Goal: Transaction & Acquisition: Purchase product/service

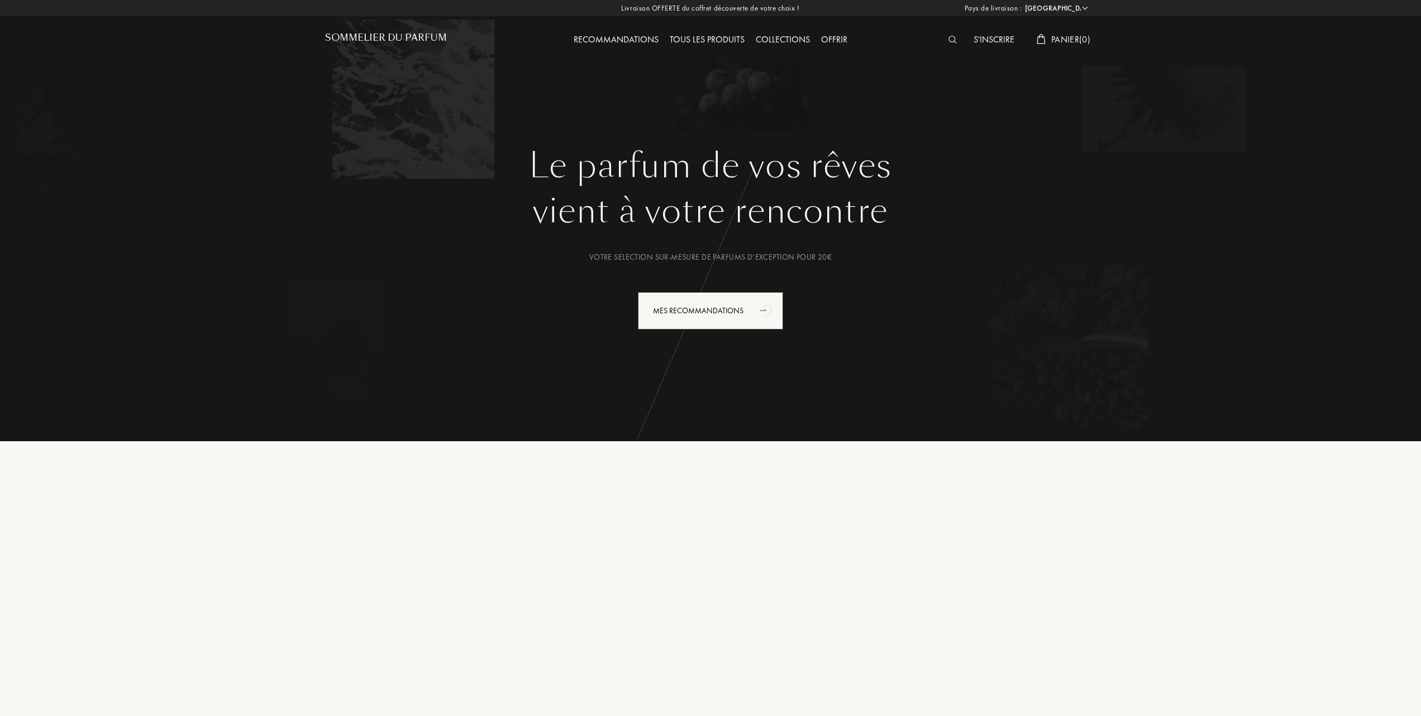
select select "FR"
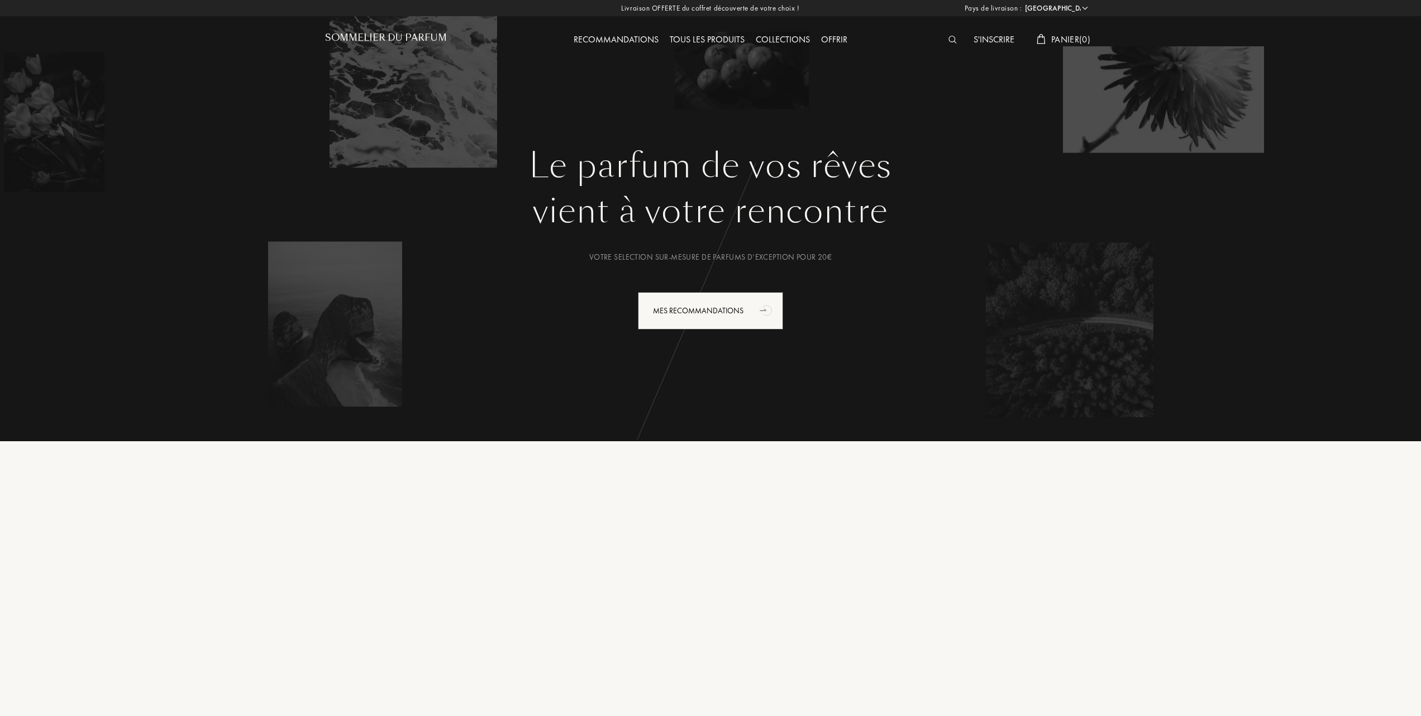
click at [711, 34] on div "Tous les produits" at bounding box center [707, 40] width 86 height 15
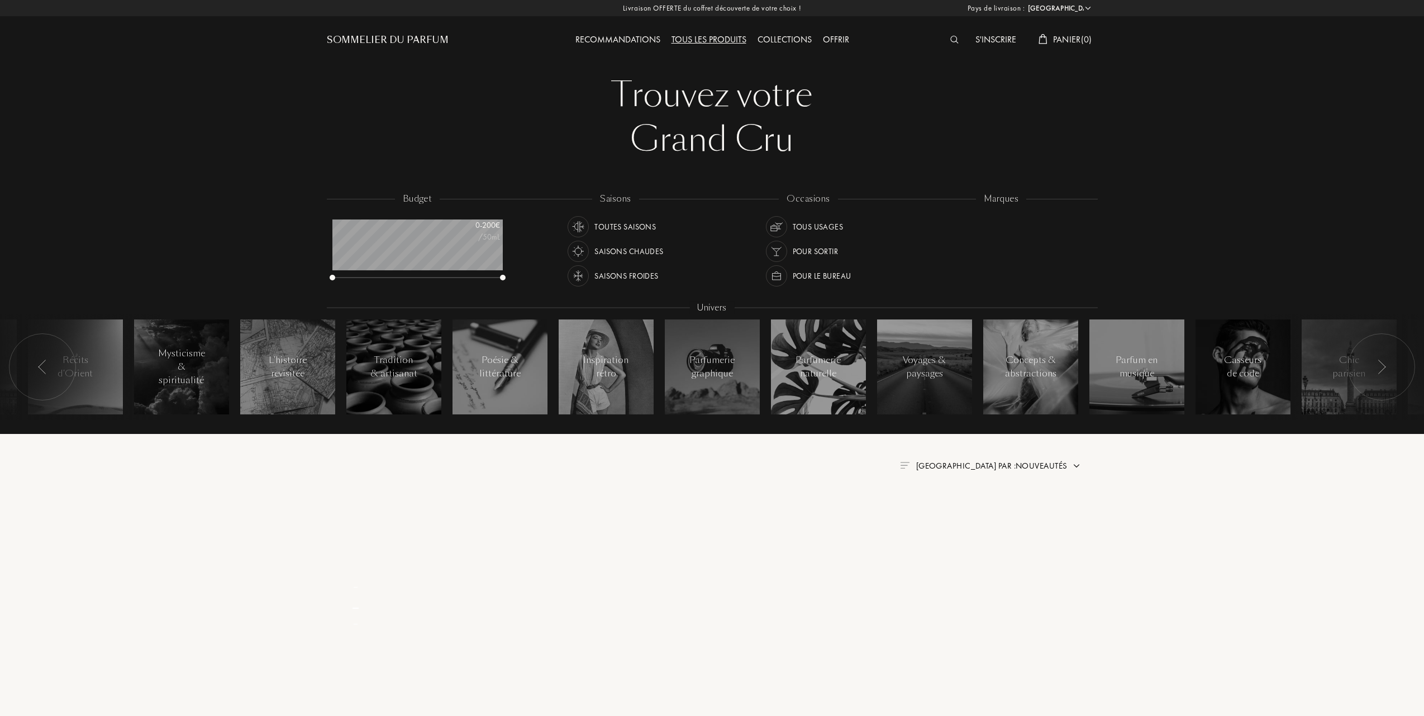
select select "FR"
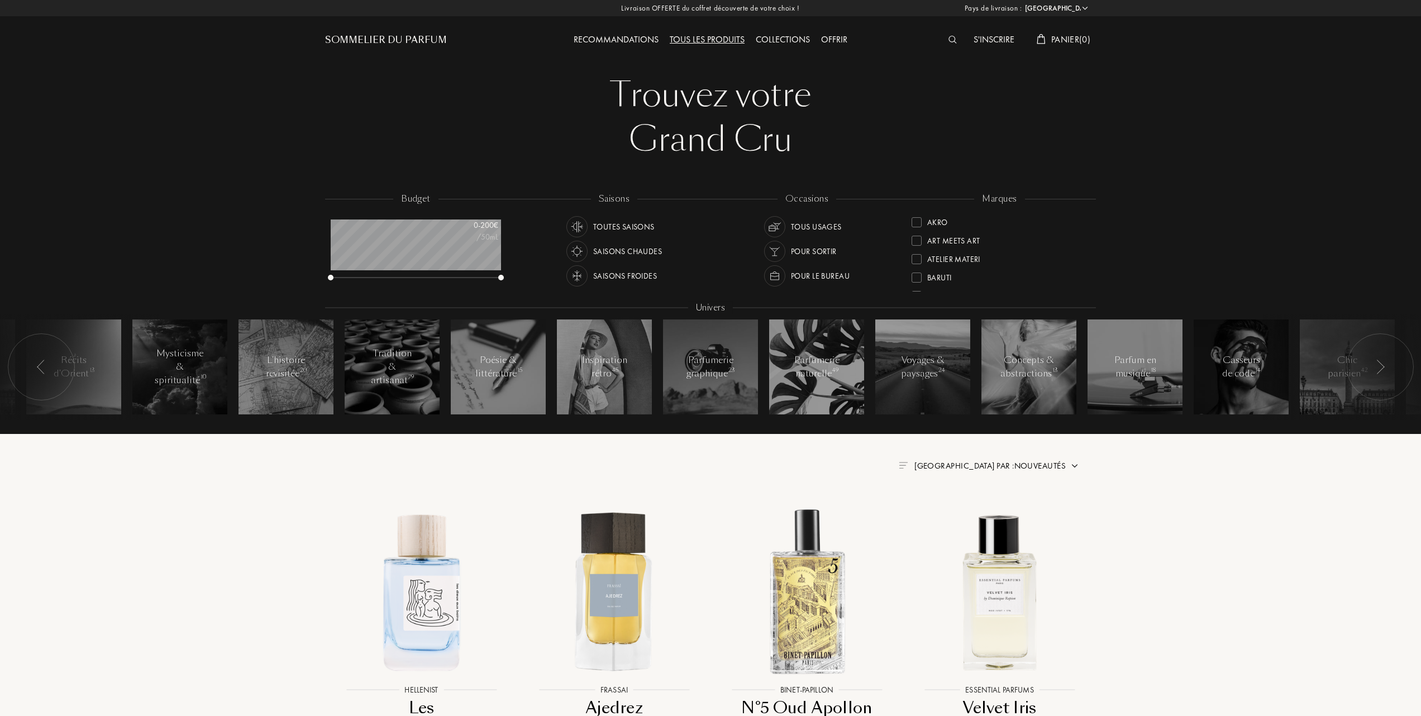
click at [919, 275] on div at bounding box center [917, 278] width 10 height 10
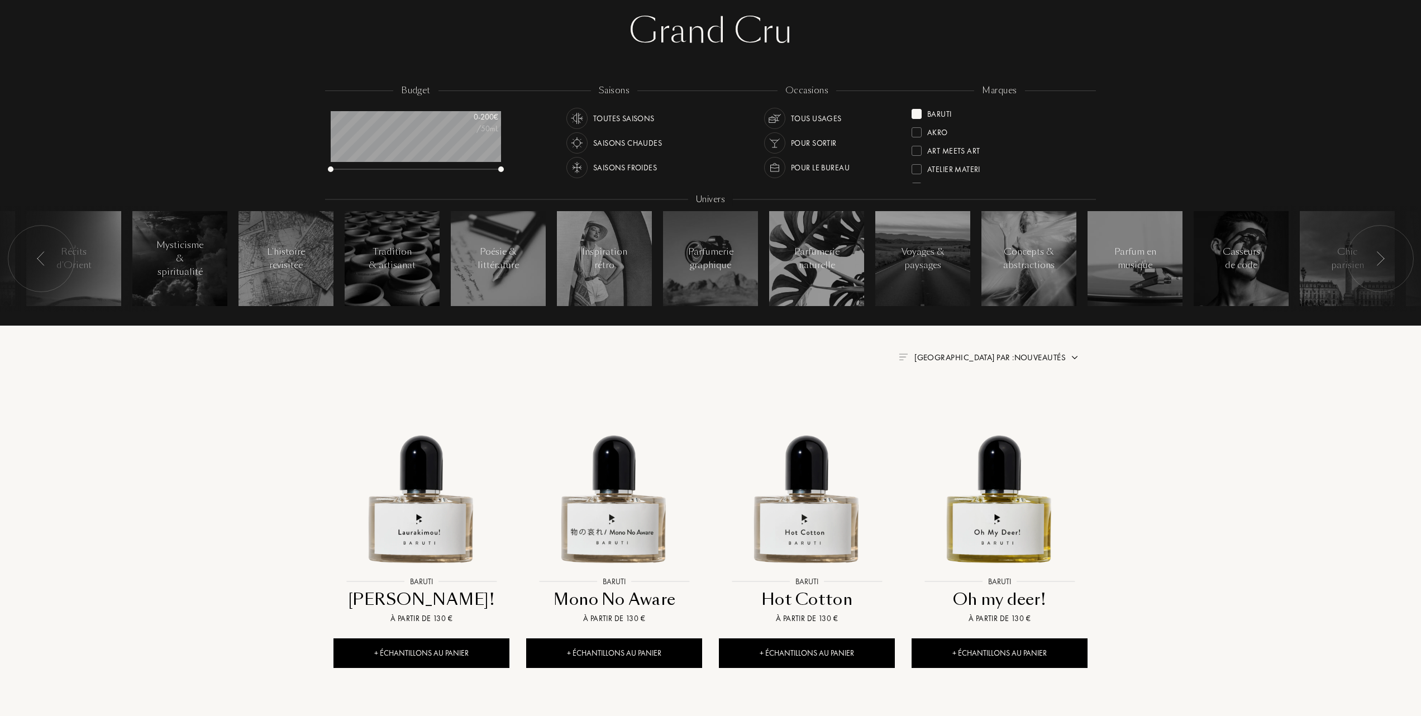
scroll to position [149, 0]
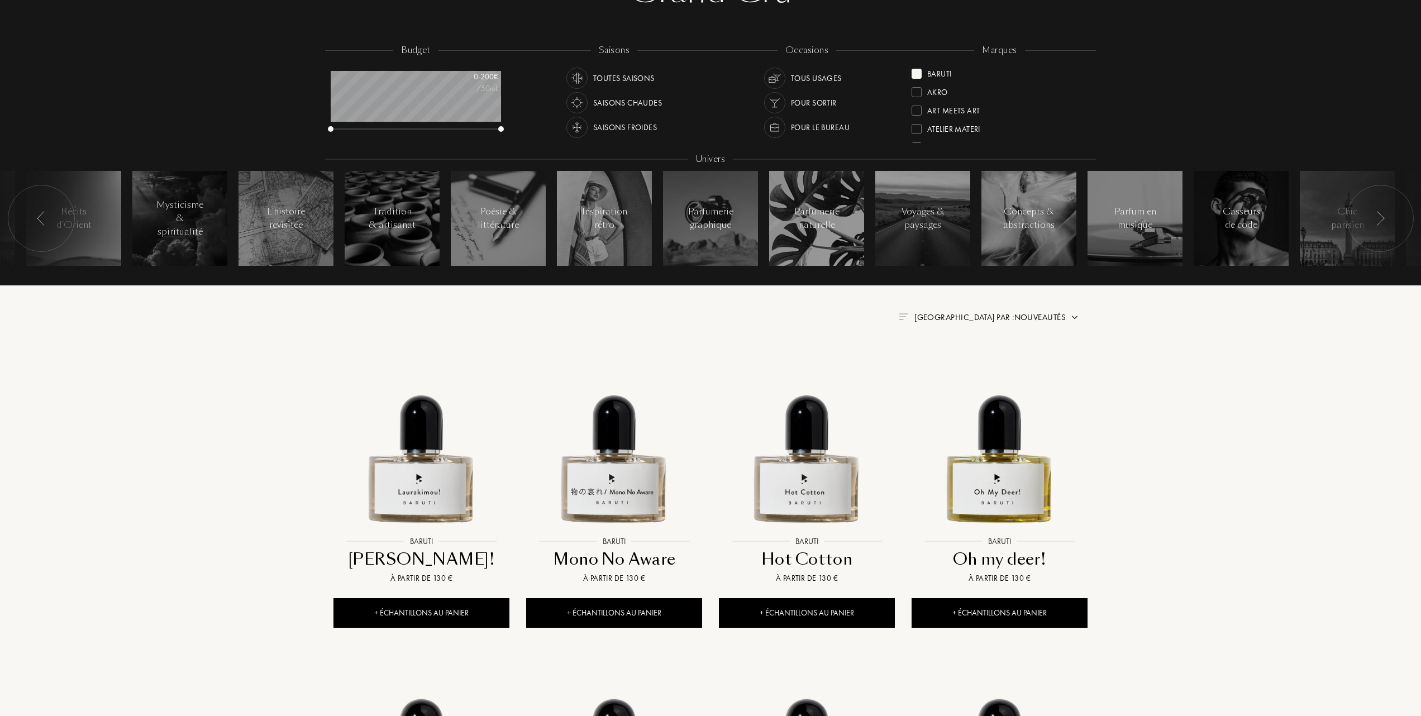
click at [990, 314] on span "Trier par : Nouveautés" at bounding box center [990, 317] width 151 height 11
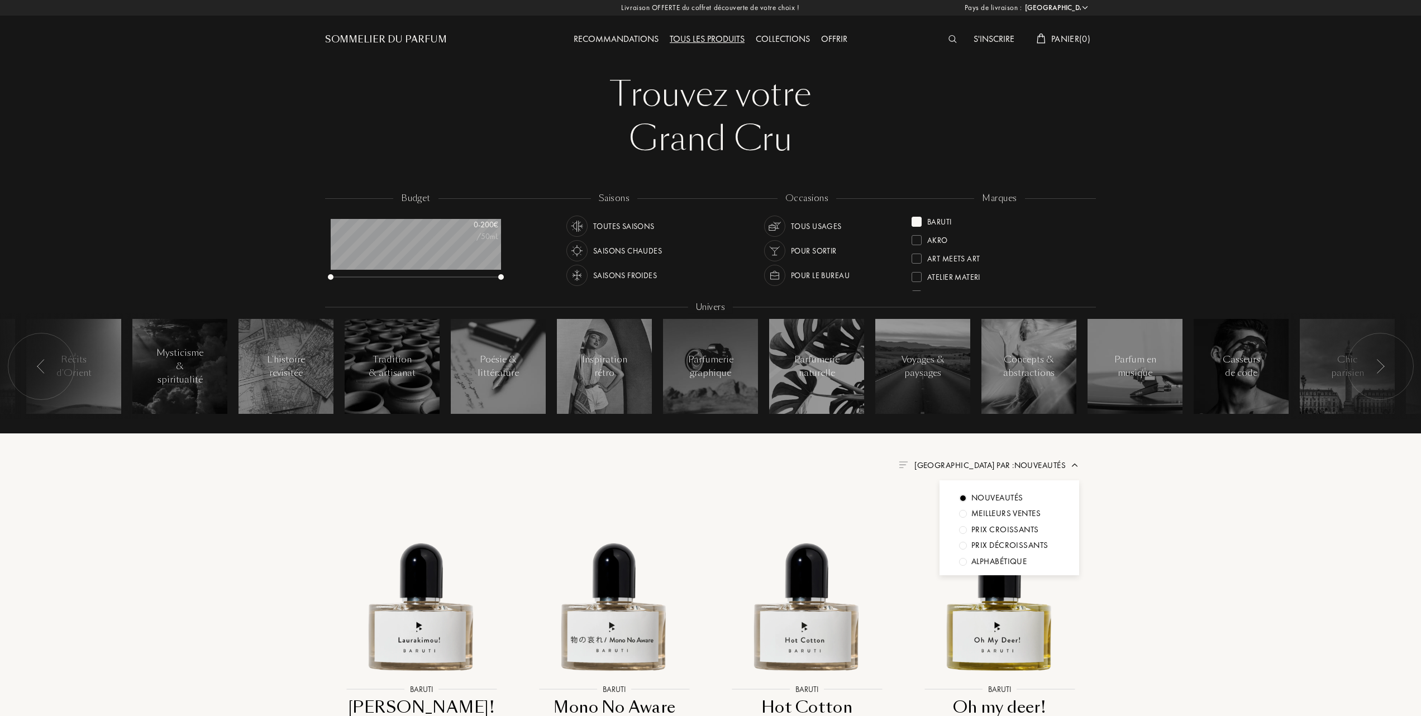
scroll to position [0, 0]
click at [641, 34] on div "Recommandations" at bounding box center [616, 40] width 96 height 15
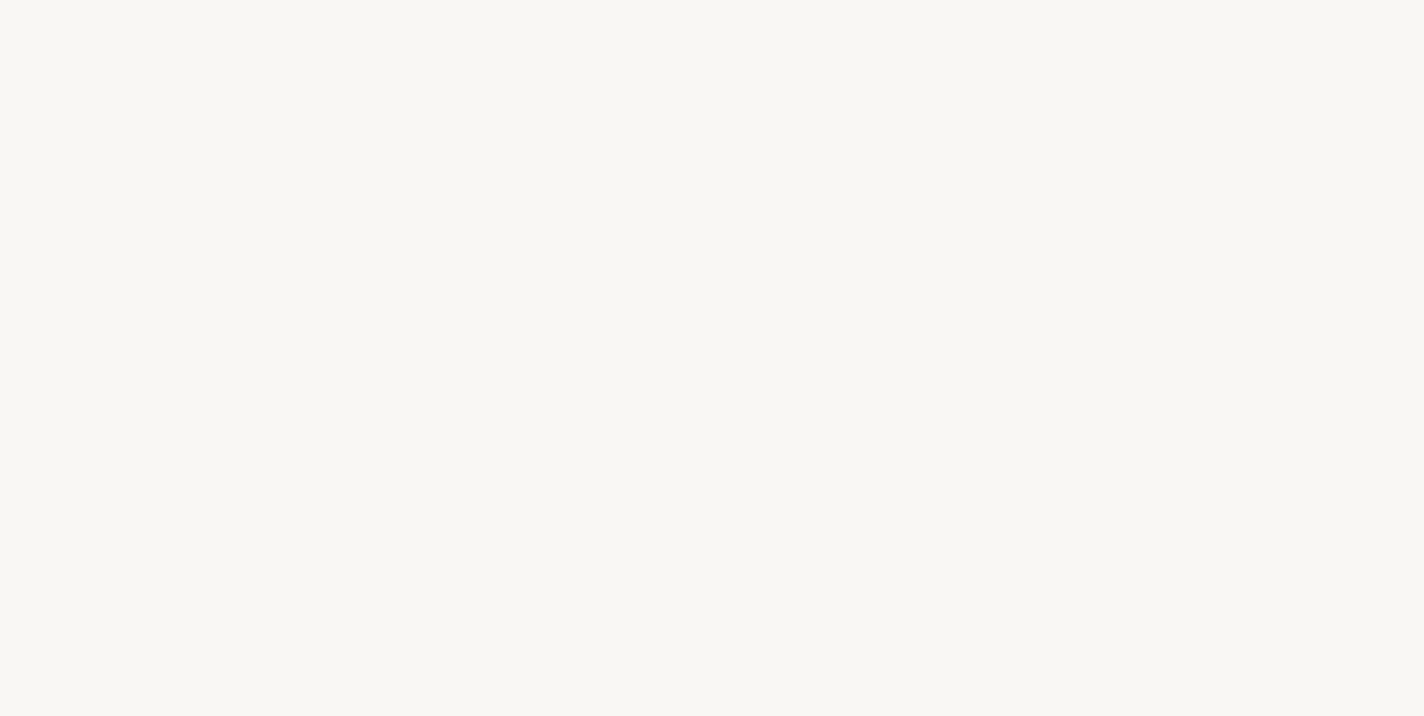
select select "FR"
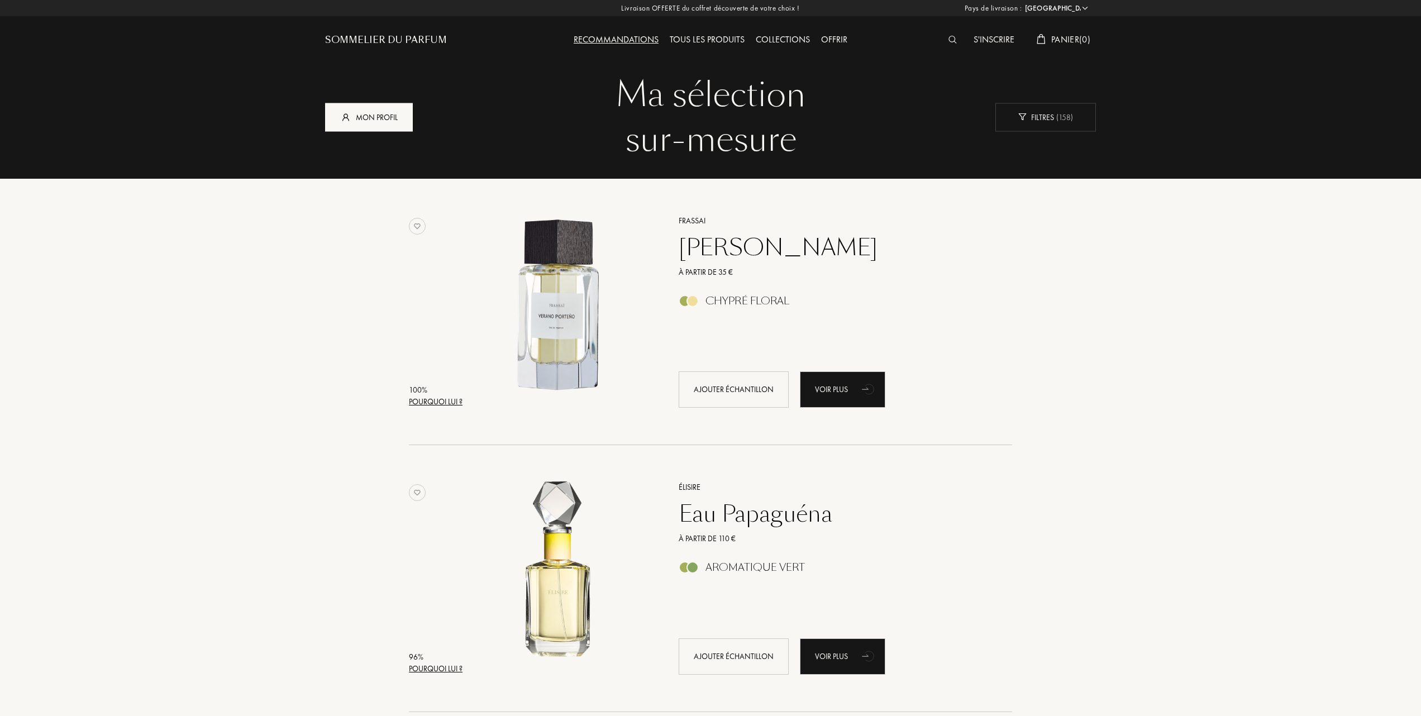
click at [374, 112] on div "Mon profil" at bounding box center [369, 117] width 88 height 28
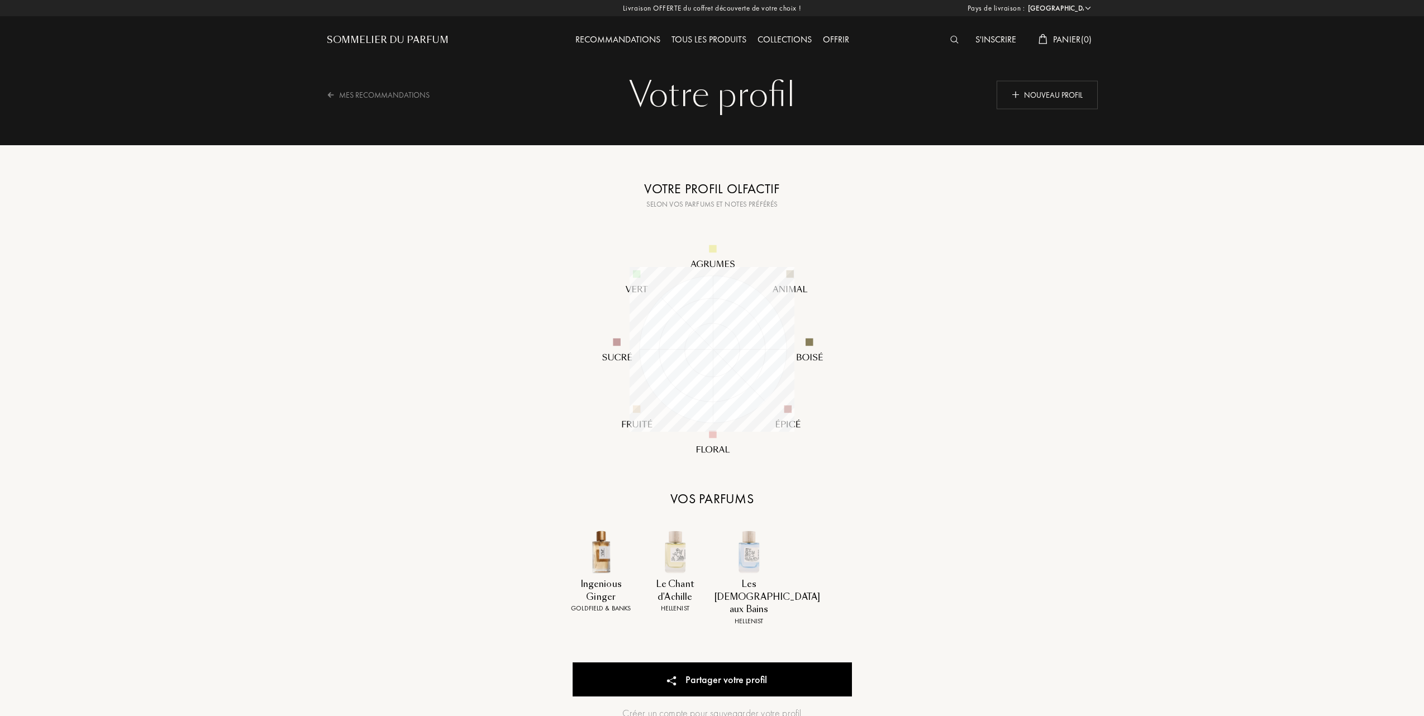
select select "FR"
click at [717, 665] on div "Partager votre profil" at bounding box center [710, 680] width 279 height 34
click at [1049, 88] on div "Nouveau profil" at bounding box center [1045, 94] width 101 height 28
click at [1033, 94] on div "Nouveau profil" at bounding box center [1045, 94] width 101 height 28
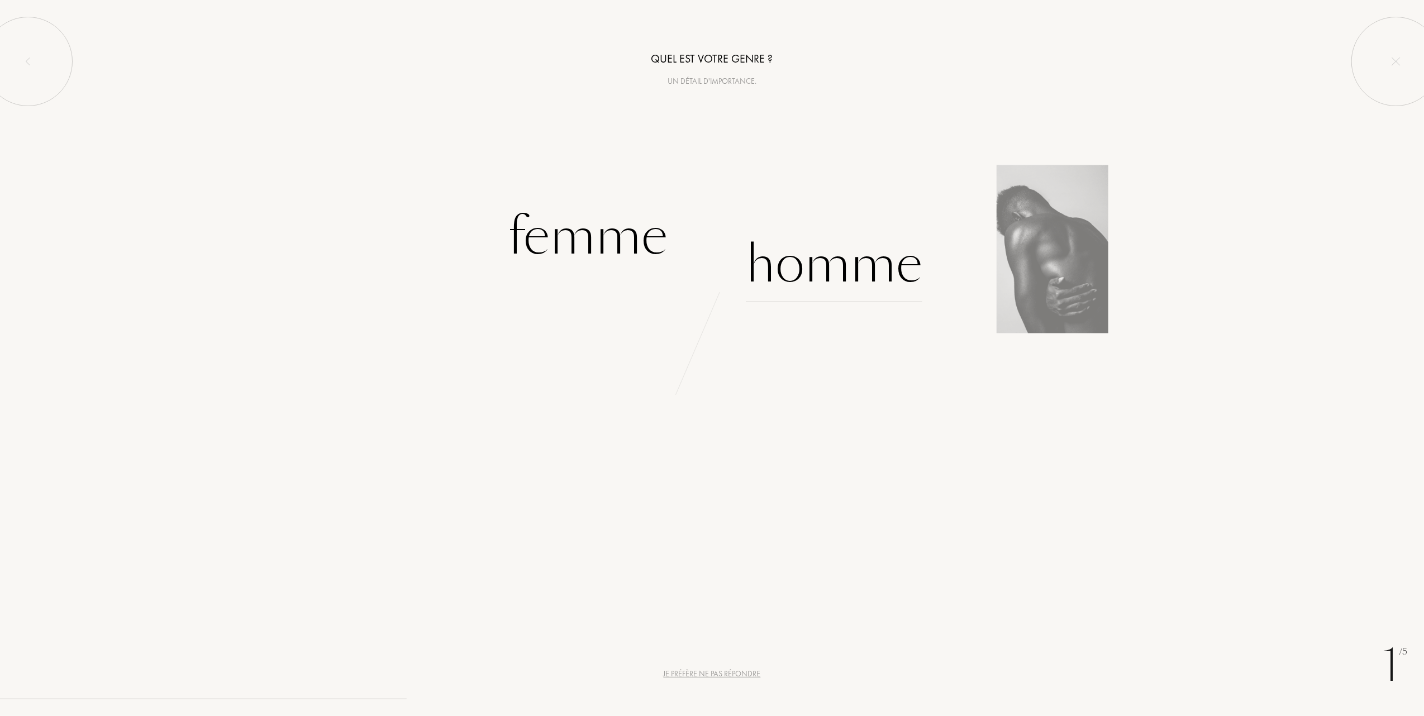
click at [841, 262] on div "Homme" at bounding box center [834, 264] width 177 height 75
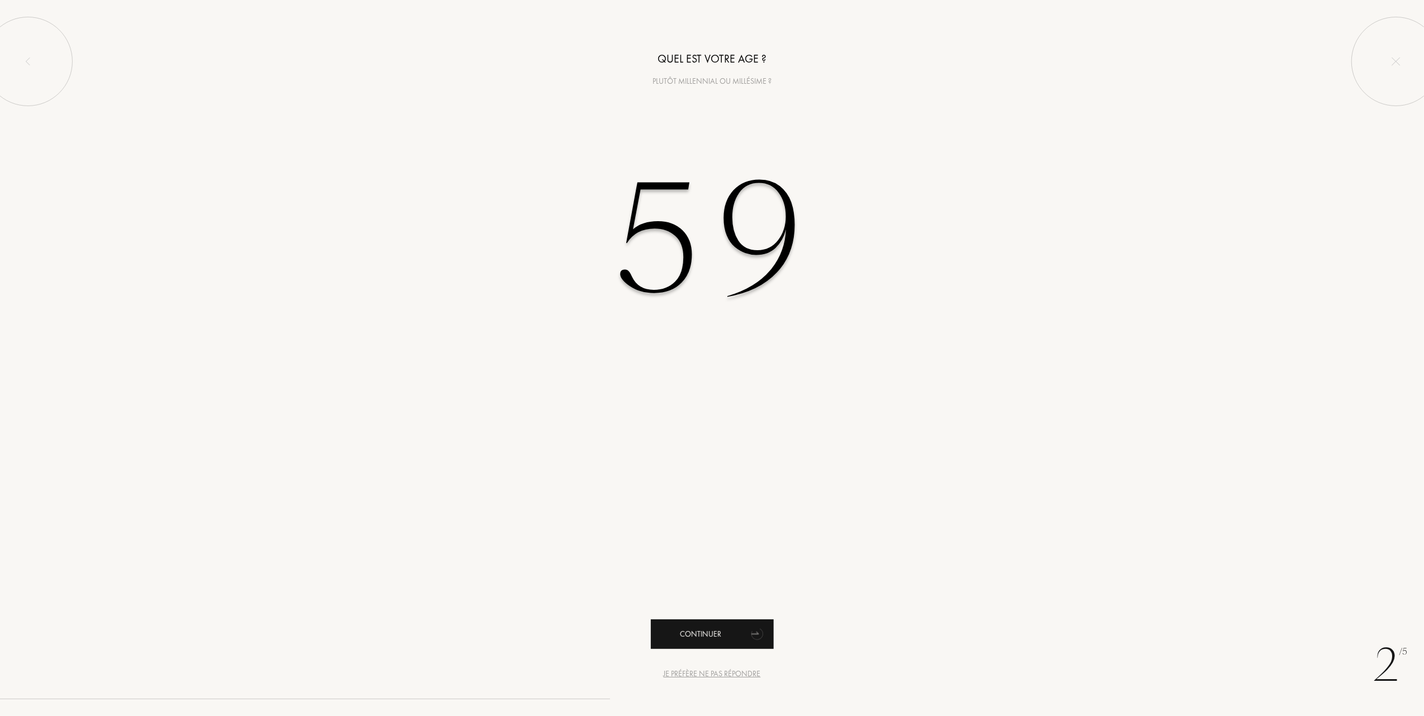
type input "59"
click at [702, 631] on div "Continuer" at bounding box center [712, 635] width 123 height 30
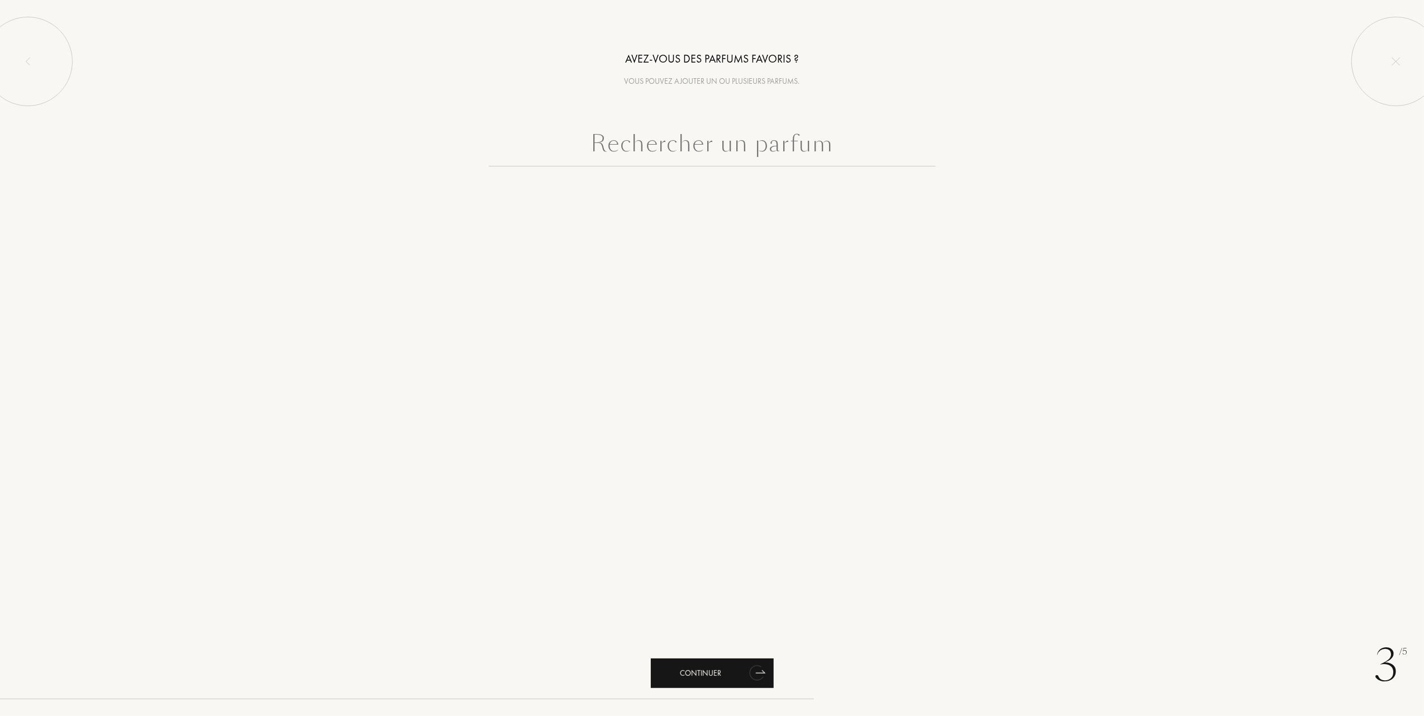
click at [687, 671] on div "Continuer" at bounding box center [712, 674] width 123 height 30
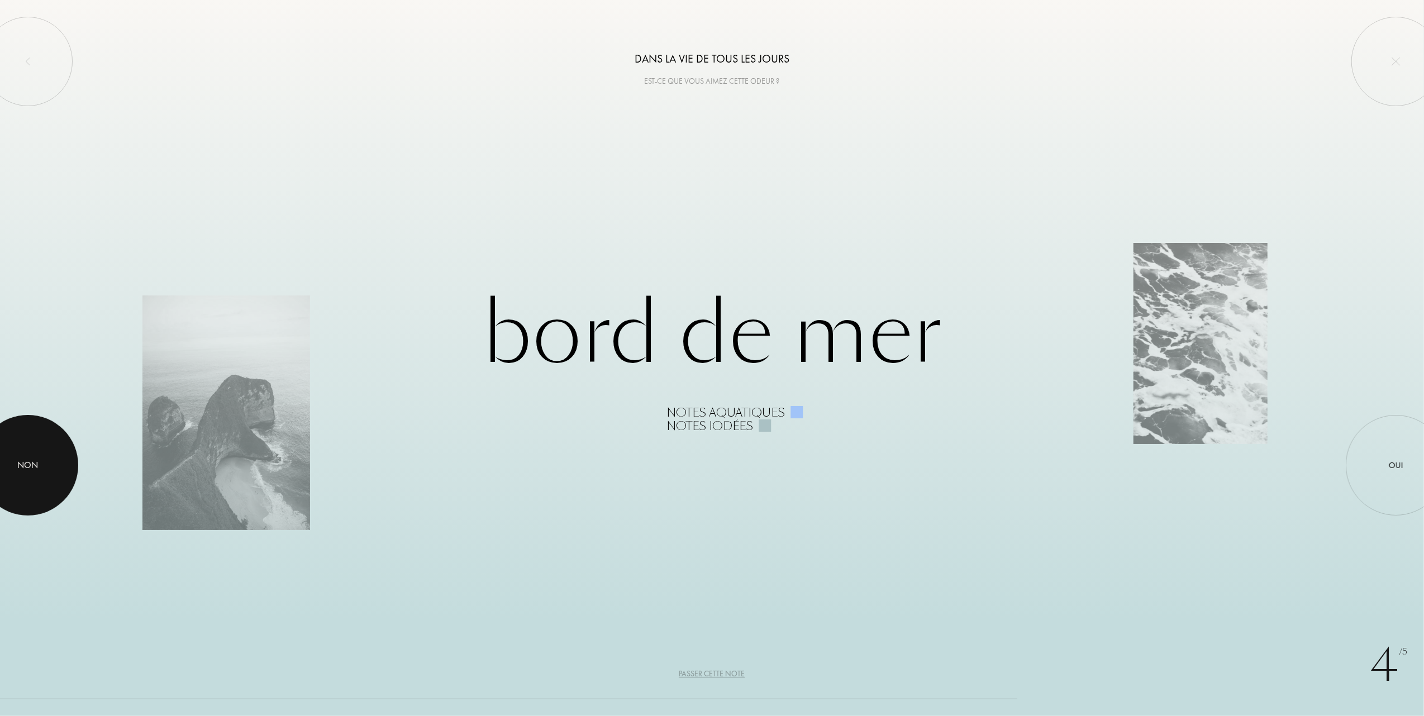
click at [40, 459] on div at bounding box center [28, 465] width 101 height 101
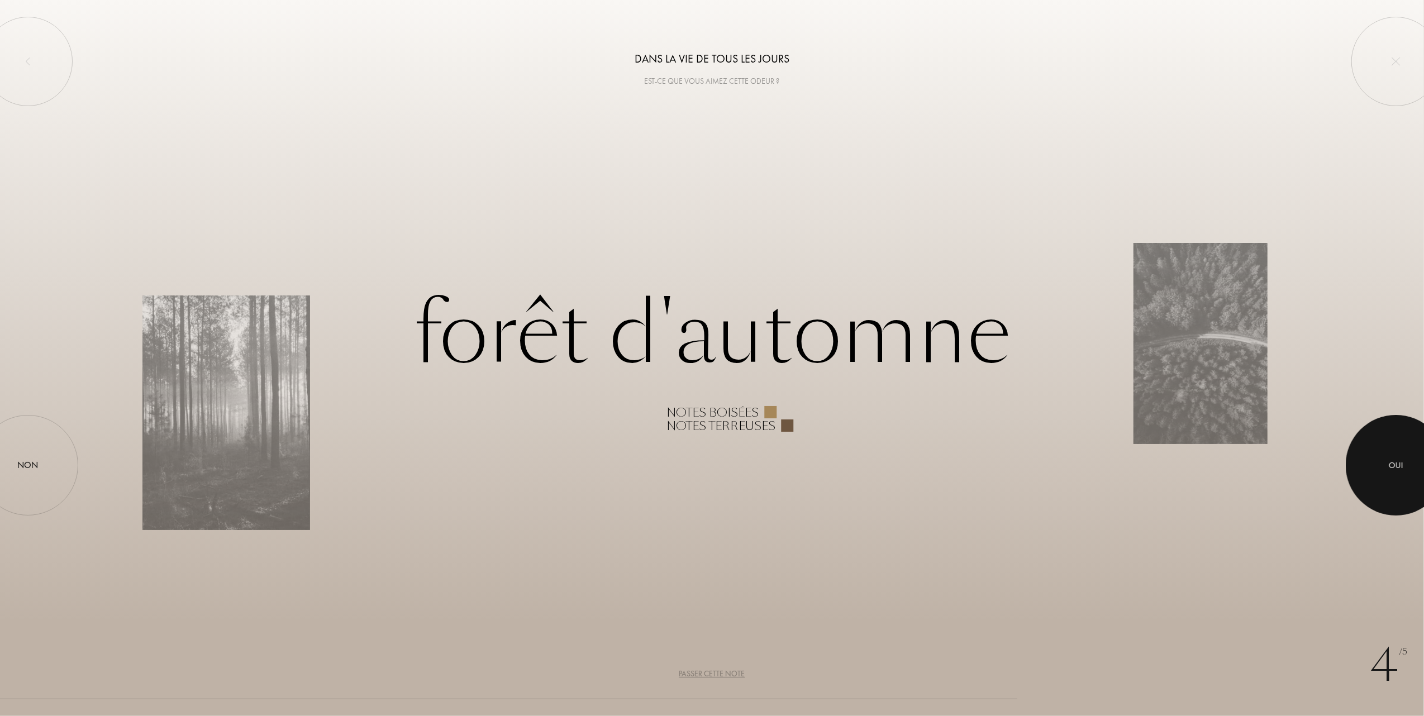
click at [1400, 461] on div "Oui" at bounding box center [1396, 465] width 15 height 13
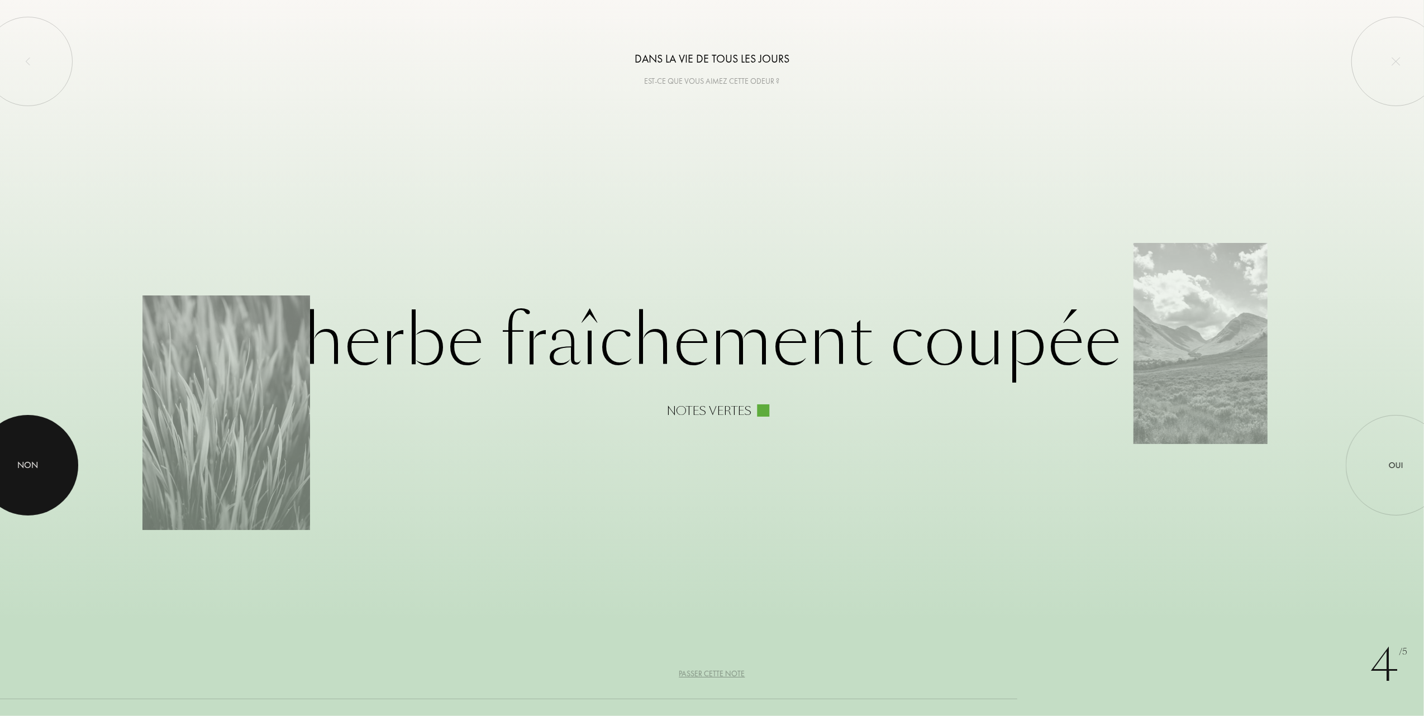
click at [41, 459] on div at bounding box center [28, 465] width 101 height 101
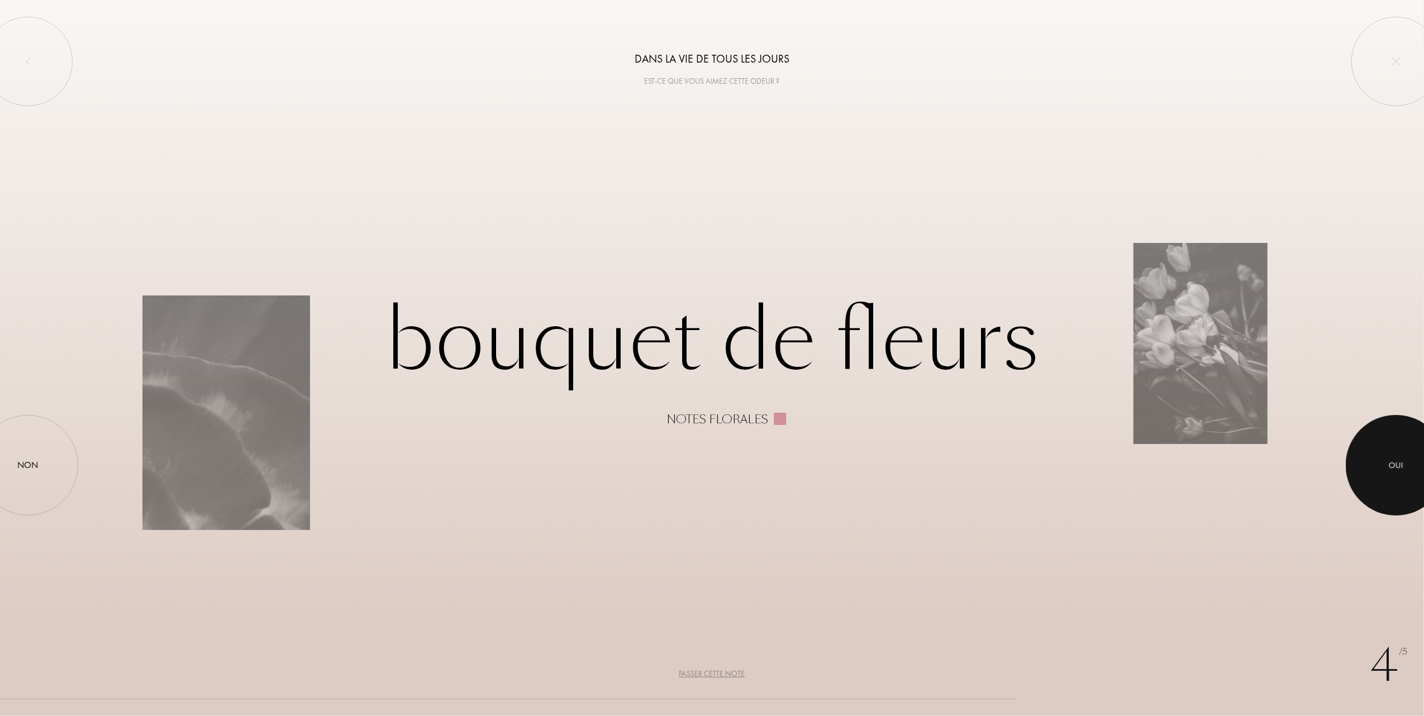
click at [1394, 457] on div at bounding box center [1396, 465] width 101 height 101
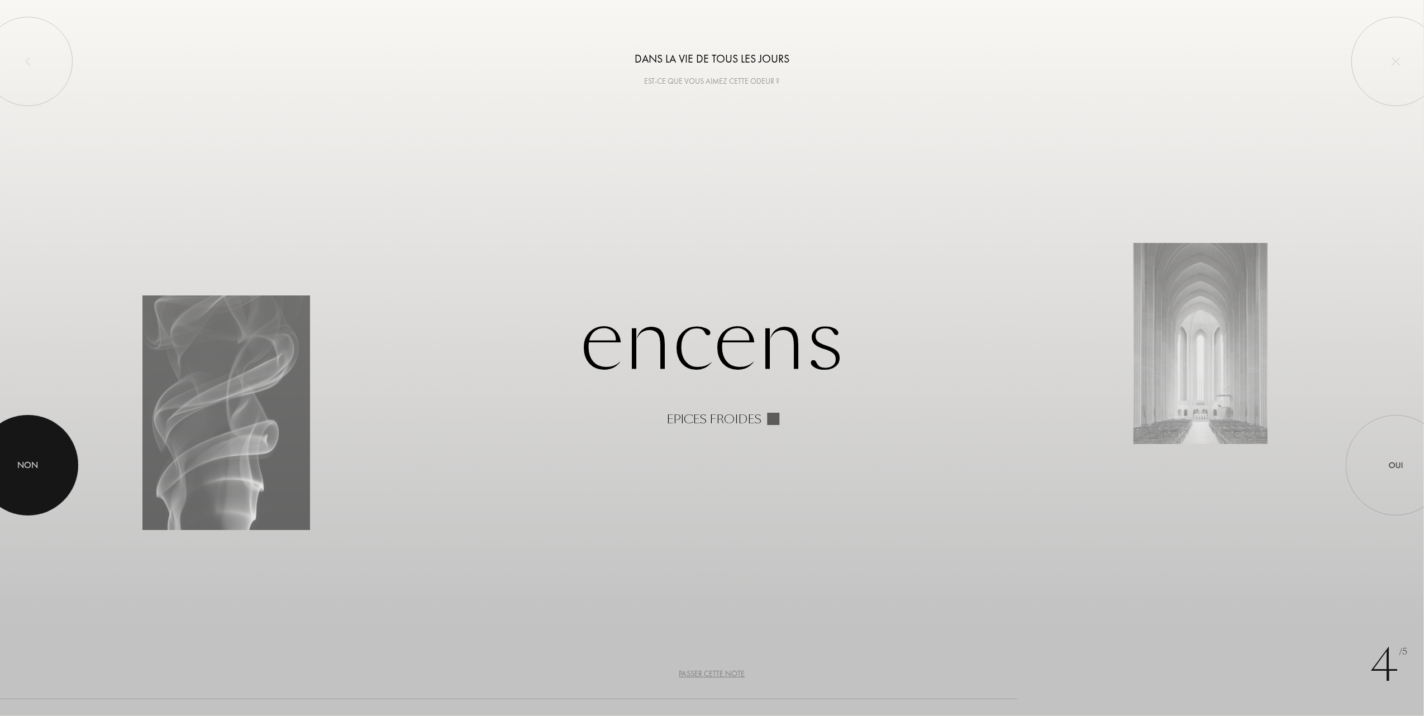
click at [27, 462] on div "Non" at bounding box center [28, 465] width 21 height 13
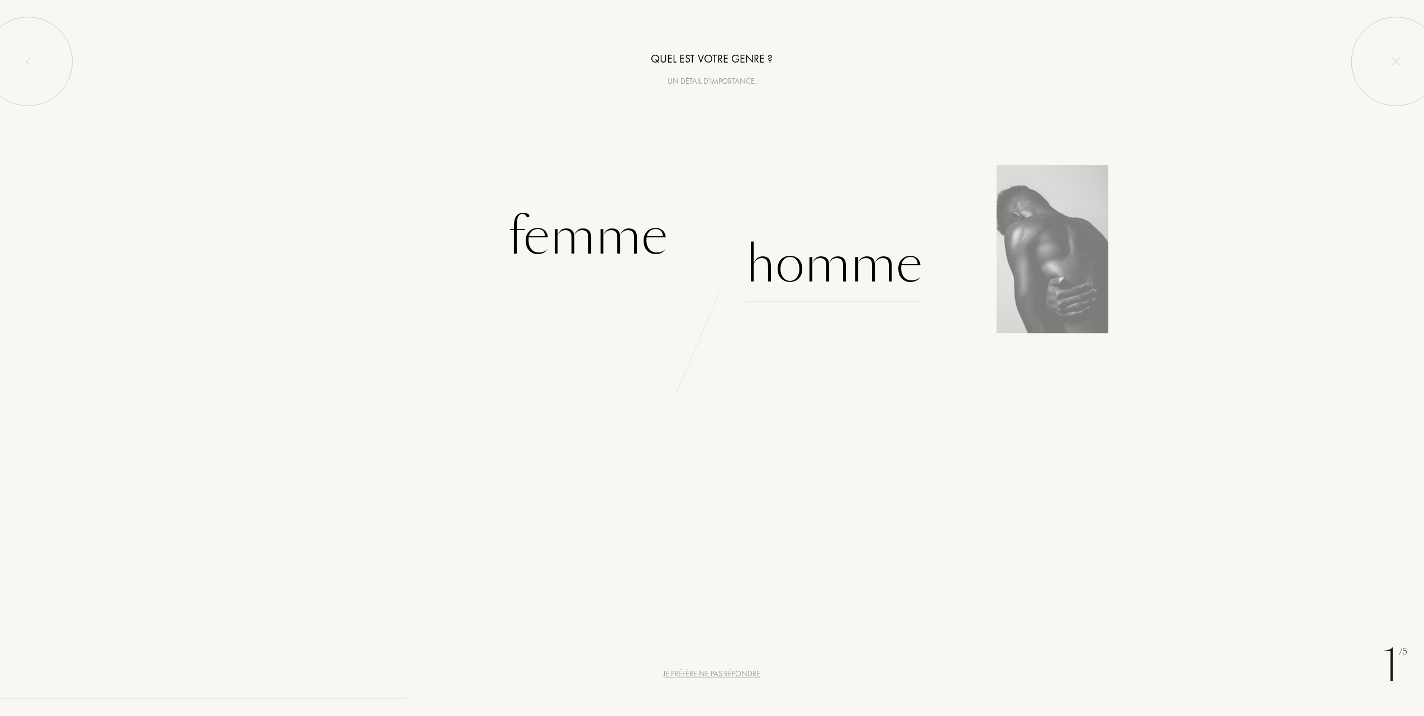
click at [827, 275] on div "Homme" at bounding box center [834, 264] width 177 height 75
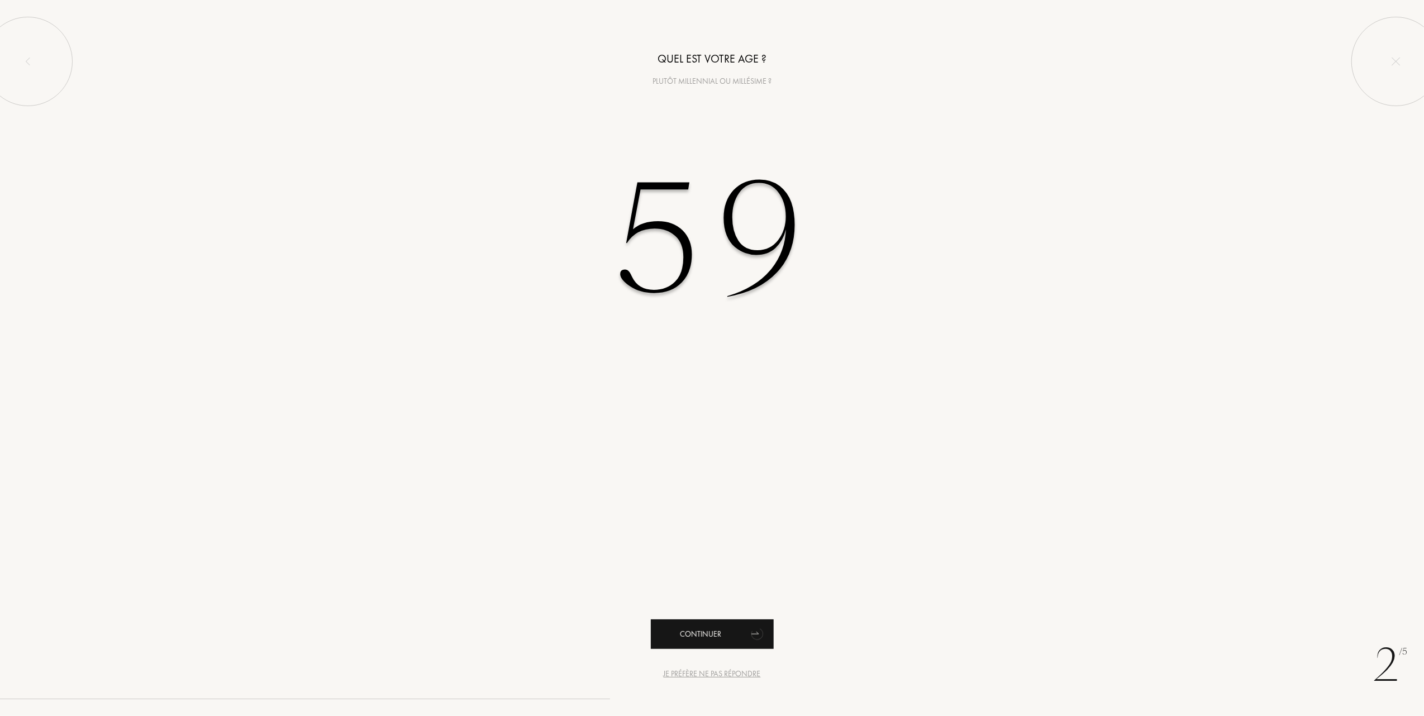
type input "59"
click at [700, 635] on div "Continuer" at bounding box center [712, 635] width 123 height 30
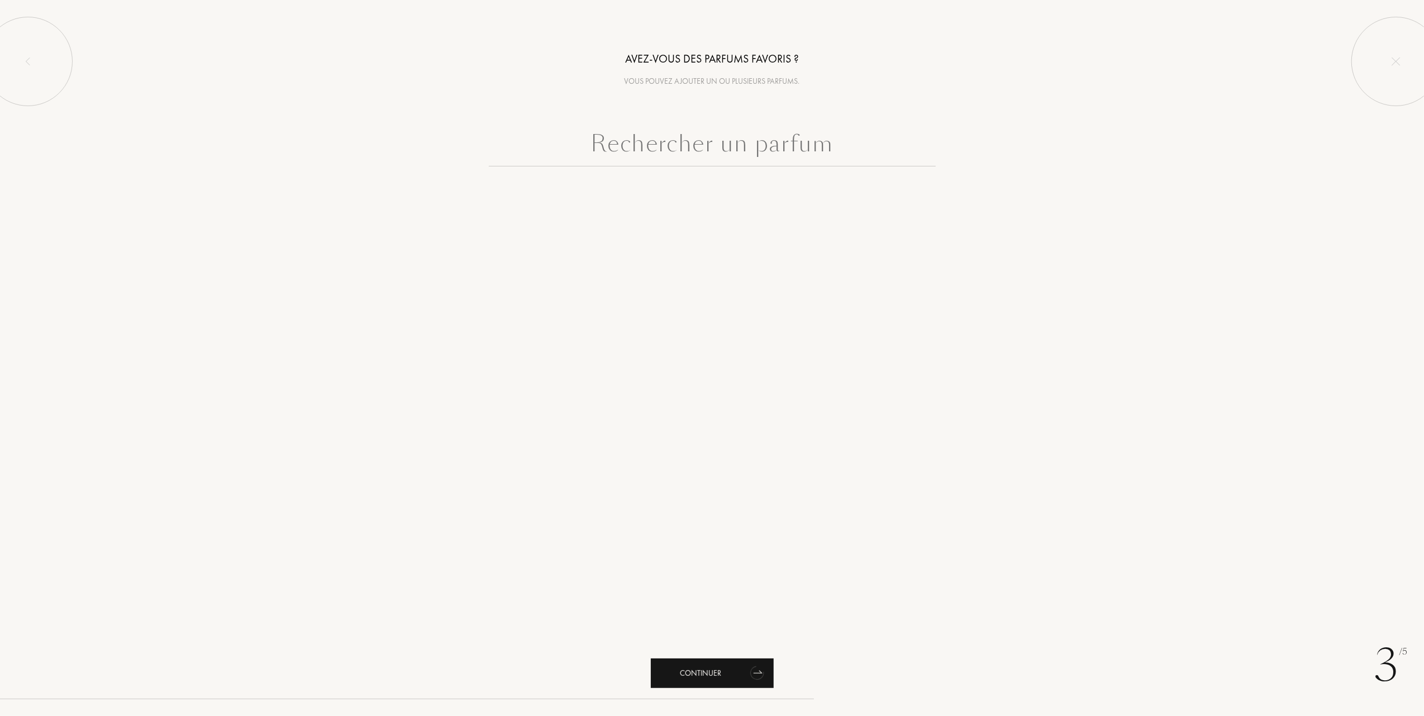
click at [682, 673] on div "Continuer" at bounding box center [712, 674] width 123 height 30
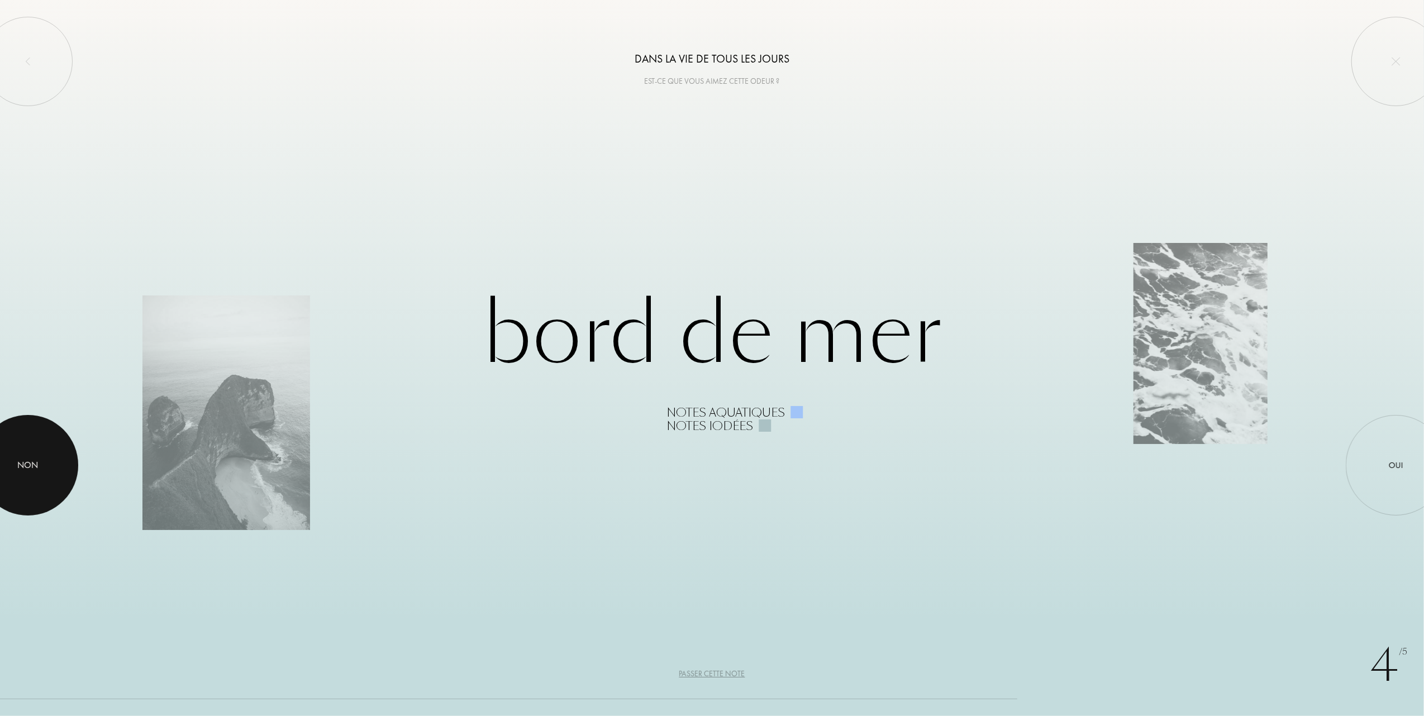
click at [47, 454] on div at bounding box center [28, 465] width 101 height 101
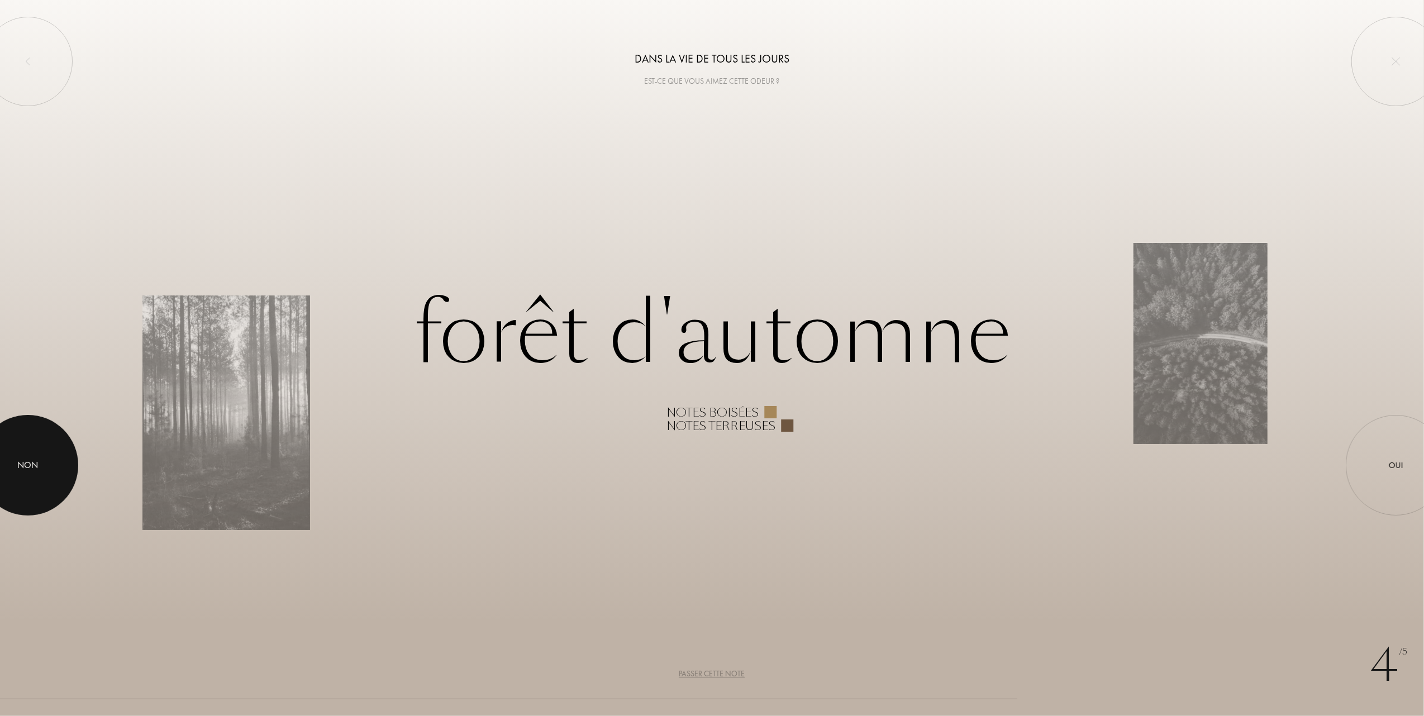
click at [47, 454] on div at bounding box center [28, 465] width 101 height 101
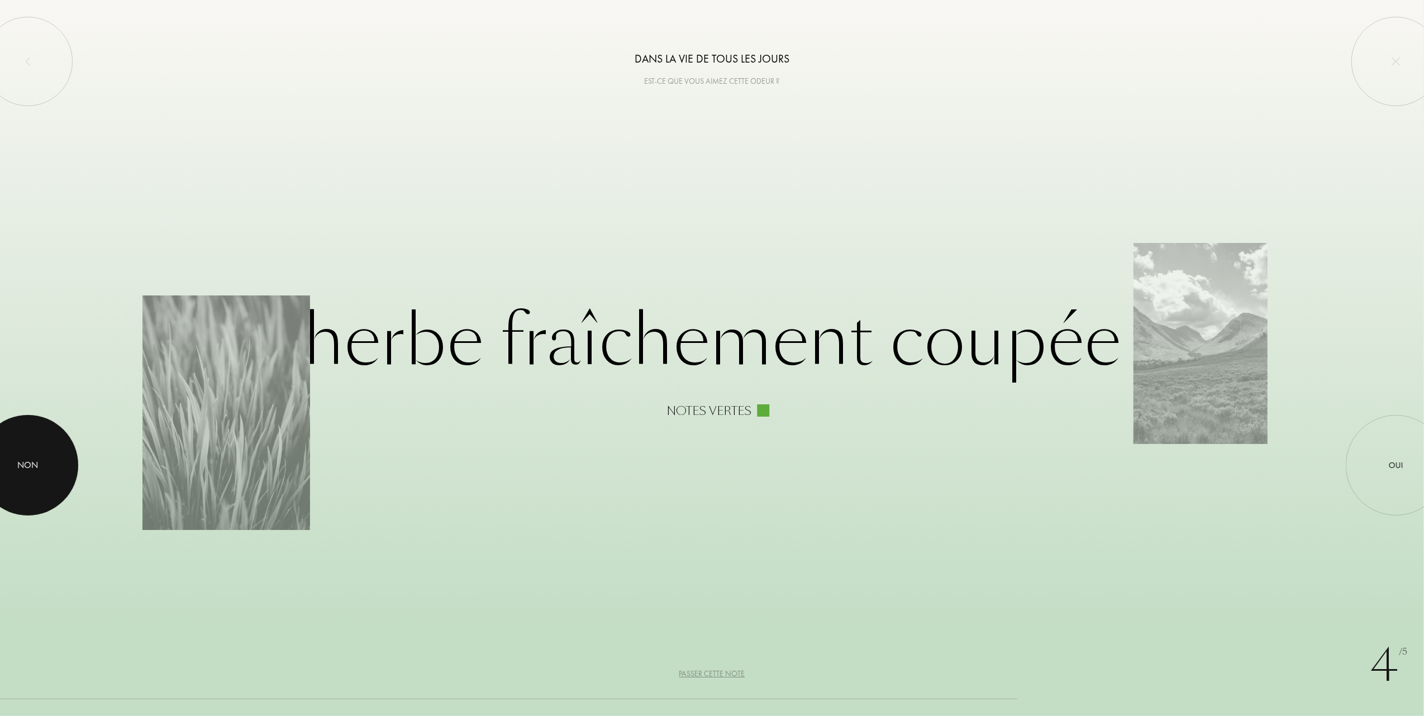
click at [47, 454] on div at bounding box center [28, 465] width 101 height 101
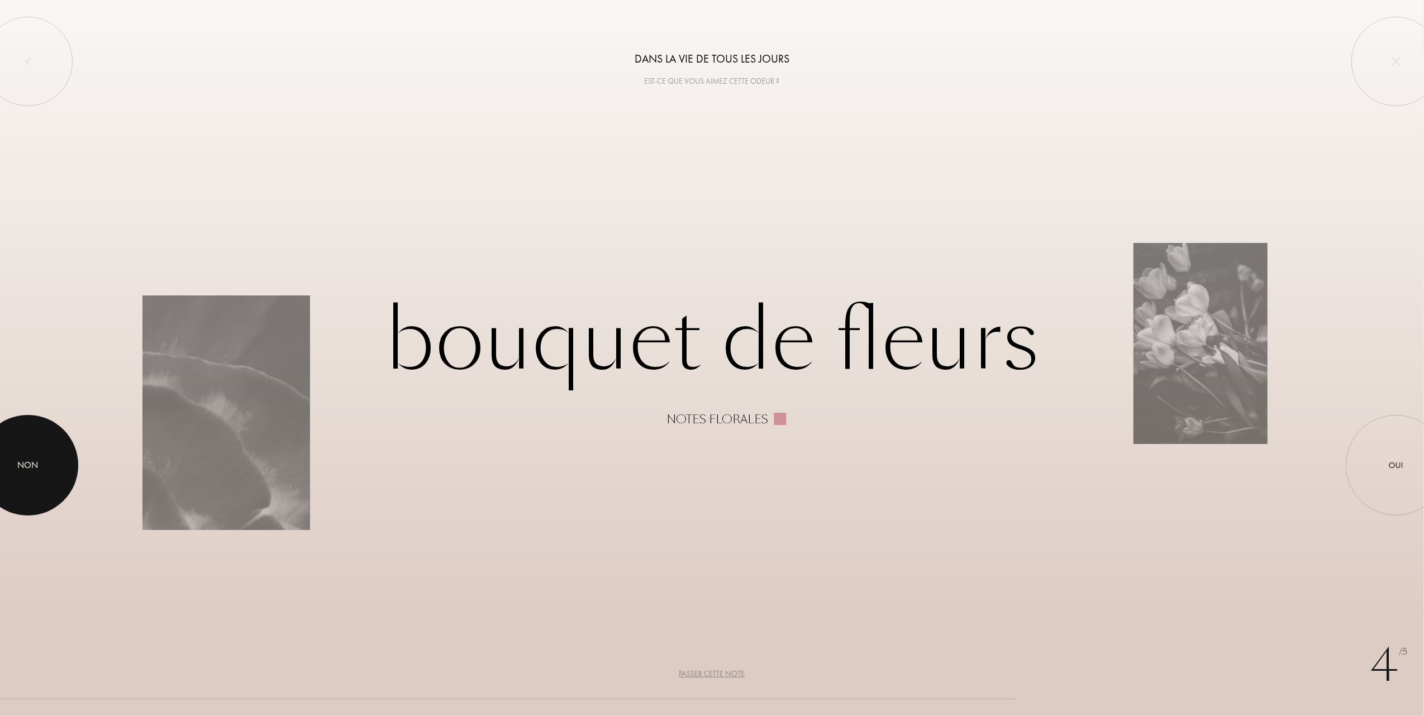
click at [47, 454] on div at bounding box center [28, 465] width 101 height 101
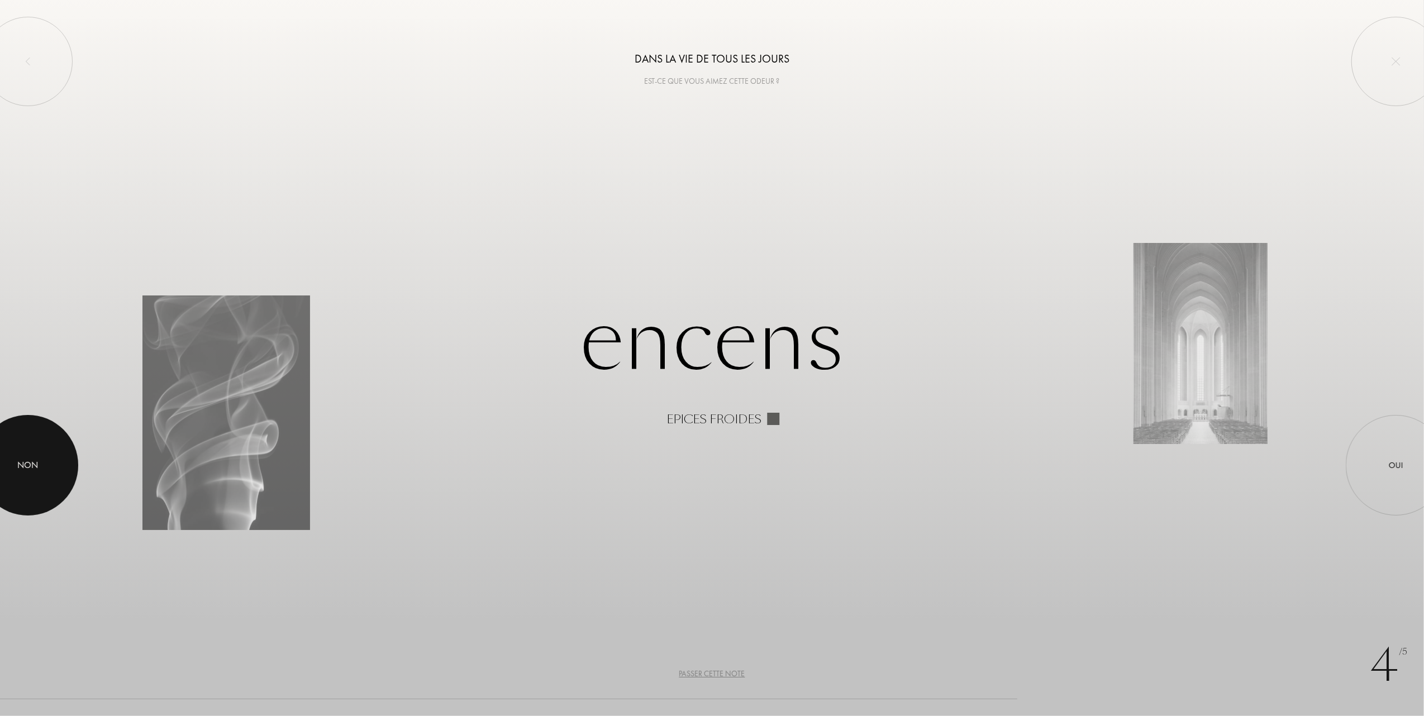
click at [47, 454] on div at bounding box center [28, 465] width 101 height 101
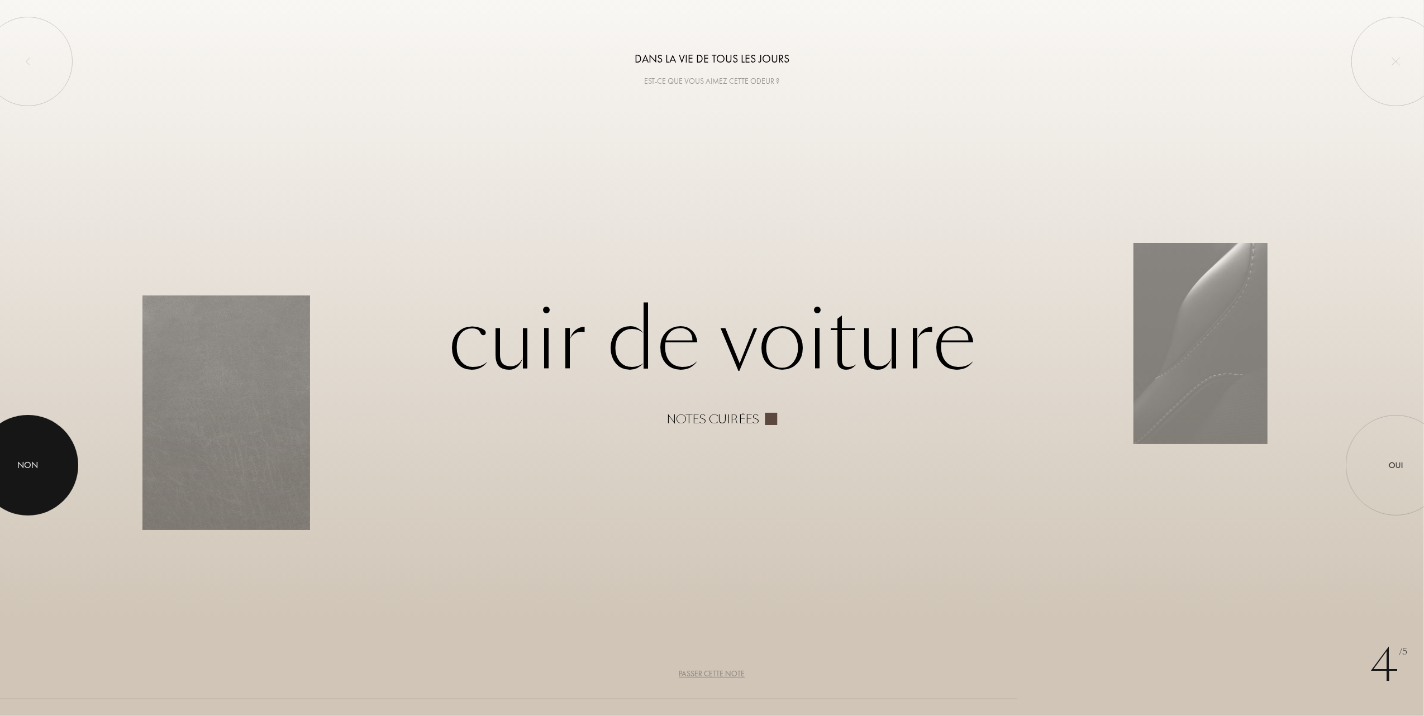
click at [47, 454] on div at bounding box center [28, 465] width 101 height 101
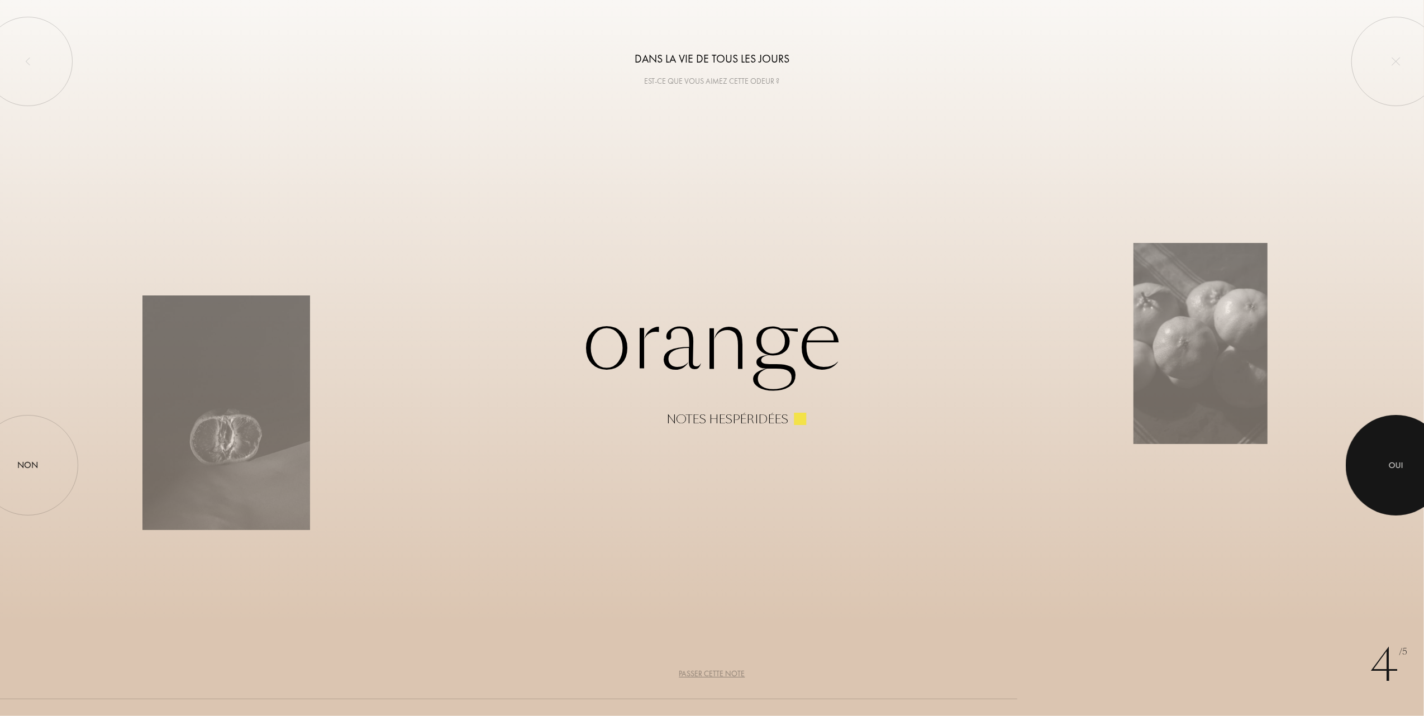
click at [1381, 468] on div at bounding box center [1396, 465] width 101 height 101
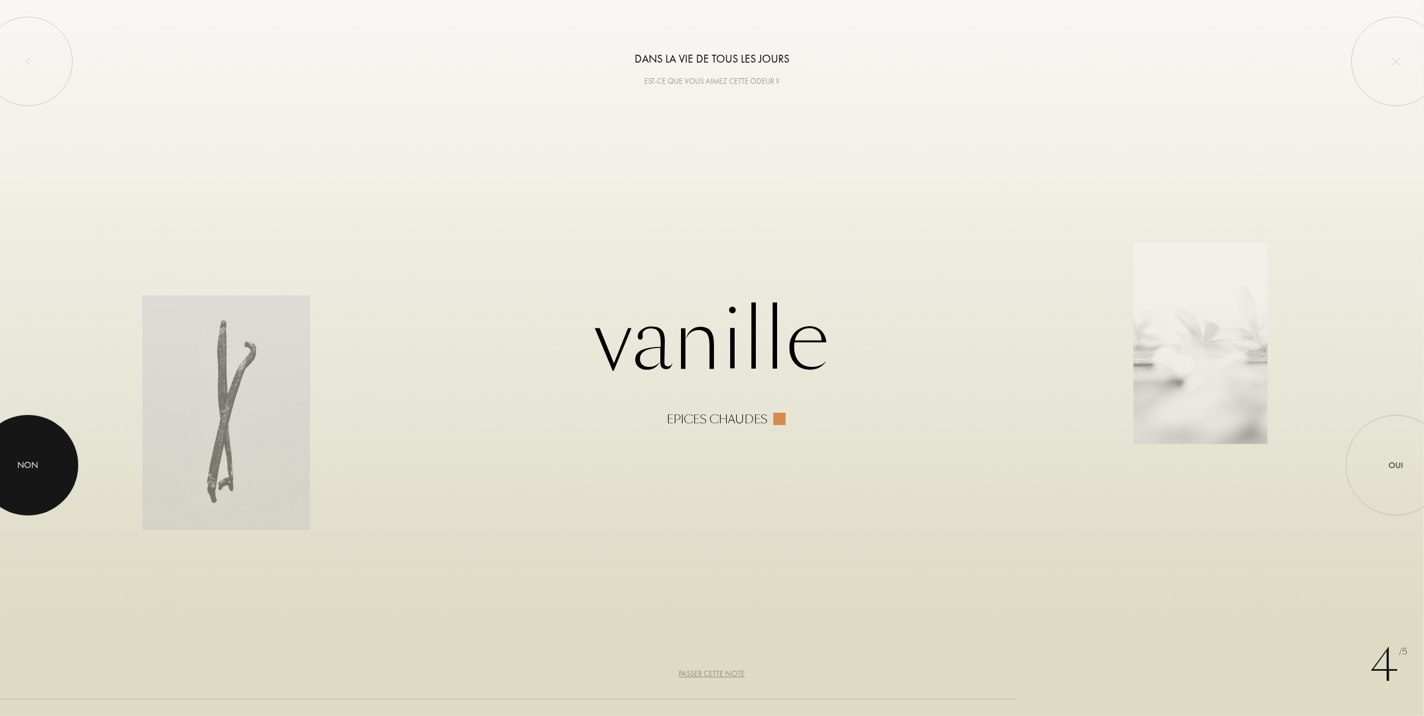
click at [29, 457] on div at bounding box center [28, 465] width 101 height 101
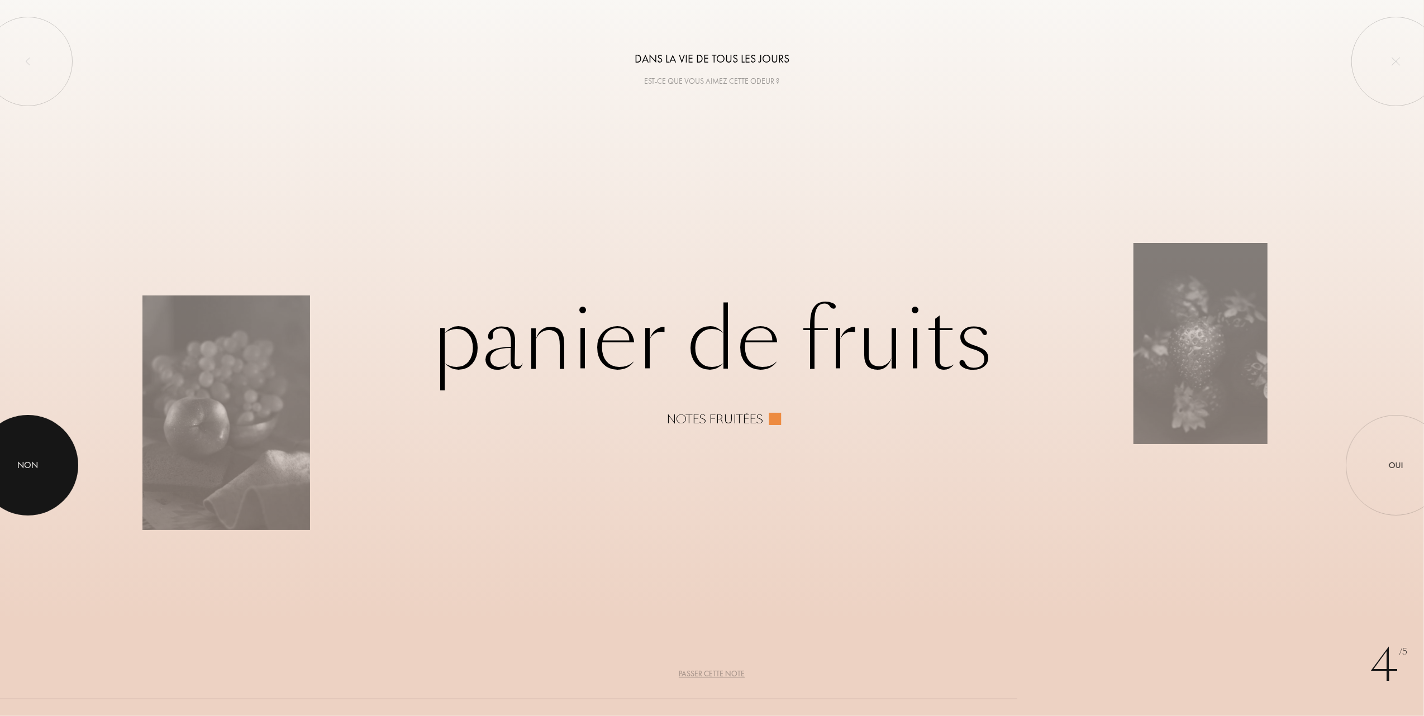
click at [39, 459] on div at bounding box center [28, 465] width 101 height 101
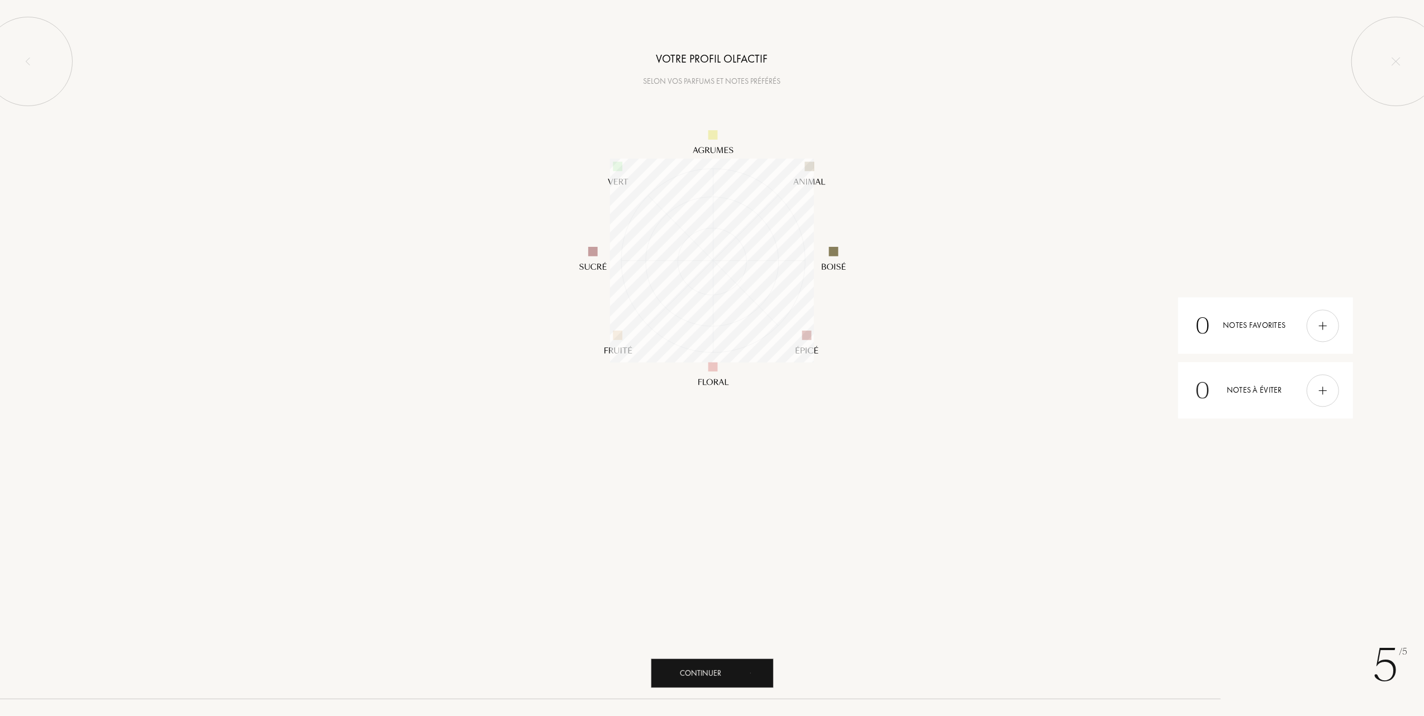
scroll to position [204, 204]
click at [700, 671] on div "Continuer" at bounding box center [712, 674] width 123 height 30
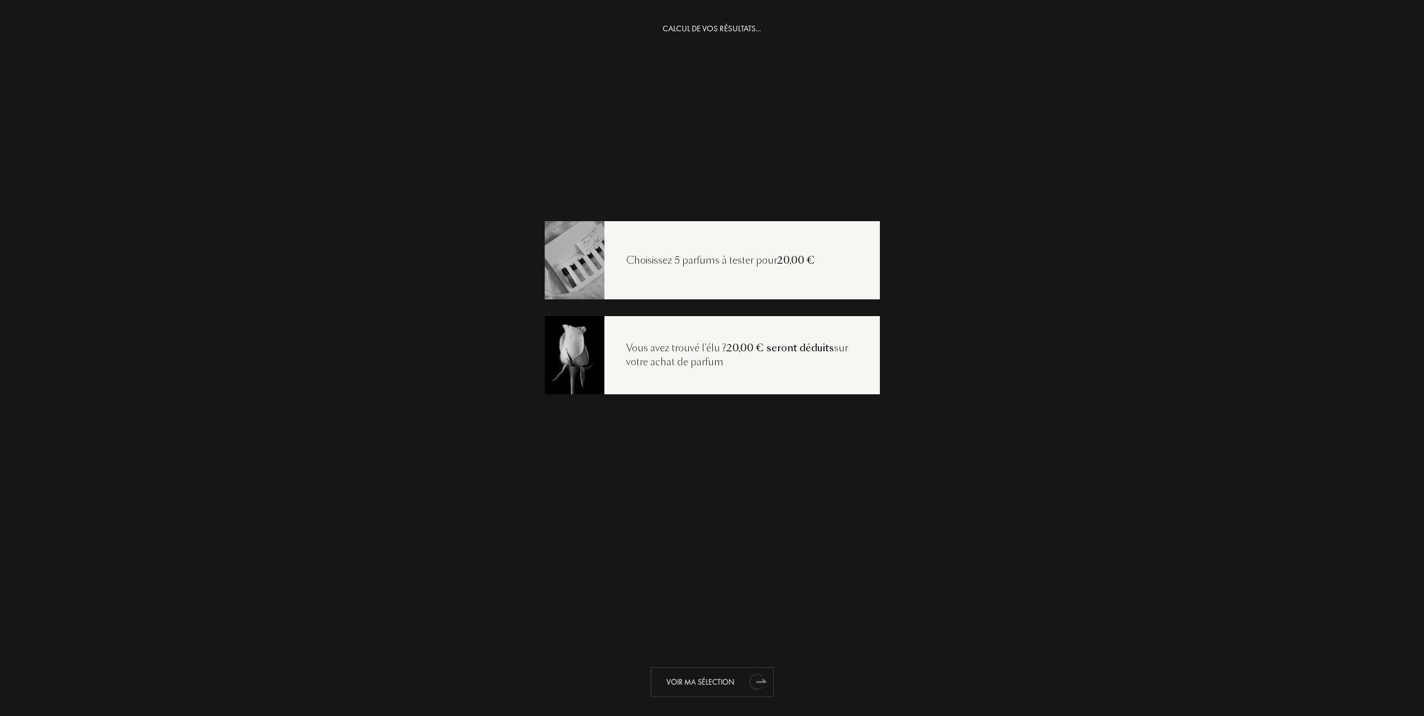
click at [709, 678] on div "Voir ma sélection" at bounding box center [712, 683] width 123 height 30
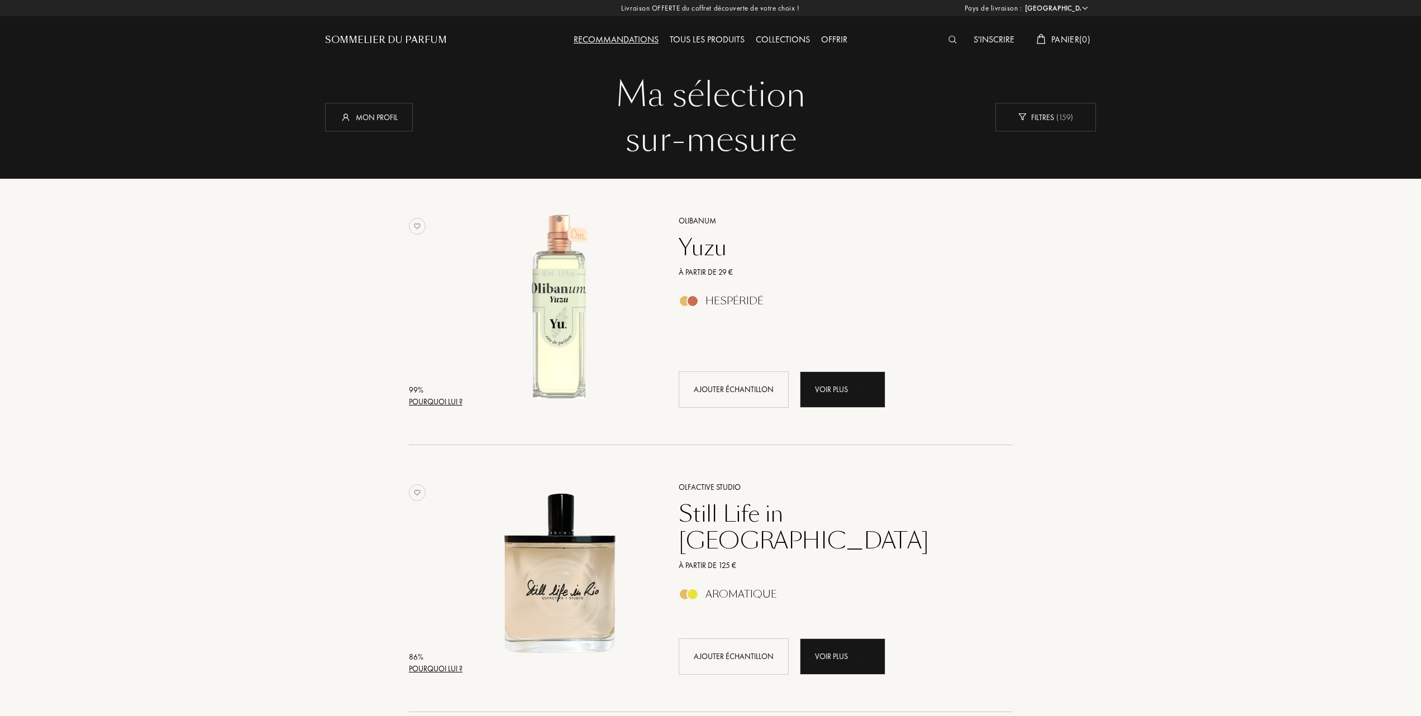
select select "FR"
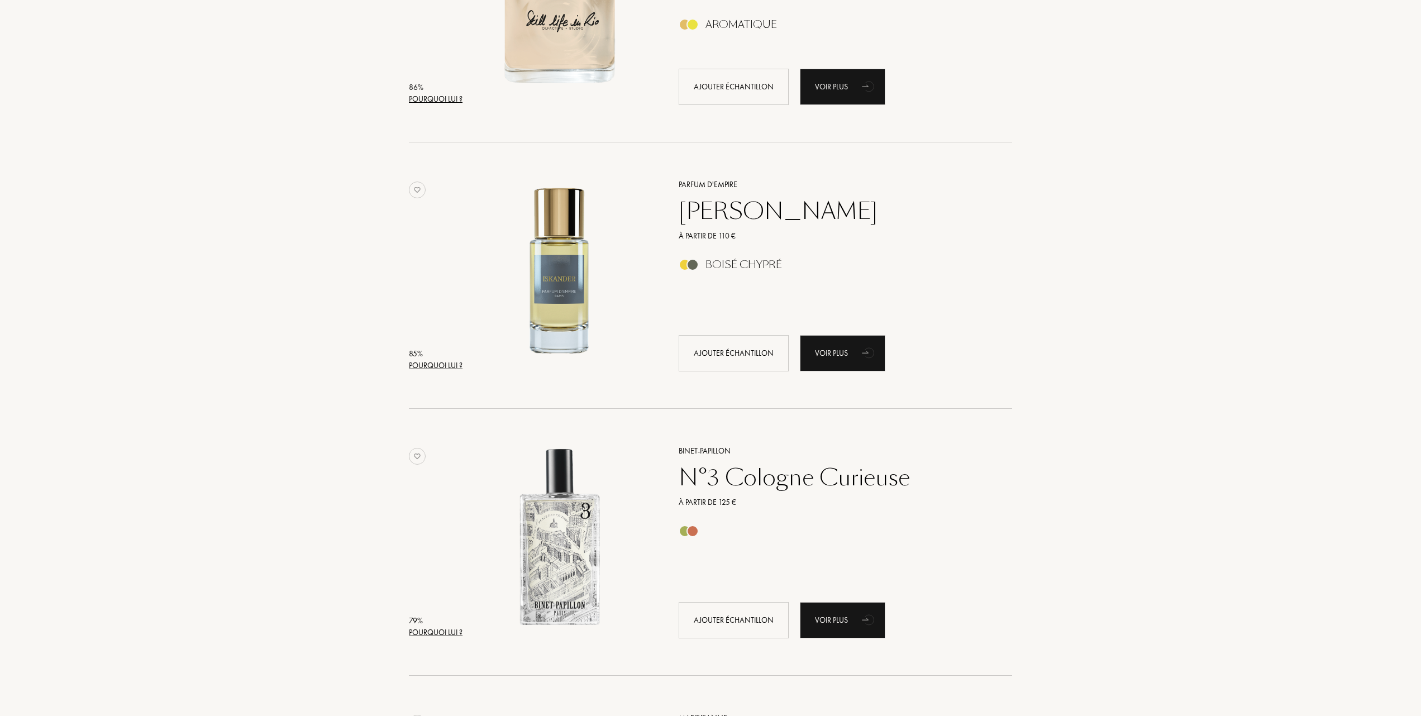
scroll to position [596, 0]
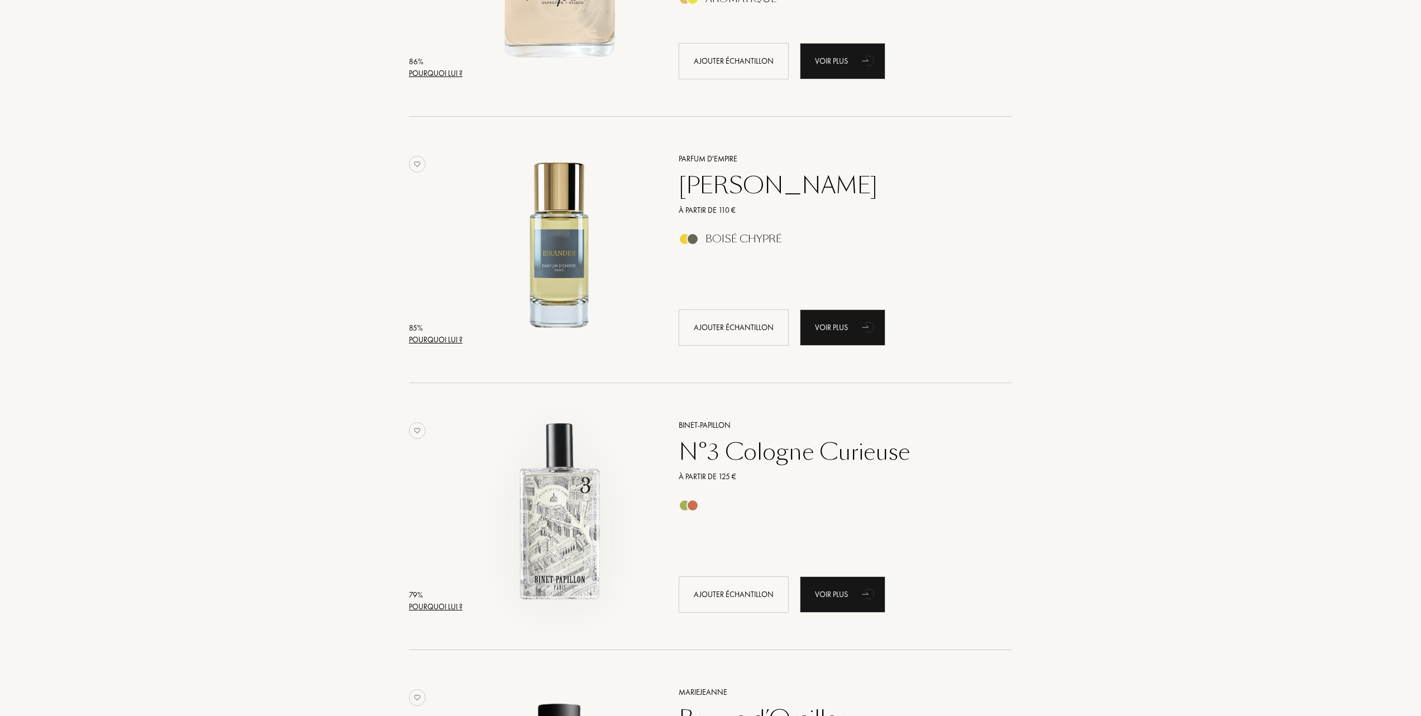
click at [544, 535] on img at bounding box center [560, 511] width 186 height 186
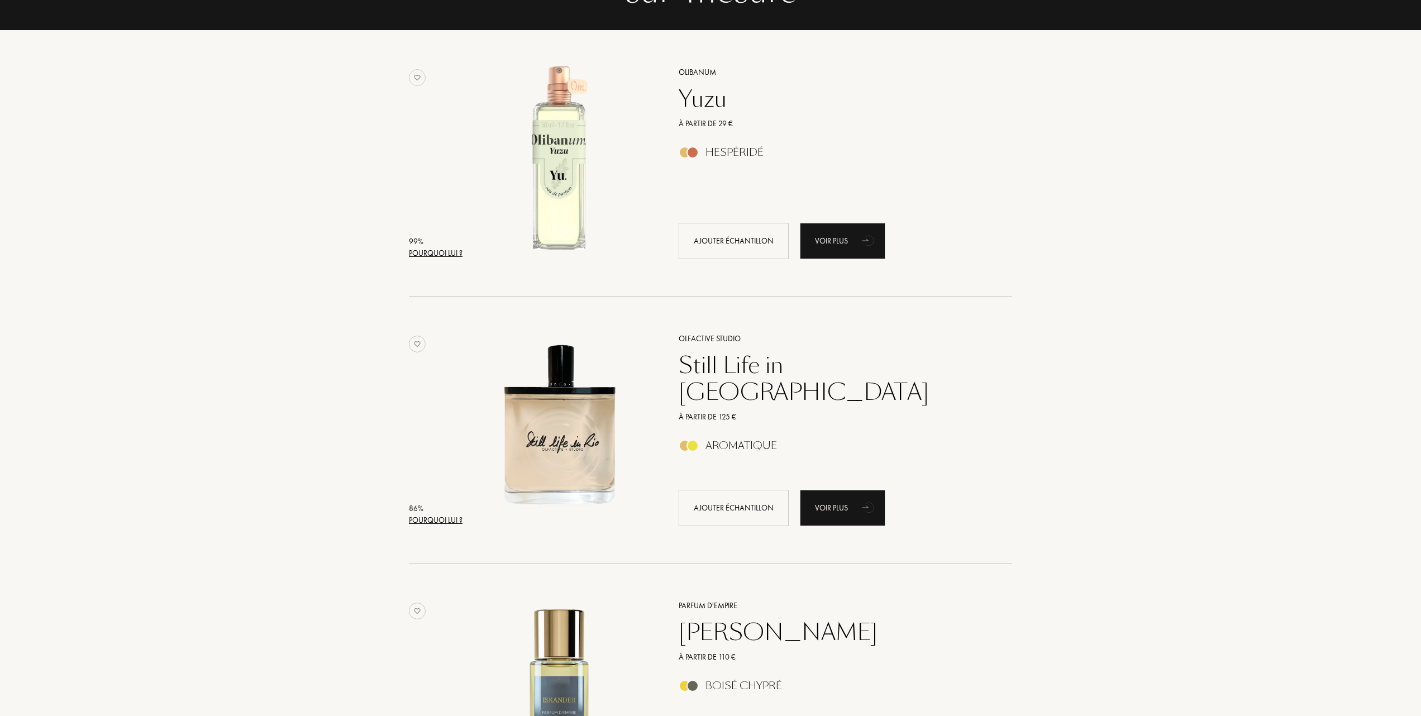
scroll to position [224, 0]
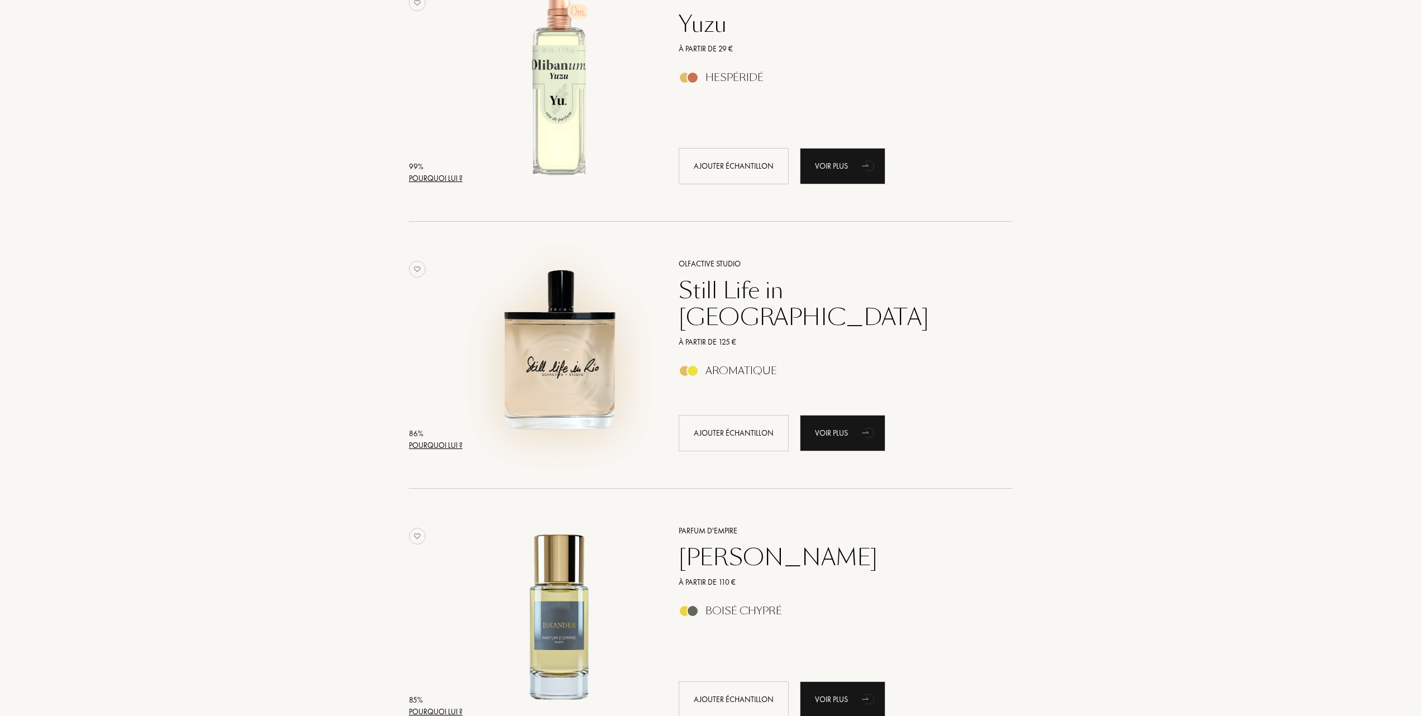
click at [548, 352] on img at bounding box center [560, 349] width 186 height 186
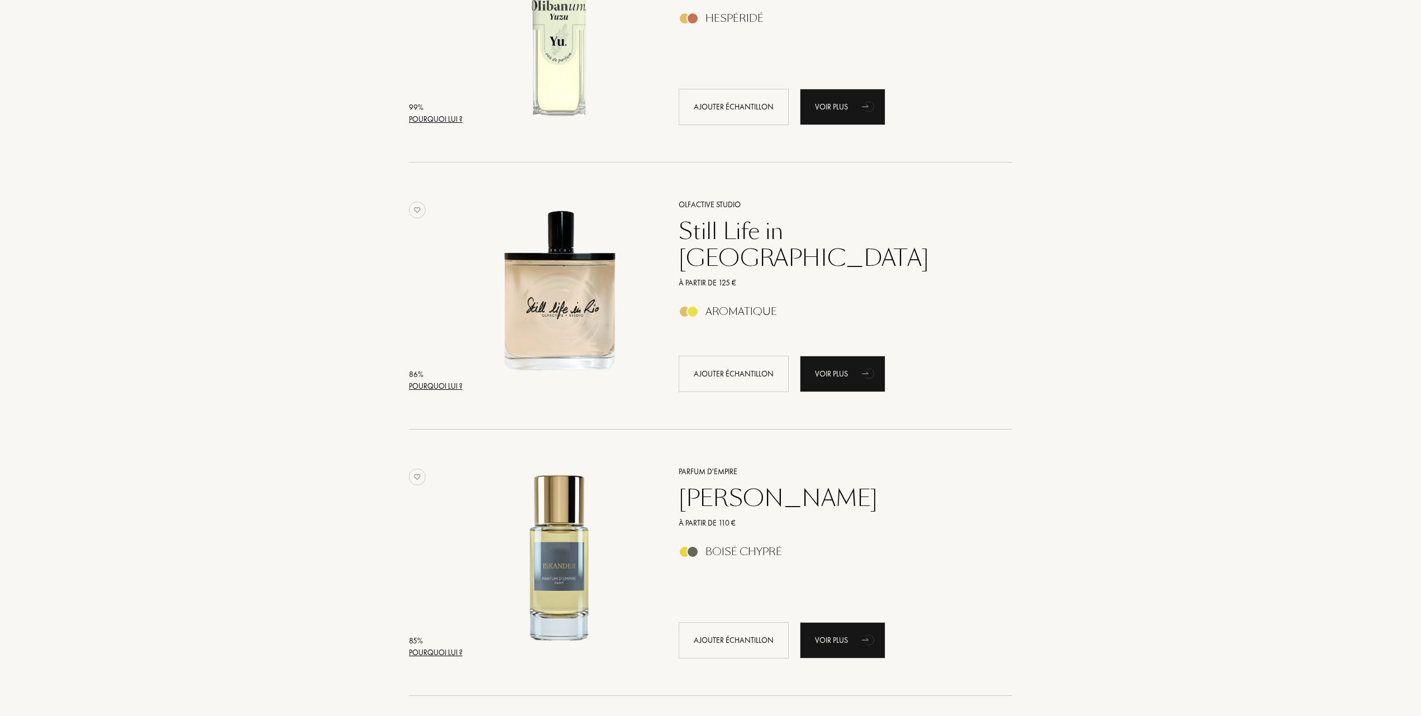
scroll to position [74, 0]
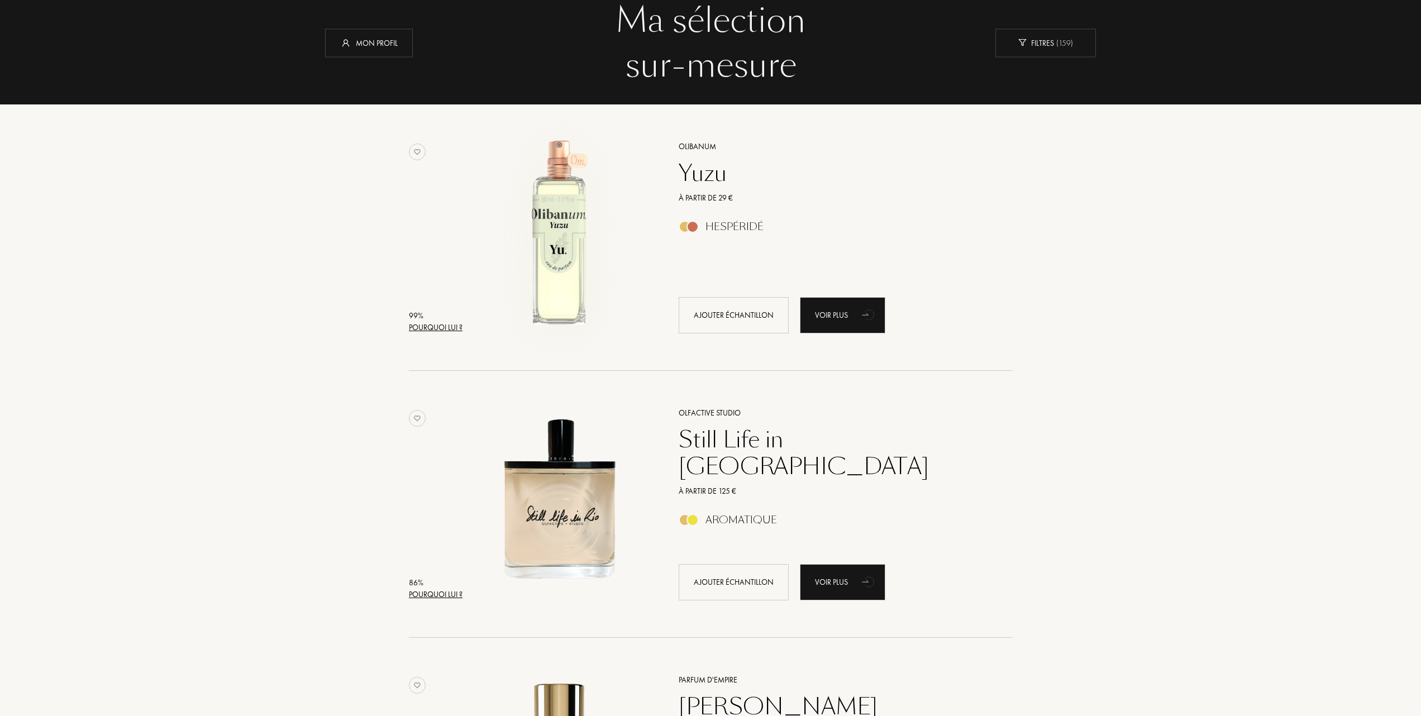
click at [558, 234] on img at bounding box center [560, 232] width 186 height 186
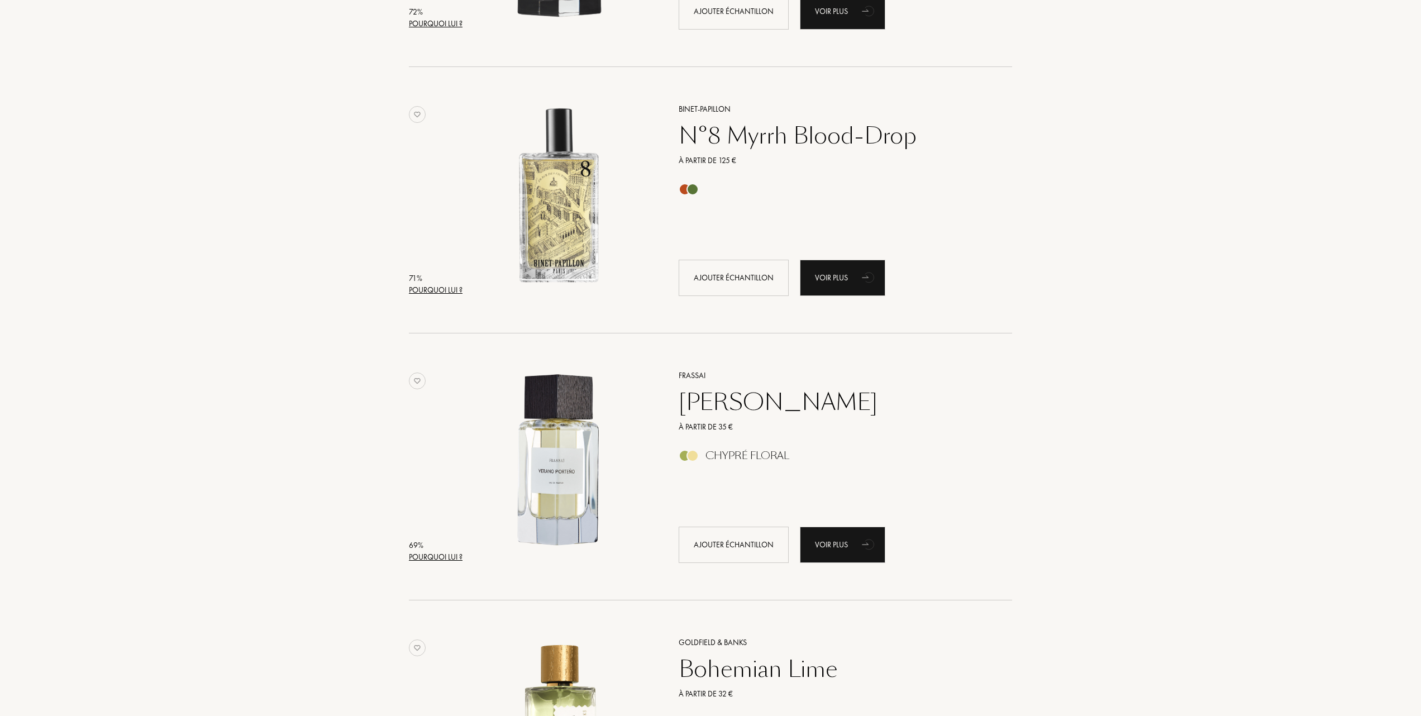
scroll to position [1713, 0]
click at [570, 456] on img at bounding box center [560, 461] width 186 height 186
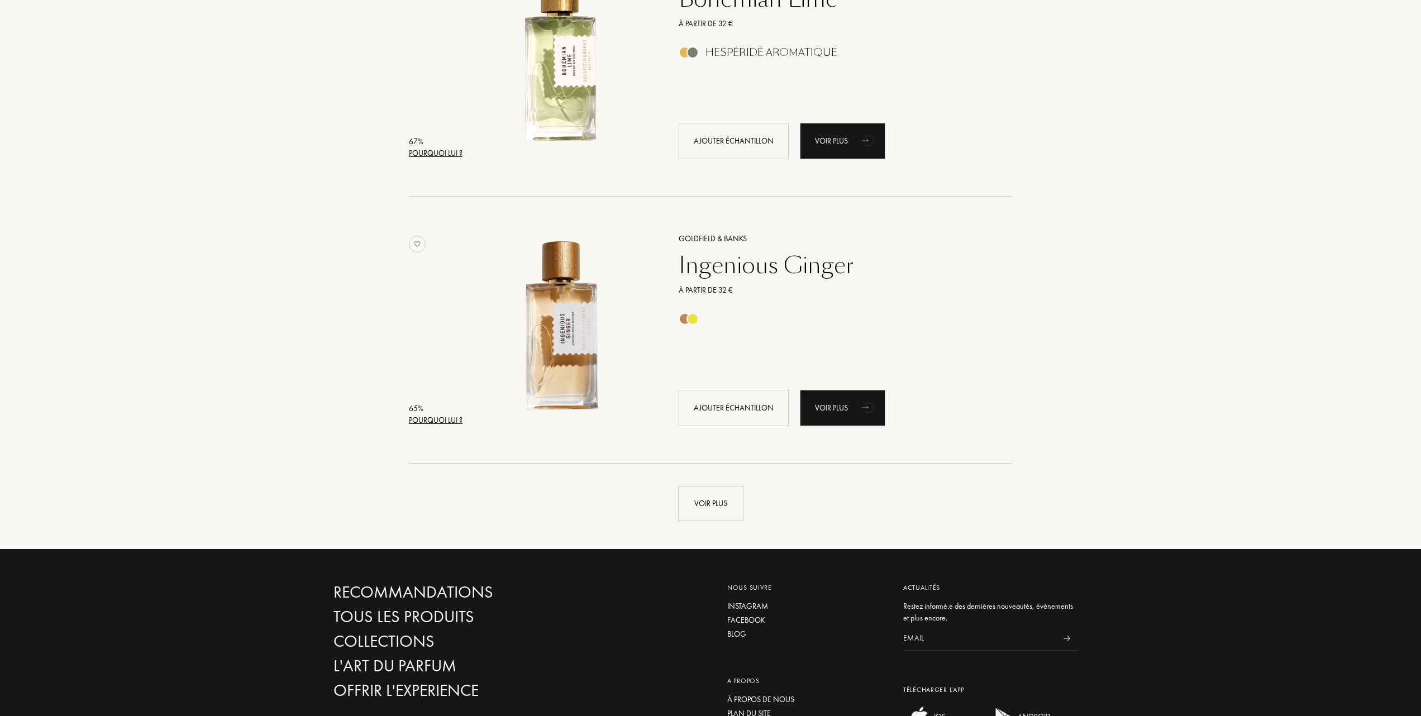
scroll to position [2384, 0]
click at [710, 496] on div "Voir plus" at bounding box center [710, 503] width 65 height 35
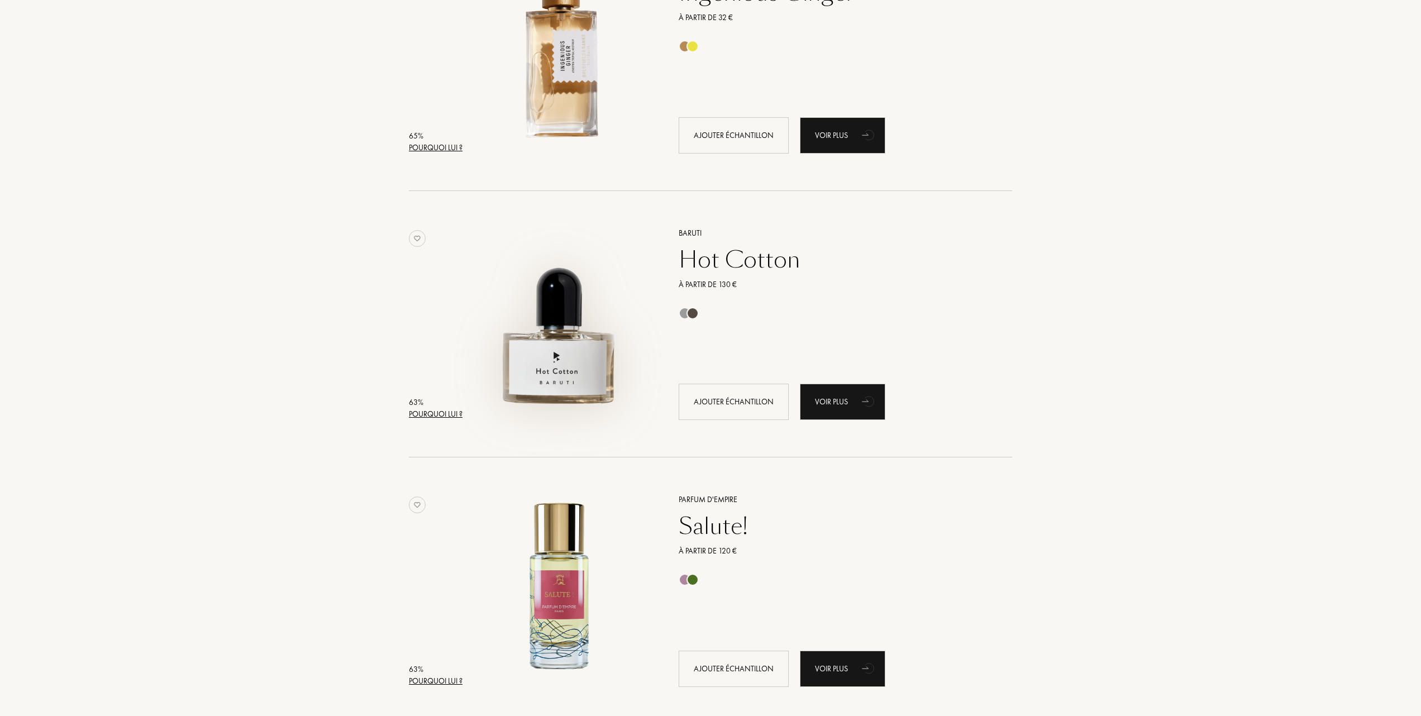
scroll to position [2682, 0]
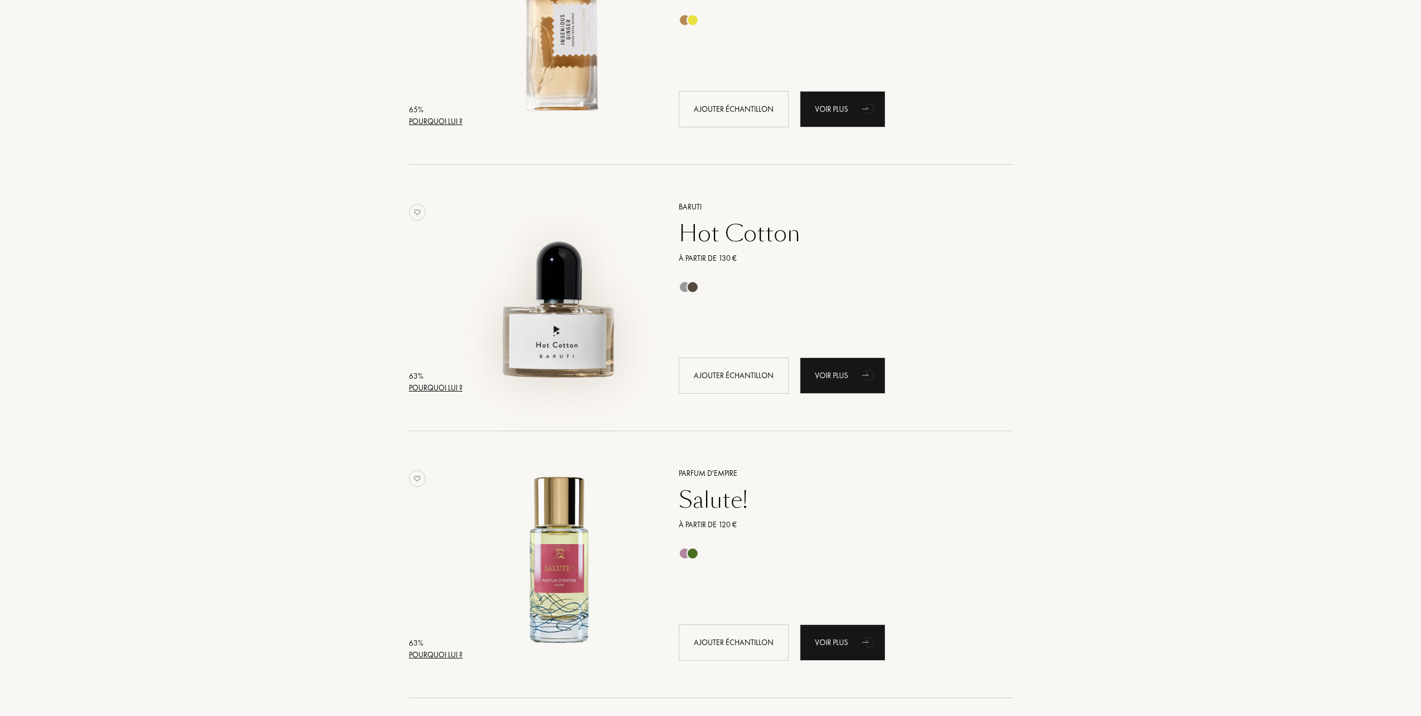
click at [562, 338] on img at bounding box center [560, 292] width 186 height 186
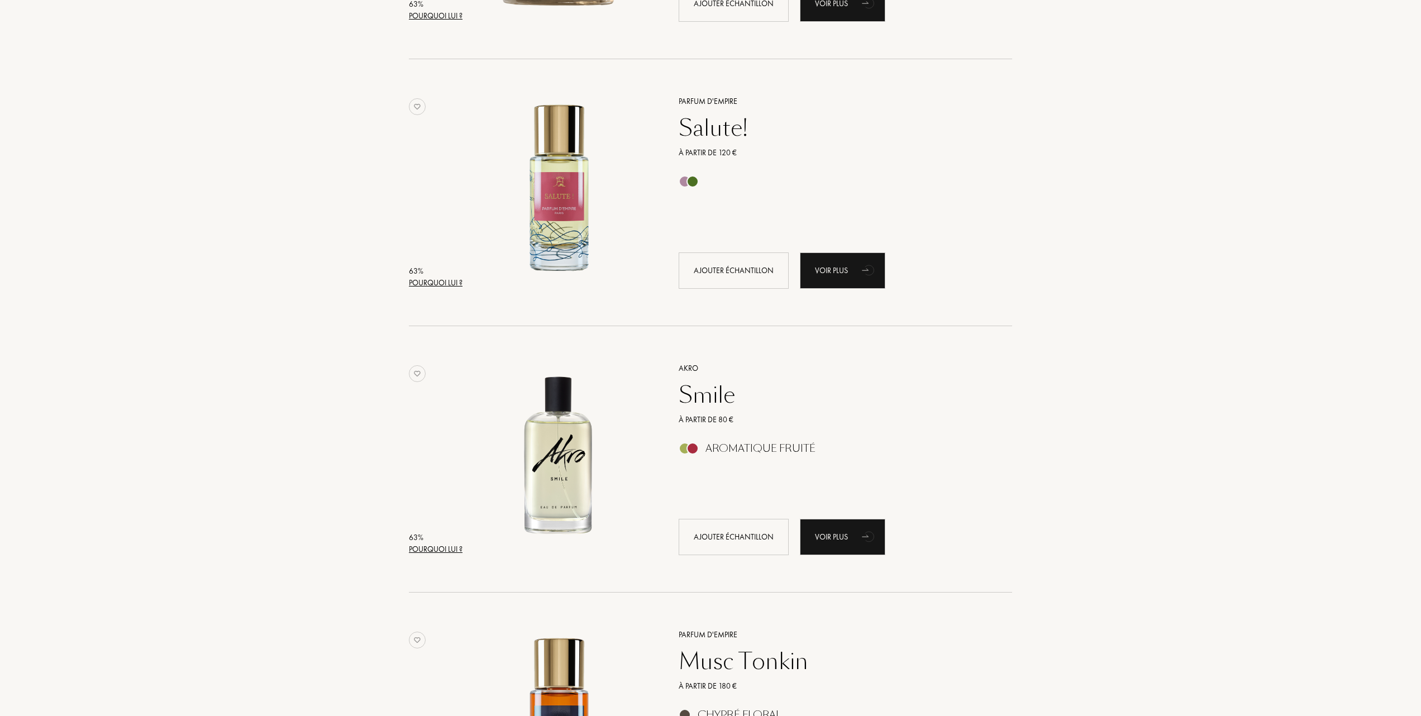
scroll to position [3129, 0]
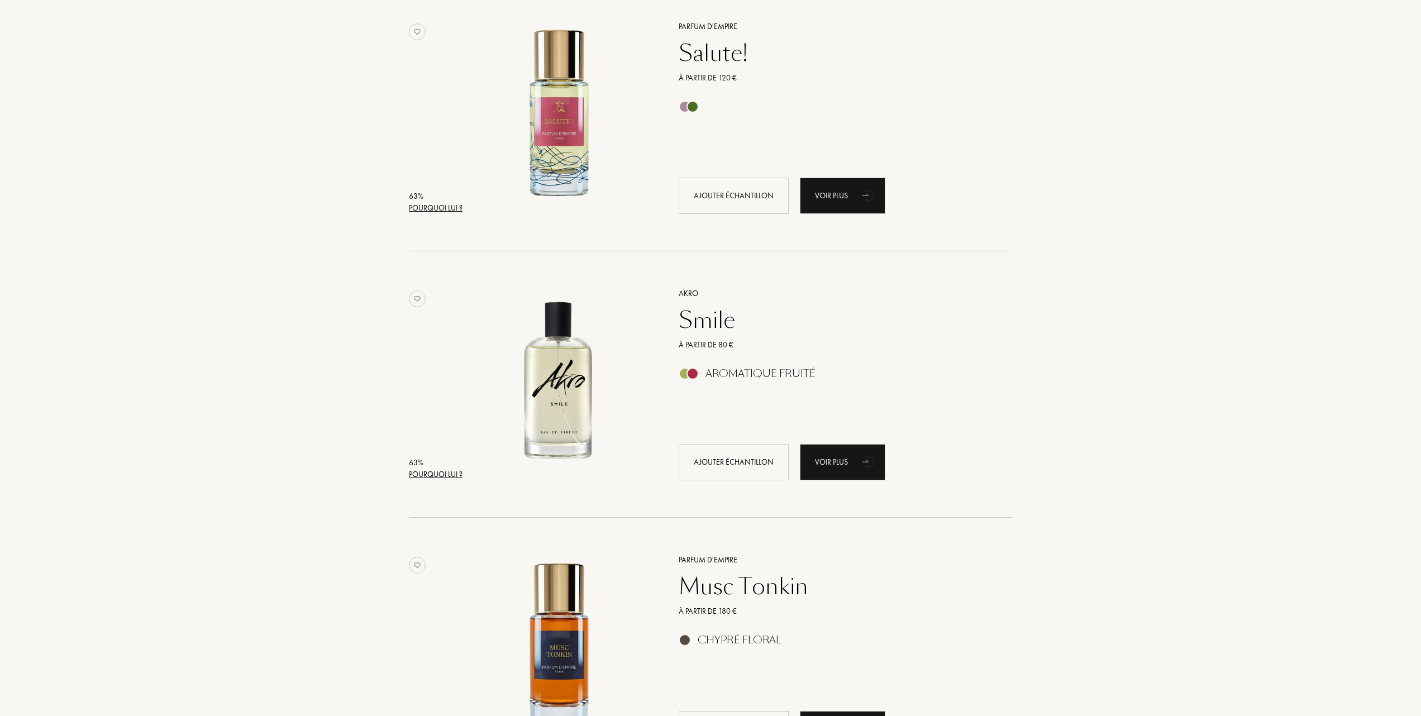
click at [546, 390] on img at bounding box center [560, 379] width 186 height 186
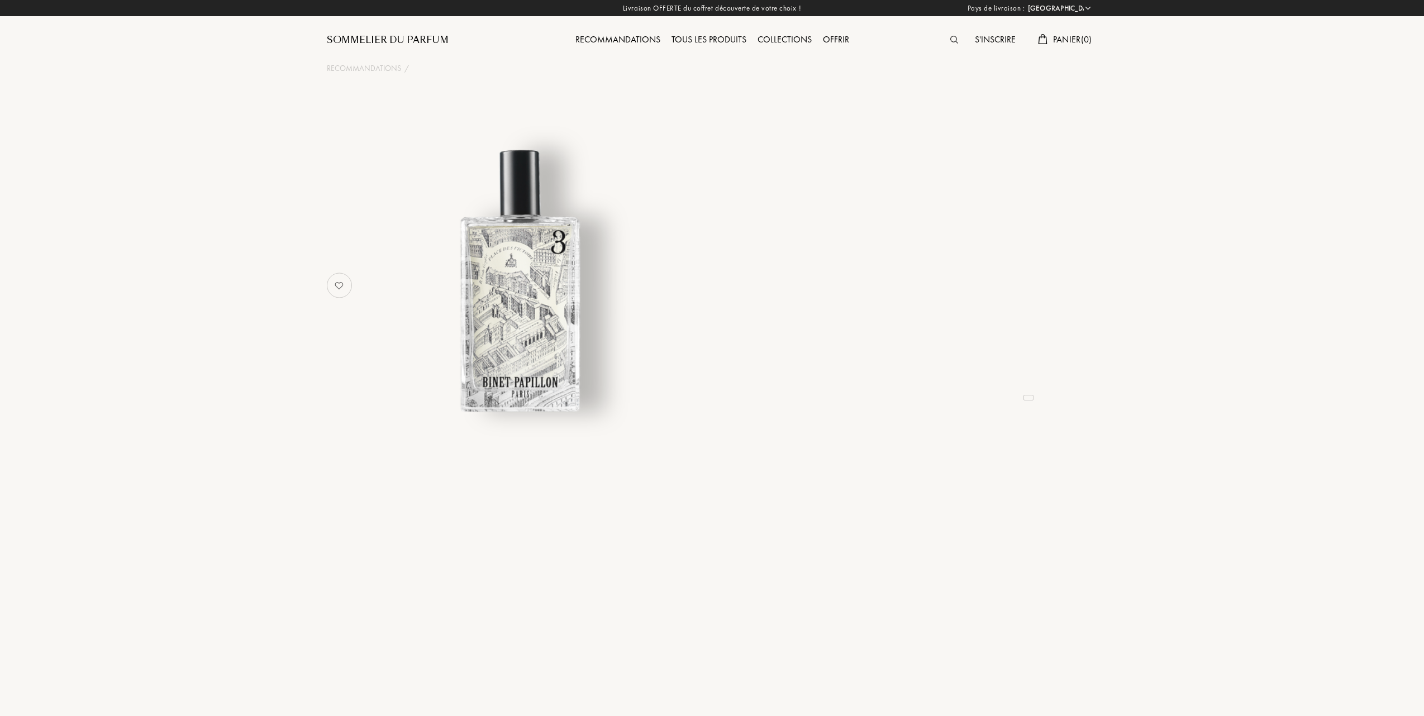
select select "FR"
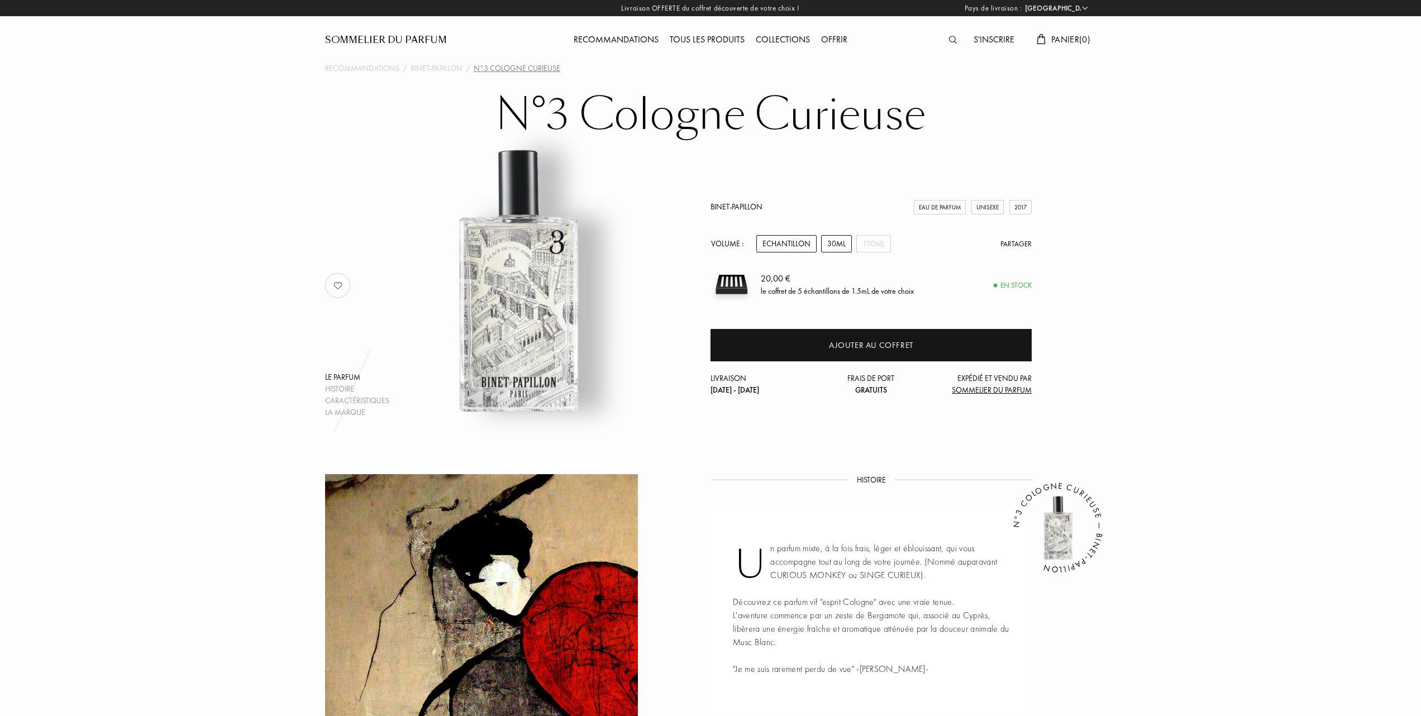
click at [831, 246] on div "30mL" at bounding box center [836, 243] width 31 height 17
click at [879, 244] on div "100mL" at bounding box center [874, 243] width 35 height 17
click at [838, 244] on div "30mL" at bounding box center [836, 243] width 31 height 17
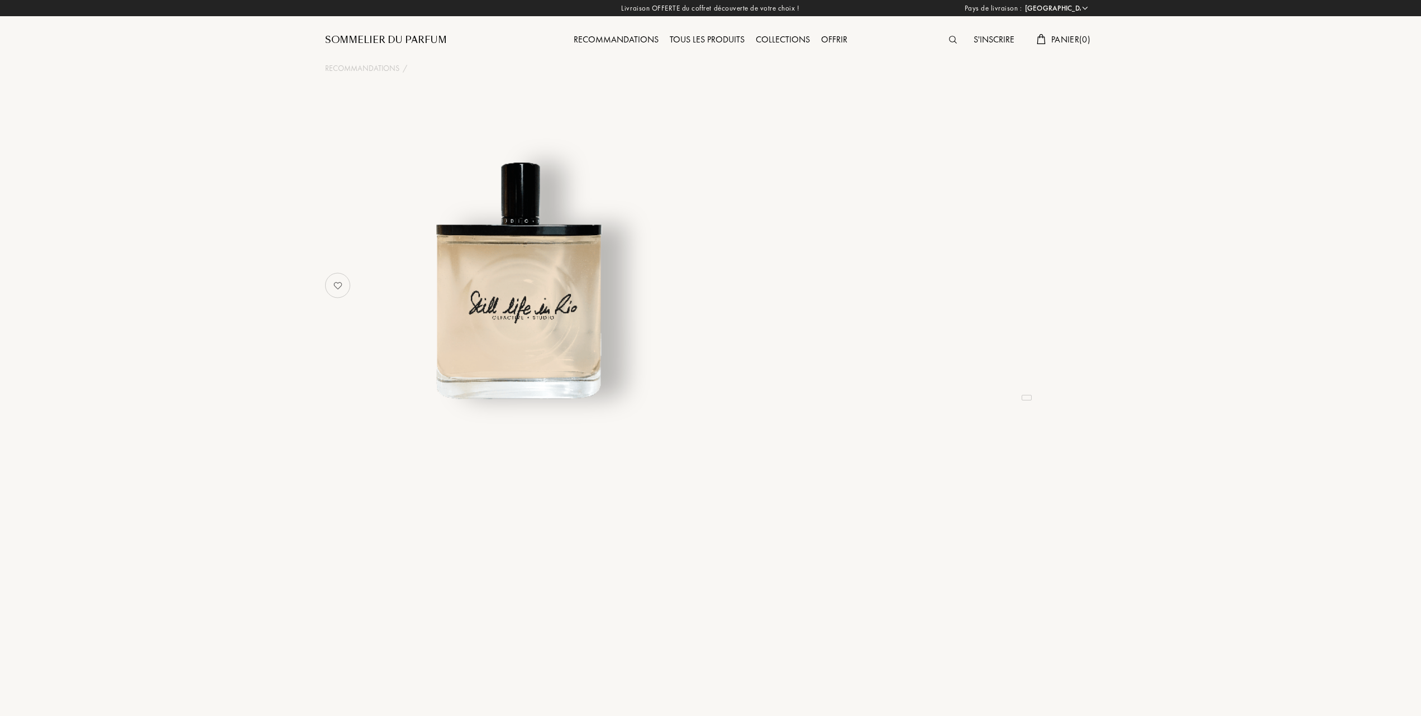
select select "FR"
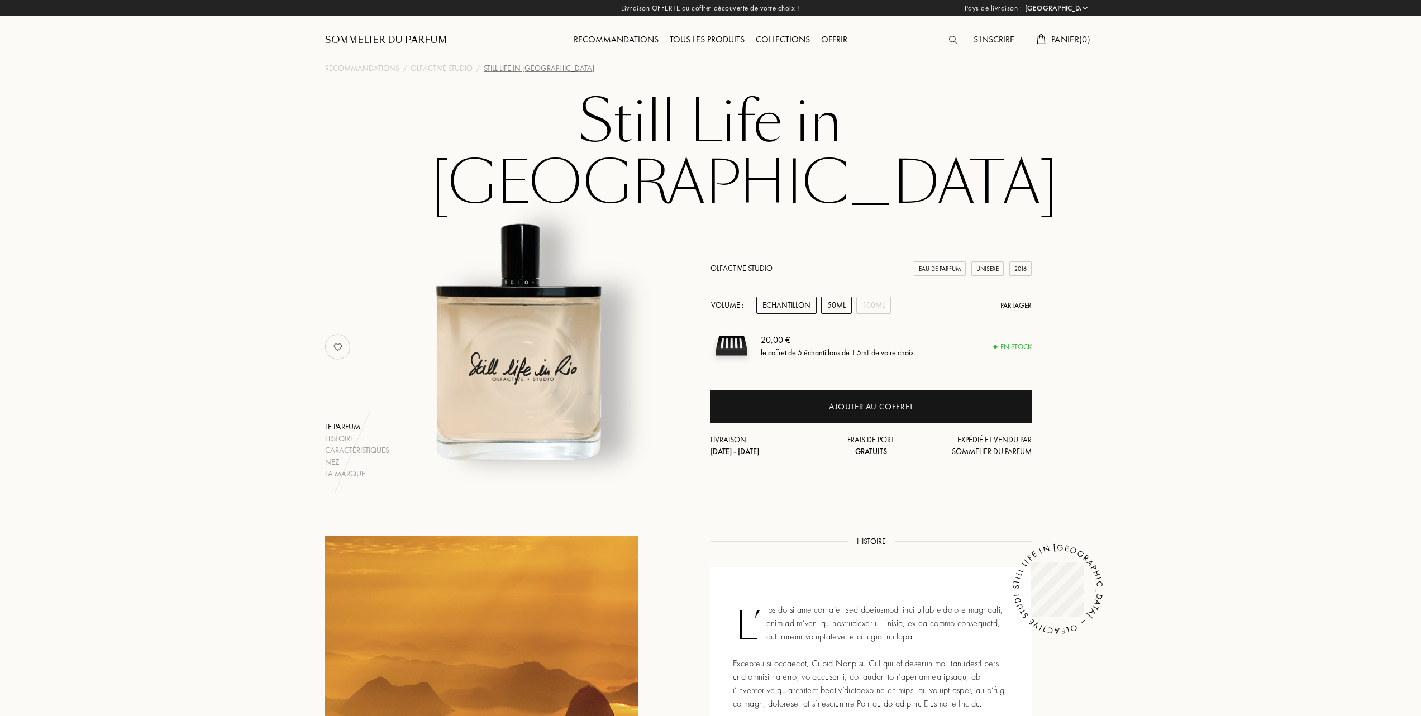
click at [827, 297] on div "50mL" at bounding box center [836, 305] width 31 height 17
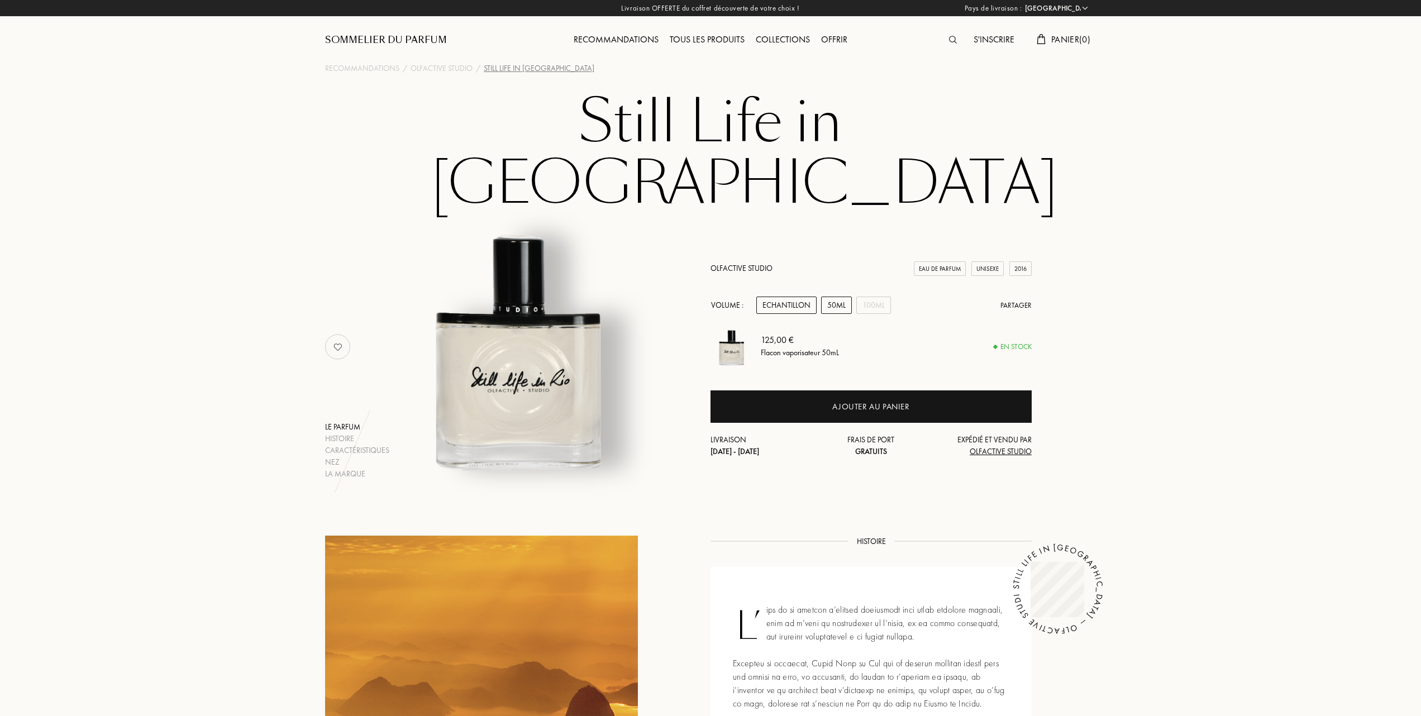
click at [794, 297] on div "Echantillon" at bounding box center [787, 305] width 60 height 17
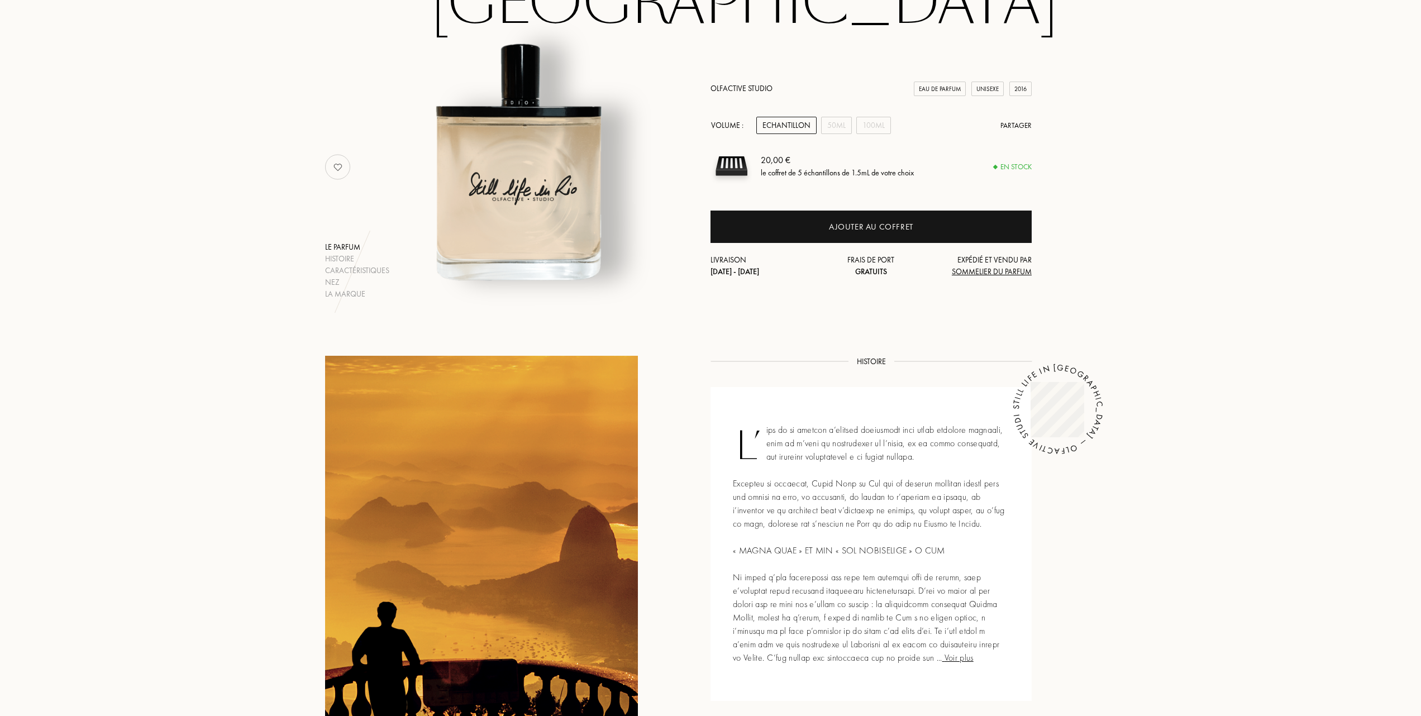
scroll to position [74, 0]
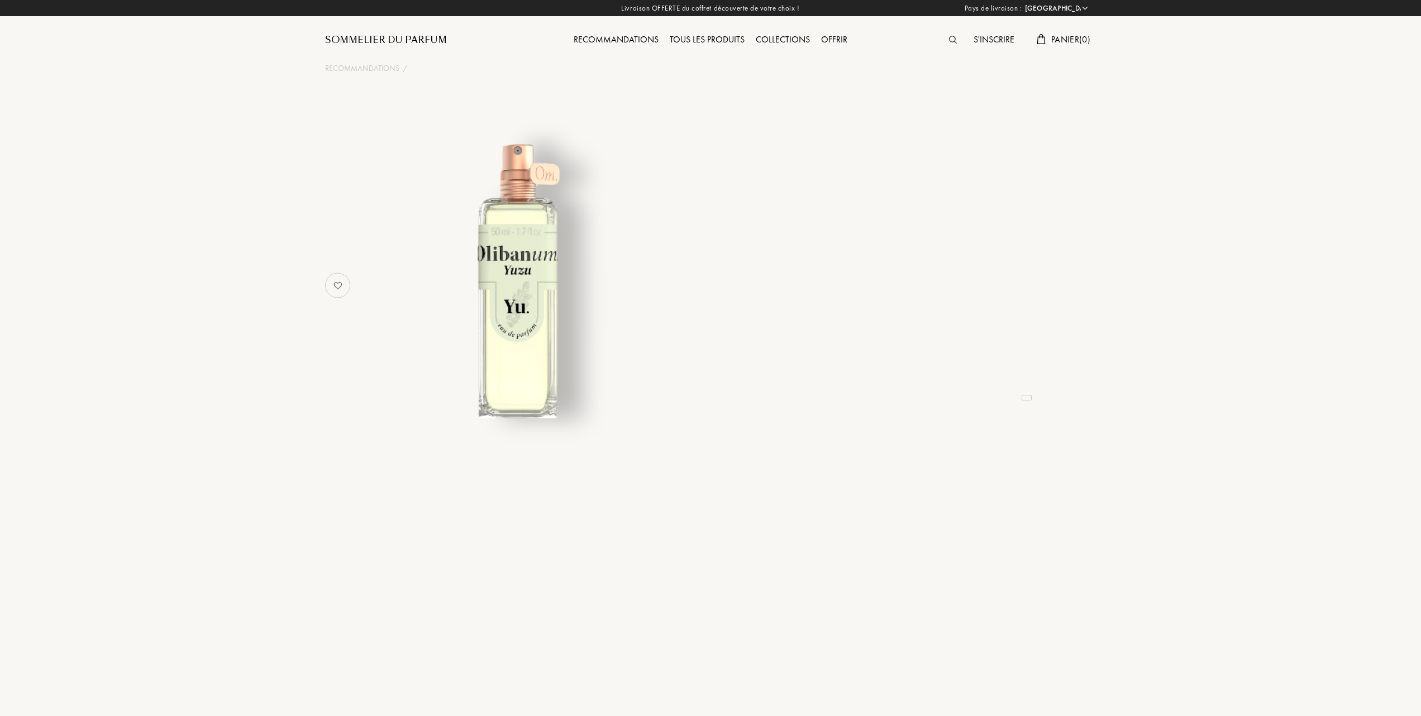
select select "FR"
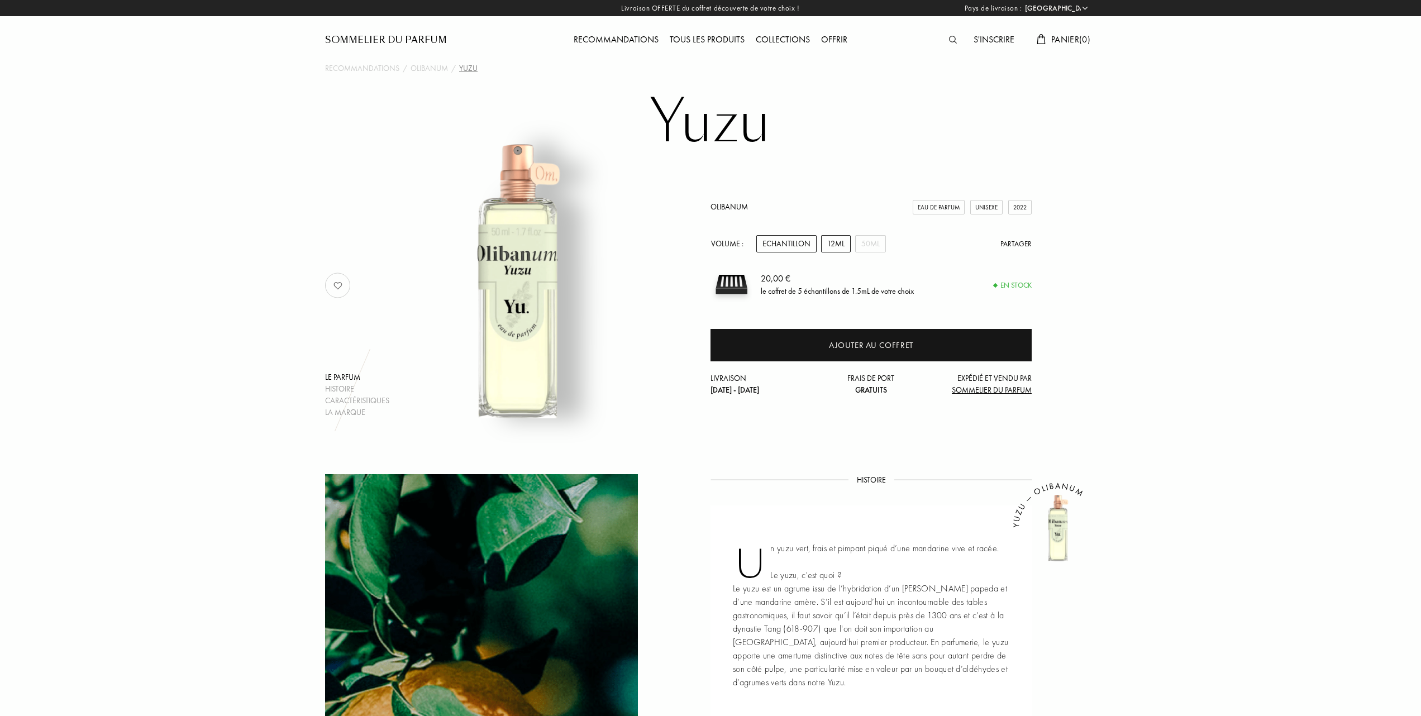
click at [837, 238] on div "12mL" at bounding box center [836, 243] width 30 height 17
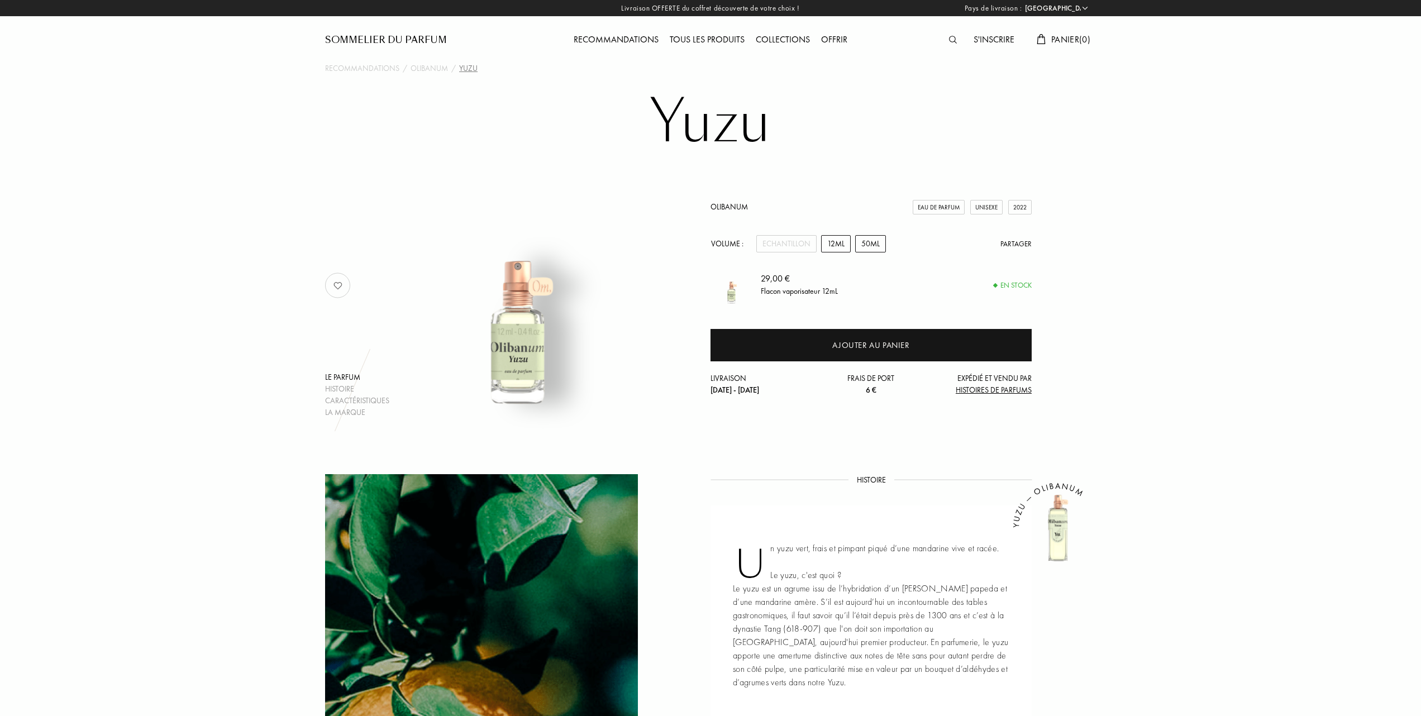
click at [874, 241] on div "50mL" at bounding box center [870, 243] width 31 height 17
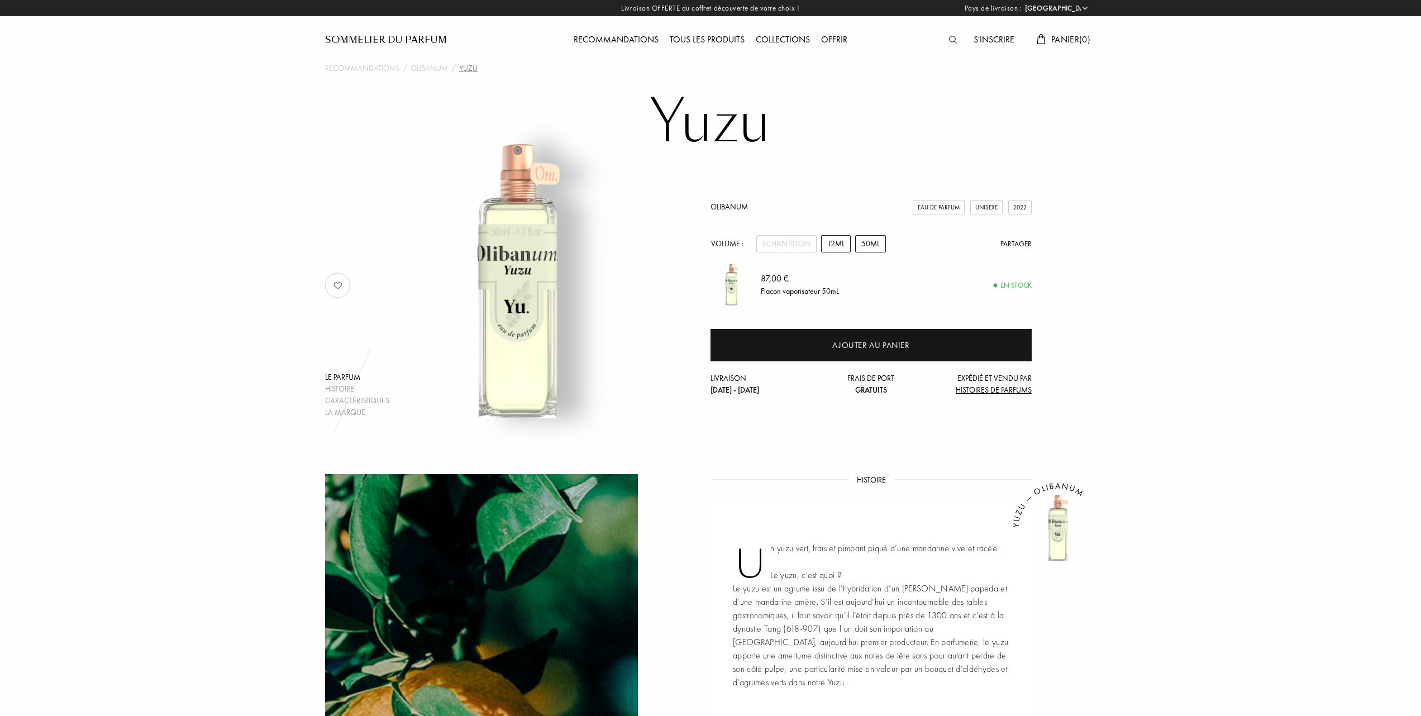
click at [837, 242] on div "12mL" at bounding box center [836, 243] width 30 height 17
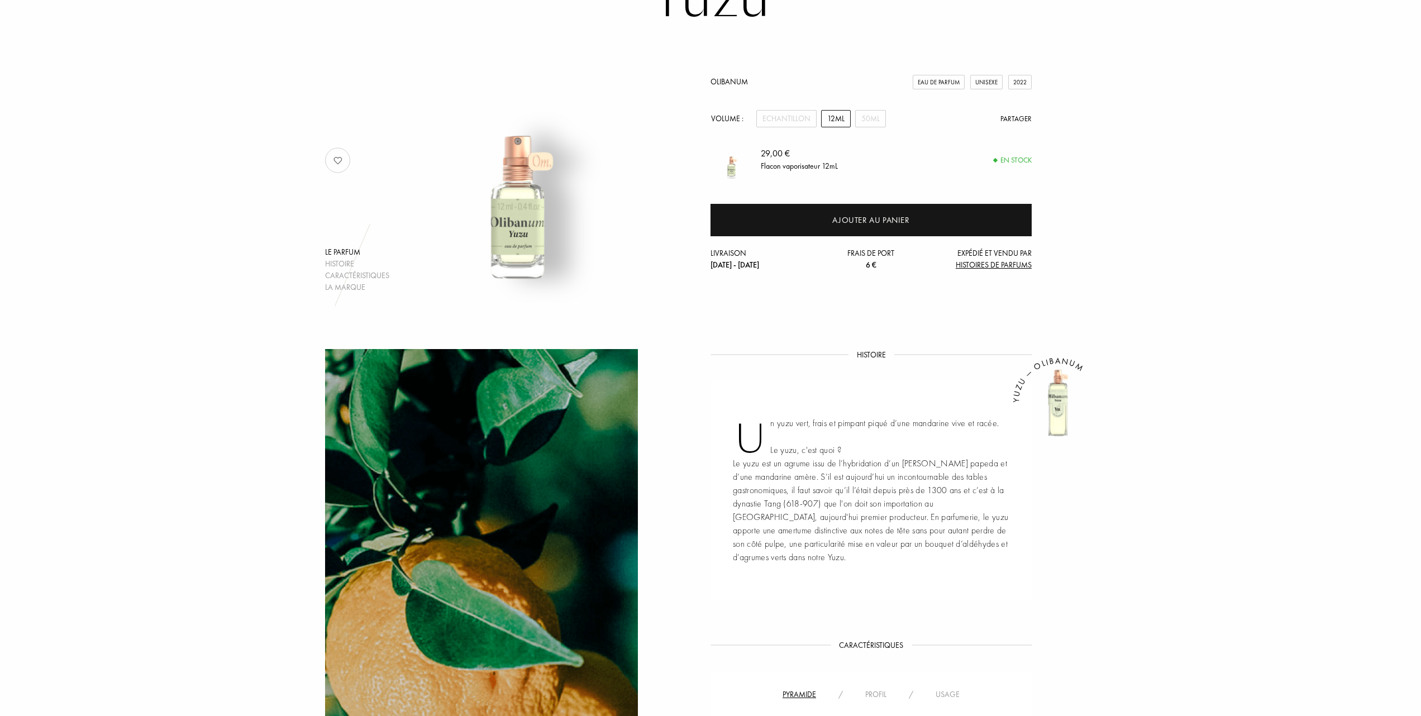
scroll to position [74, 0]
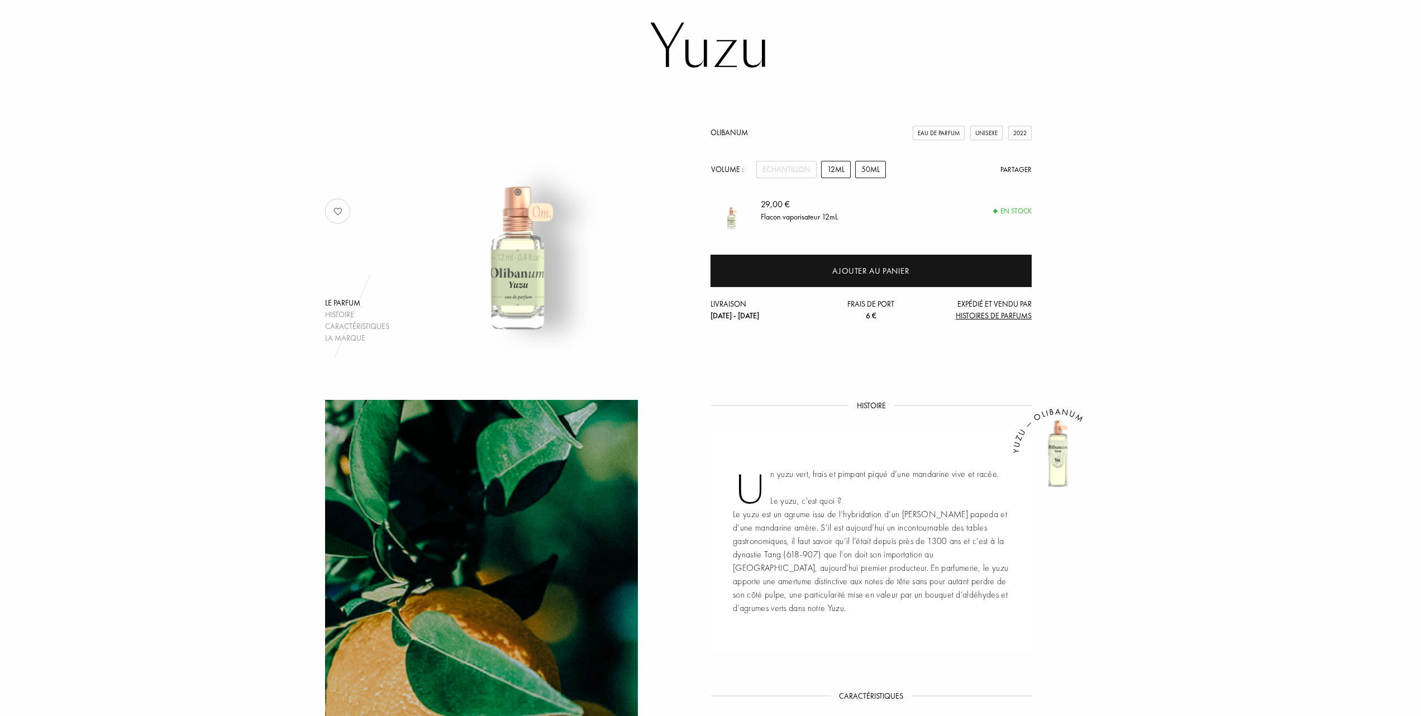
click at [867, 170] on div "50mL" at bounding box center [870, 169] width 31 height 17
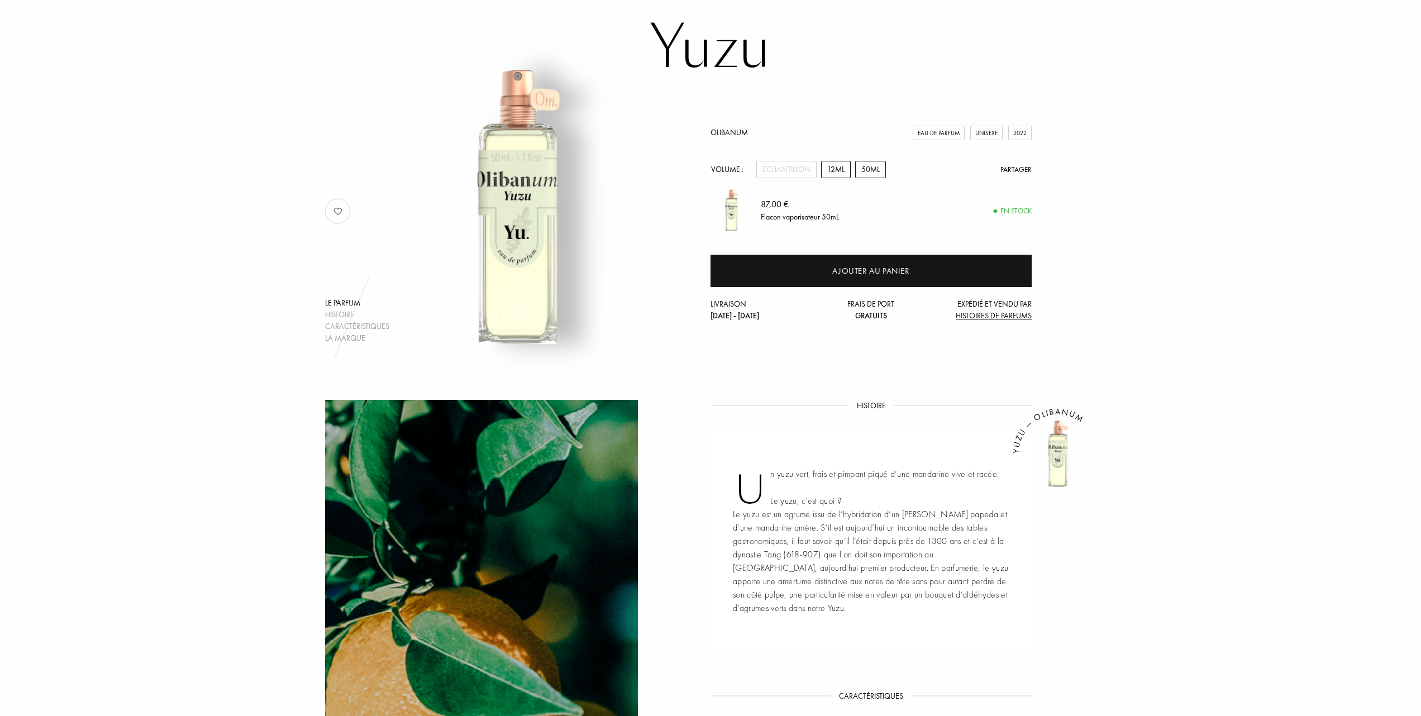
click at [836, 172] on div "12mL" at bounding box center [836, 169] width 30 height 17
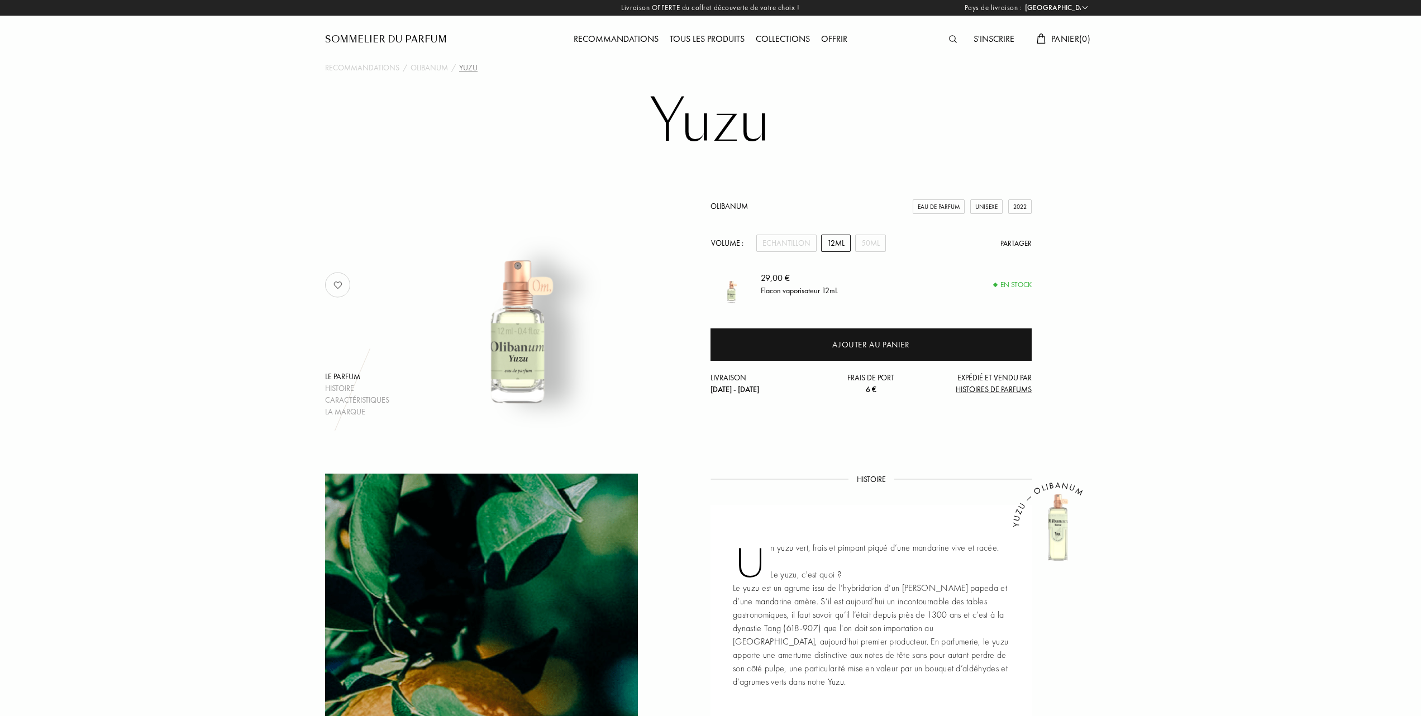
scroll to position [0, 0]
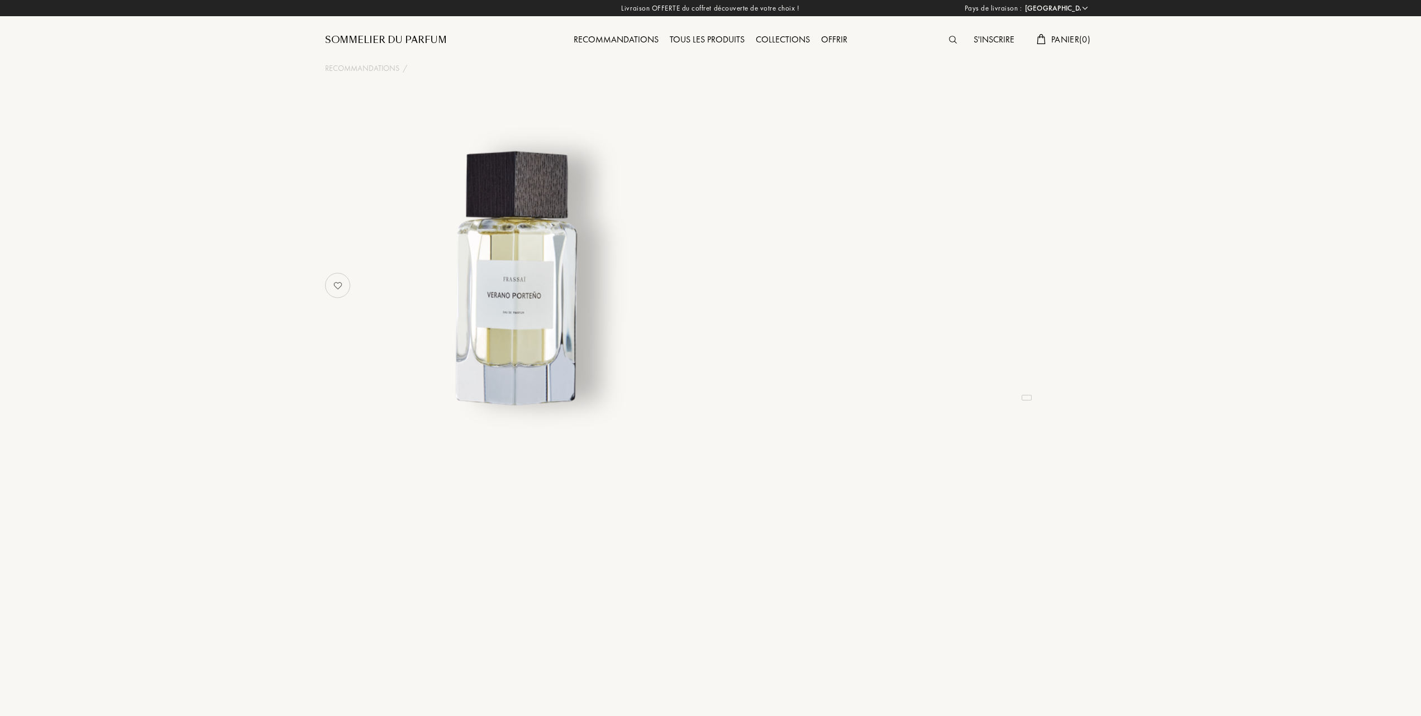
select select "FR"
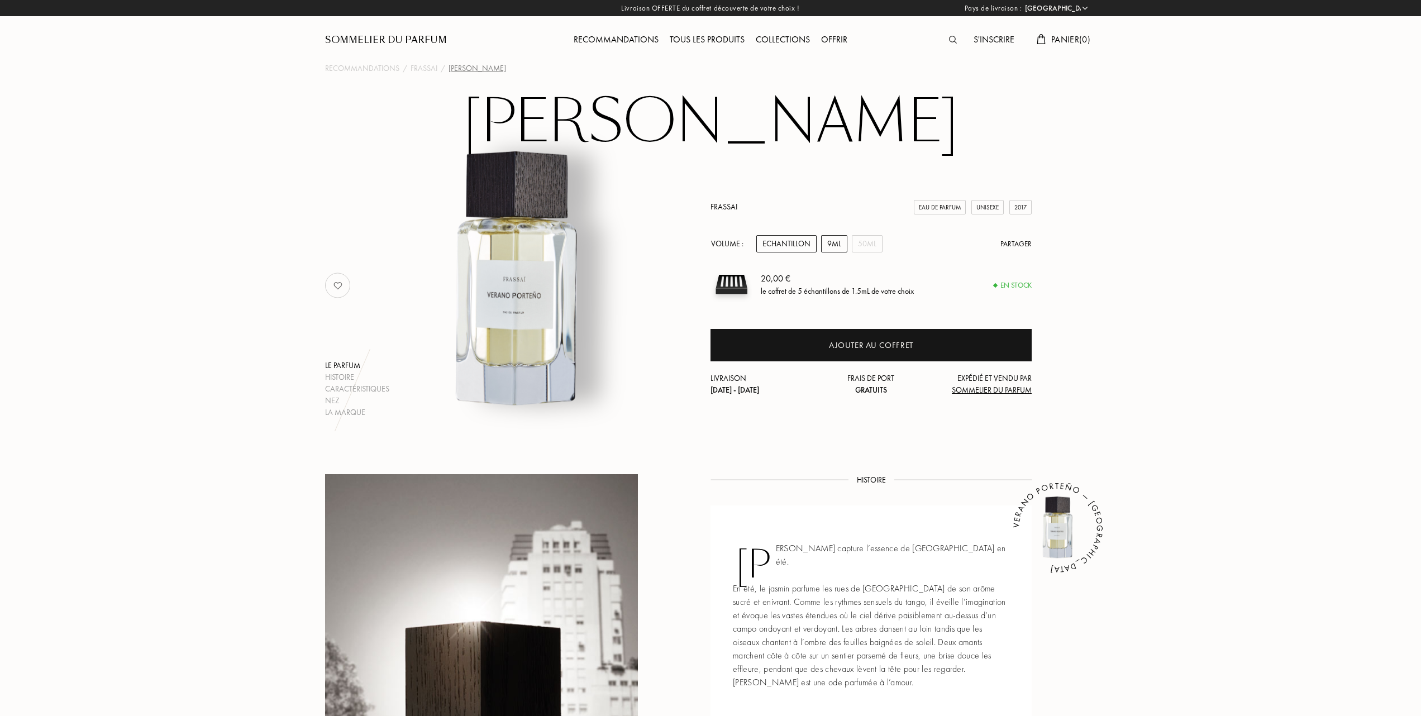
click at [834, 242] on div "9mL" at bounding box center [834, 243] width 26 height 17
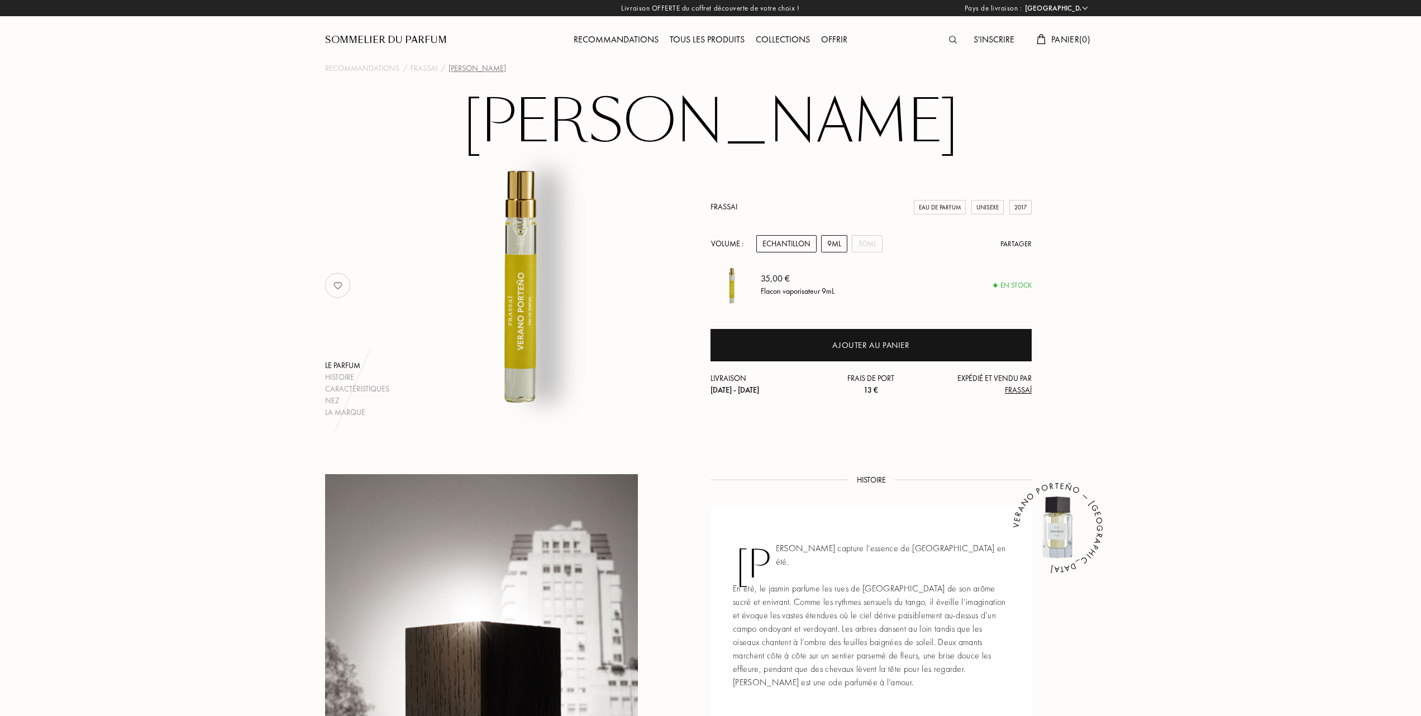
click at [799, 242] on div "Echantillon" at bounding box center [787, 243] width 60 height 17
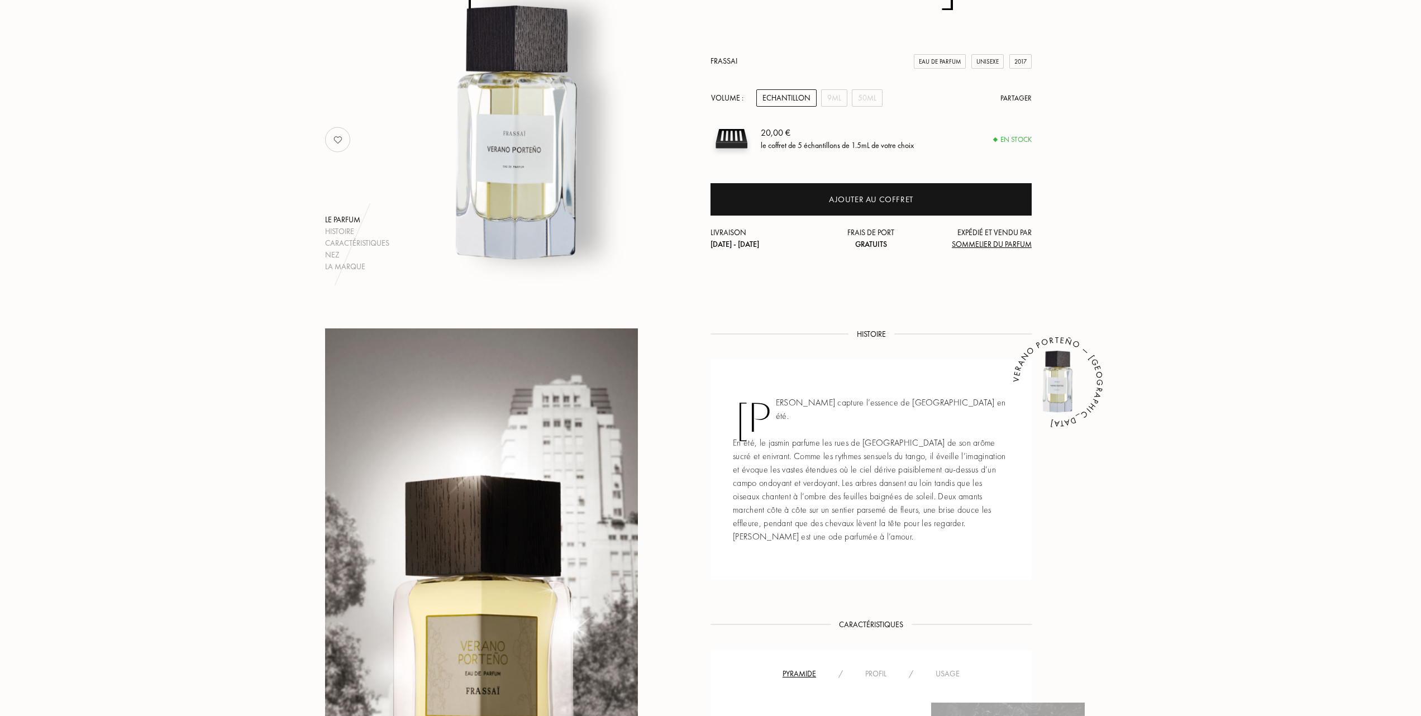
scroll to position [149, 0]
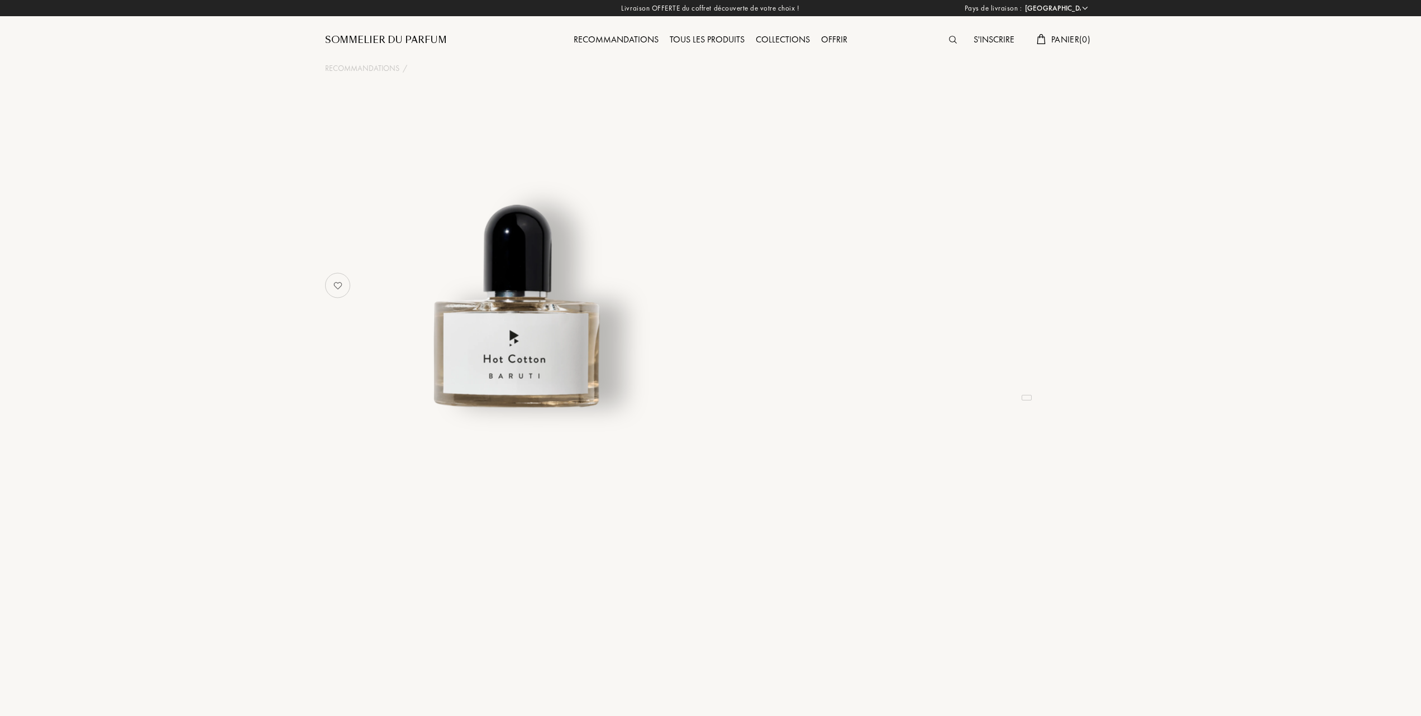
select select "FR"
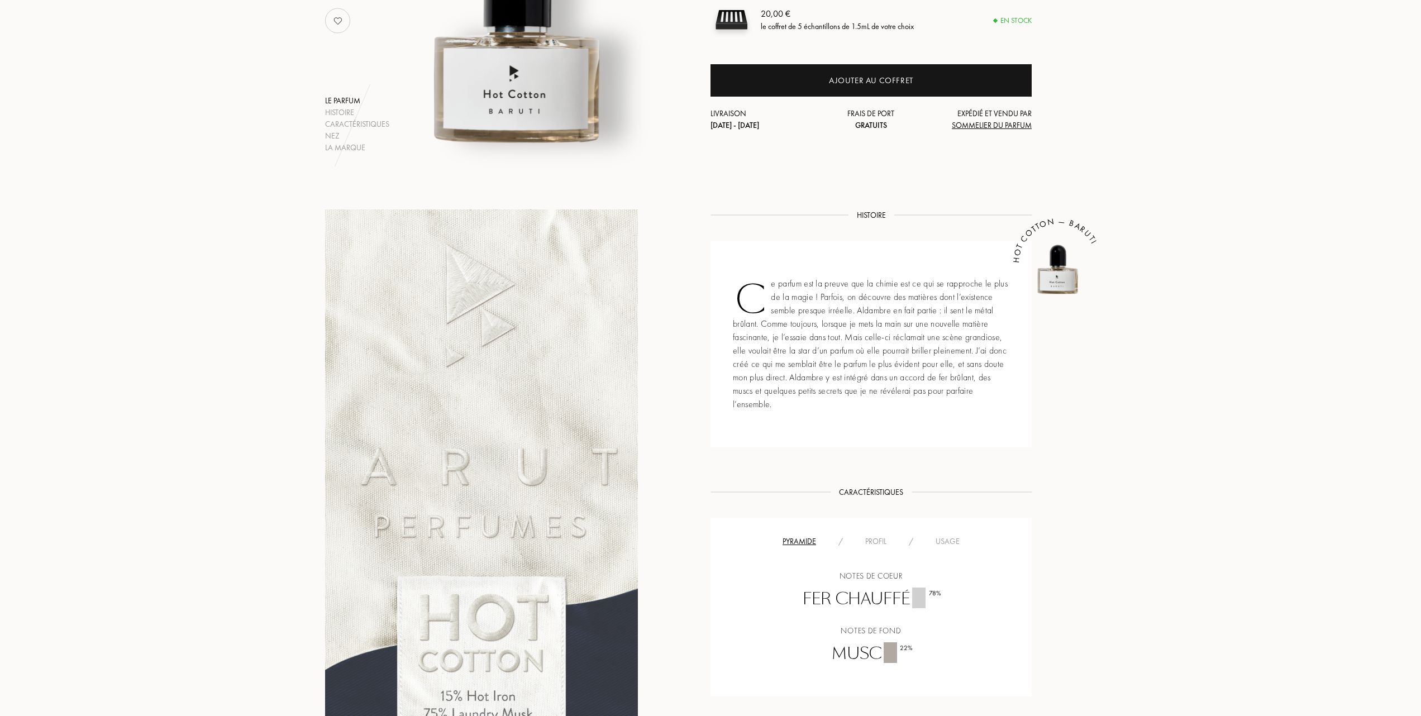
scroll to position [298, 0]
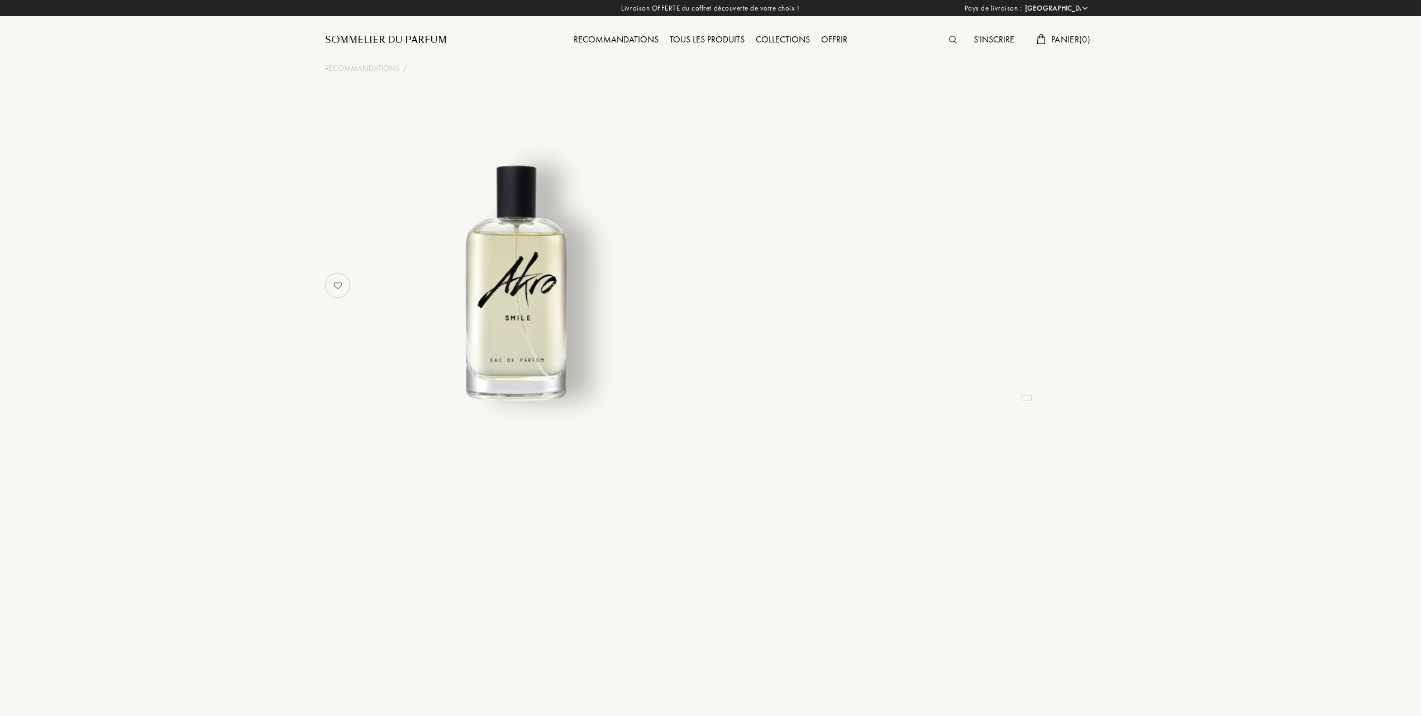
select select "FR"
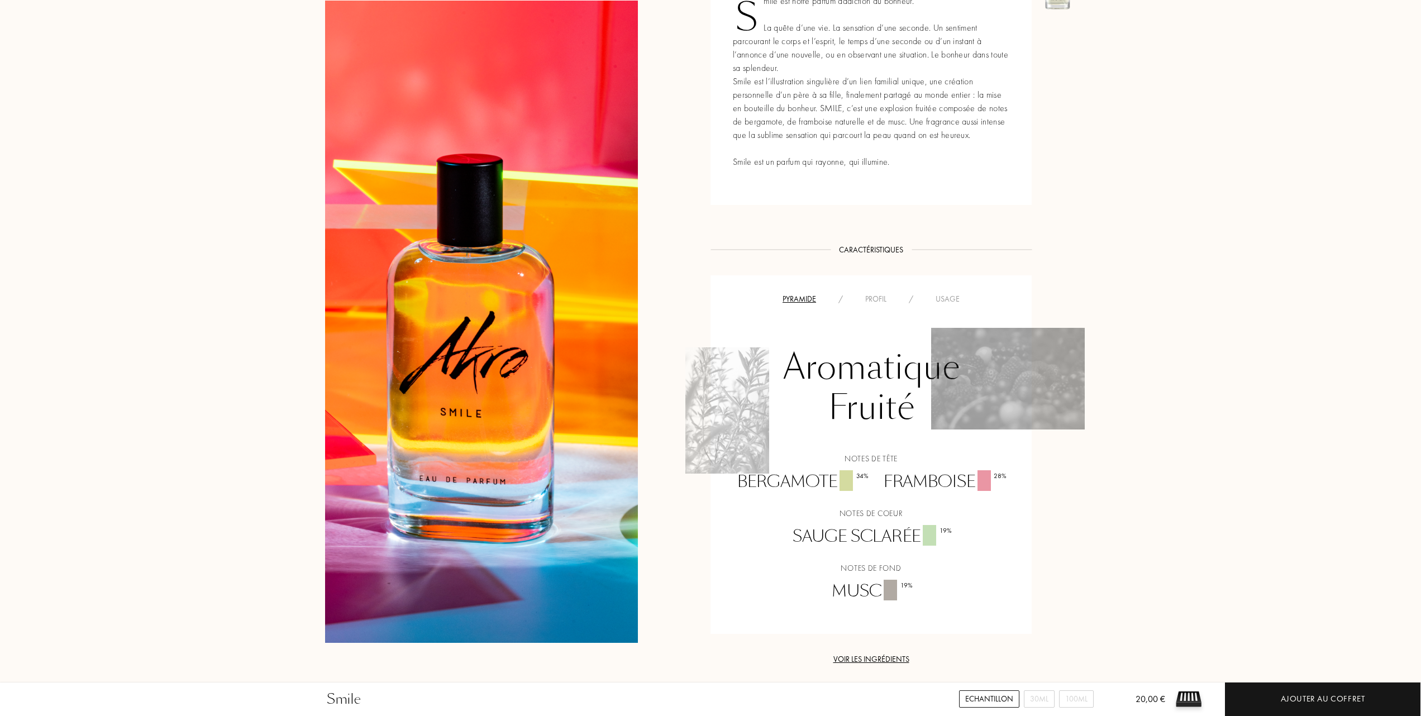
scroll to position [521, 0]
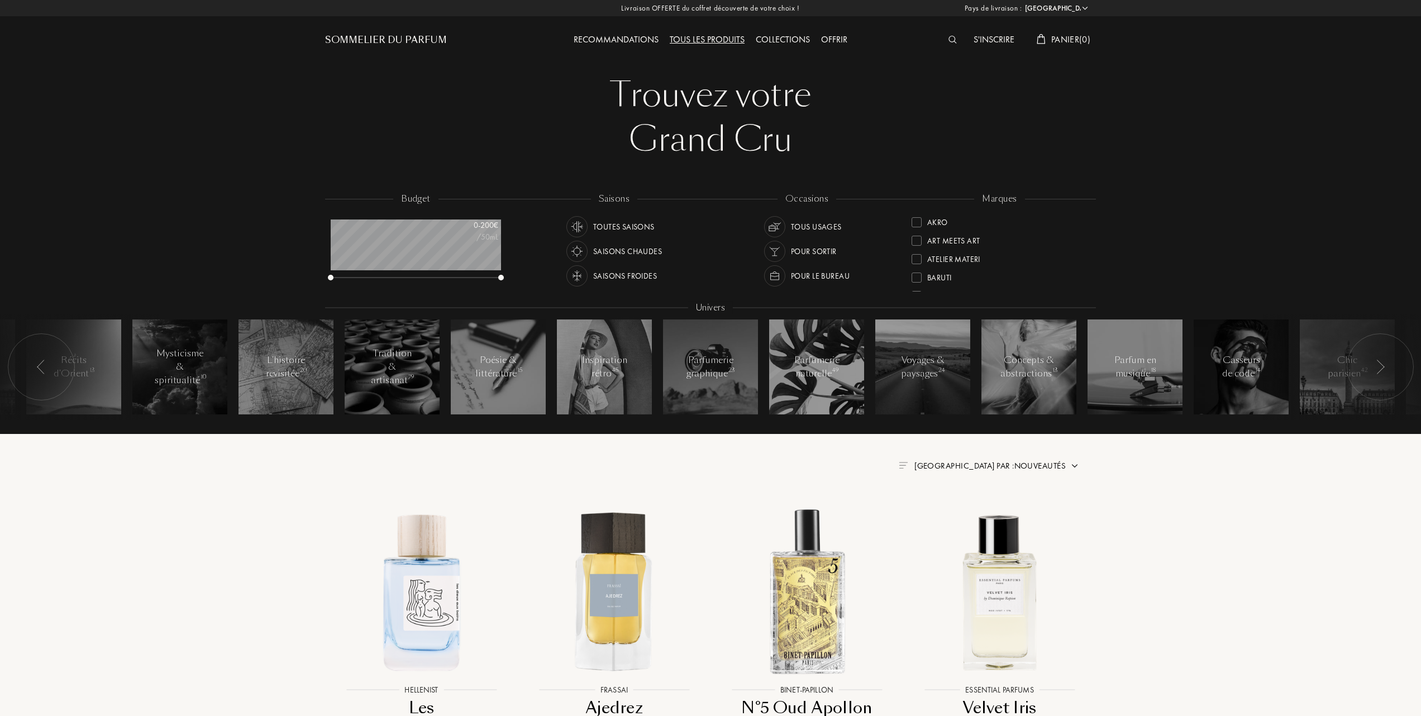
select select "FR"
click at [917, 220] on div at bounding box center [917, 222] width 10 height 10
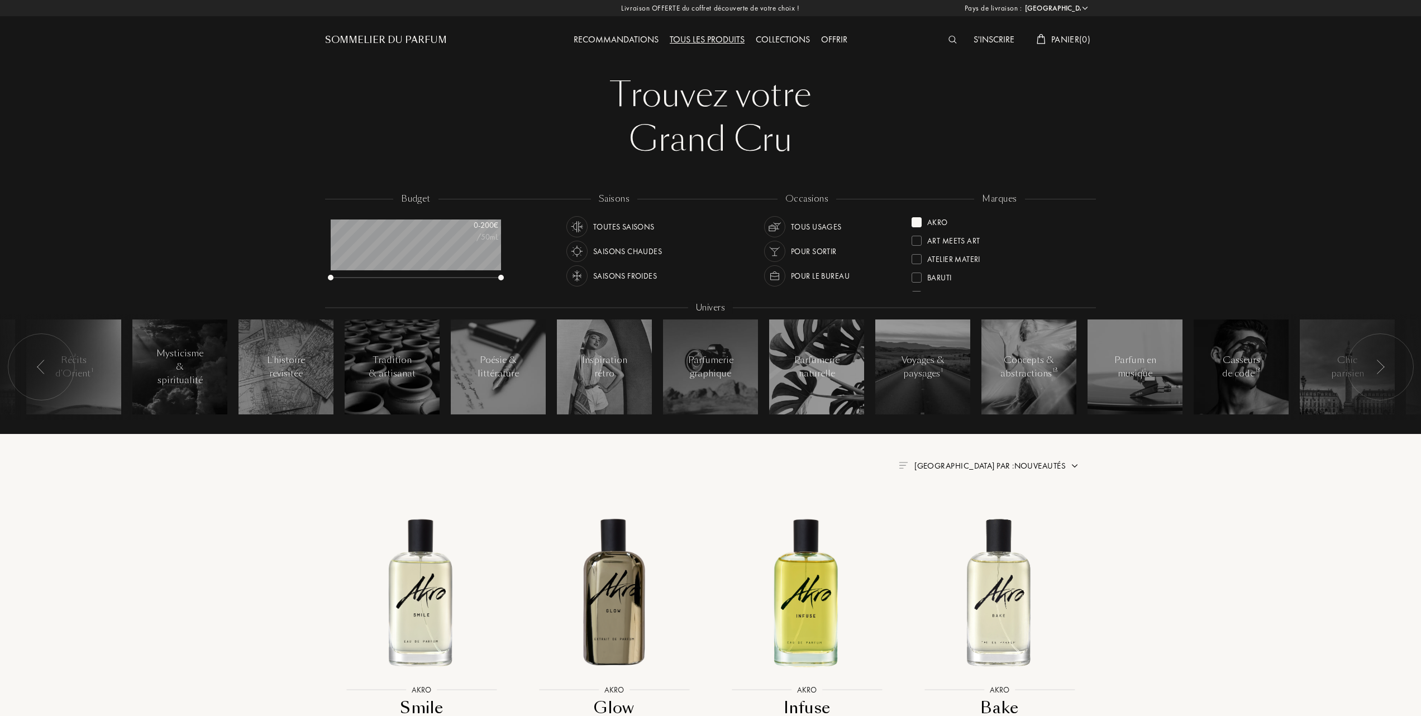
click at [422, 602] on img at bounding box center [422, 592] width 174 height 174
click at [915, 270] on div "Baruti" at bounding box center [932, 275] width 40 height 15
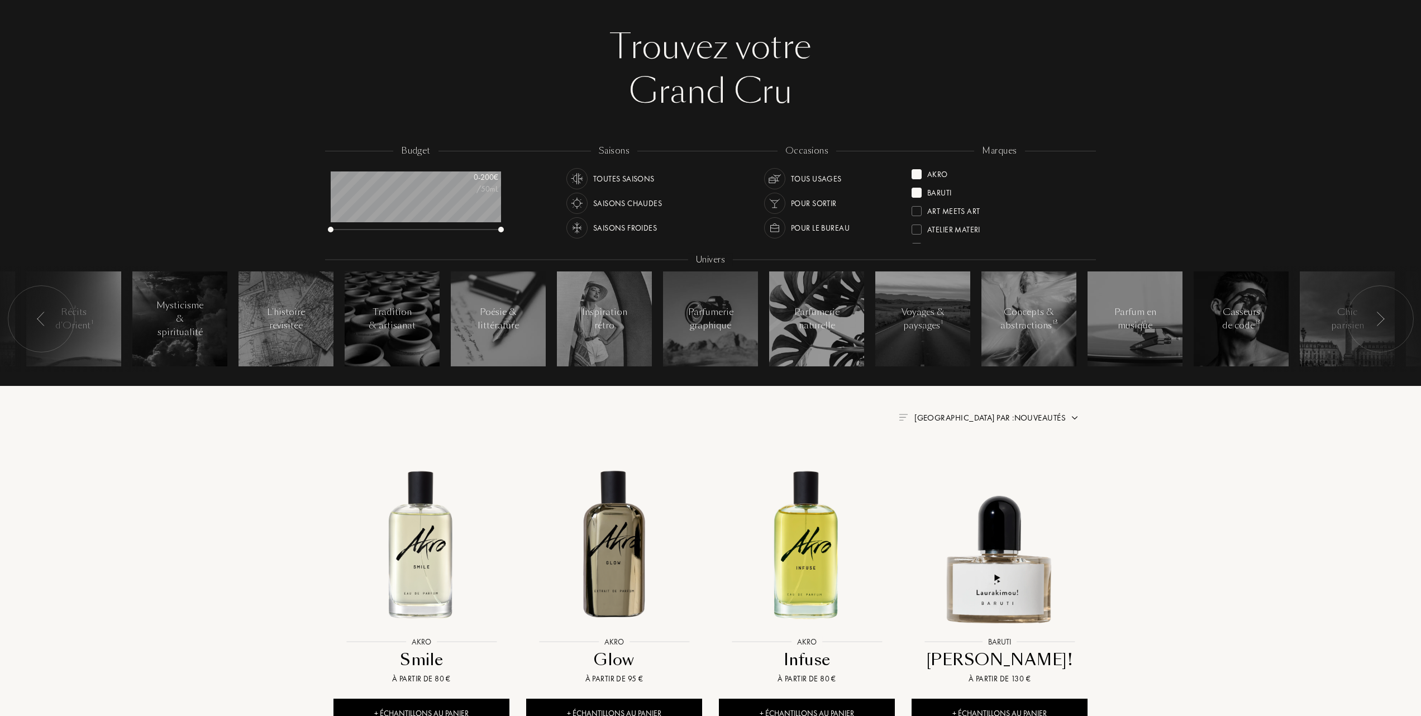
scroll to position [74, 0]
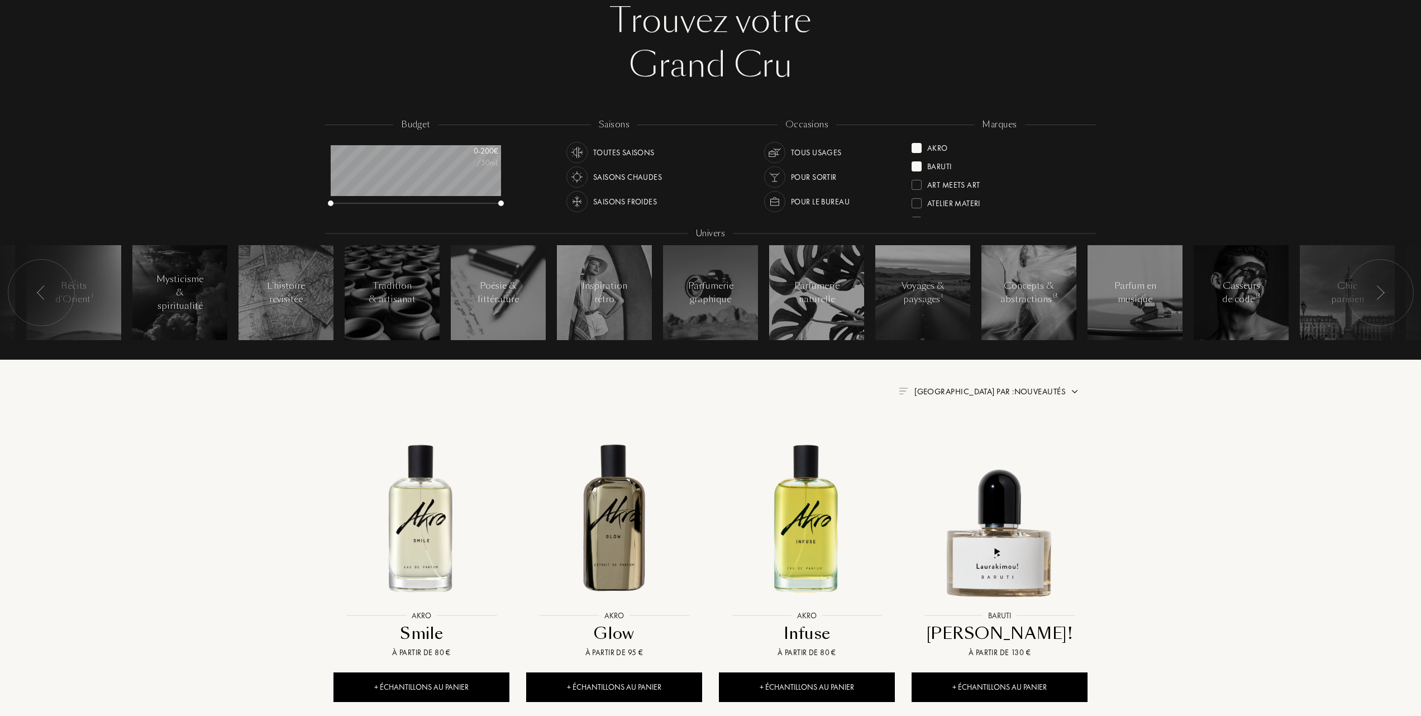
click at [917, 145] on div at bounding box center [917, 148] width 10 height 10
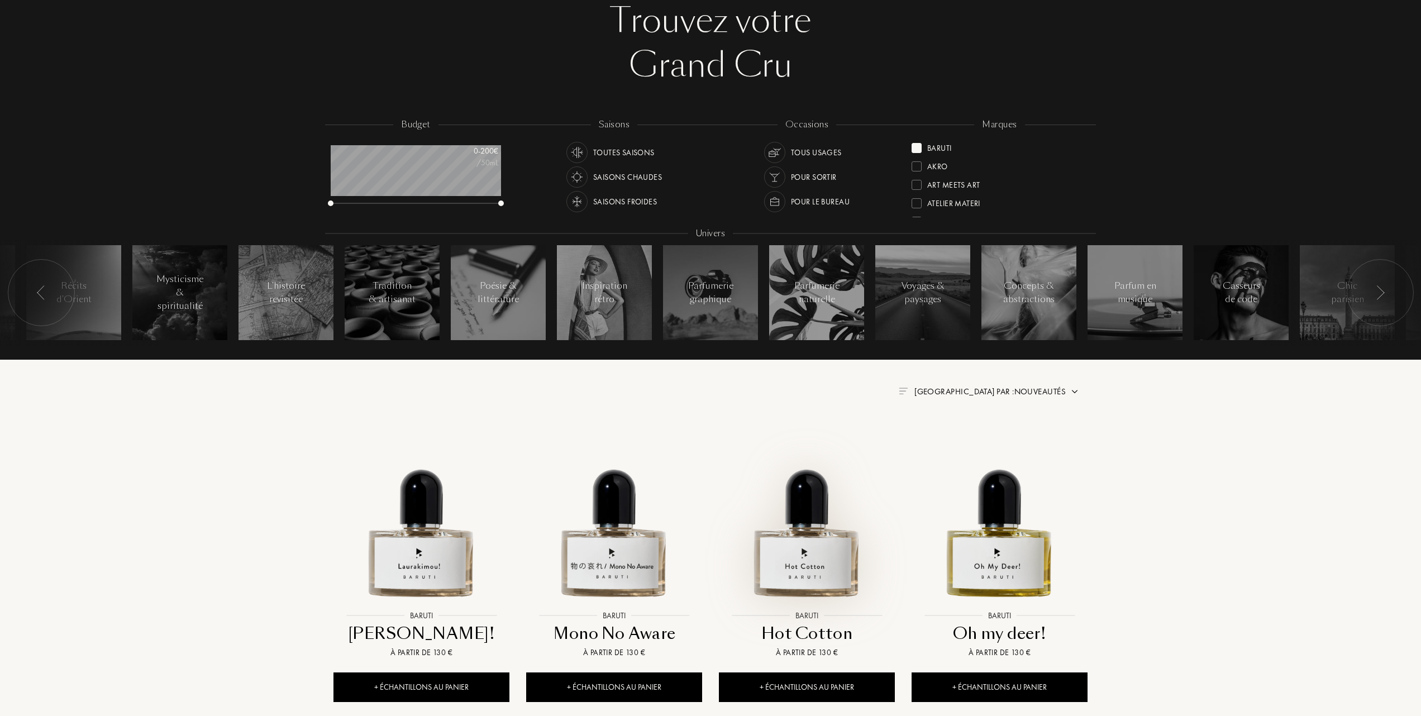
click at [819, 562] on img at bounding box center [807, 517] width 174 height 174
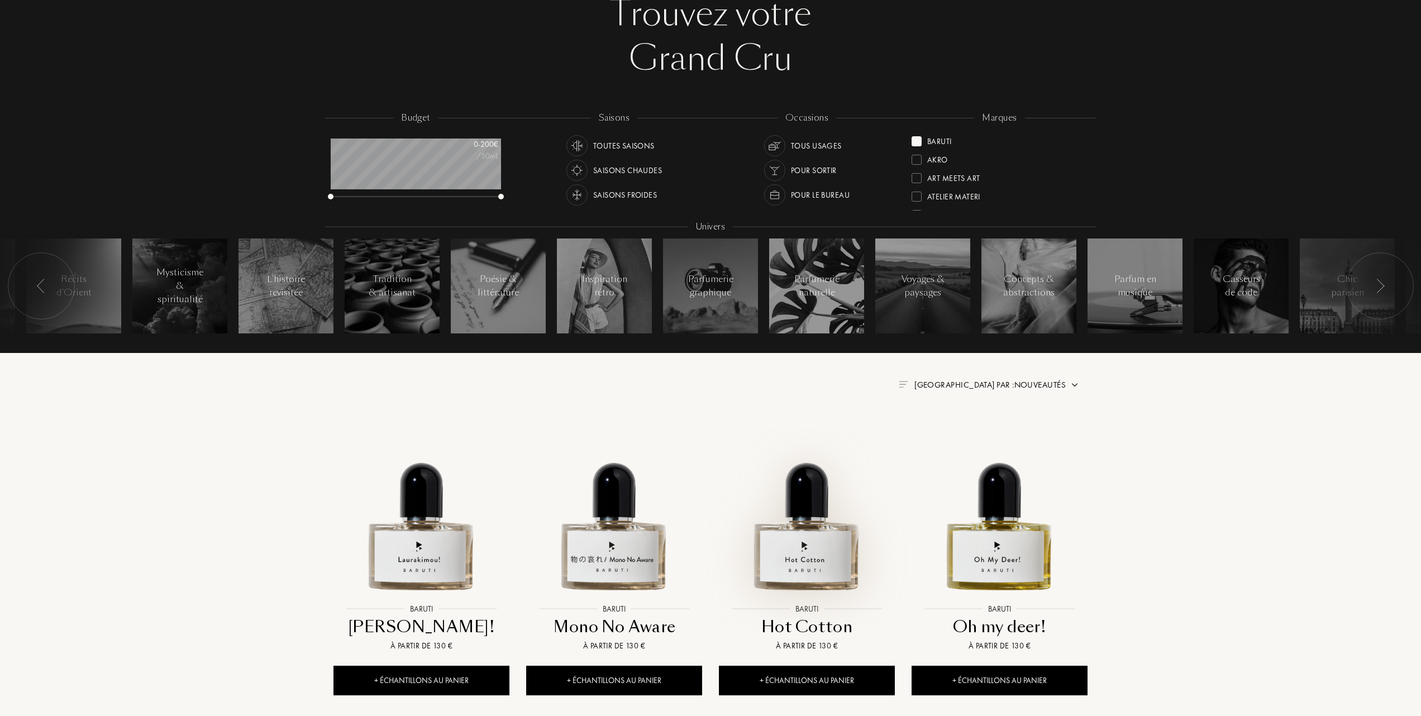
scroll to position [74, 0]
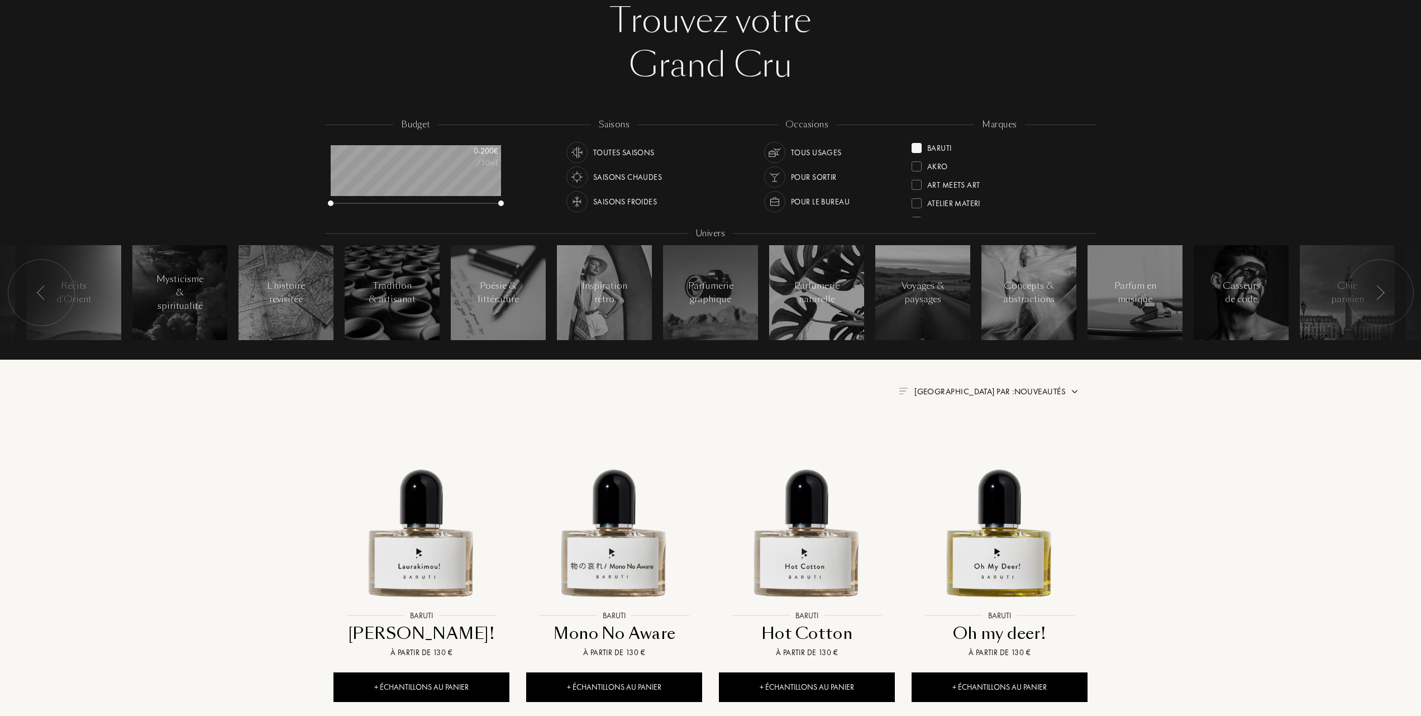
click at [1030, 391] on span "Trier par : Nouveautés" at bounding box center [990, 391] width 151 height 11
click at [964, 429] on div at bounding box center [963, 425] width 8 height 8
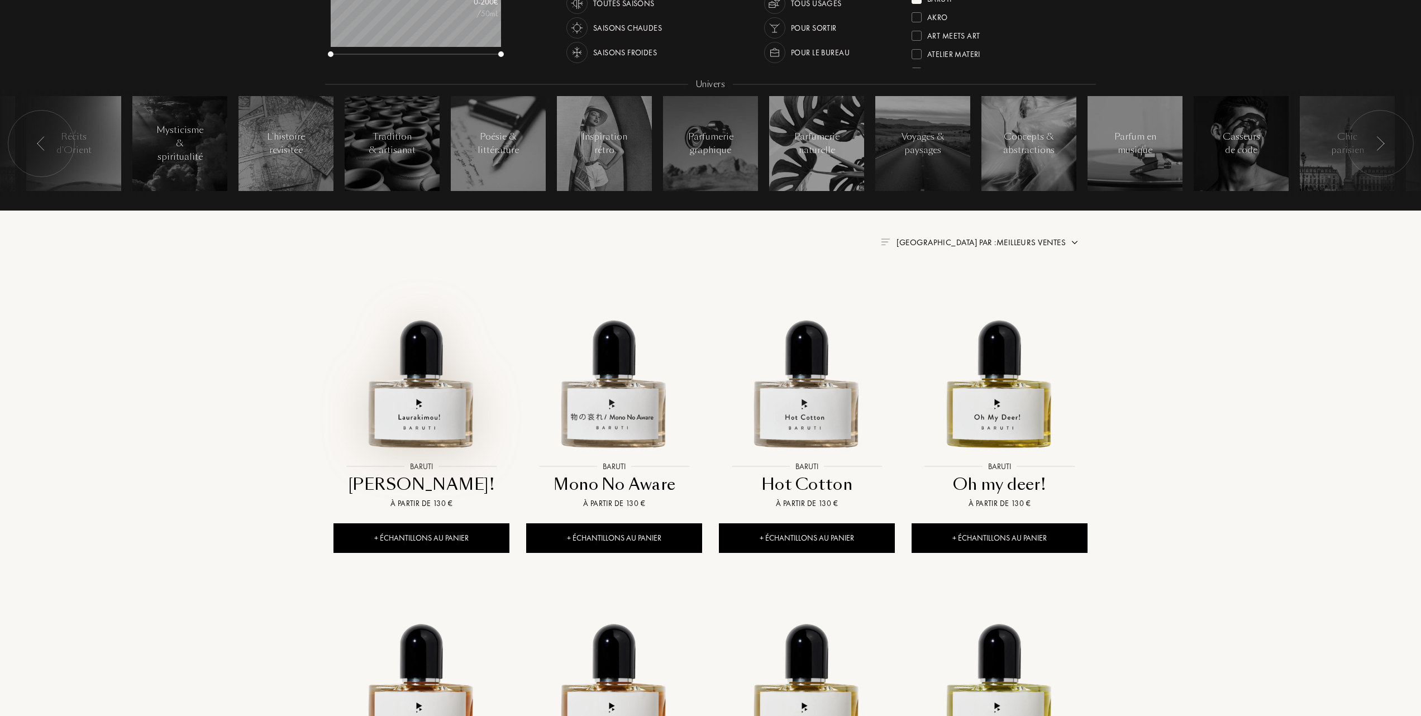
scroll to position [298, 0]
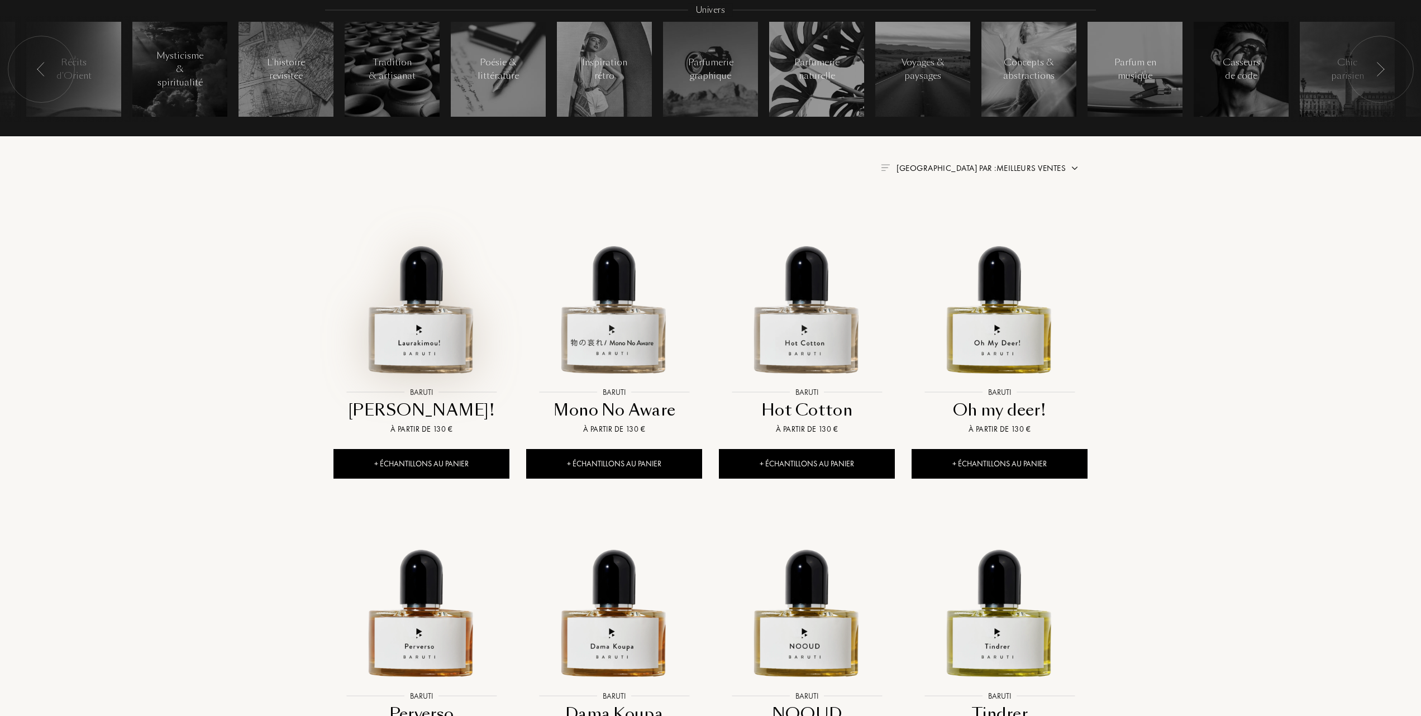
click at [429, 336] on img at bounding box center [422, 294] width 174 height 174
click at [608, 340] on img at bounding box center [614, 294] width 174 height 174
click at [788, 342] on img at bounding box center [807, 294] width 174 height 174
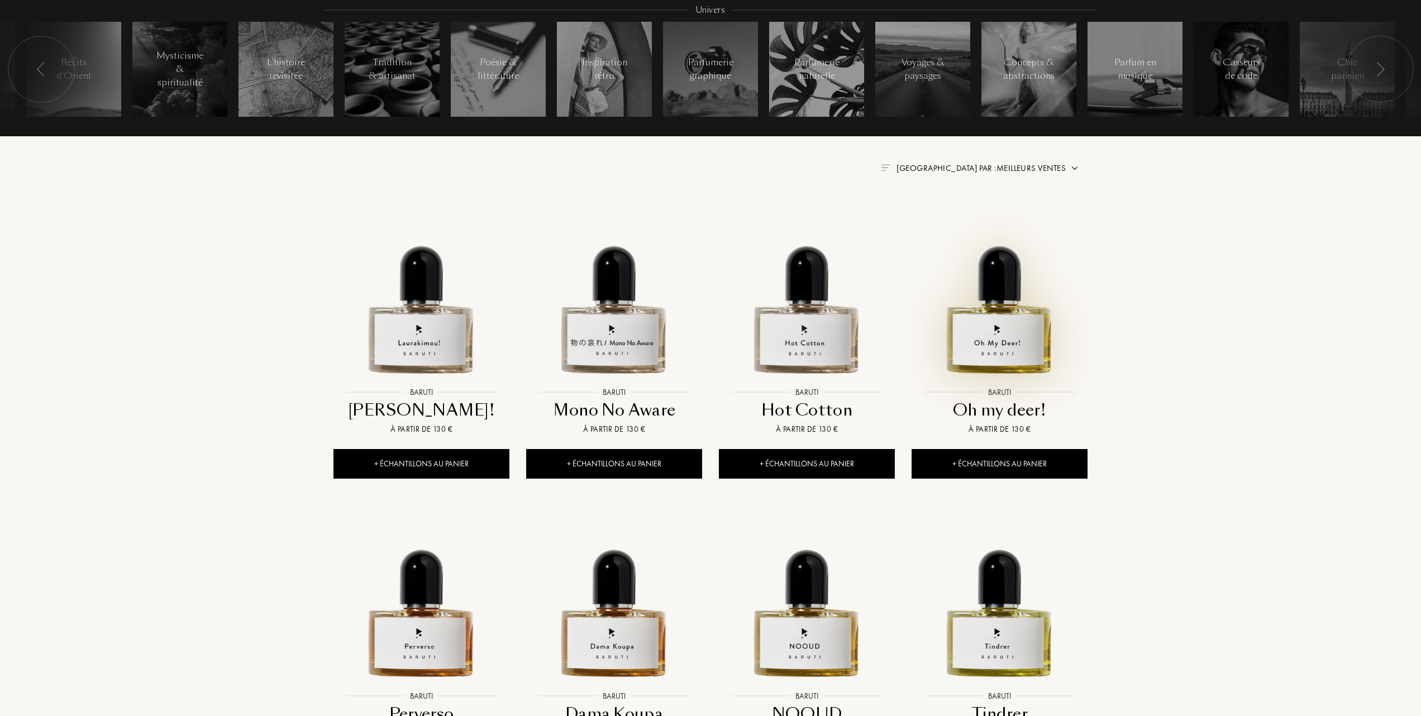
click at [1000, 332] on img at bounding box center [1000, 294] width 174 height 174
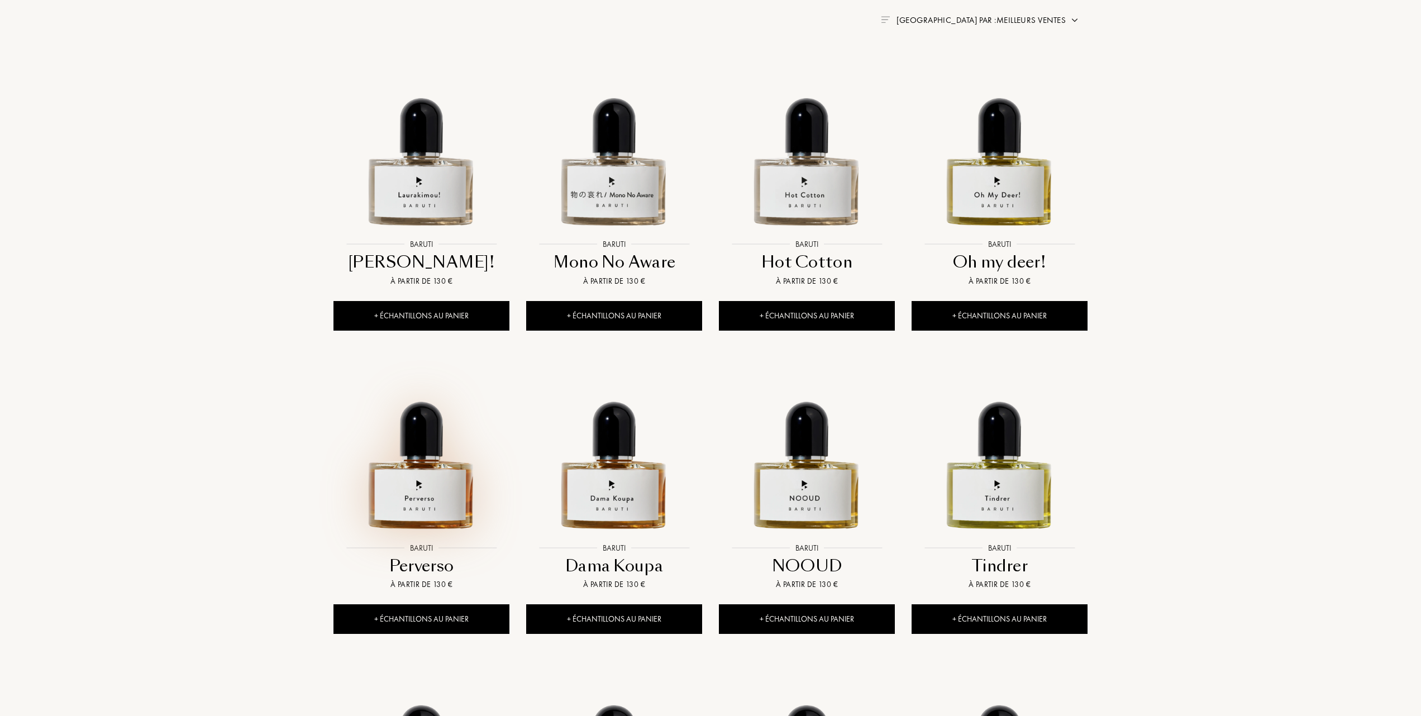
scroll to position [447, 0]
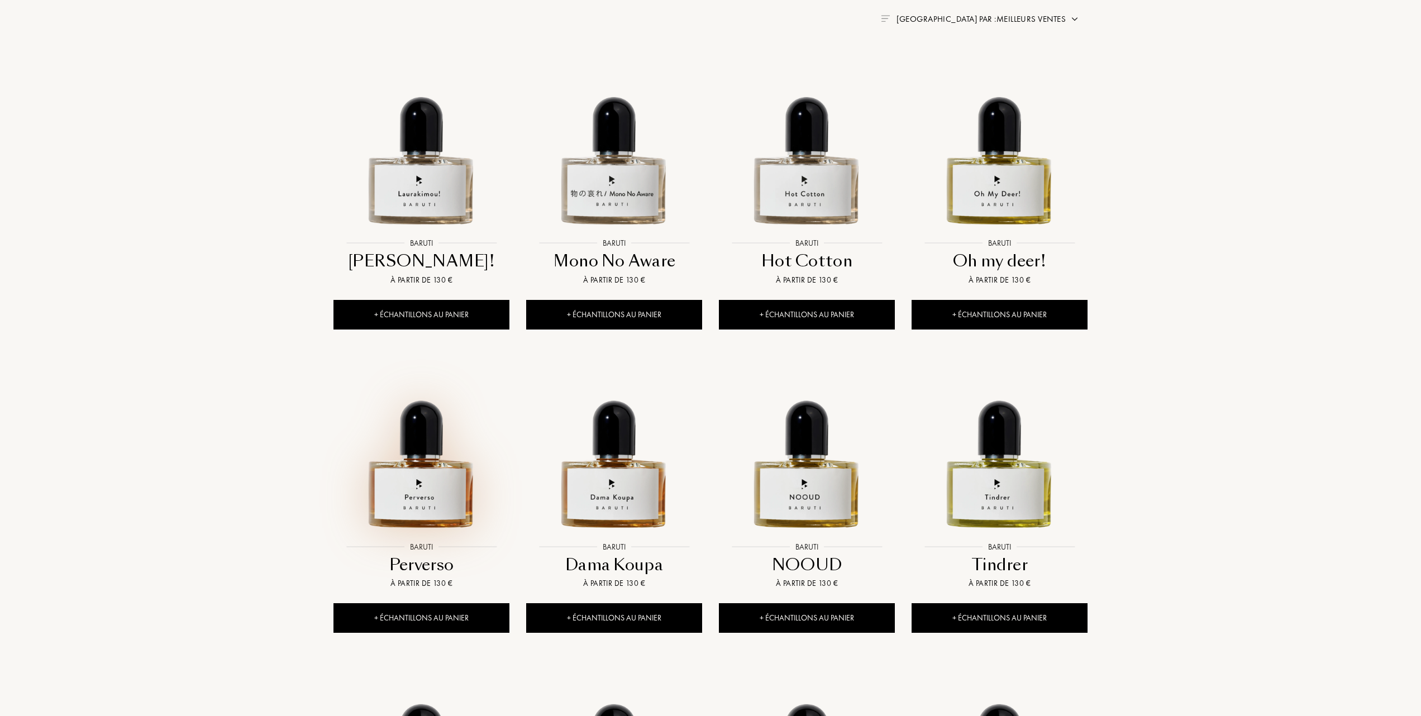
click at [419, 505] on img at bounding box center [422, 449] width 174 height 174
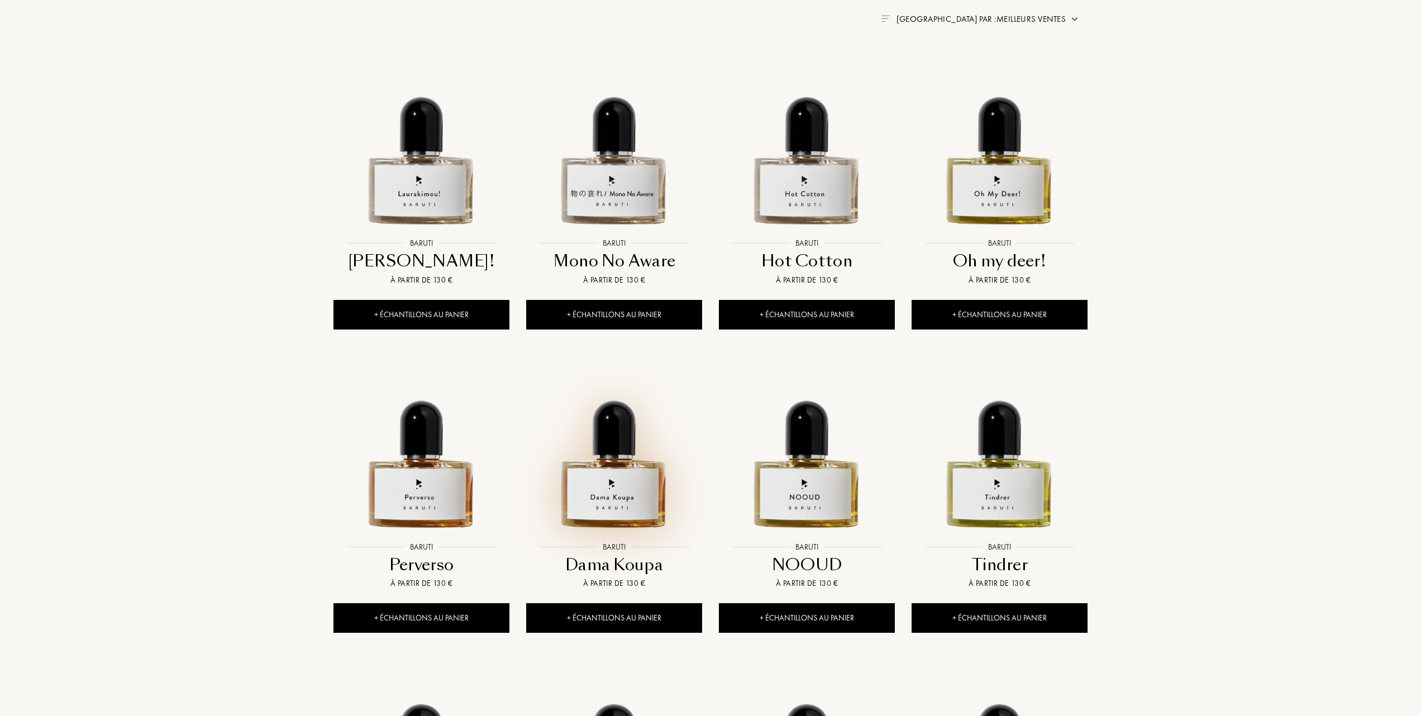
click at [604, 489] on img at bounding box center [614, 449] width 174 height 174
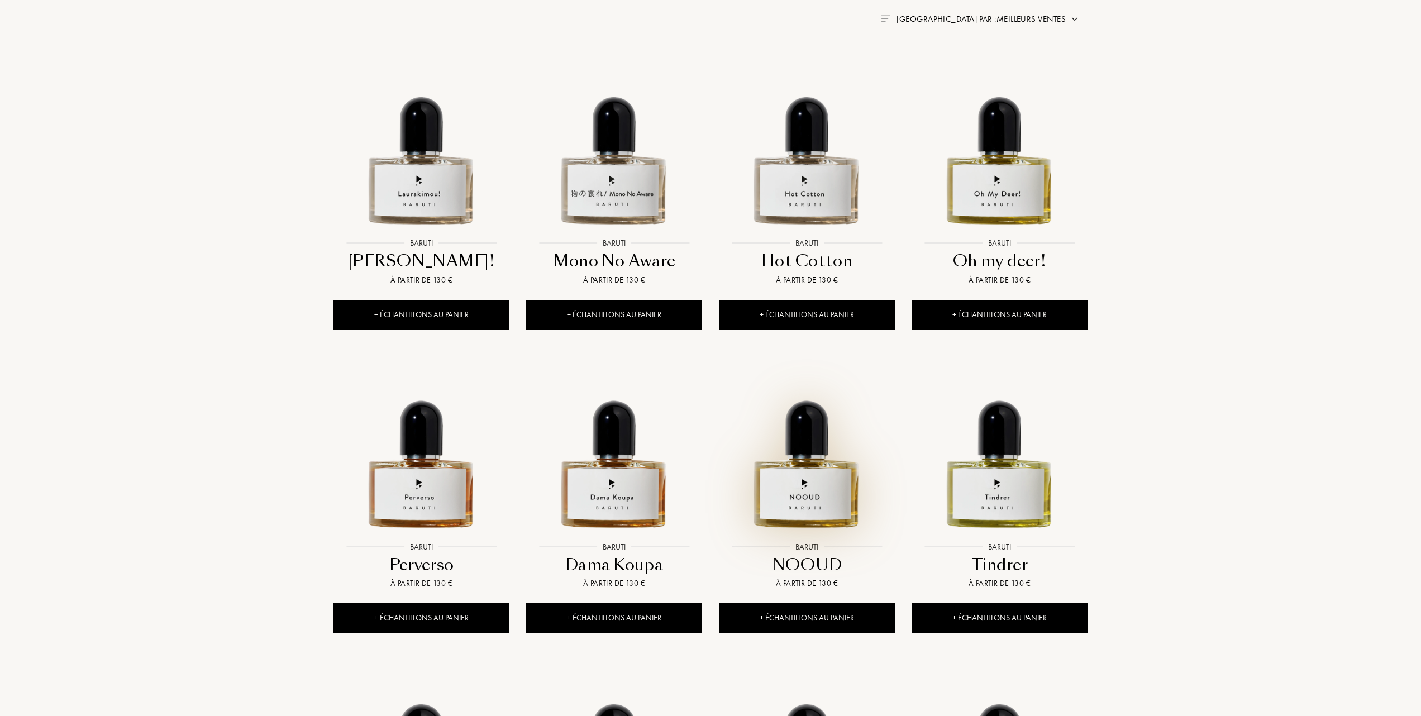
click at [819, 496] on img at bounding box center [807, 449] width 174 height 174
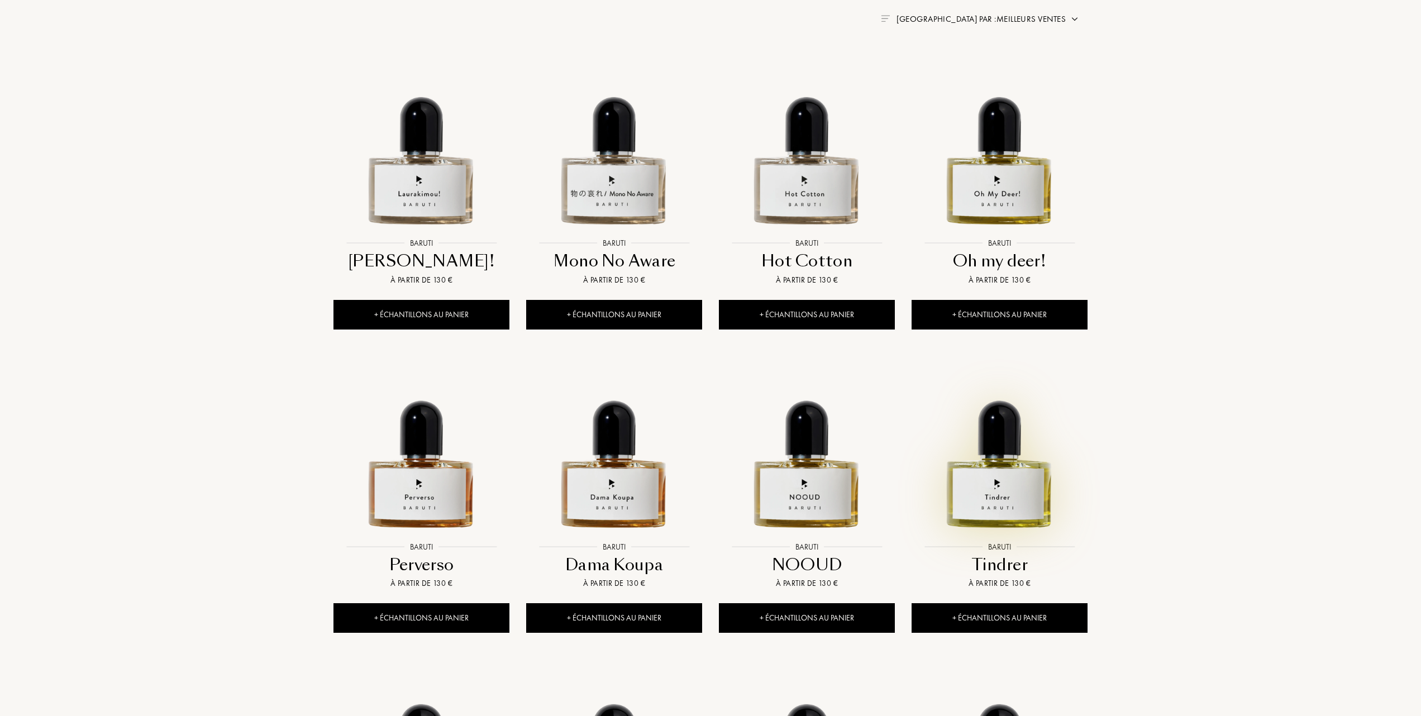
click at [1014, 501] on img at bounding box center [1000, 449] width 174 height 174
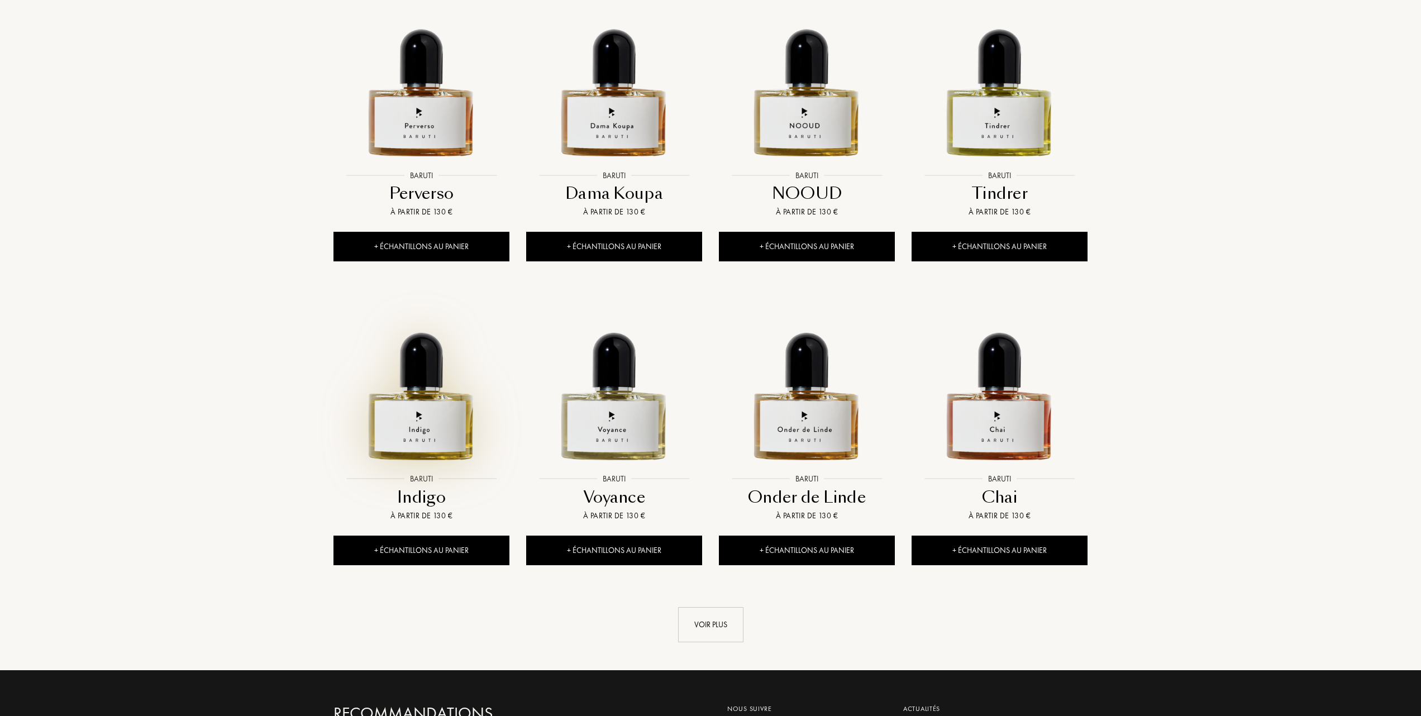
scroll to position [819, 0]
click at [437, 450] on img at bounding box center [422, 380] width 174 height 174
click at [618, 424] on img at bounding box center [614, 380] width 174 height 174
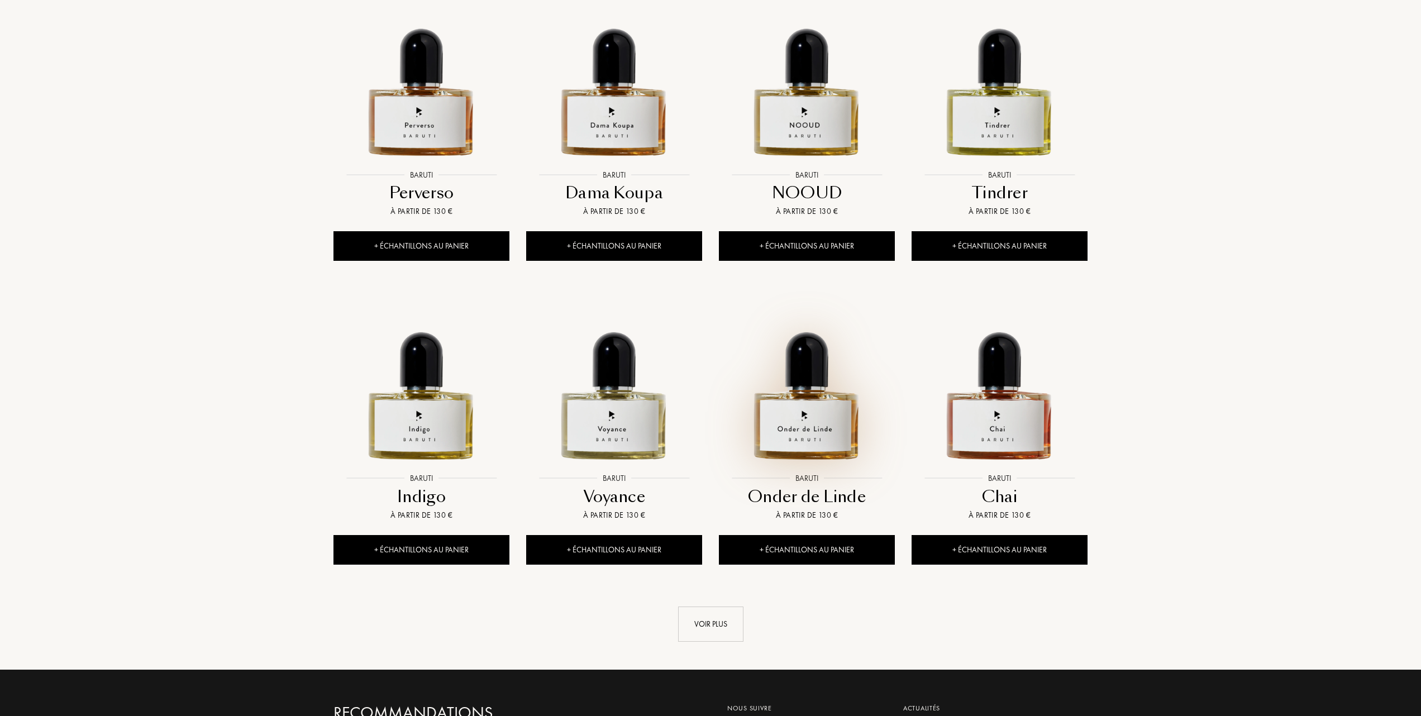
click at [816, 423] on img at bounding box center [807, 380] width 174 height 174
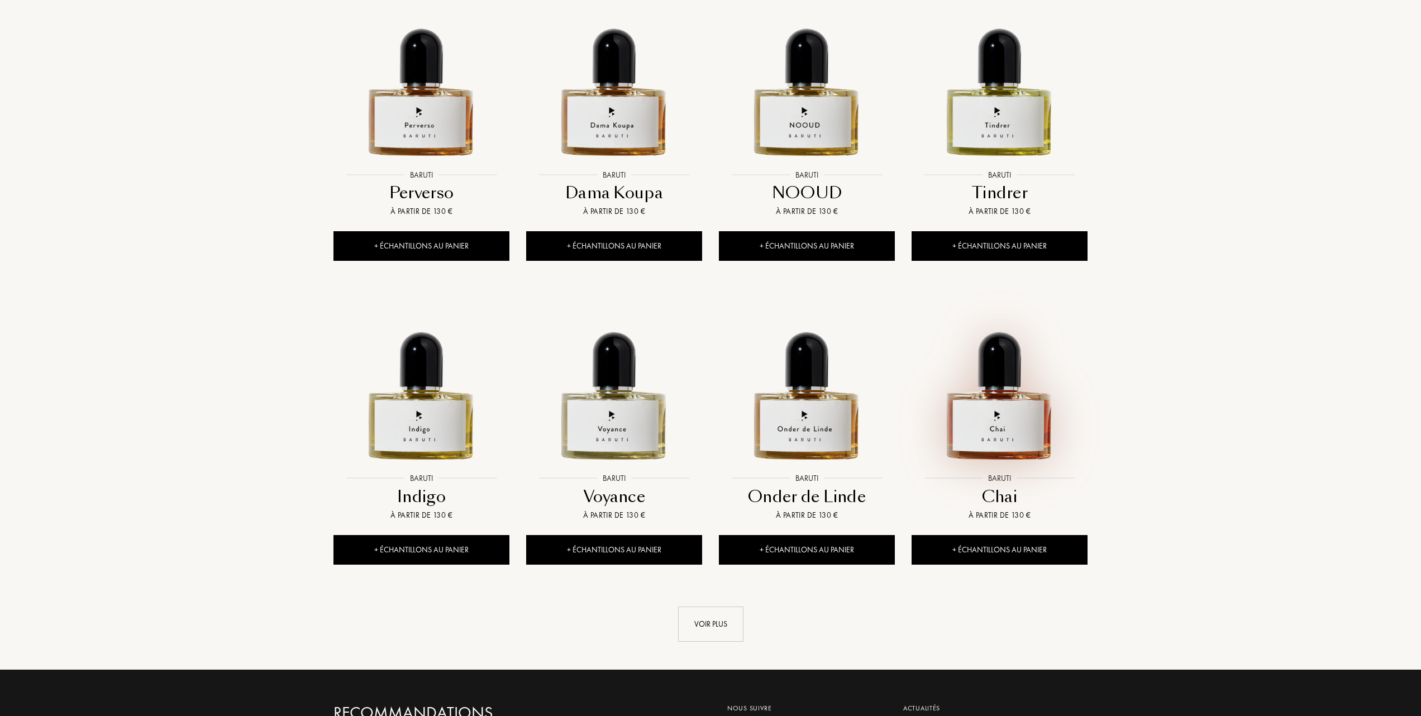
click at [1001, 405] on img at bounding box center [1000, 380] width 174 height 174
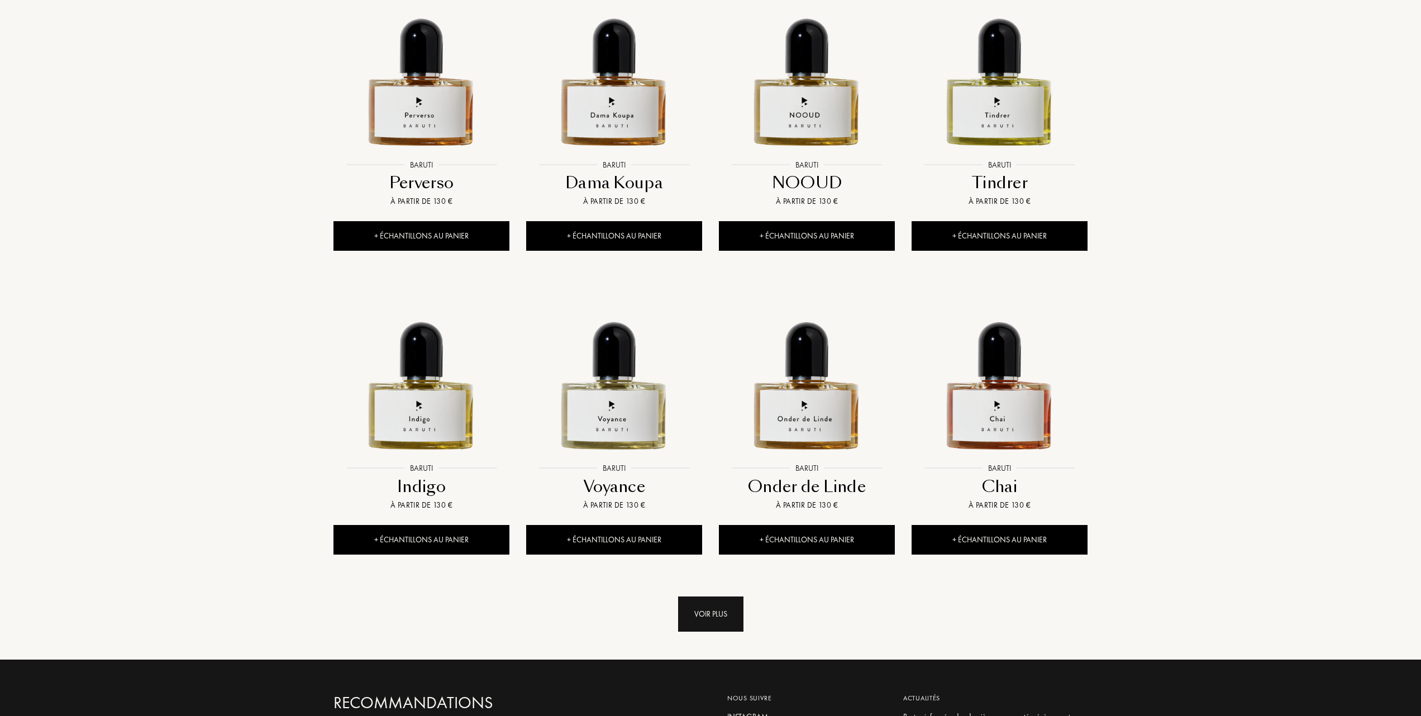
scroll to position [894, 0]
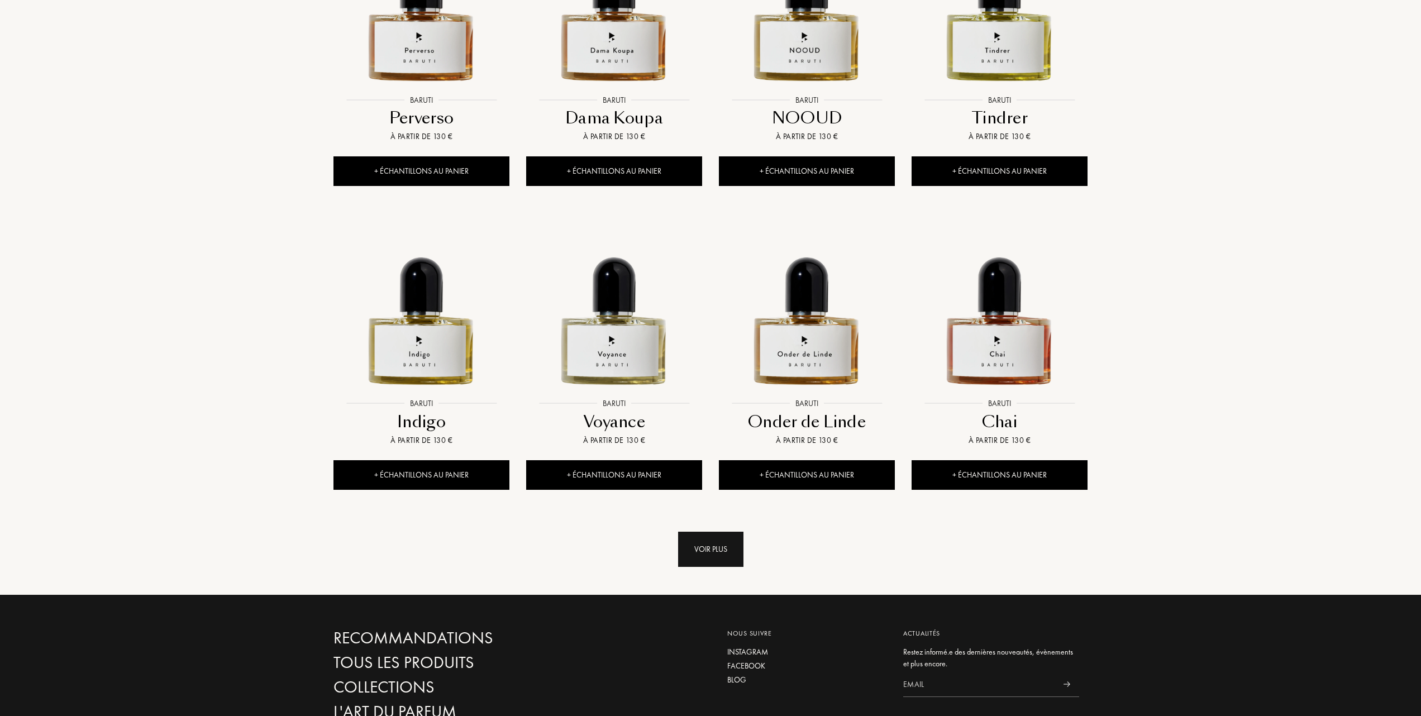
click at [719, 554] on div "Voir plus" at bounding box center [710, 549] width 65 height 35
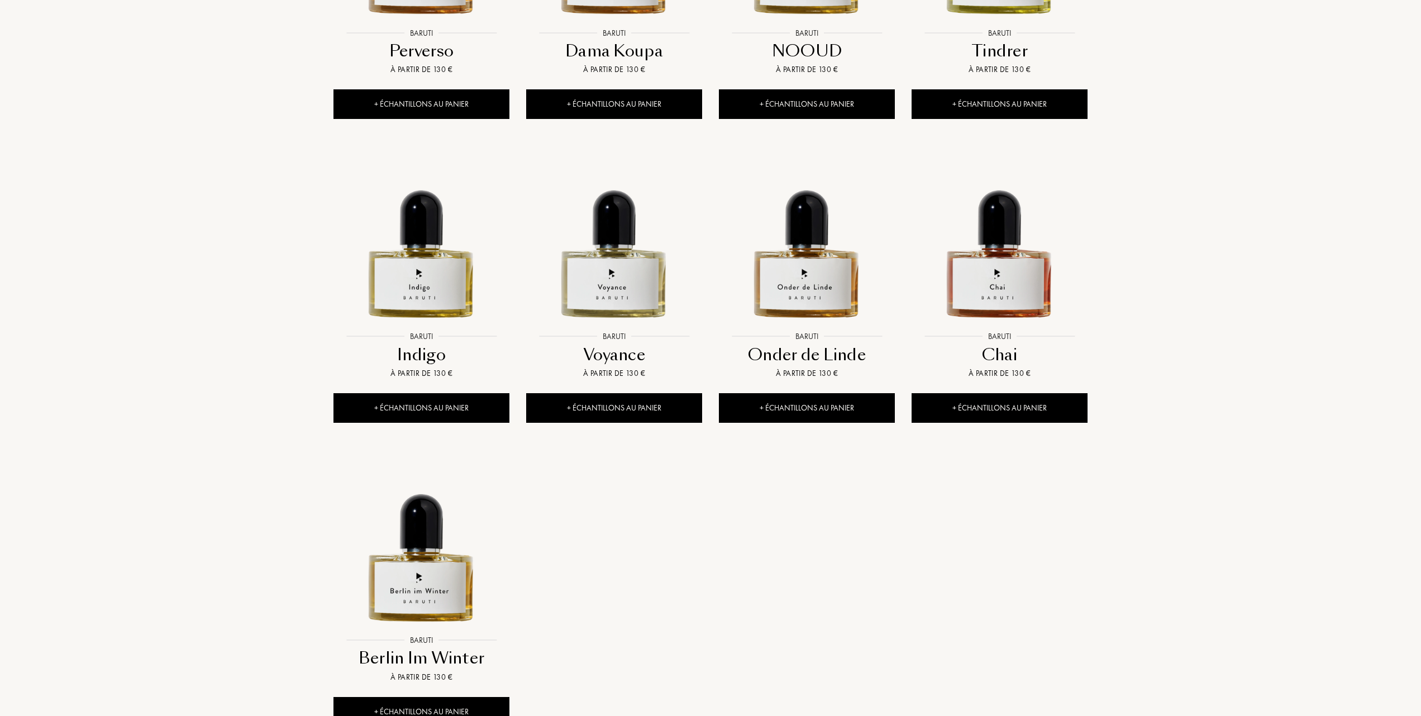
scroll to position [1043, 0]
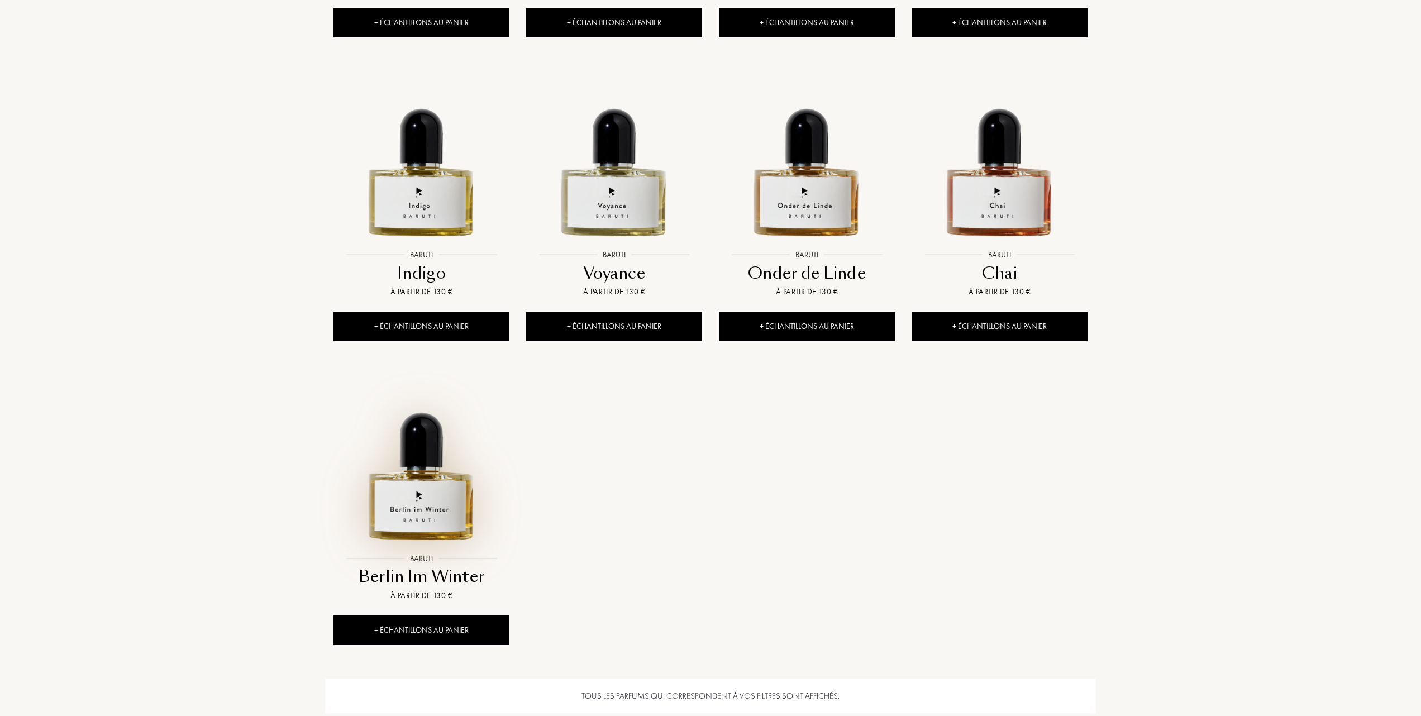
click at [417, 506] on img at bounding box center [422, 460] width 174 height 174
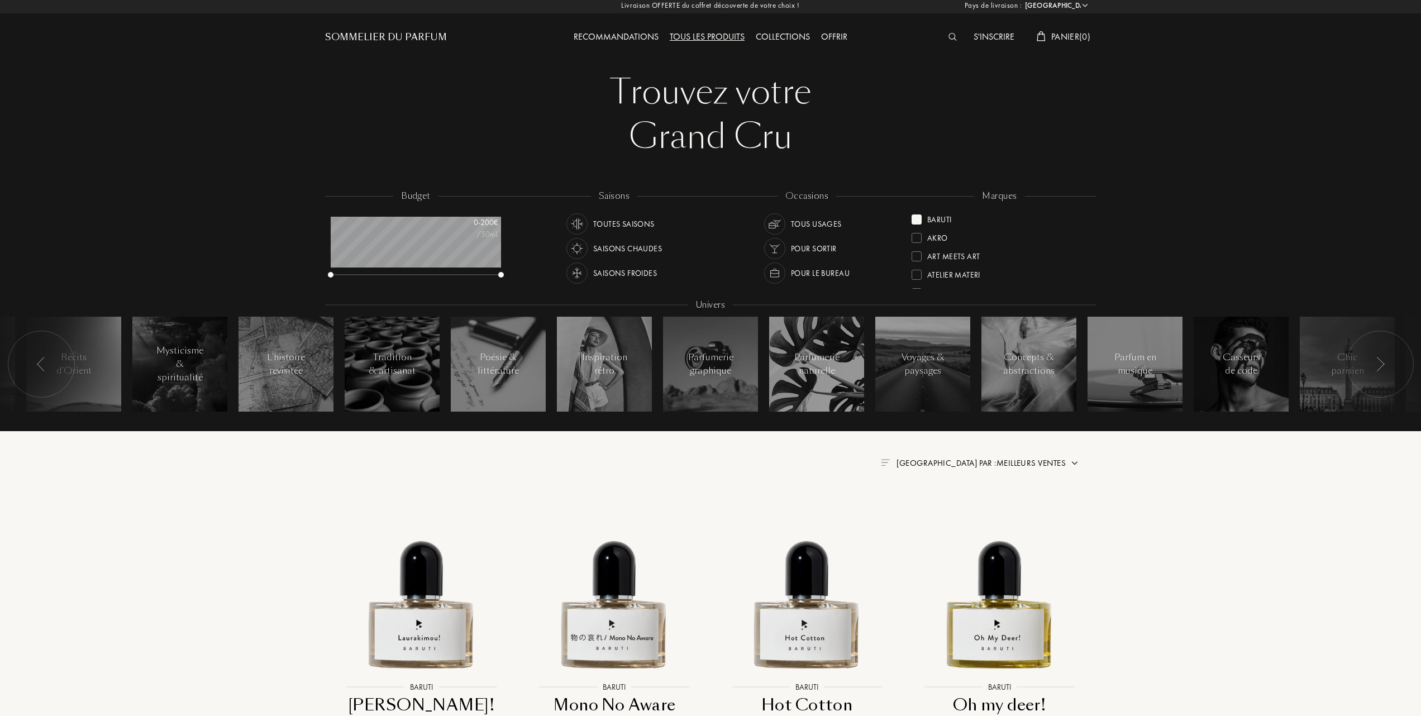
scroll to position [0, 0]
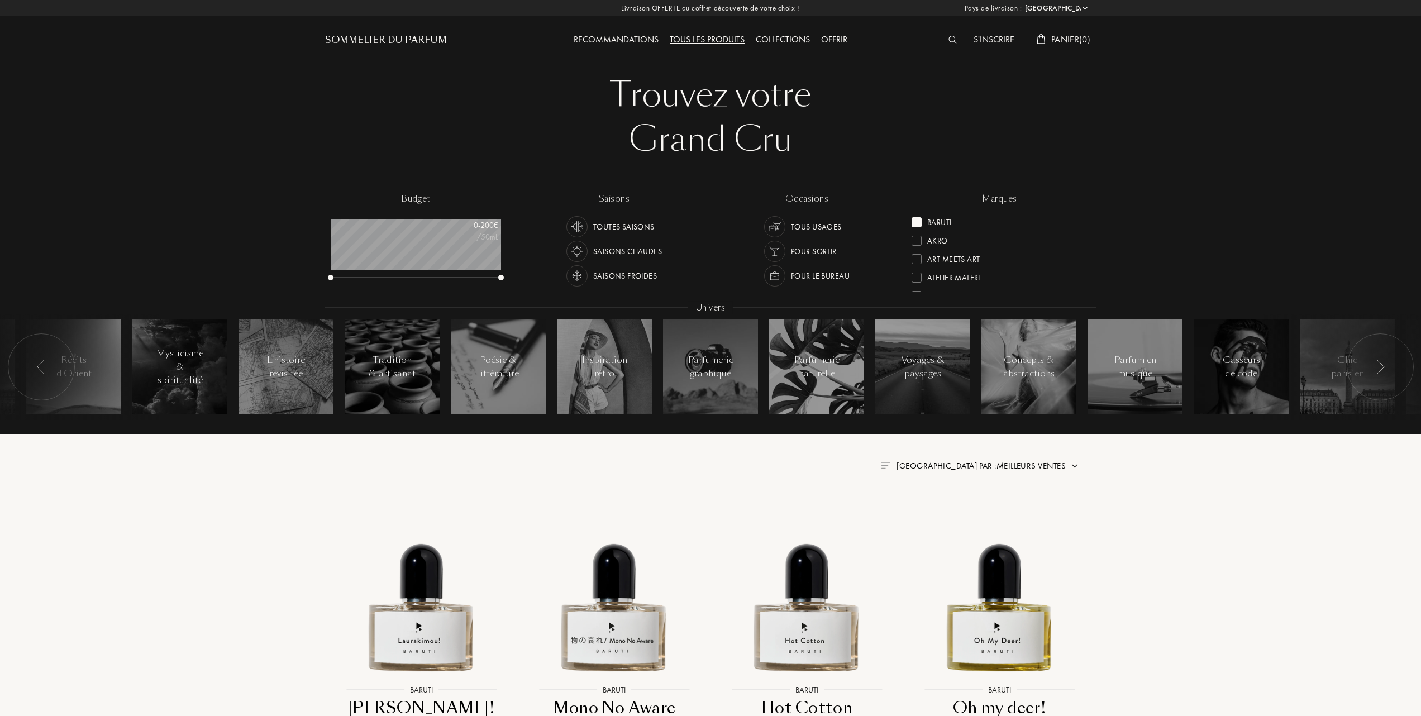
click at [720, 36] on div "Tous les produits" at bounding box center [707, 40] width 86 height 15
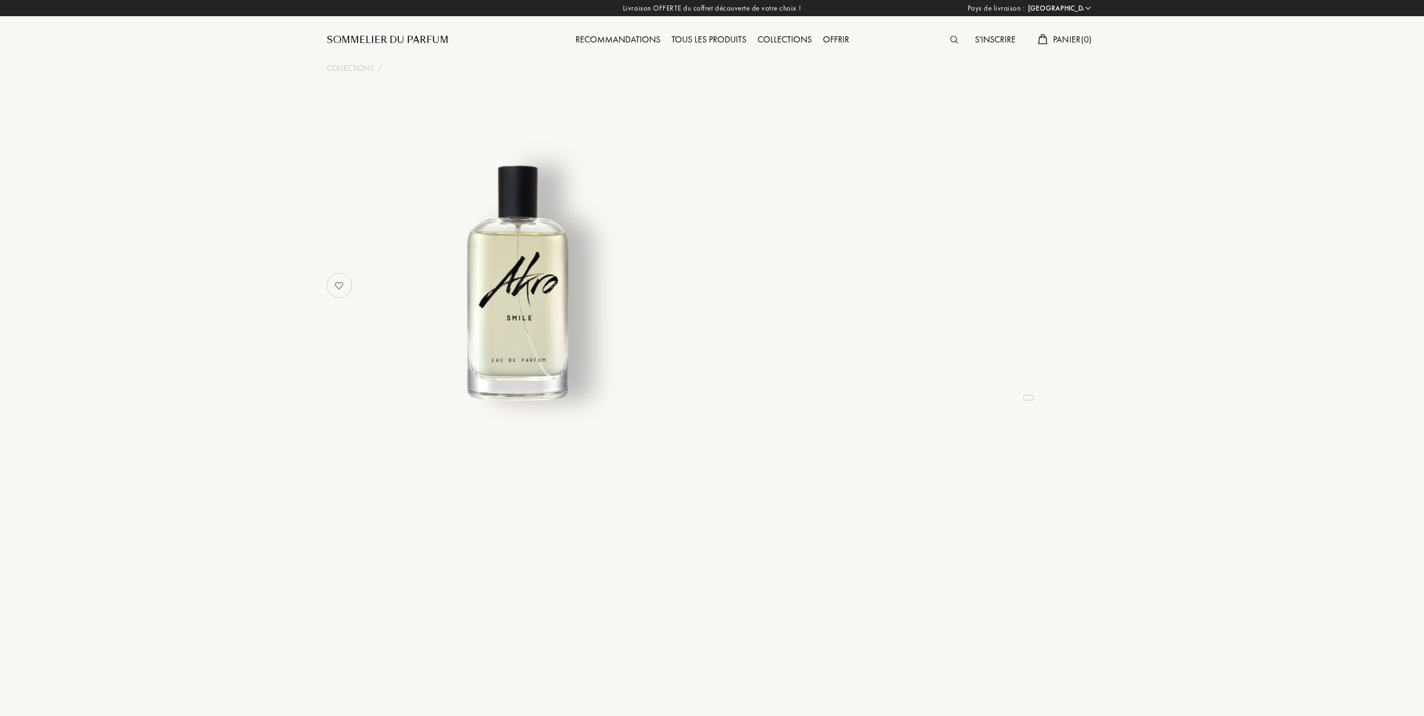
select select "FR"
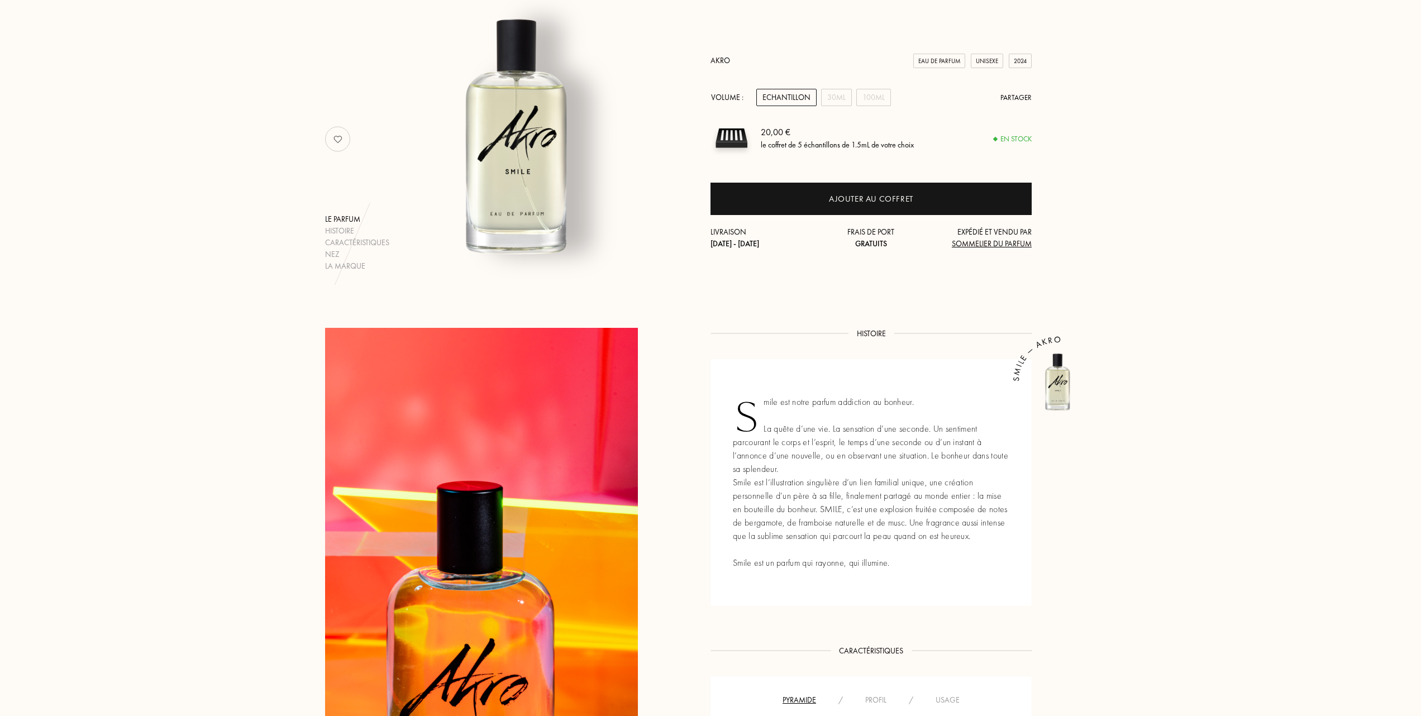
scroll to position [74, 0]
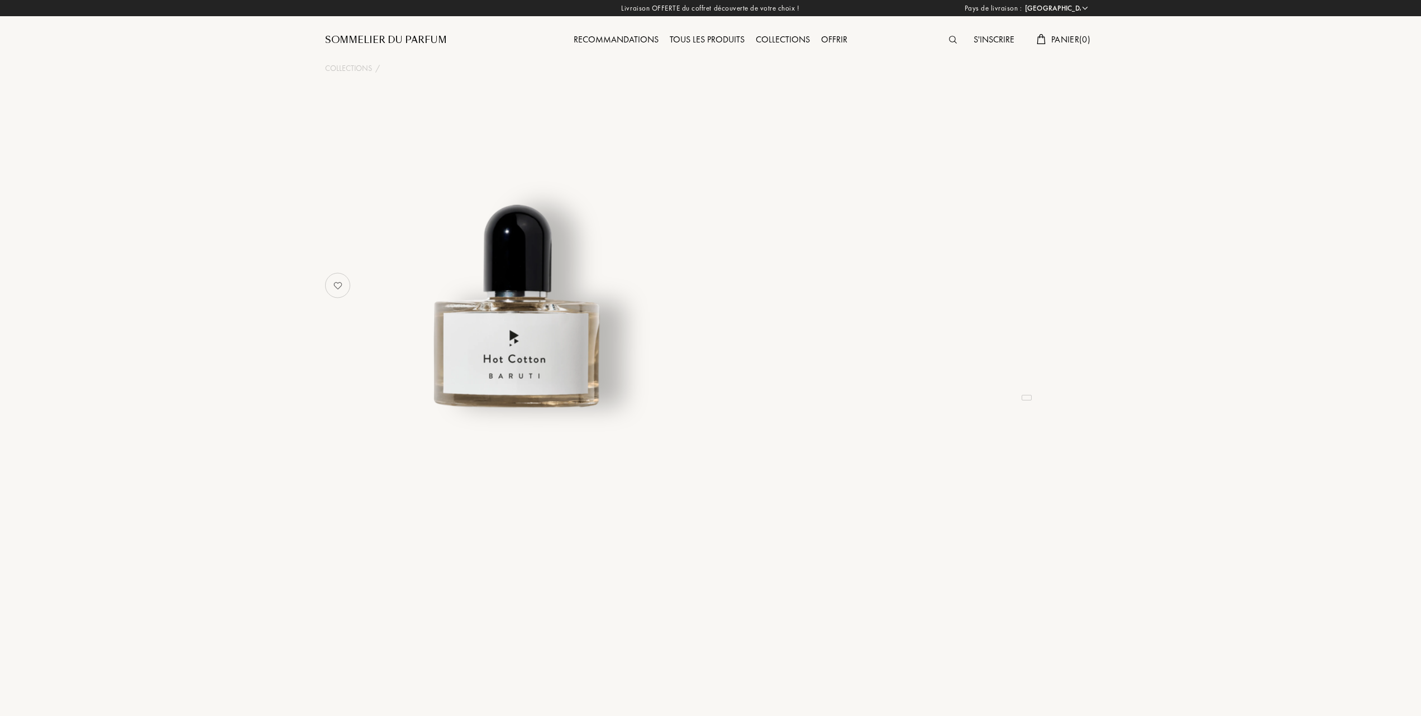
select select "FR"
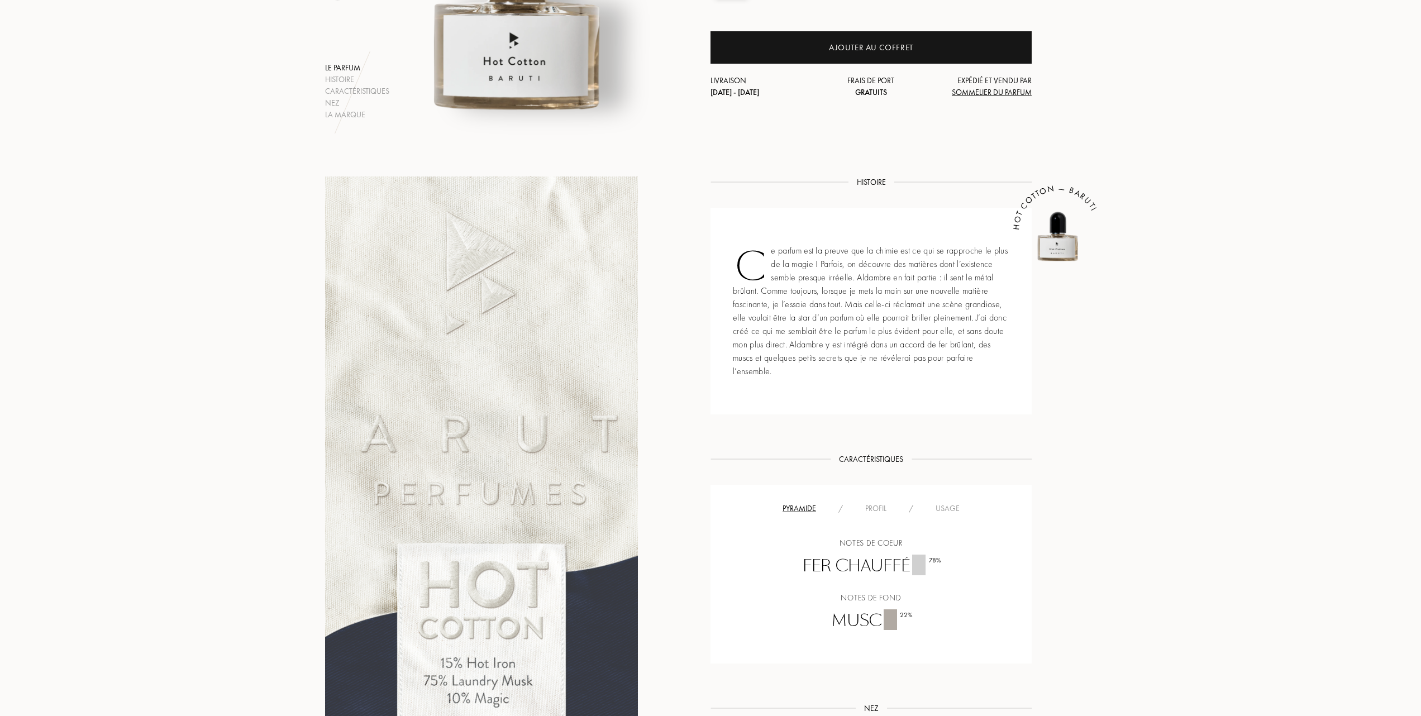
scroll to position [224, 0]
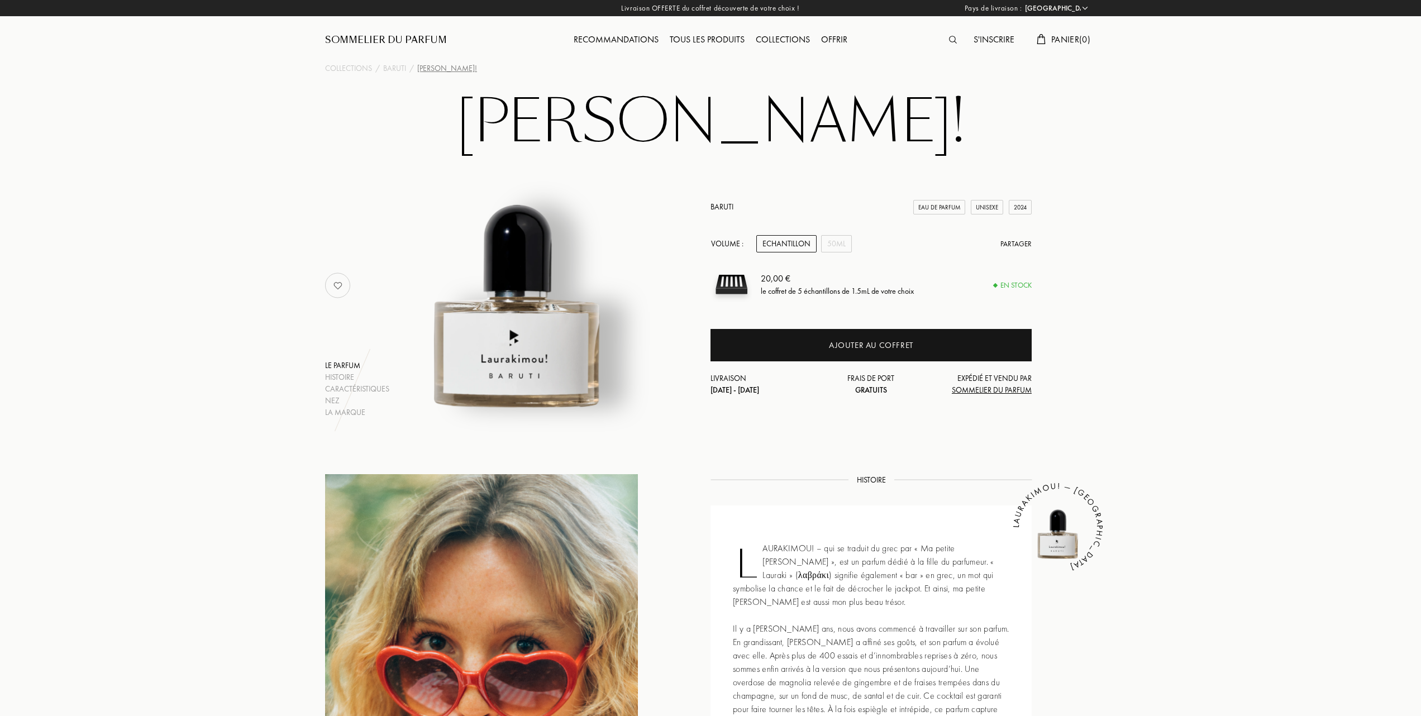
select select "FR"
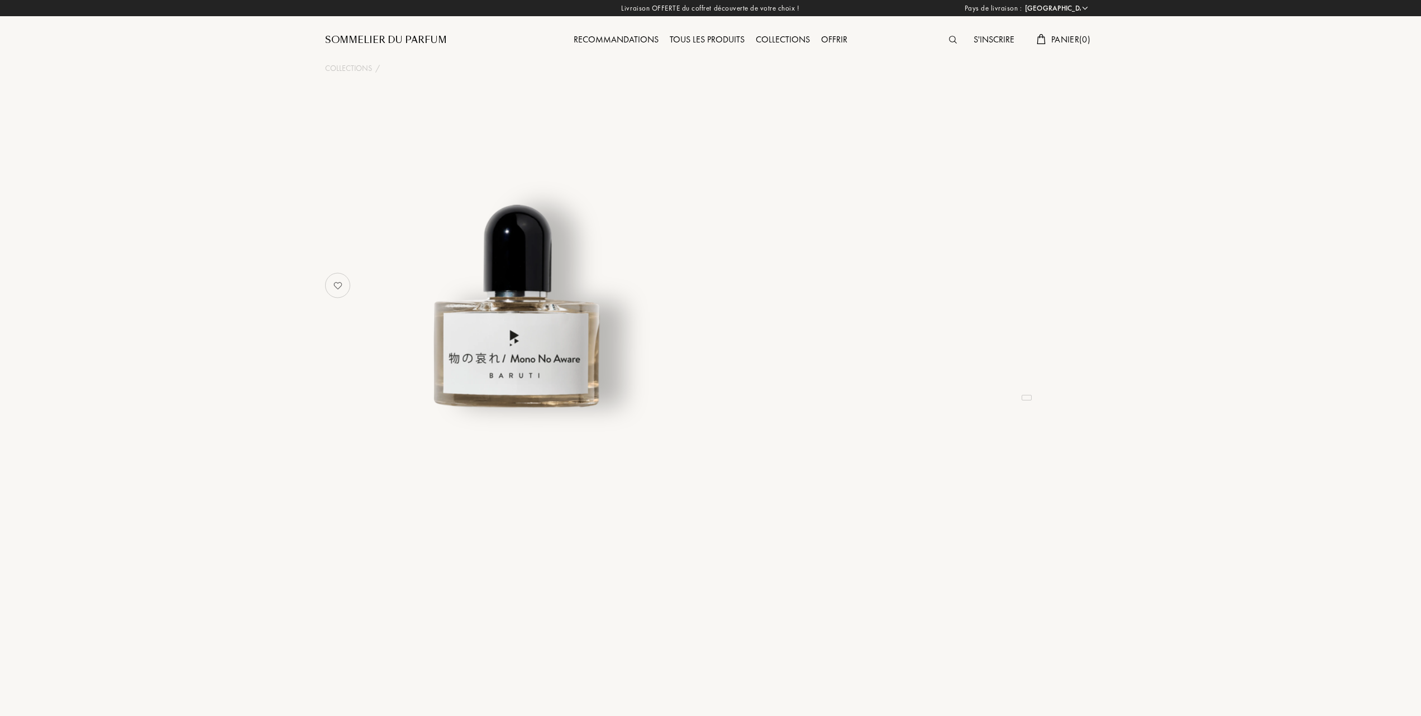
select select "FR"
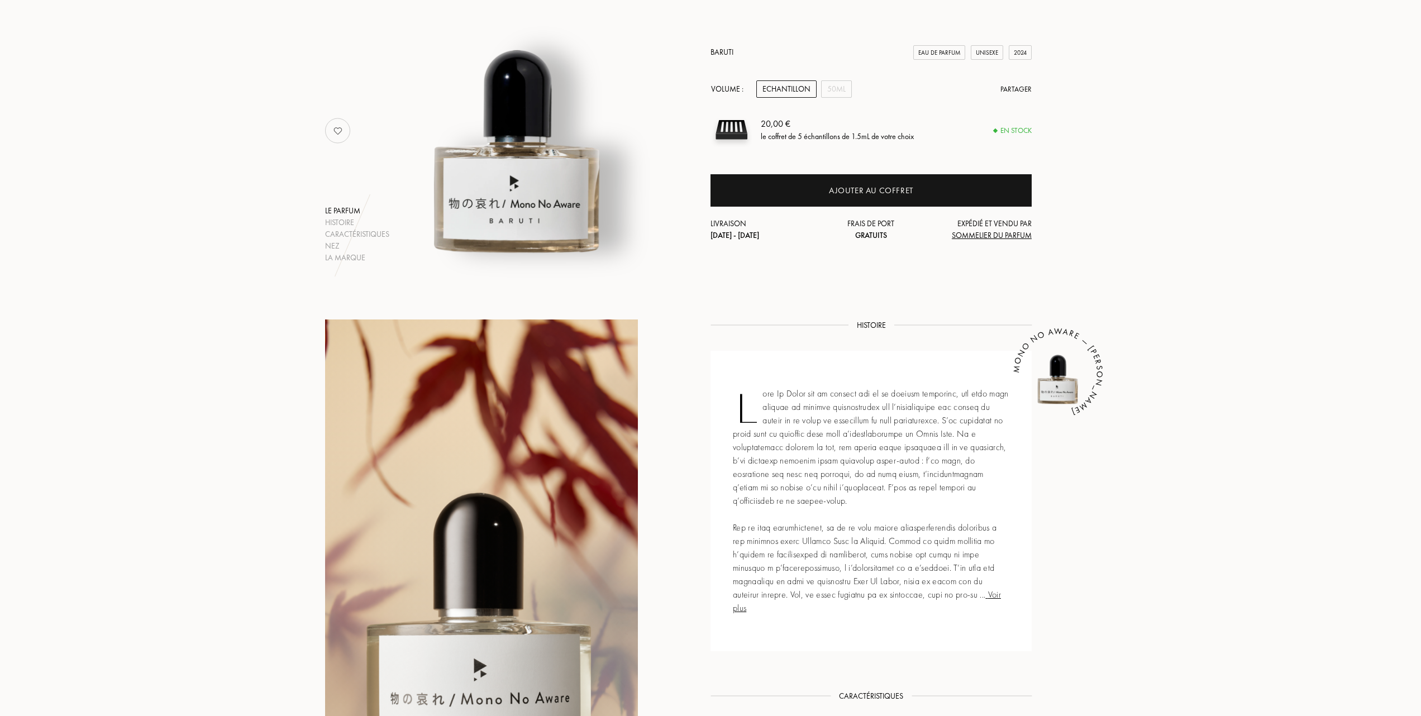
scroll to position [149, 0]
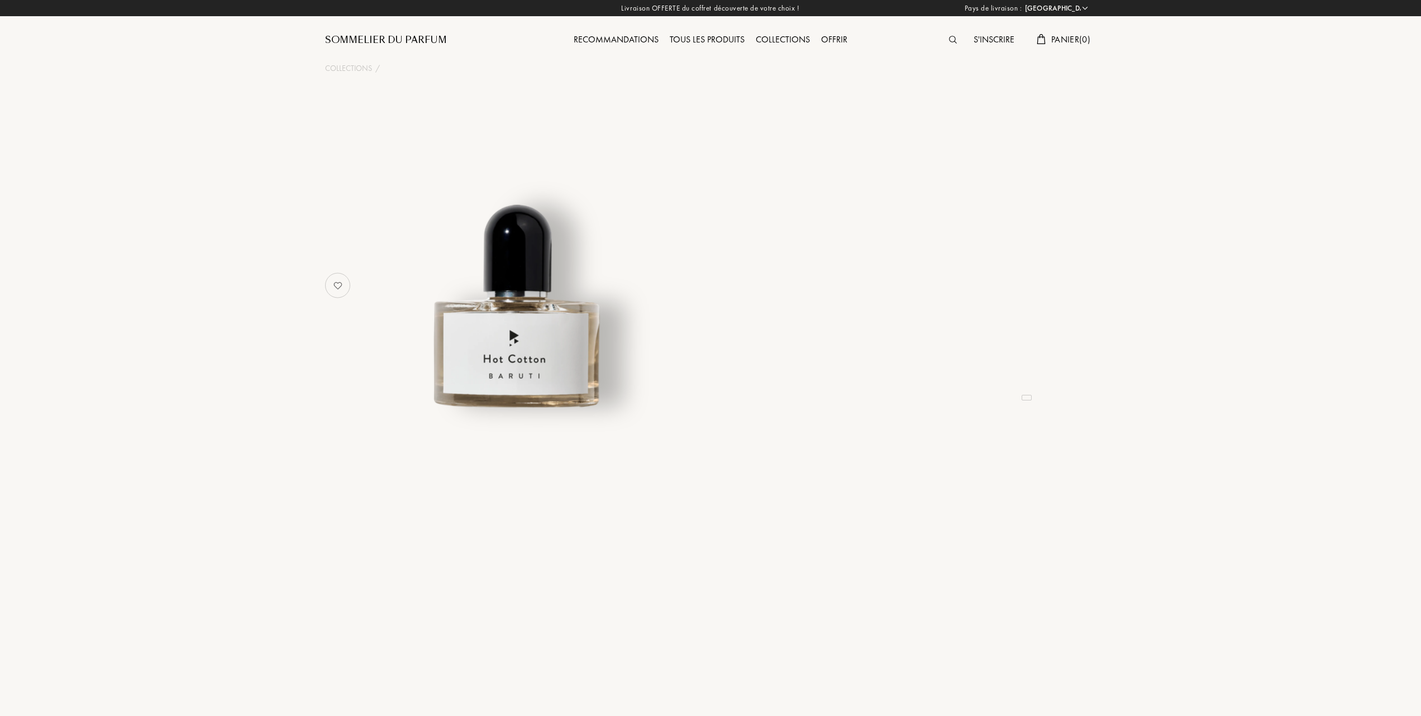
select select "FR"
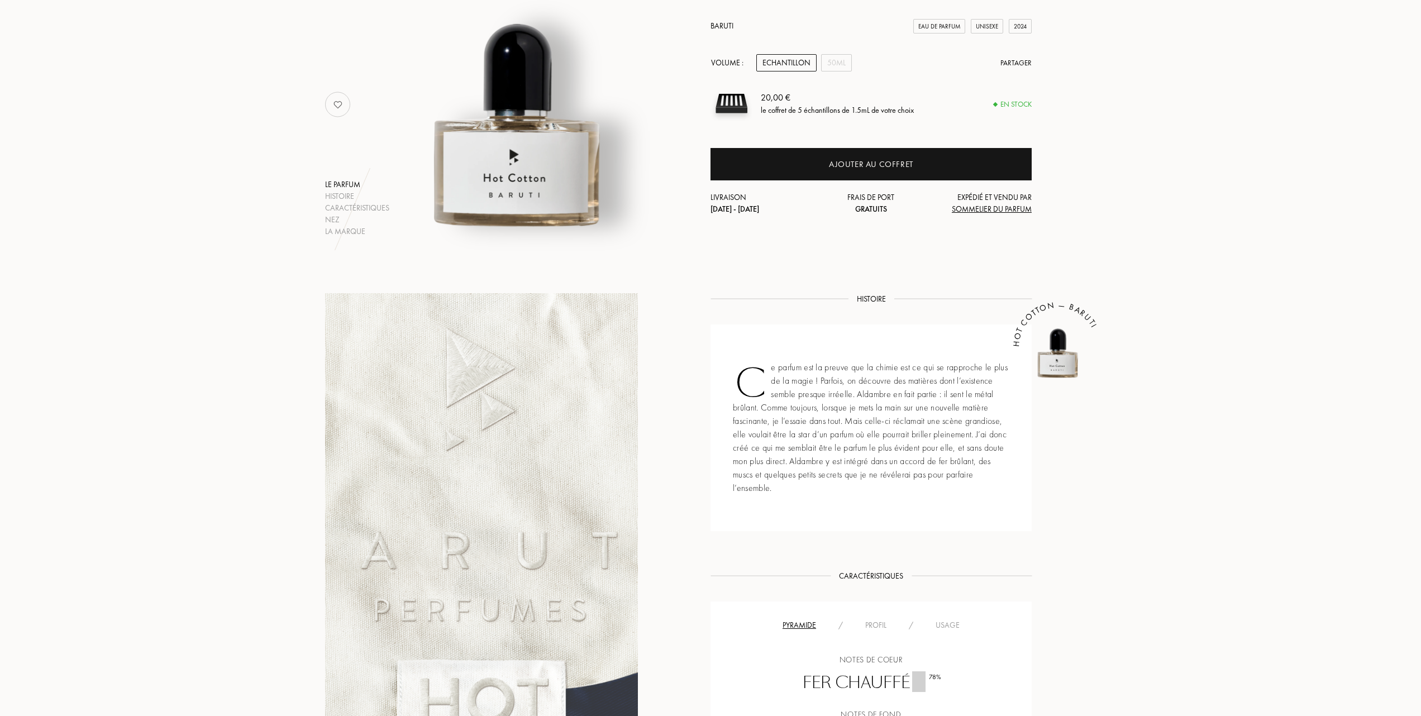
scroll to position [74, 0]
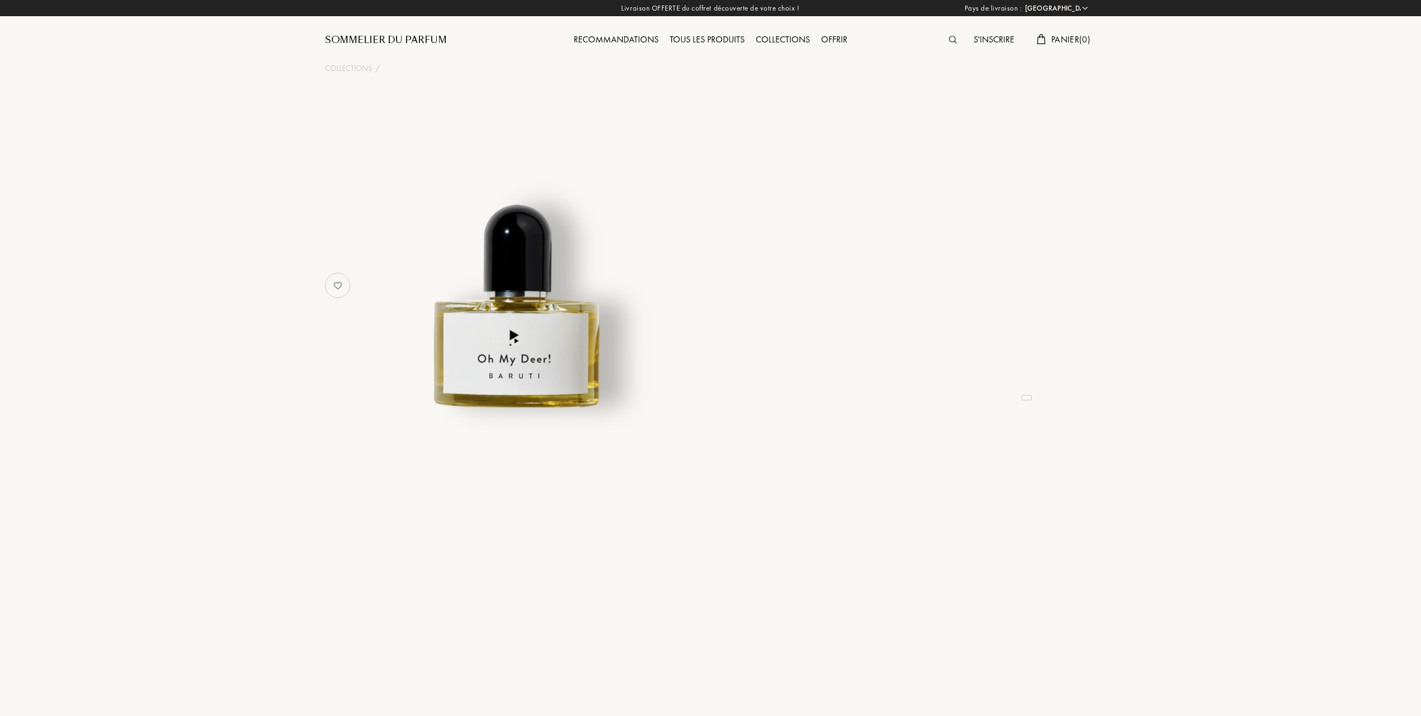
select select "FR"
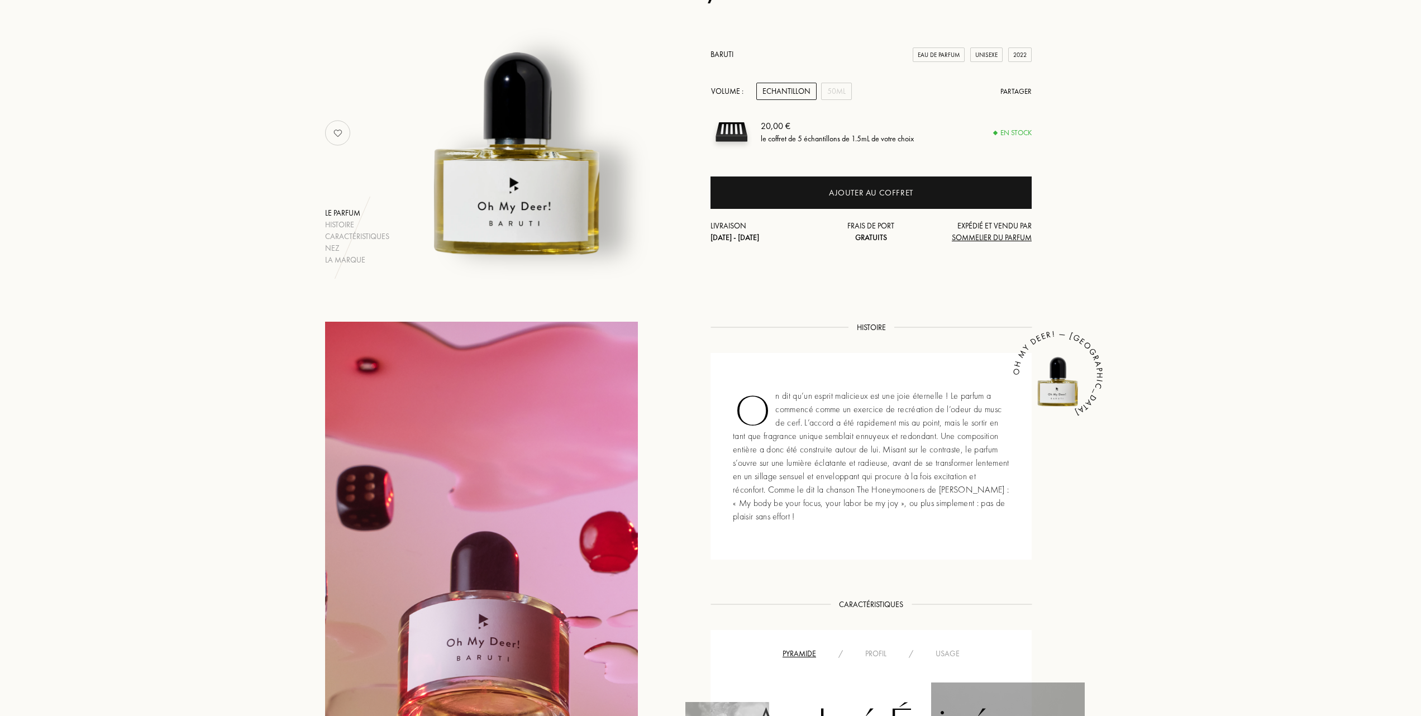
scroll to position [149, 0]
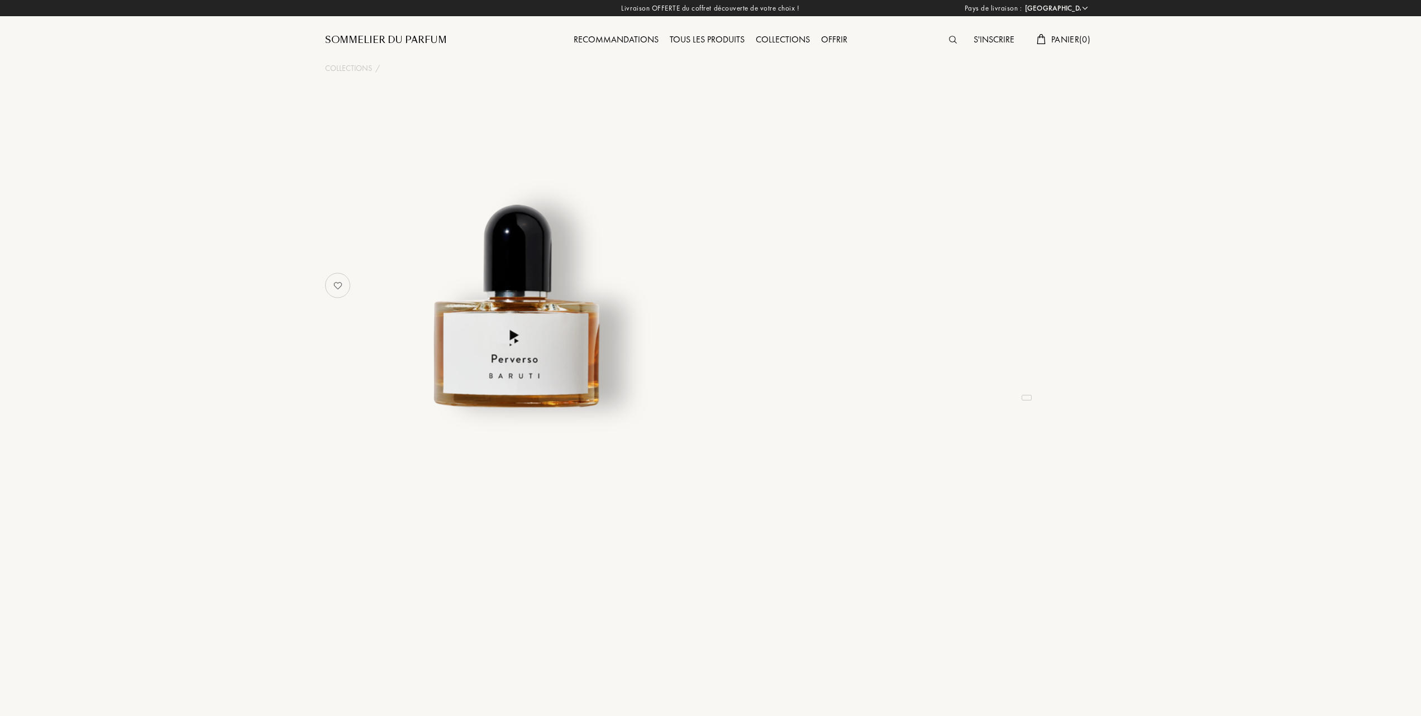
select select "FR"
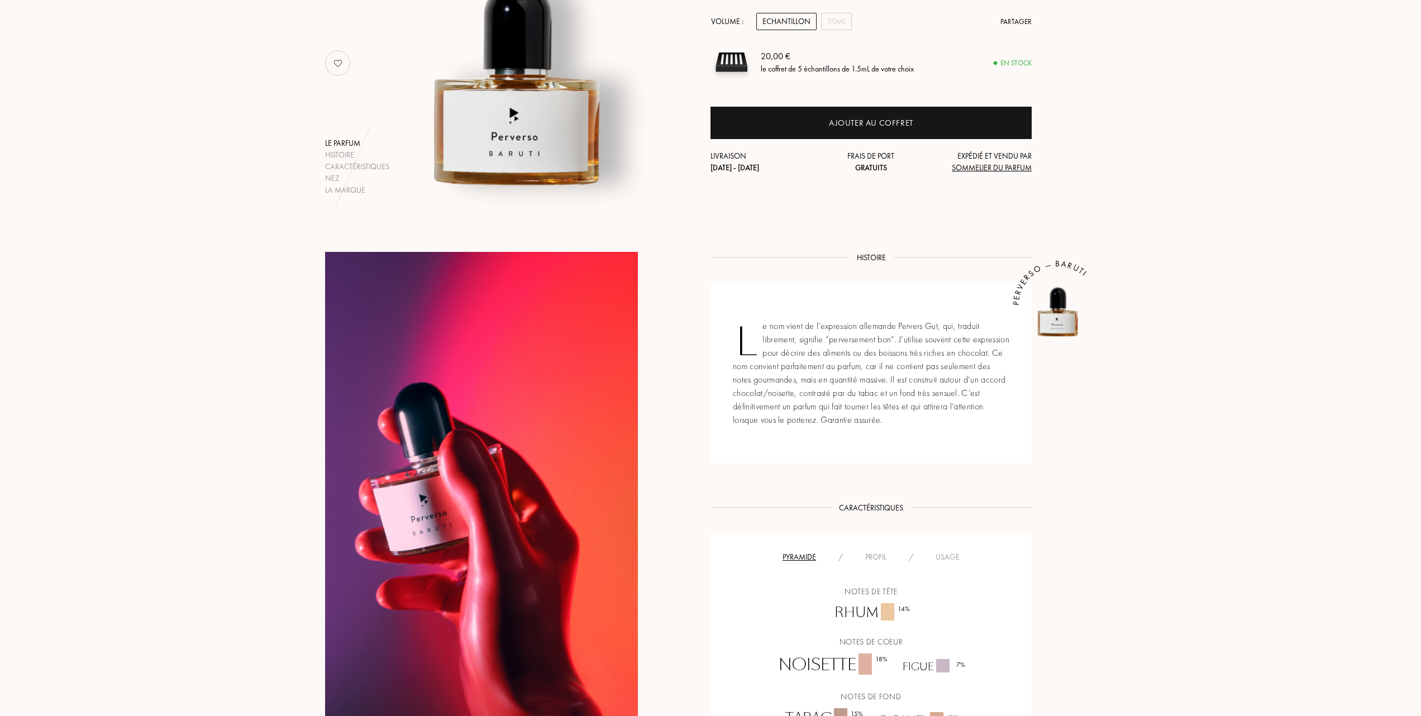
scroll to position [224, 0]
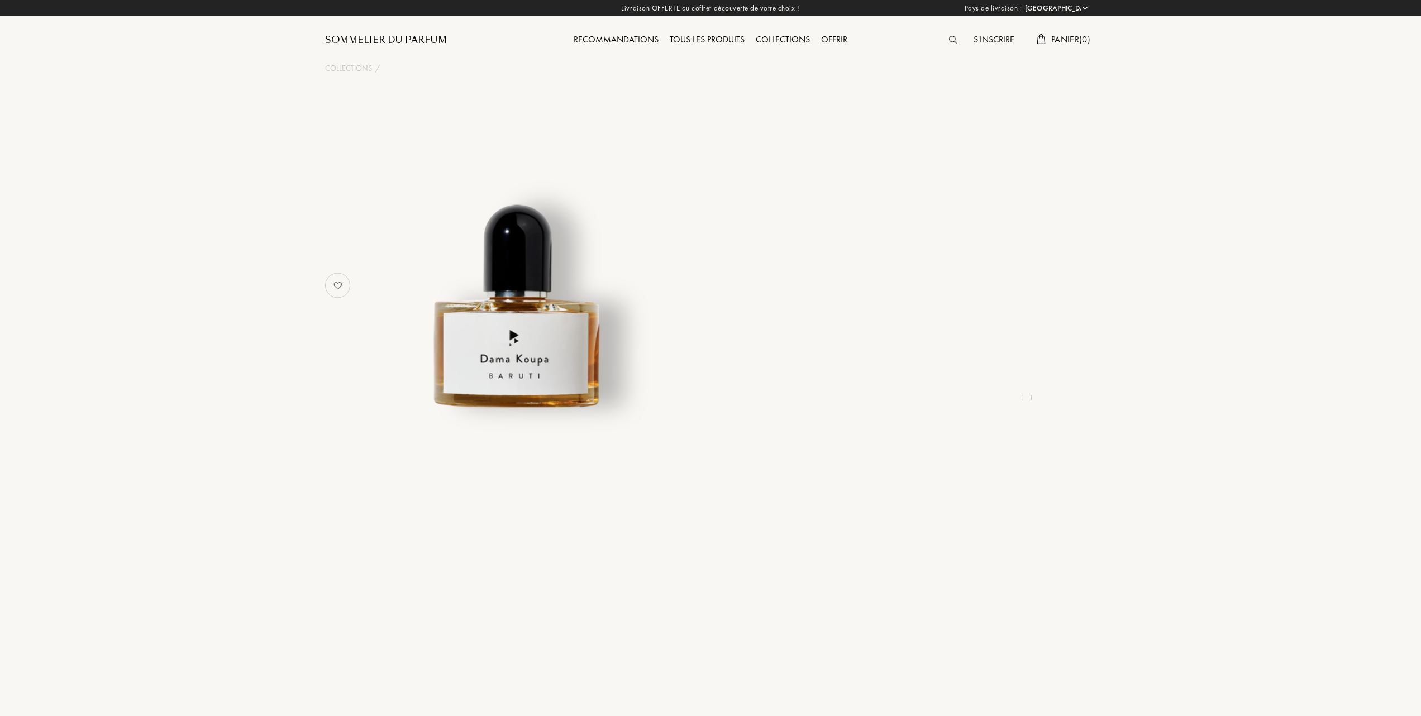
select select "FR"
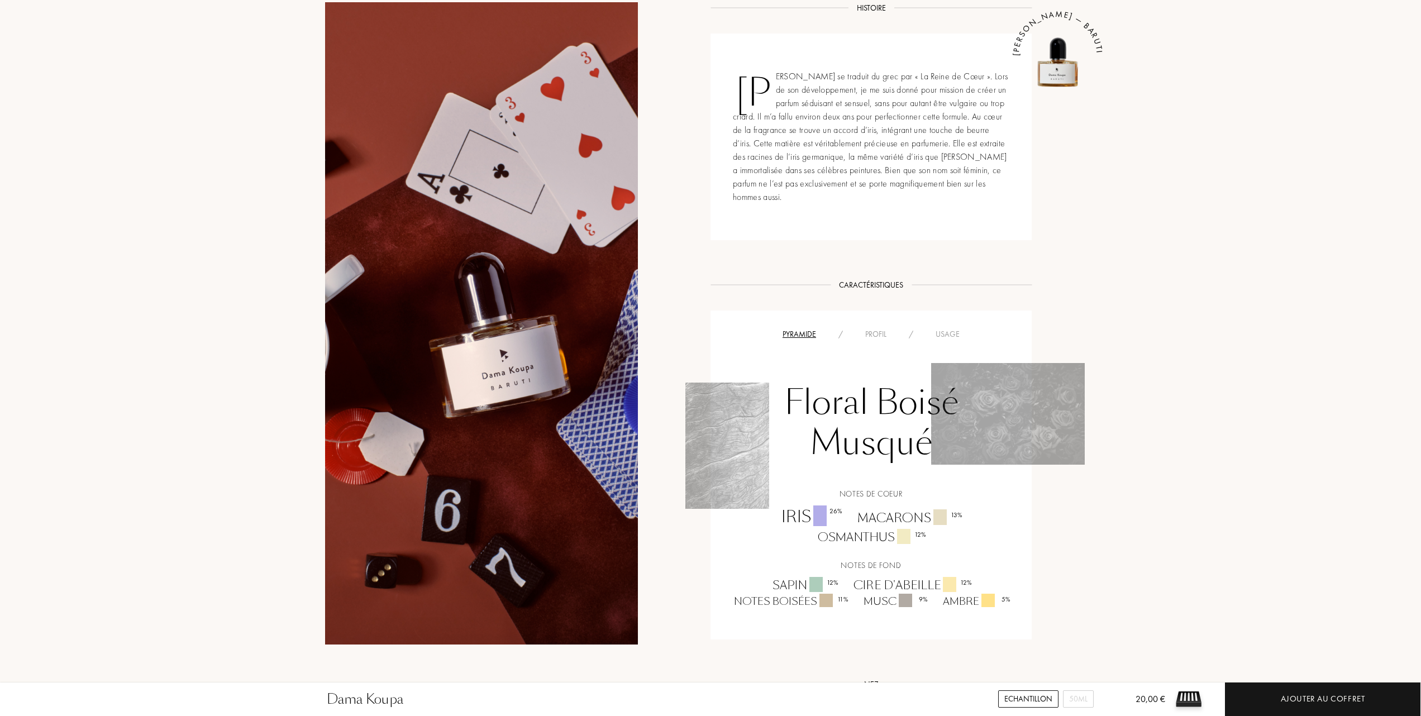
scroll to position [447, 0]
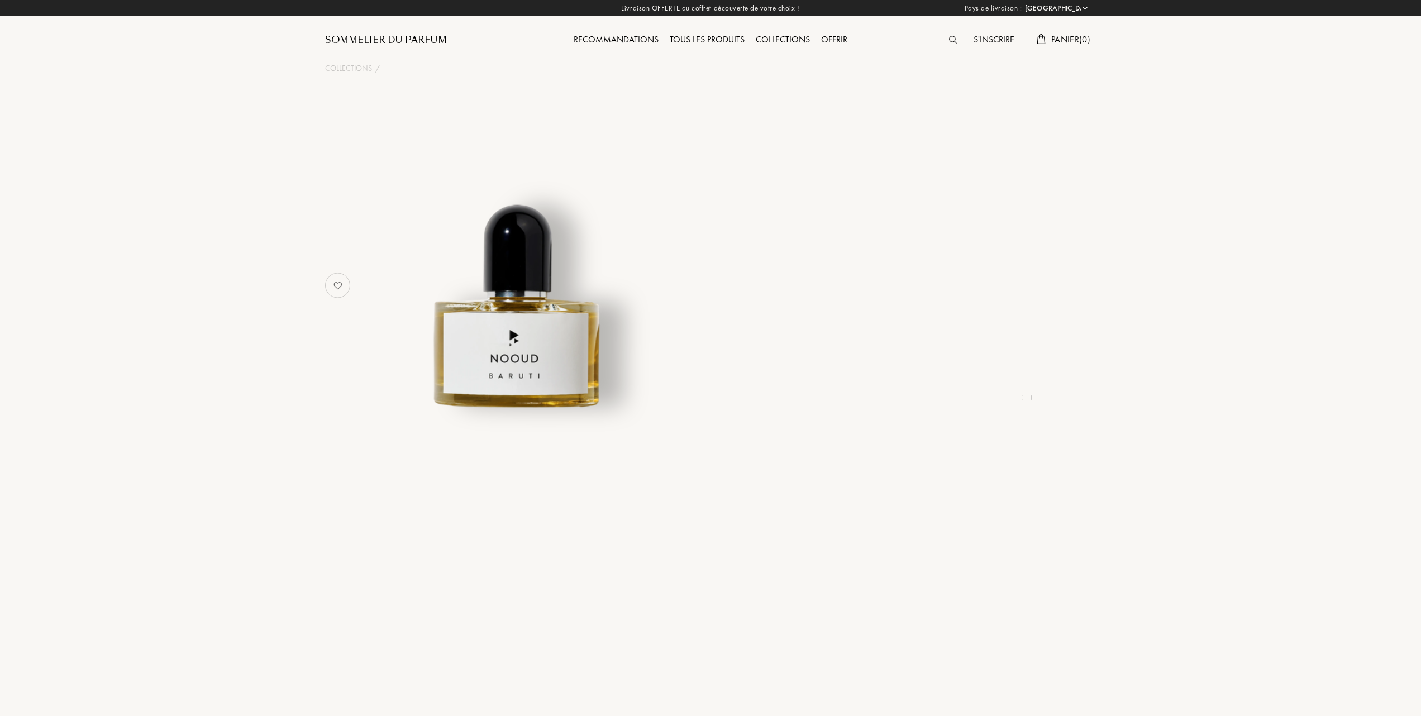
select select "FR"
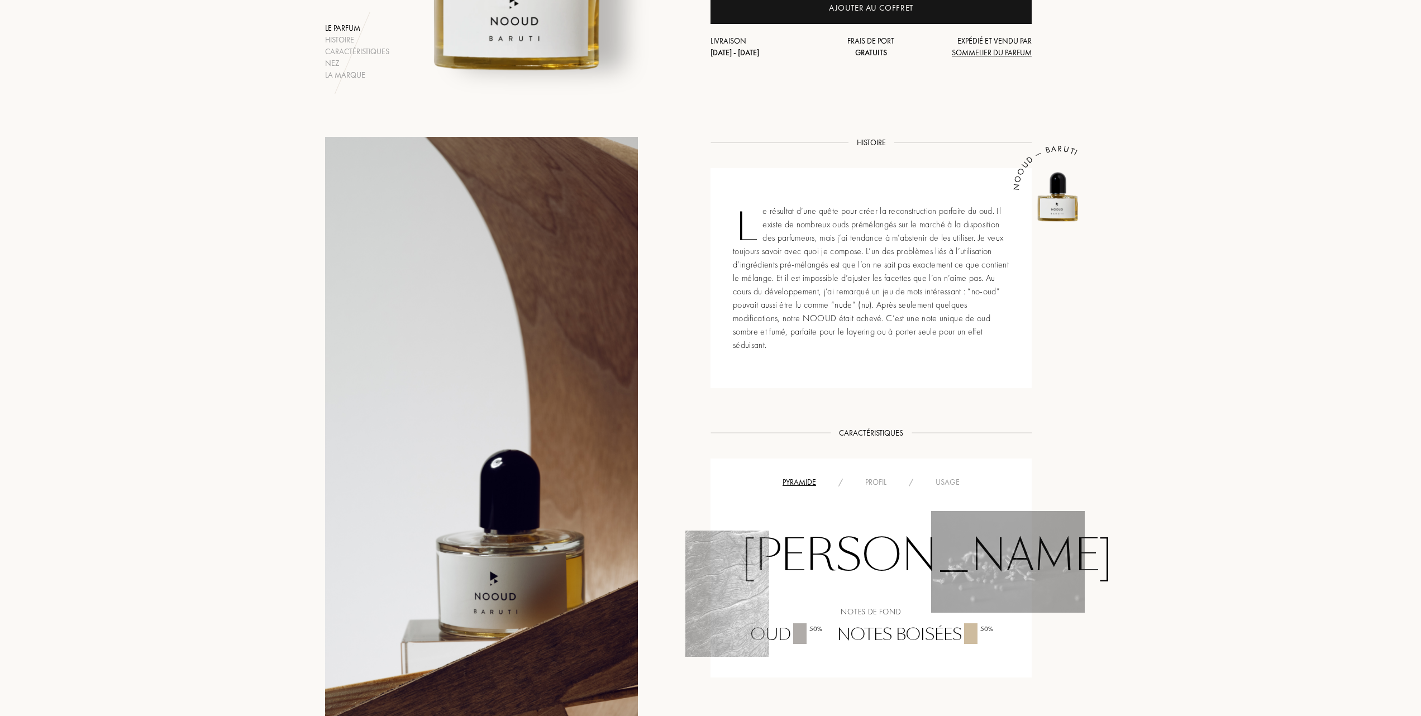
scroll to position [224, 0]
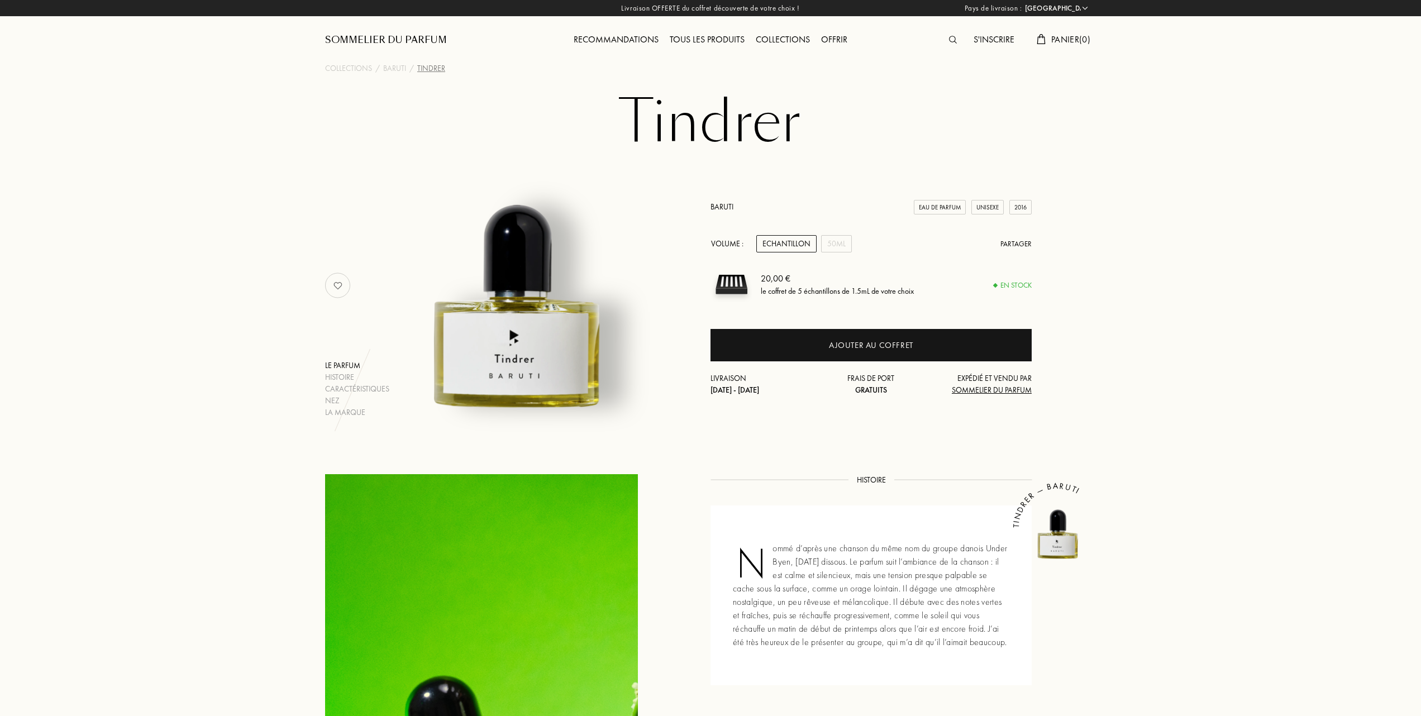
select select "FR"
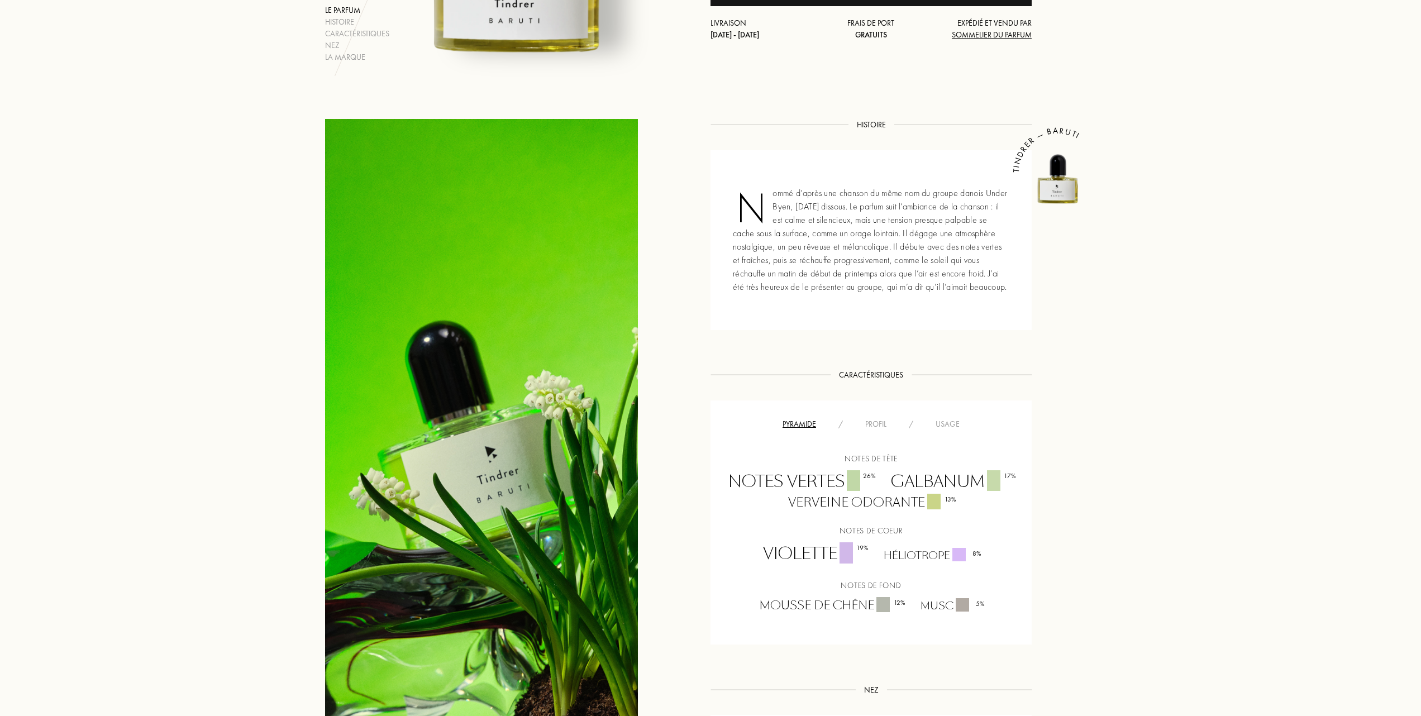
scroll to position [372, 0]
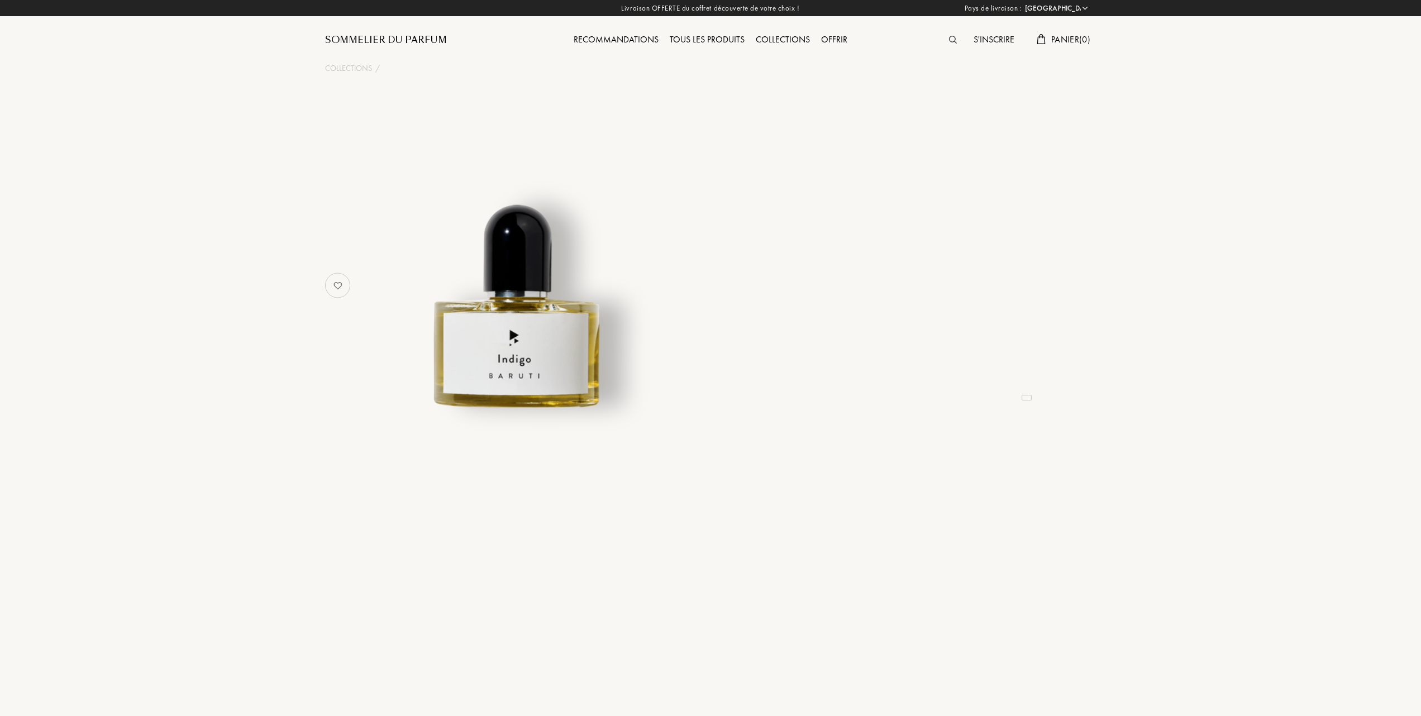
select select "FR"
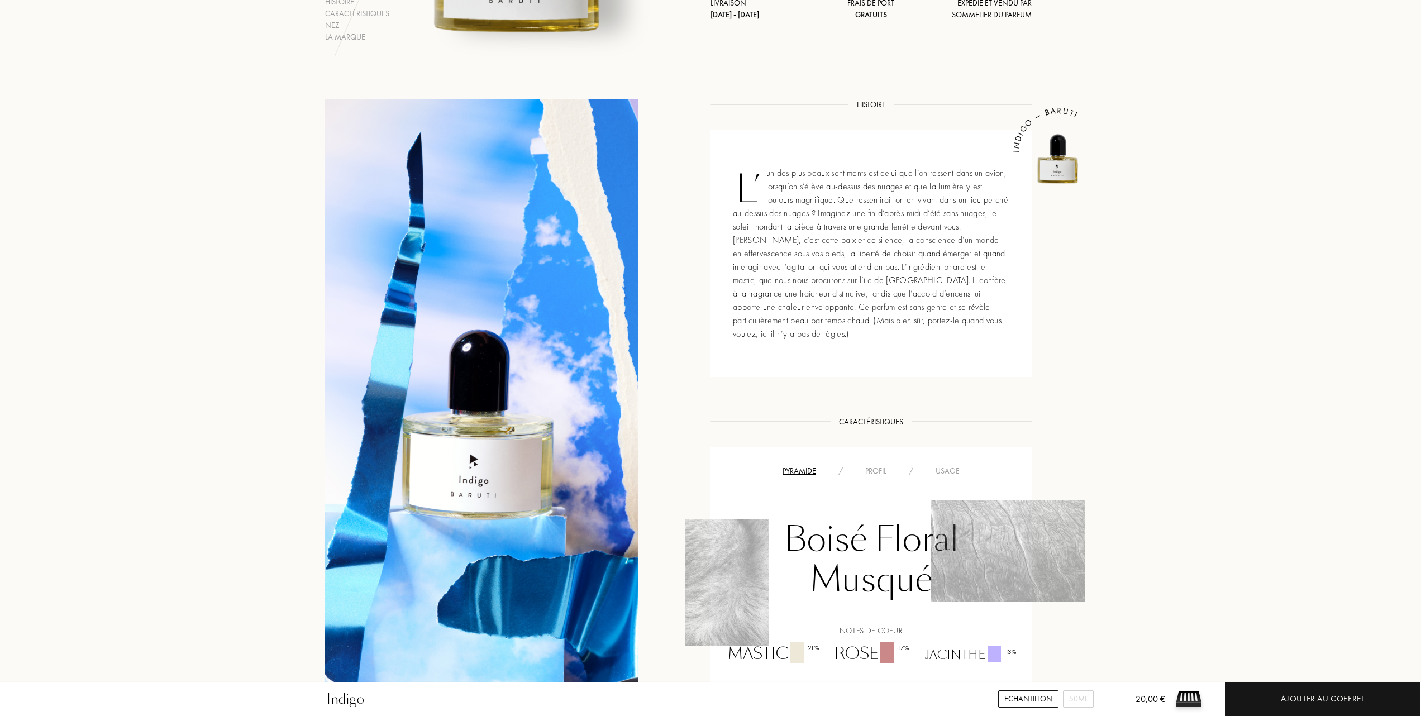
scroll to position [298, 0]
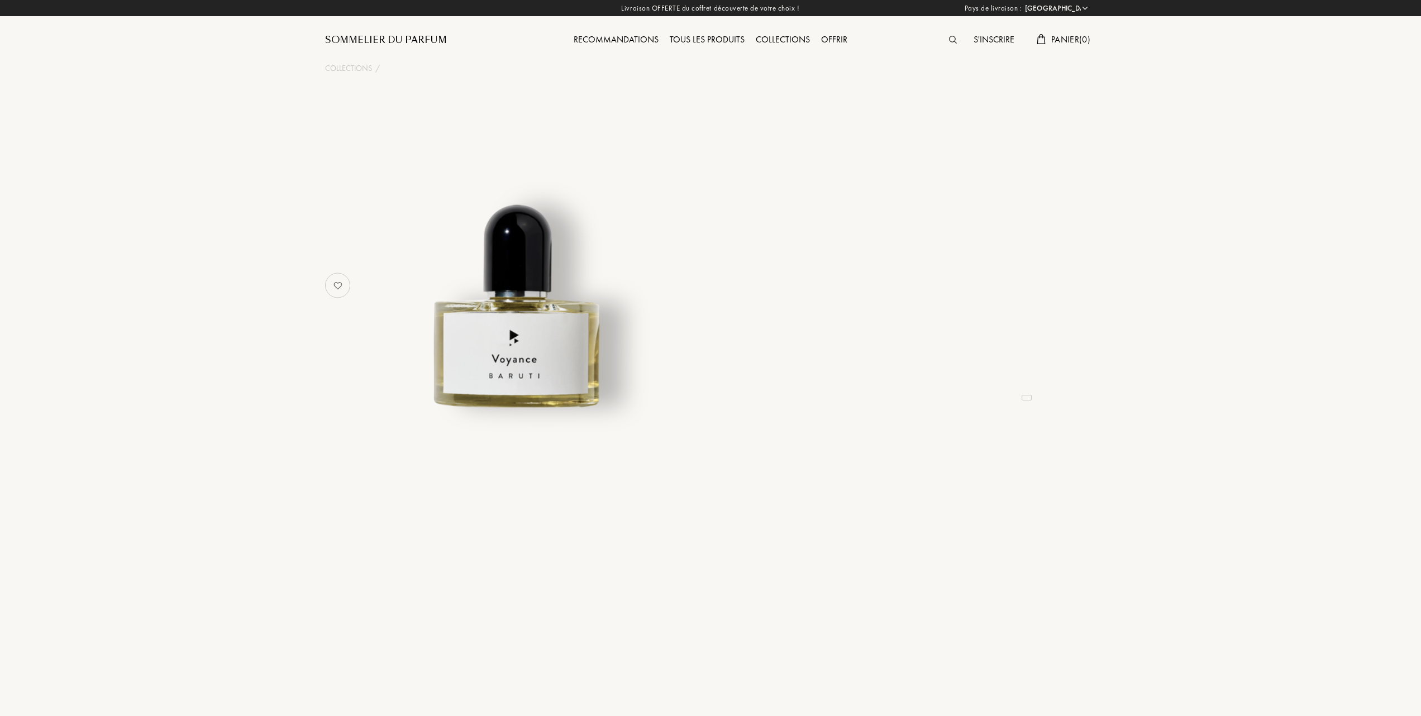
select select "FR"
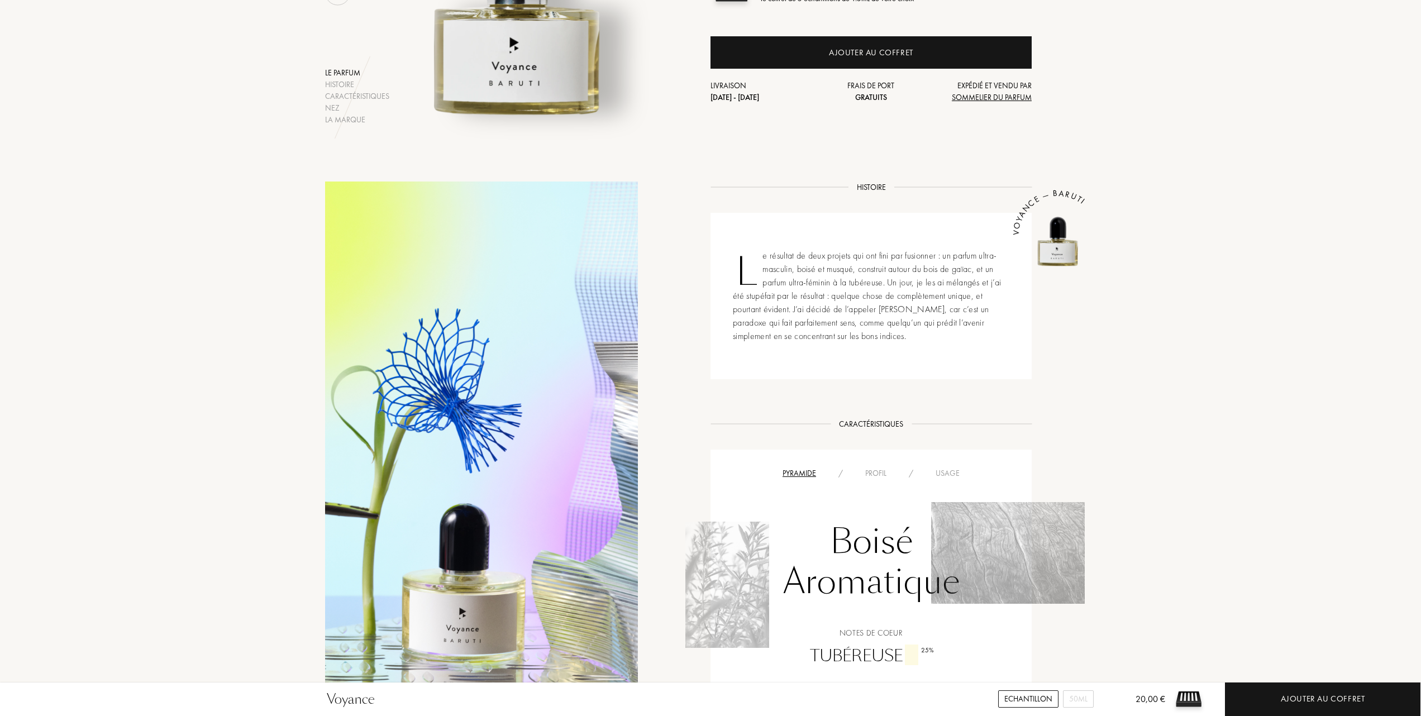
scroll to position [149, 0]
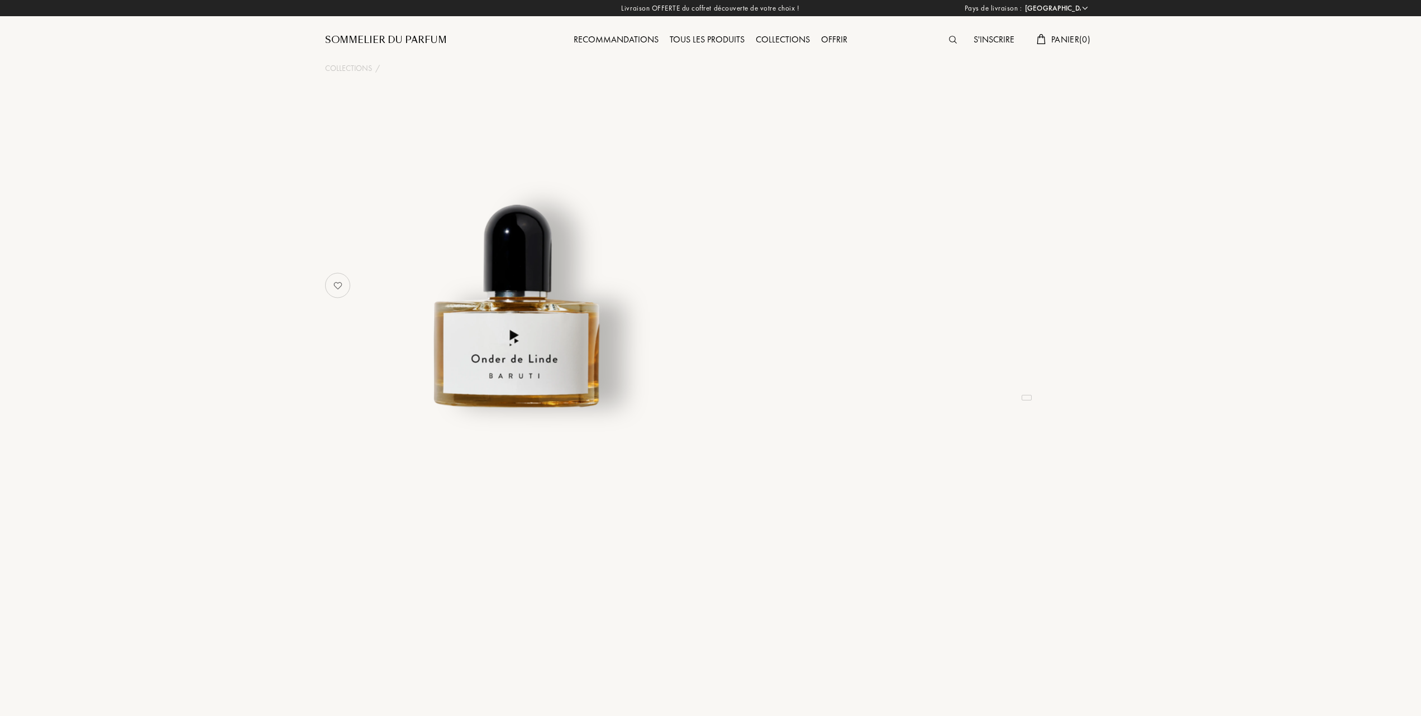
select select "FR"
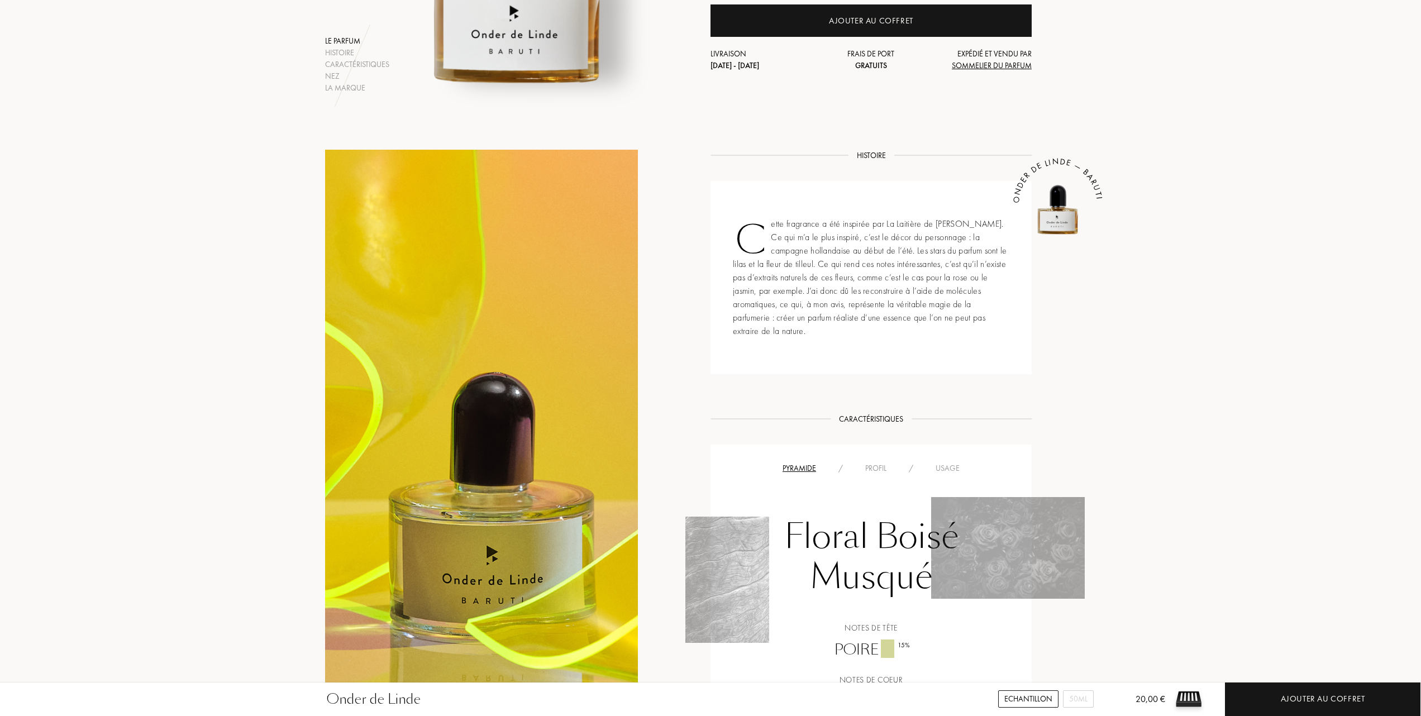
scroll to position [298, 0]
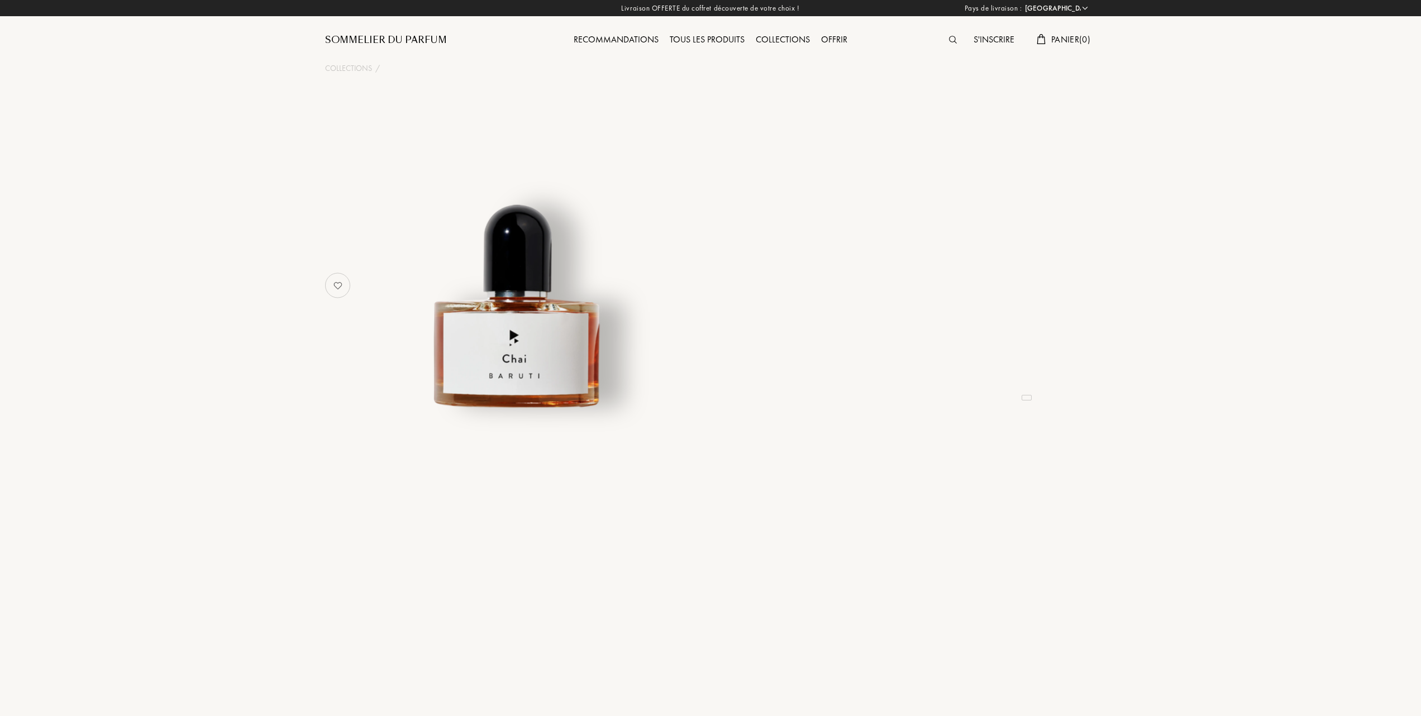
select select "FR"
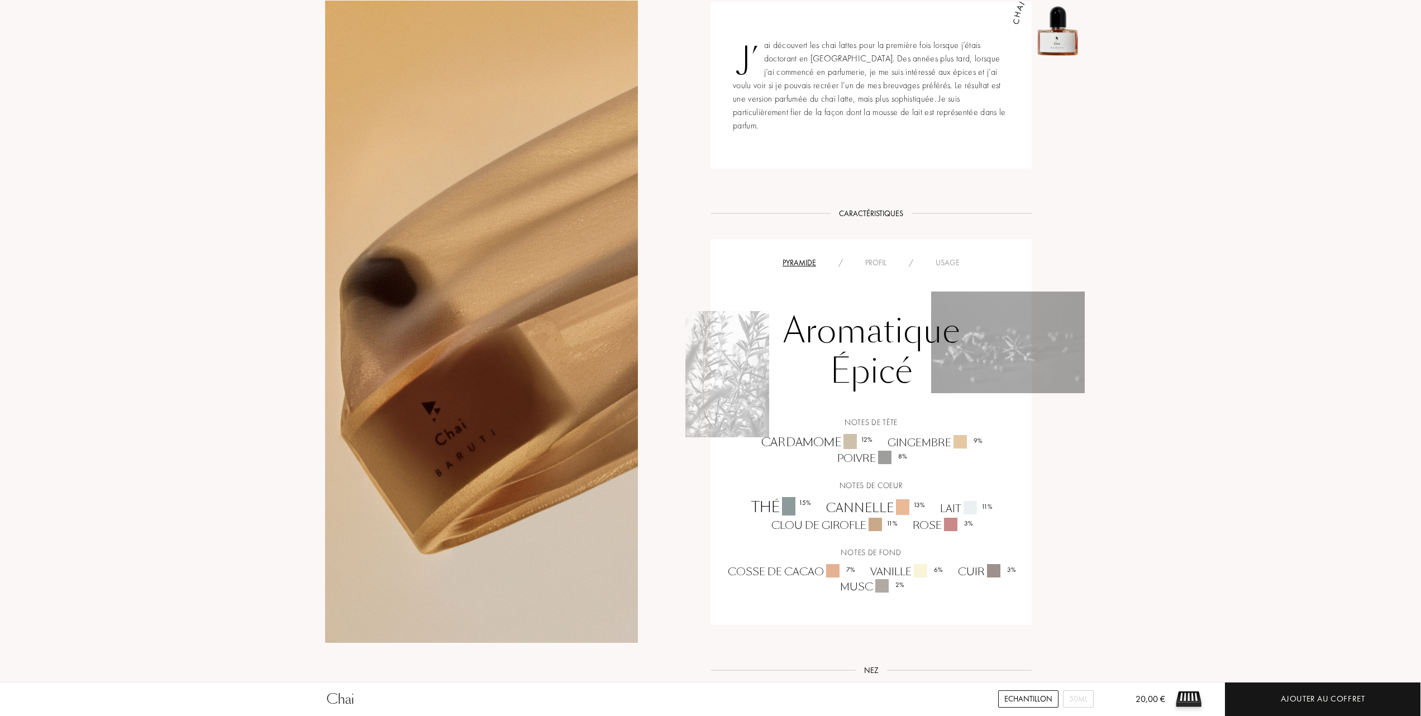
scroll to position [521, 0]
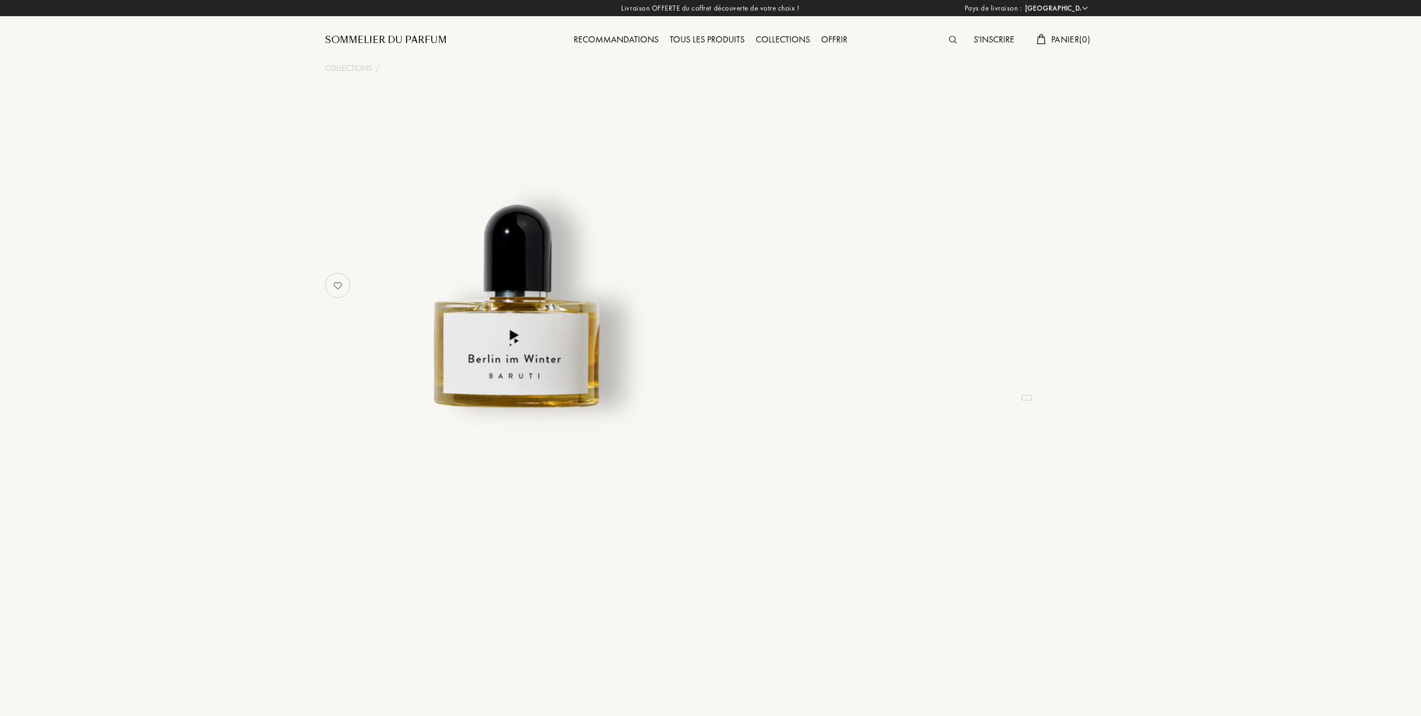
select select "FR"
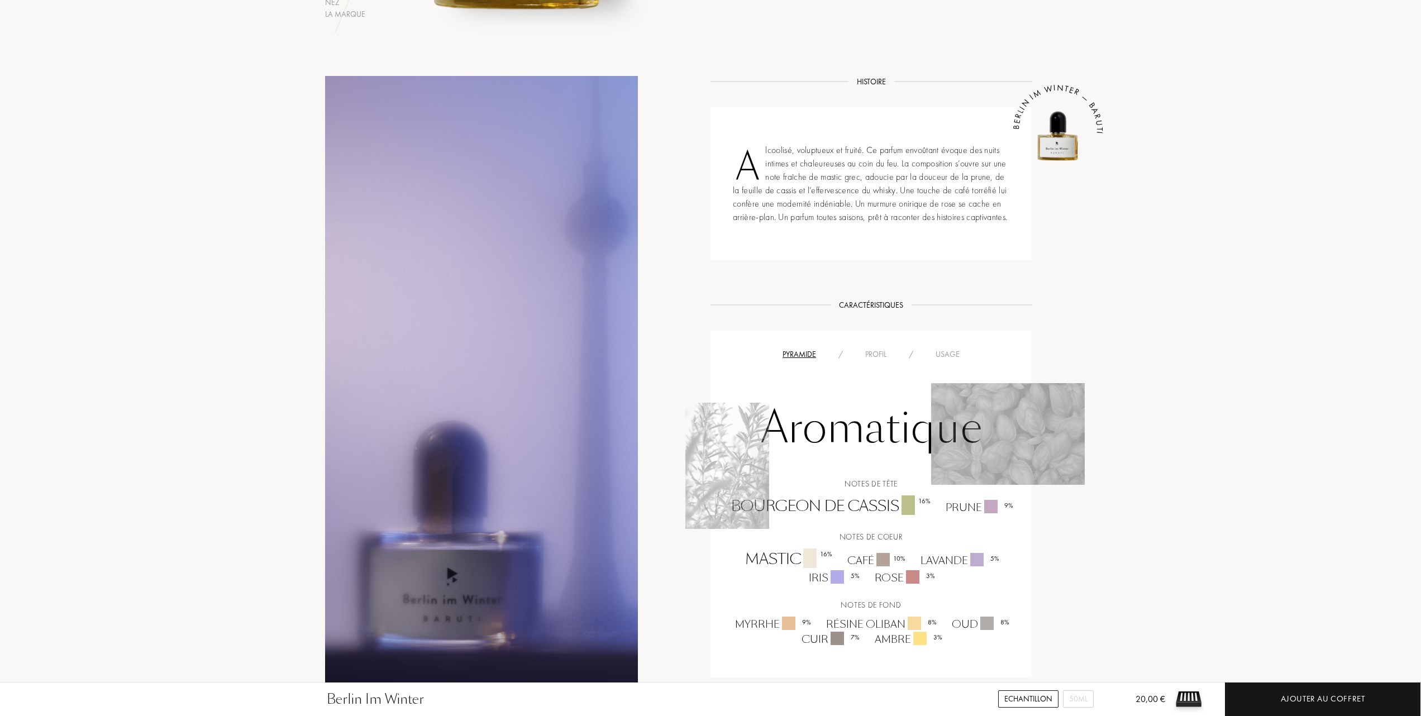
scroll to position [447, 0]
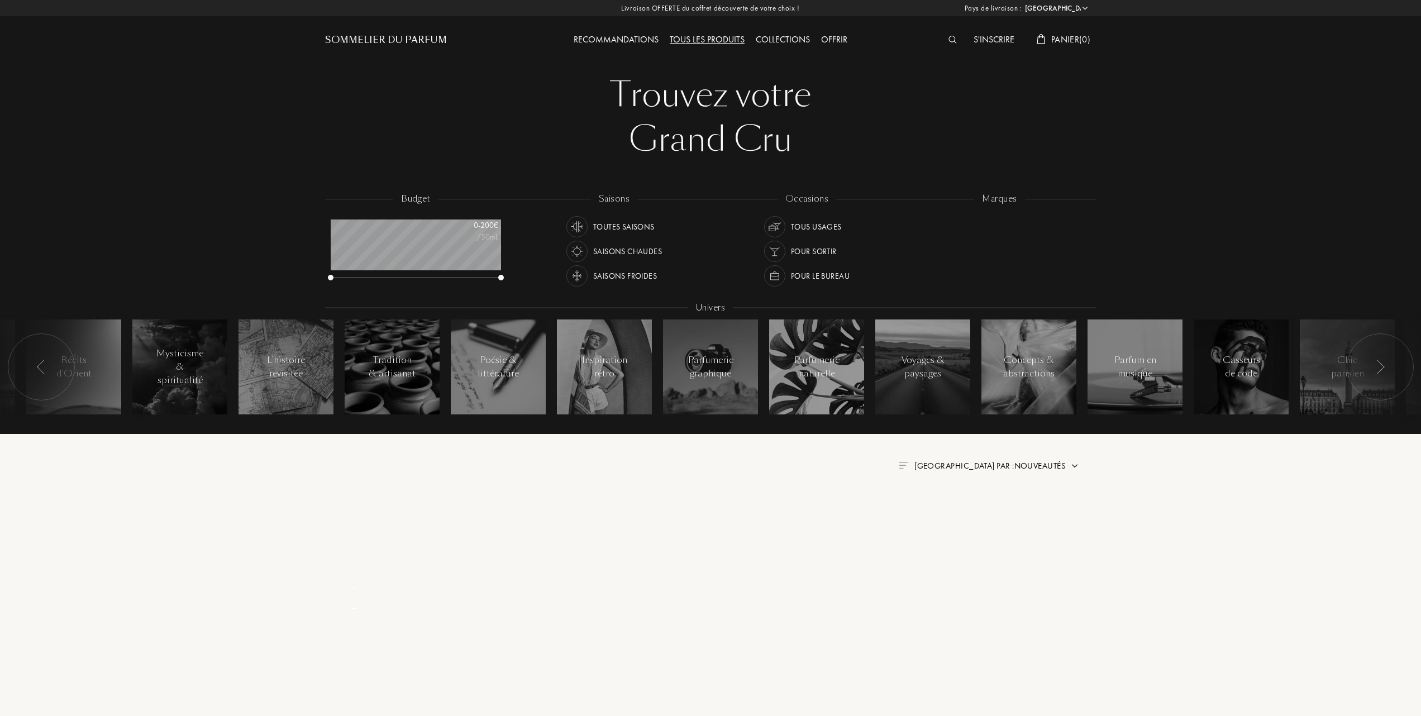
select select "FR"
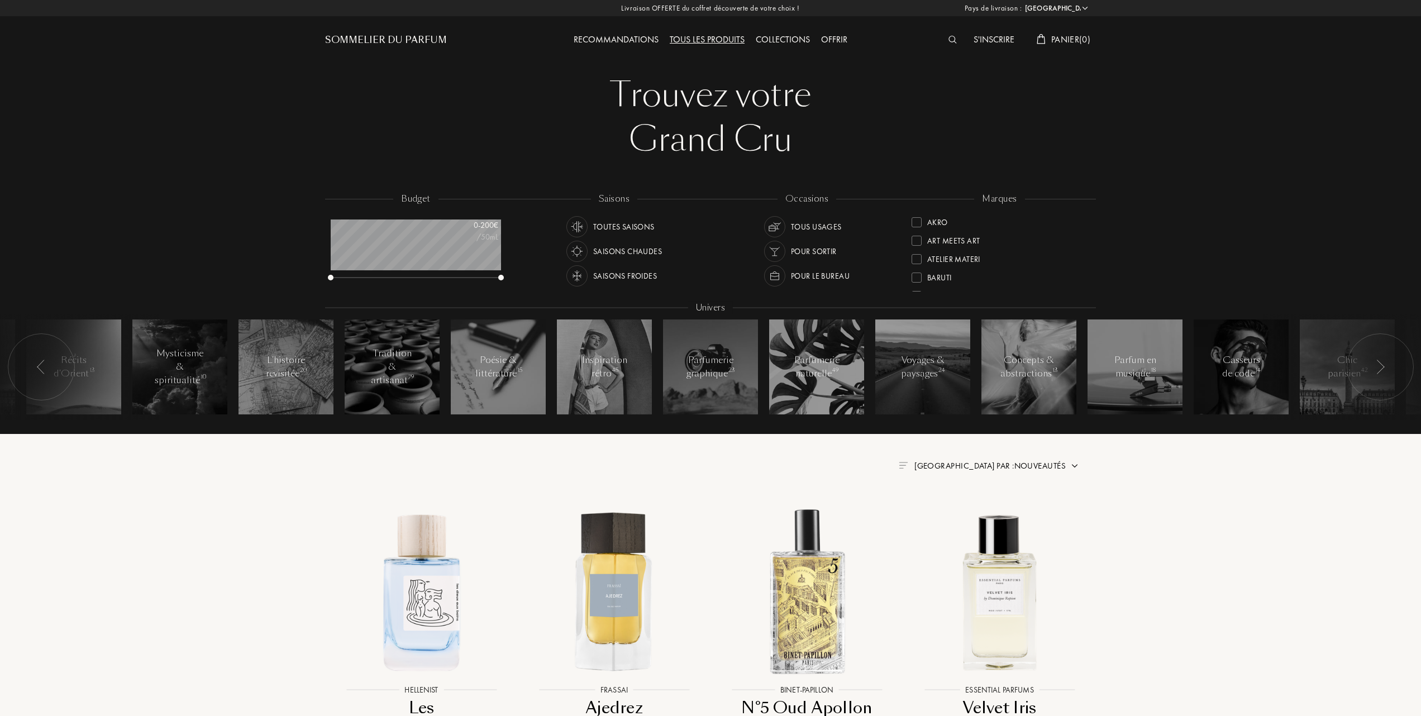
scroll to position [74, 0]
click at [919, 217] on div at bounding box center [917, 222] width 10 height 10
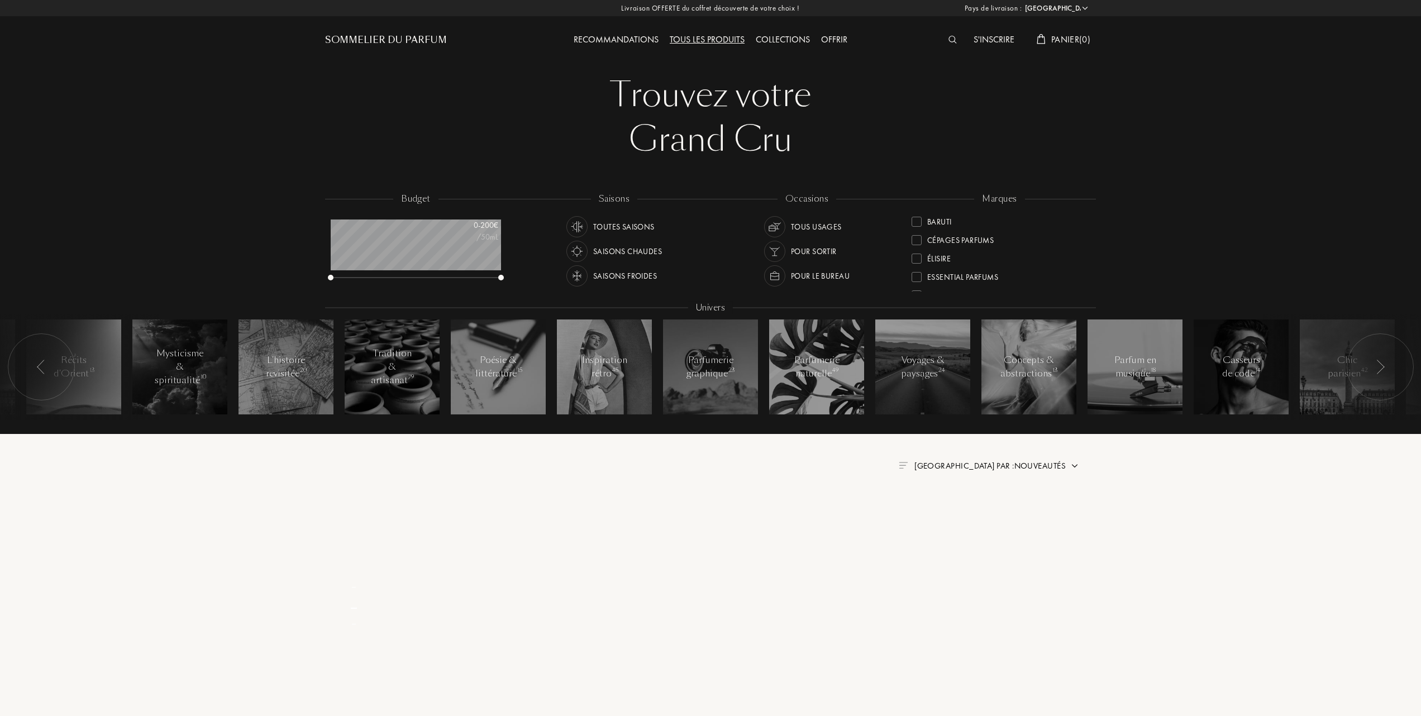
scroll to position [0, 0]
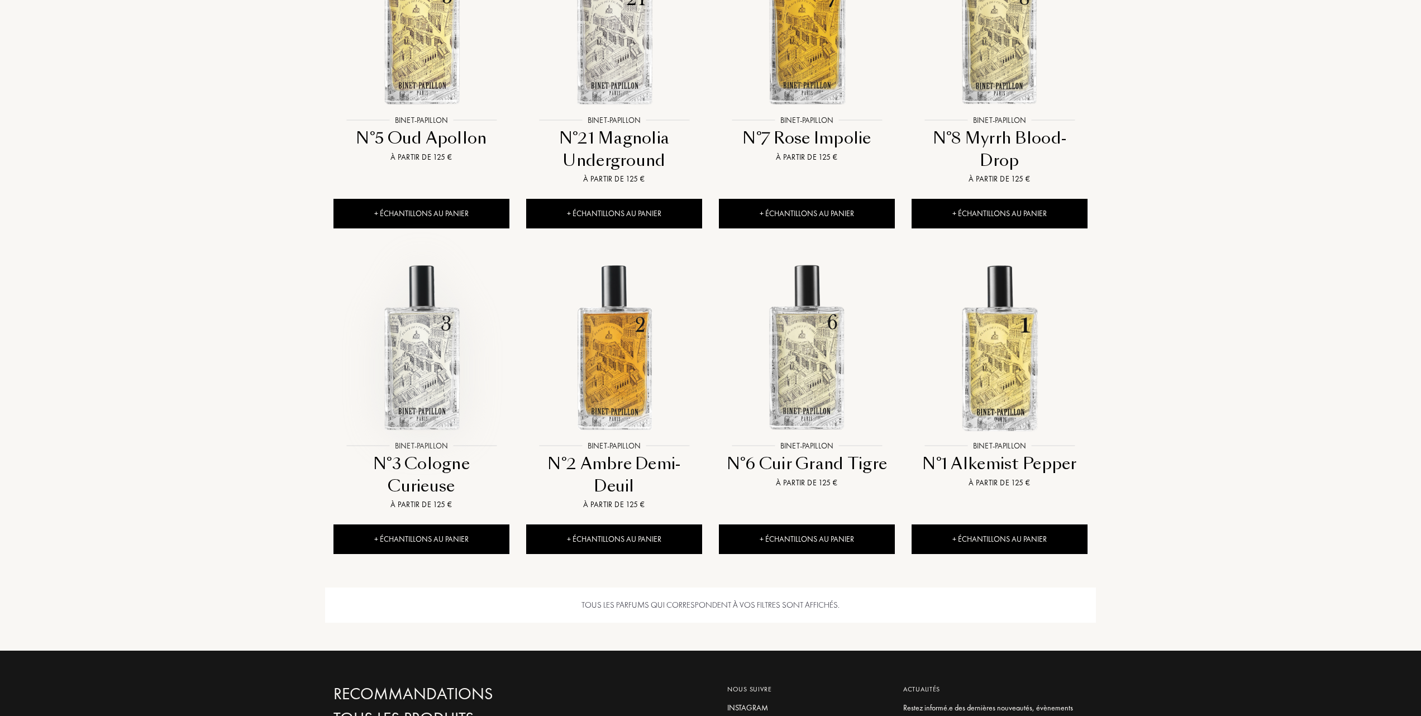
scroll to position [596, 0]
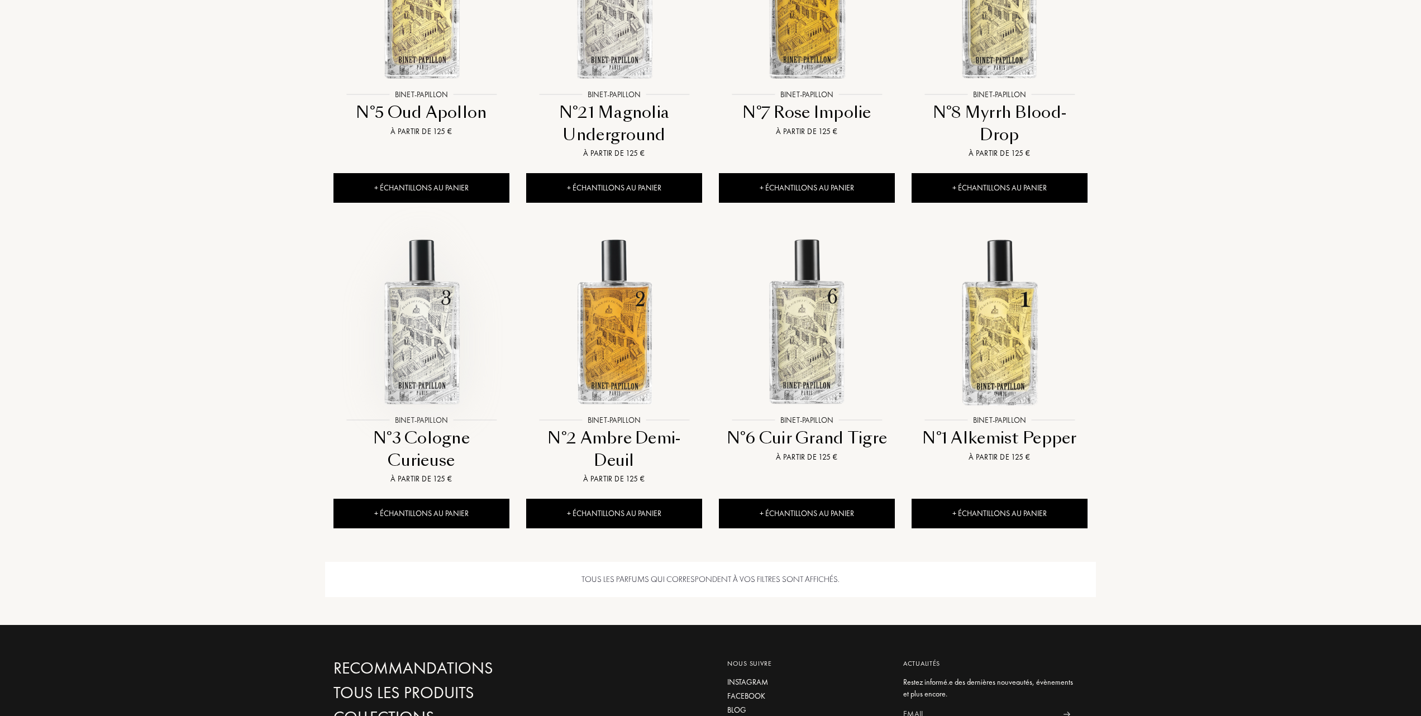
click at [421, 356] on img at bounding box center [422, 322] width 174 height 174
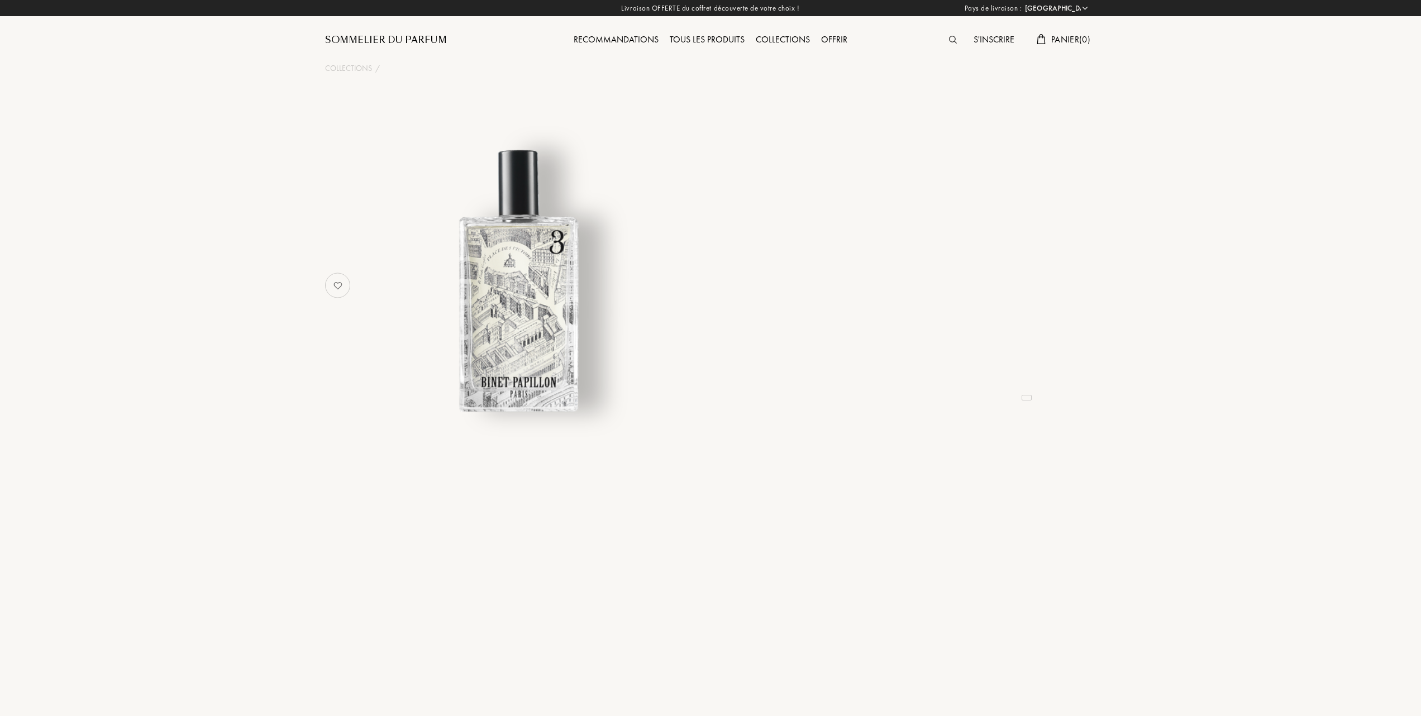
select select "FR"
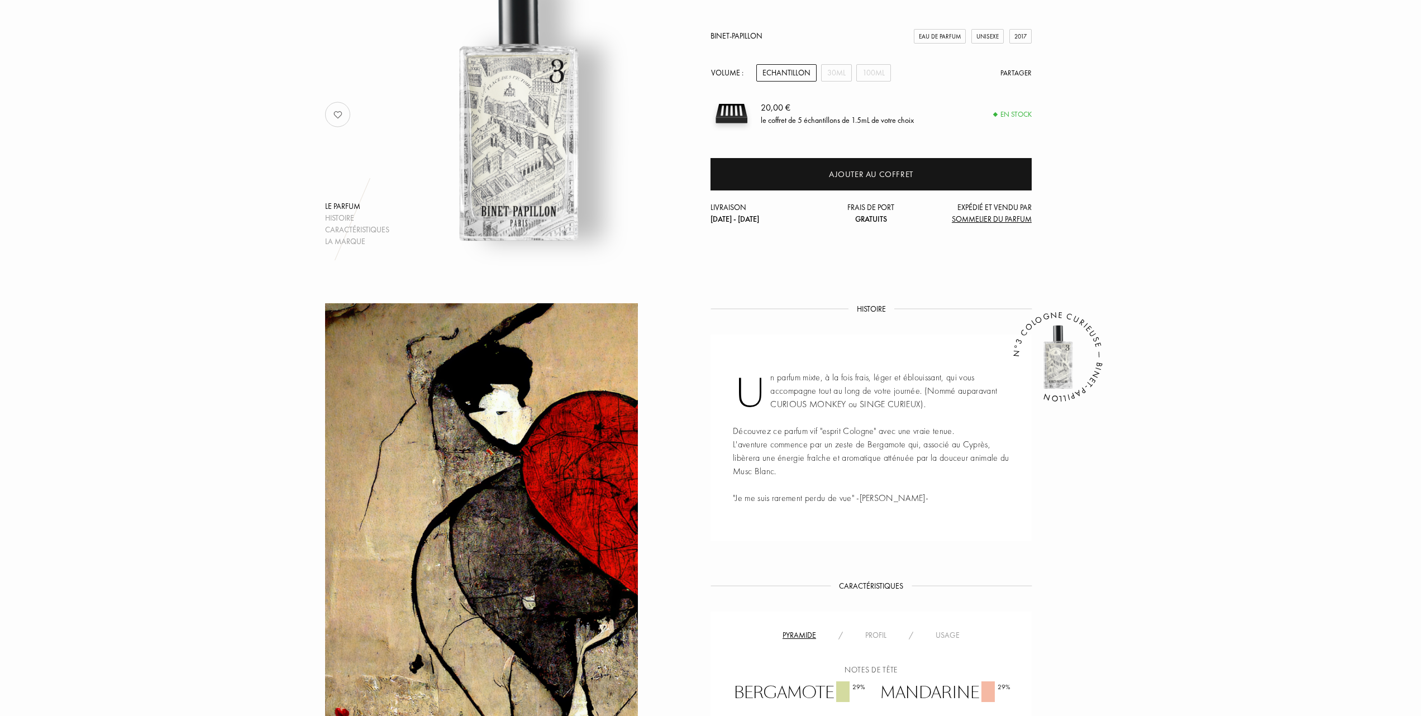
scroll to position [149, 0]
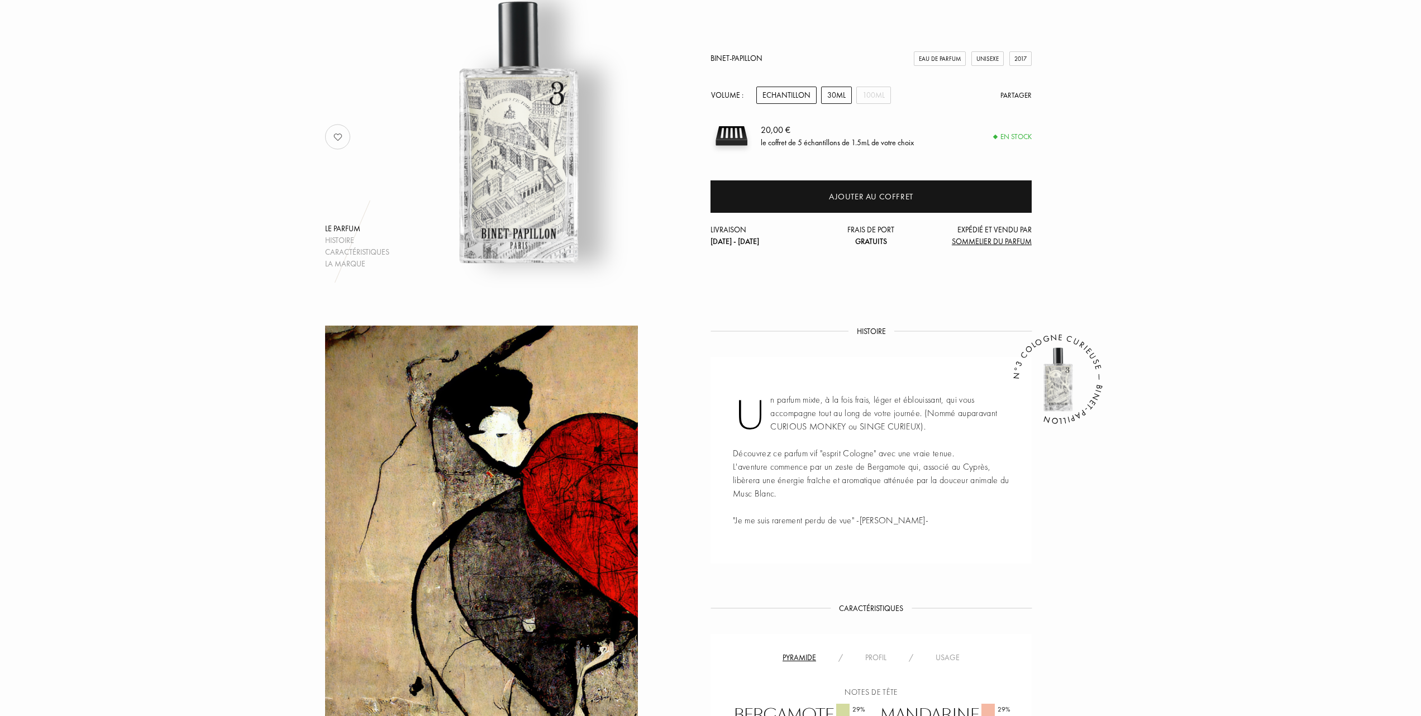
click at [834, 92] on div "30mL" at bounding box center [836, 95] width 31 height 17
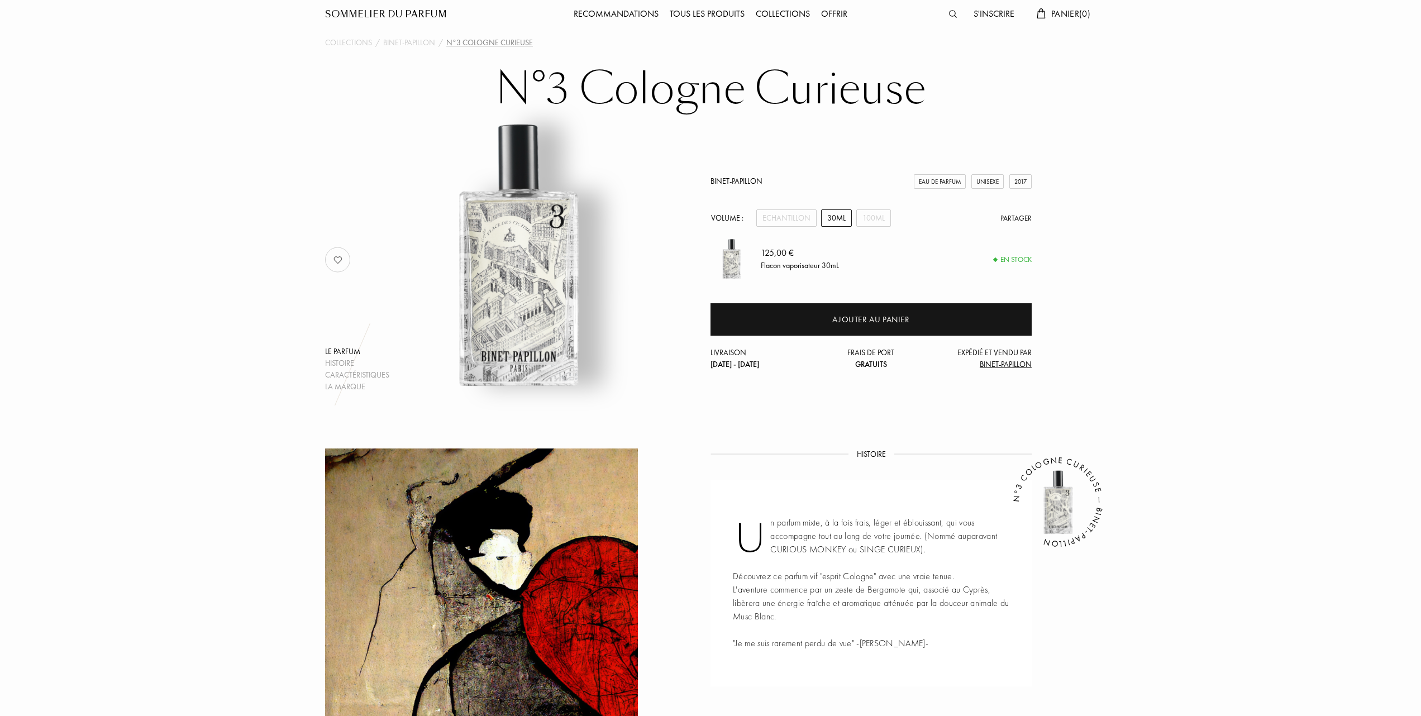
scroll to position [0, 0]
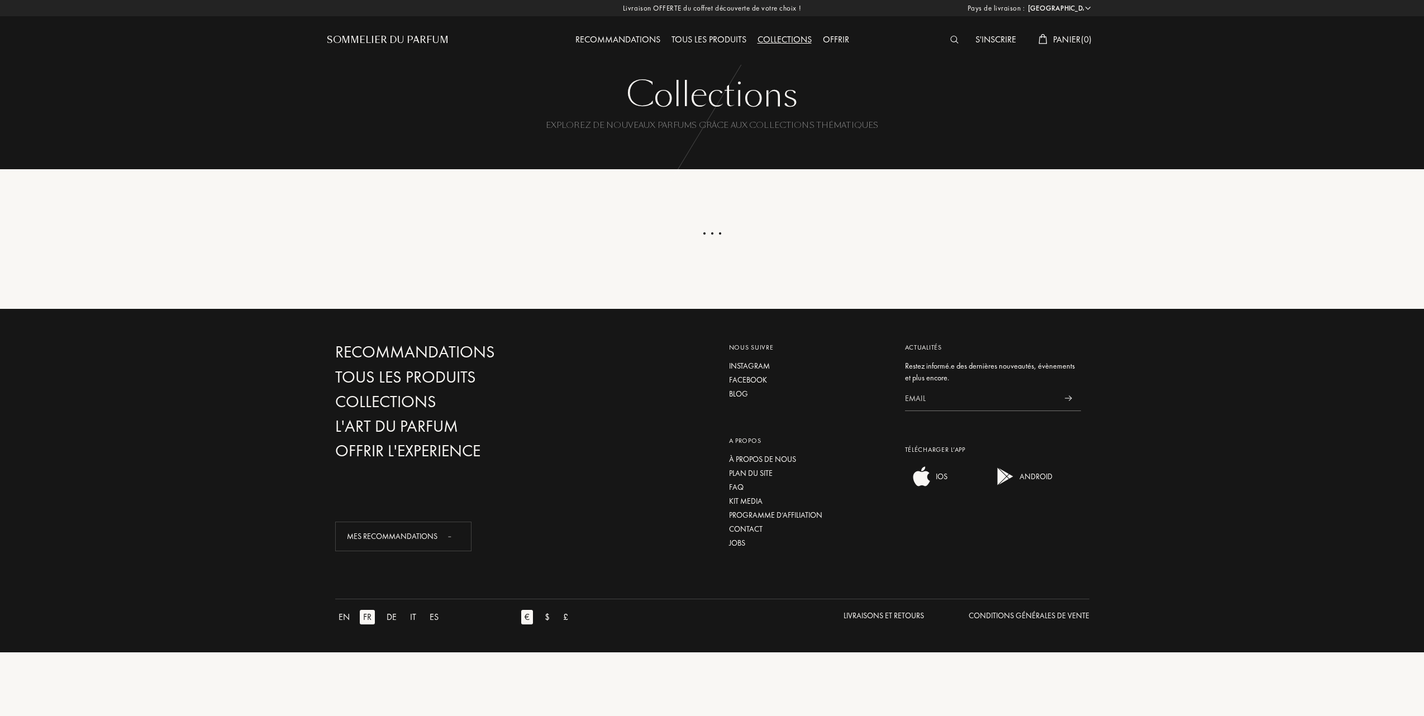
select select "FR"
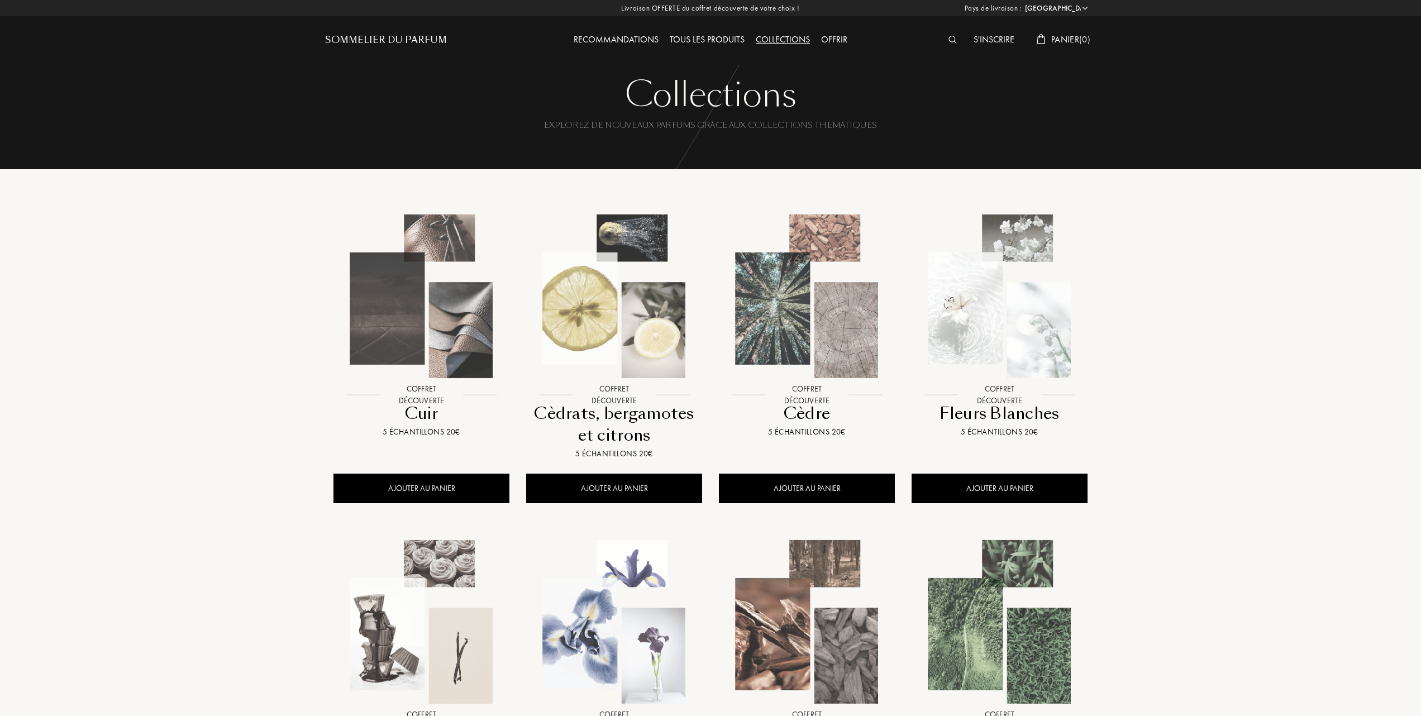
click at [626, 343] on img at bounding box center [614, 297] width 174 height 174
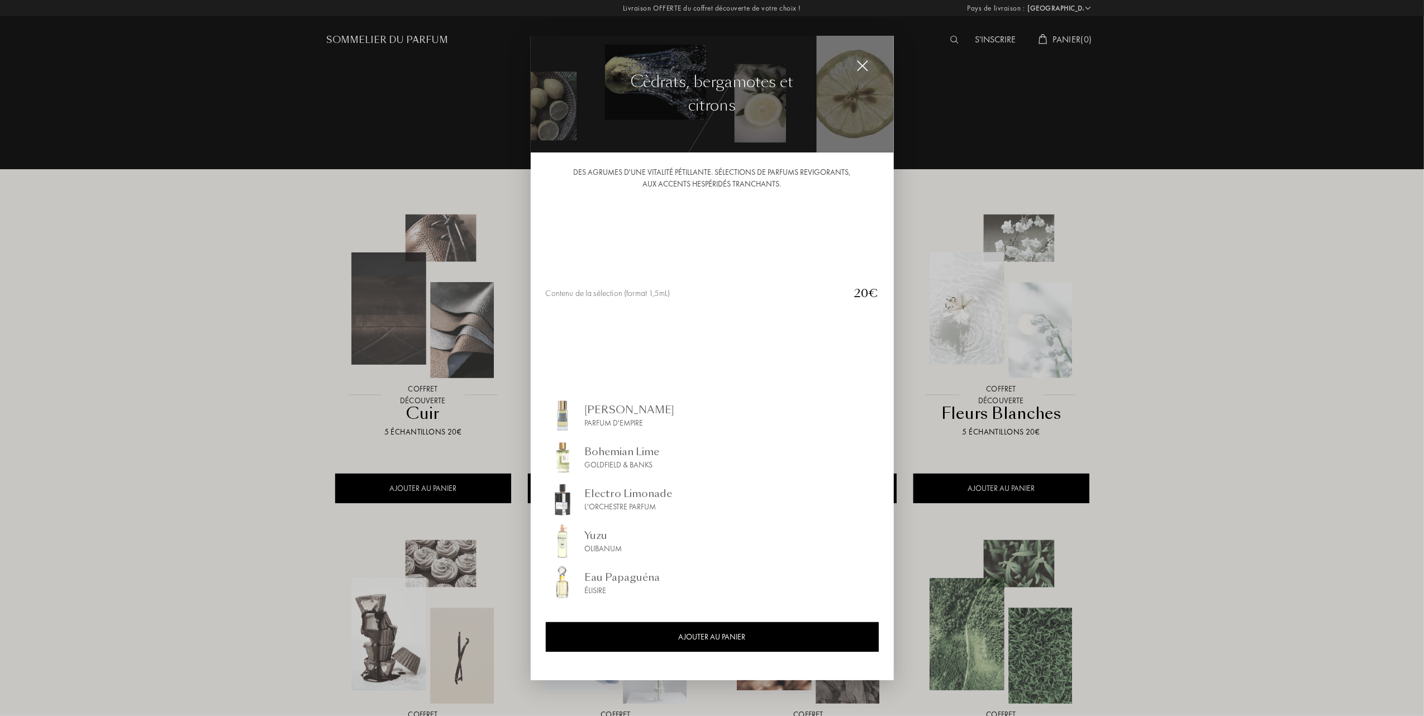
click at [619, 464] on div "Goldfield & Banks" at bounding box center [622, 465] width 75 height 12
click at [863, 69] on img at bounding box center [863, 66] width 12 height 12
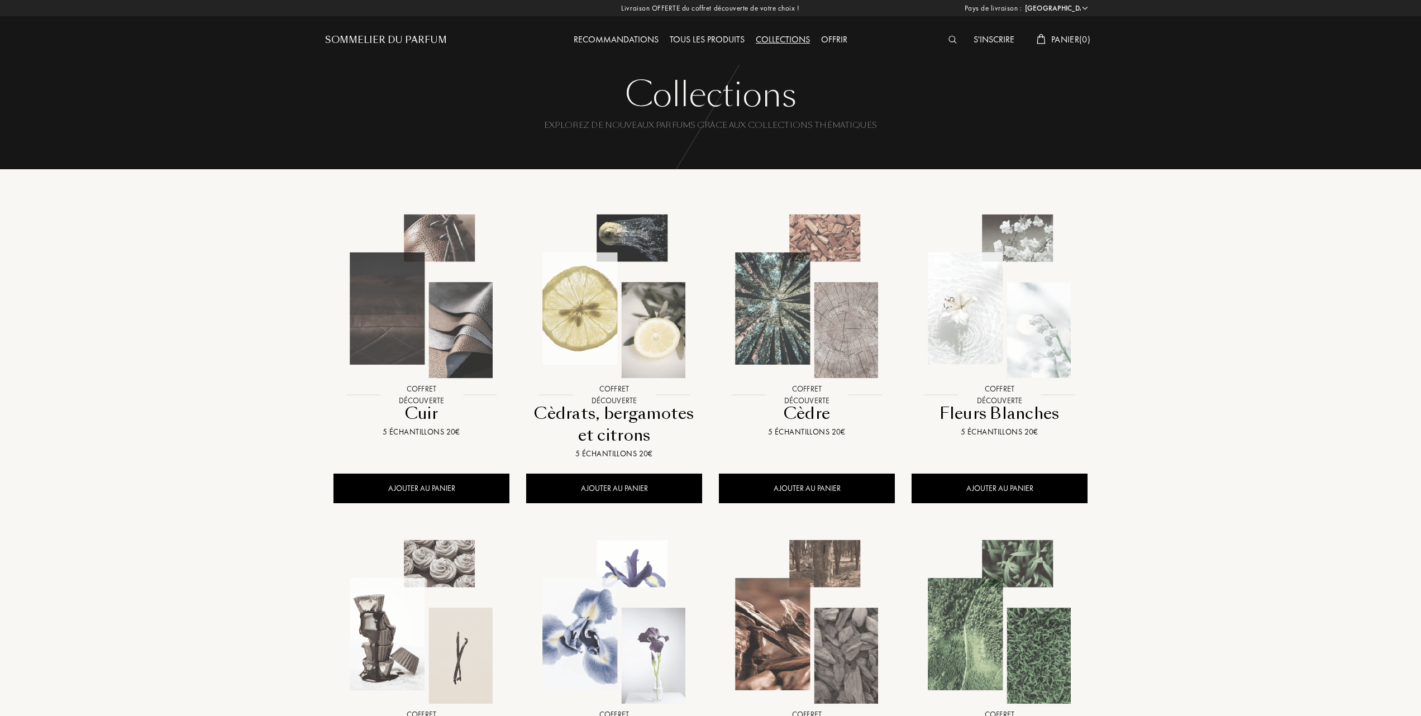
click at [717, 38] on div "Tous les produits" at bounding box center [707, 40] width 86 height 15
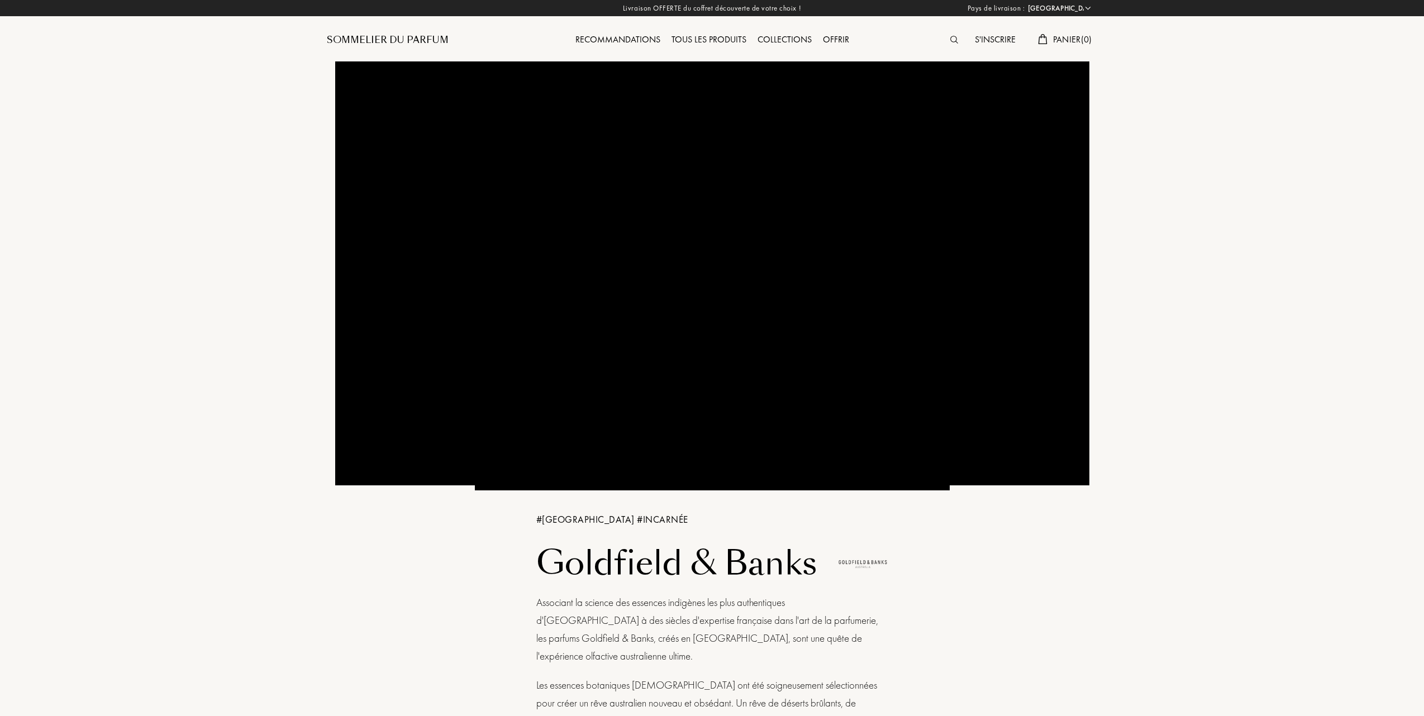
select select "FR"
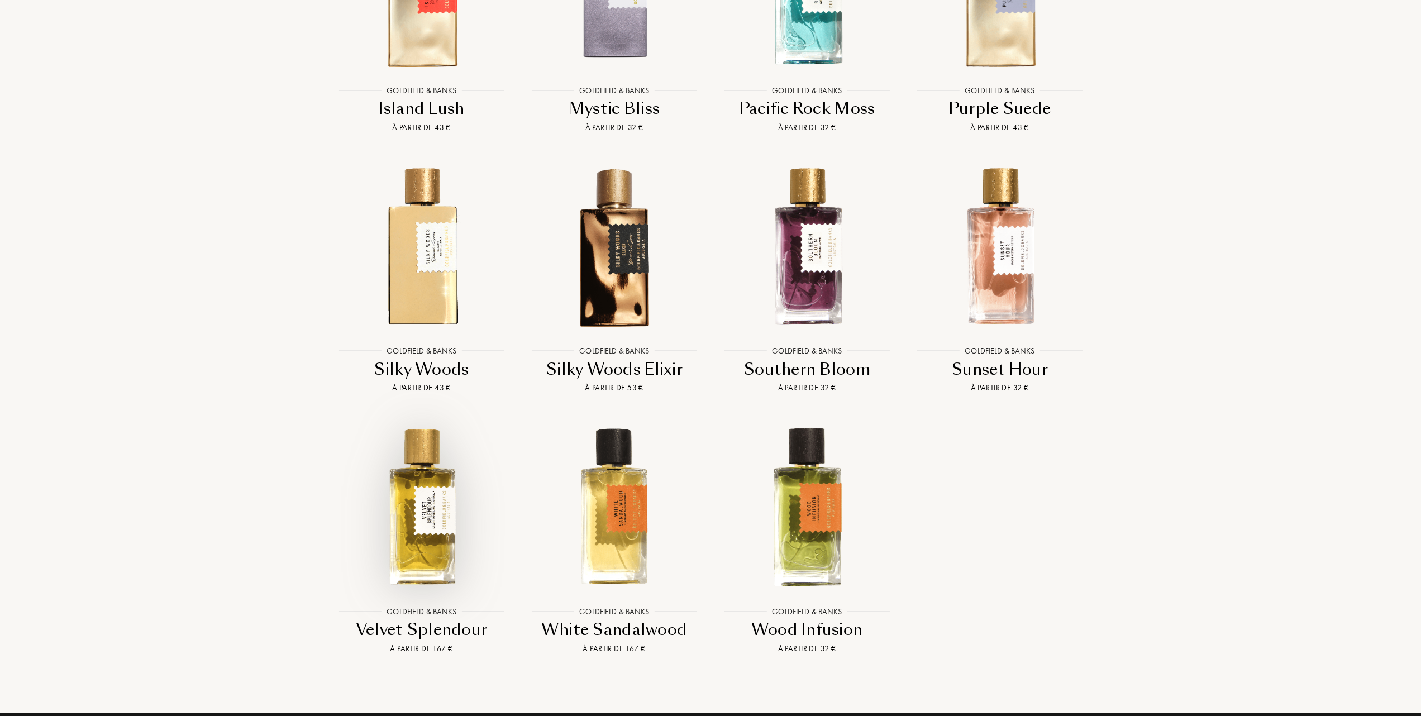
scroll to position [1490, 0]
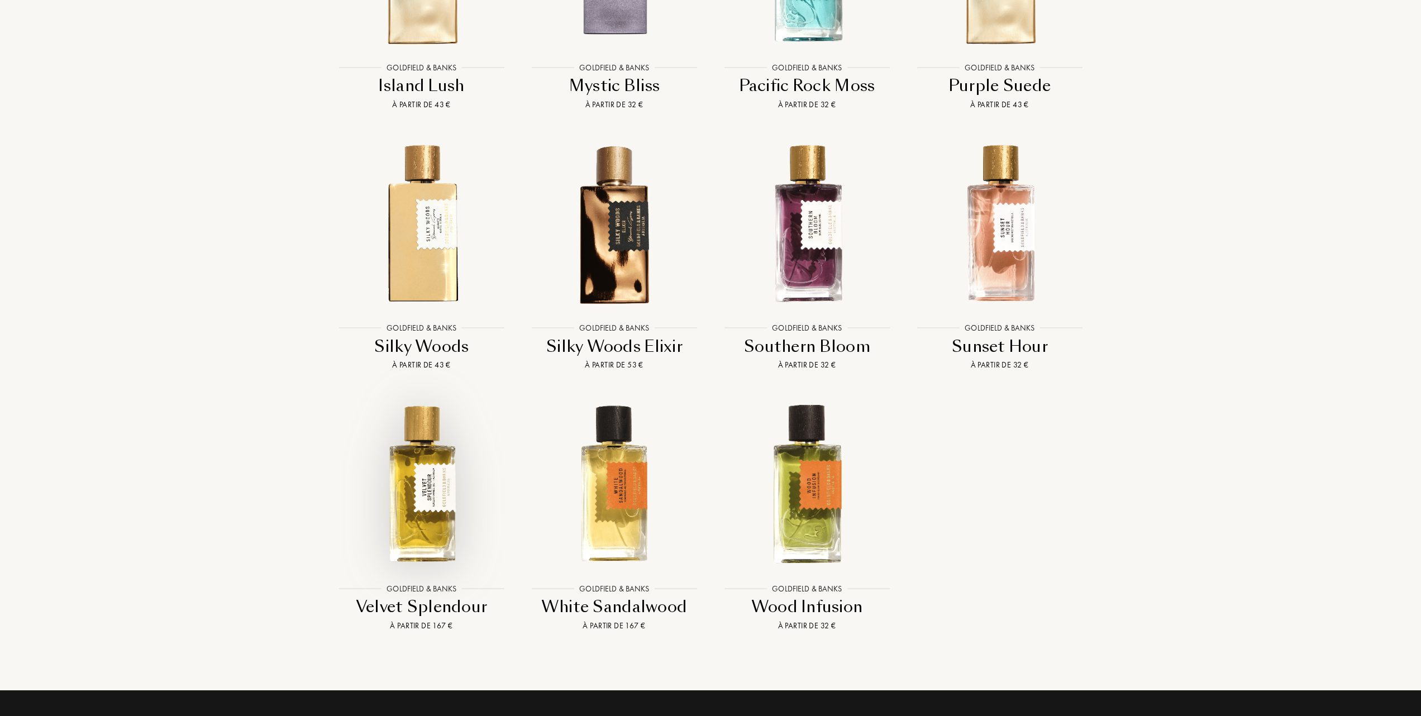
click at [431, 492] on img at bounding box center [422, 484] width 174 height 174
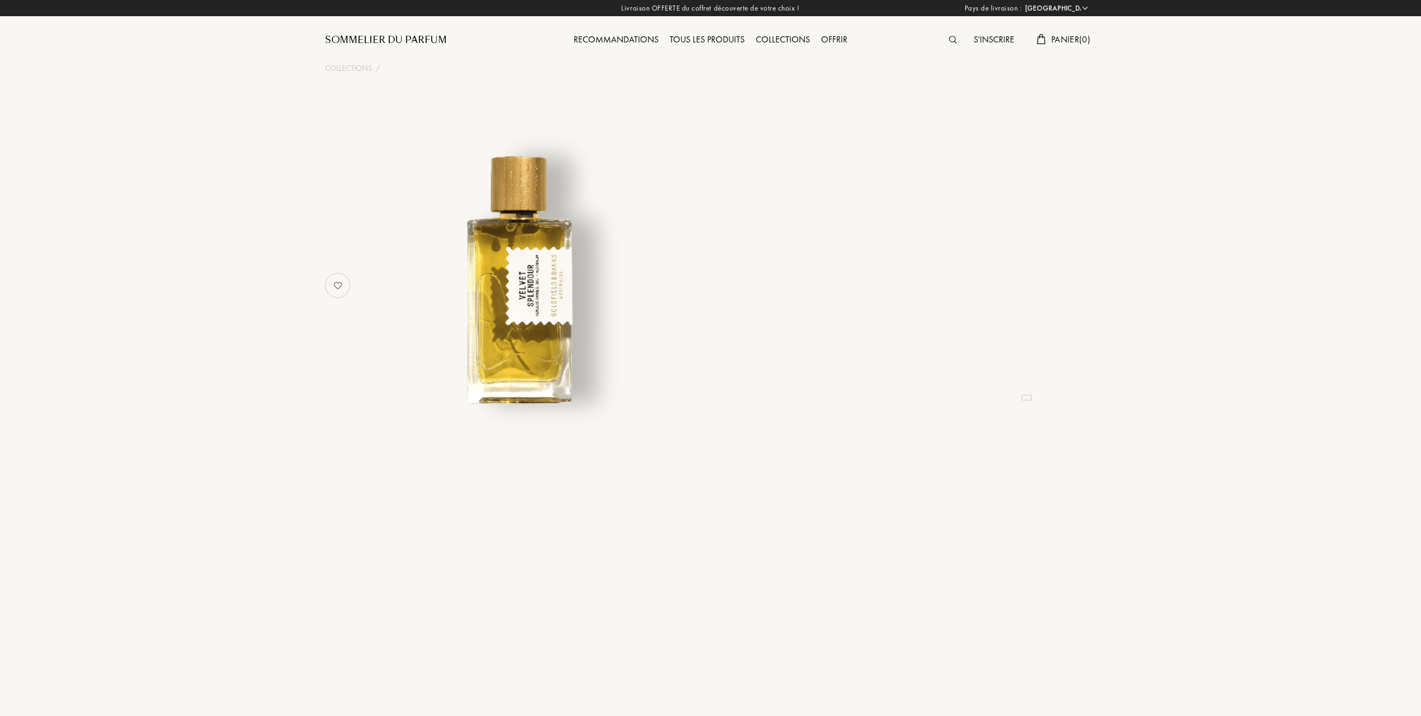
select select "FR"
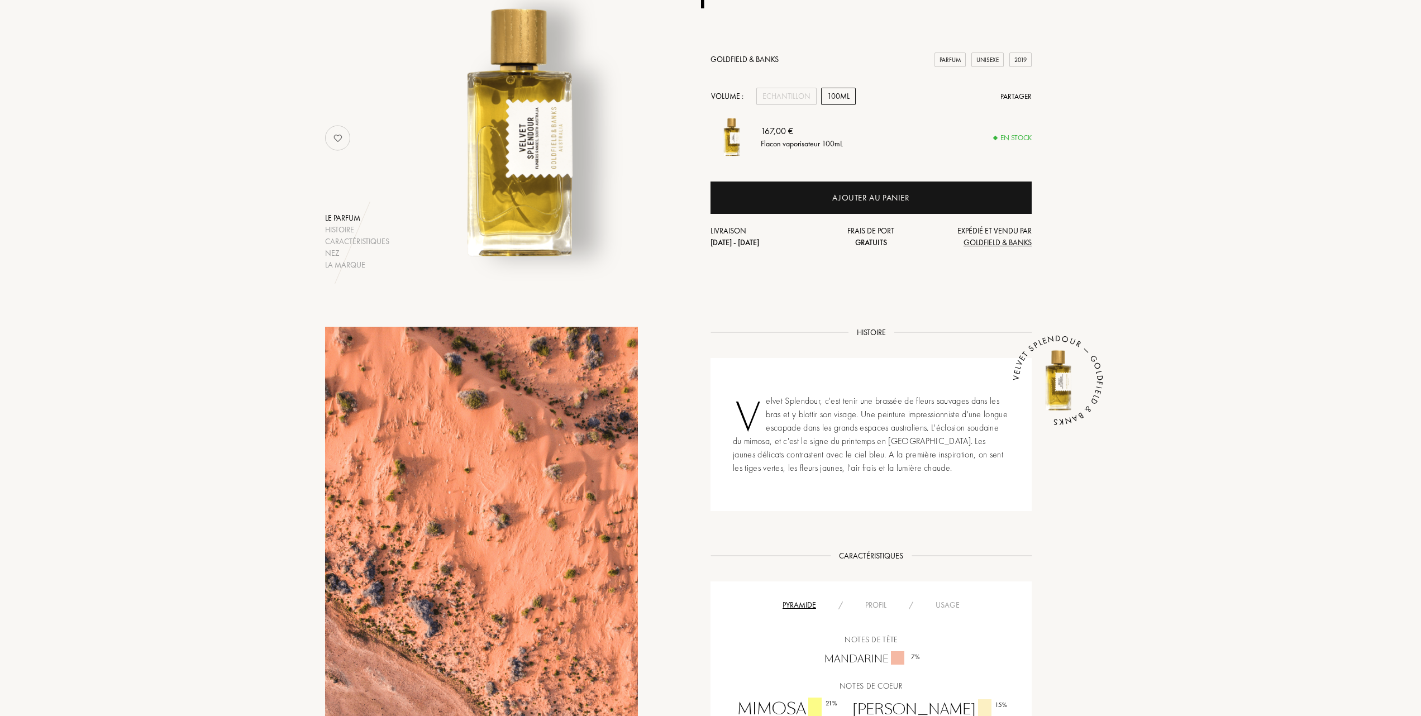
scroll to position [149, 0]
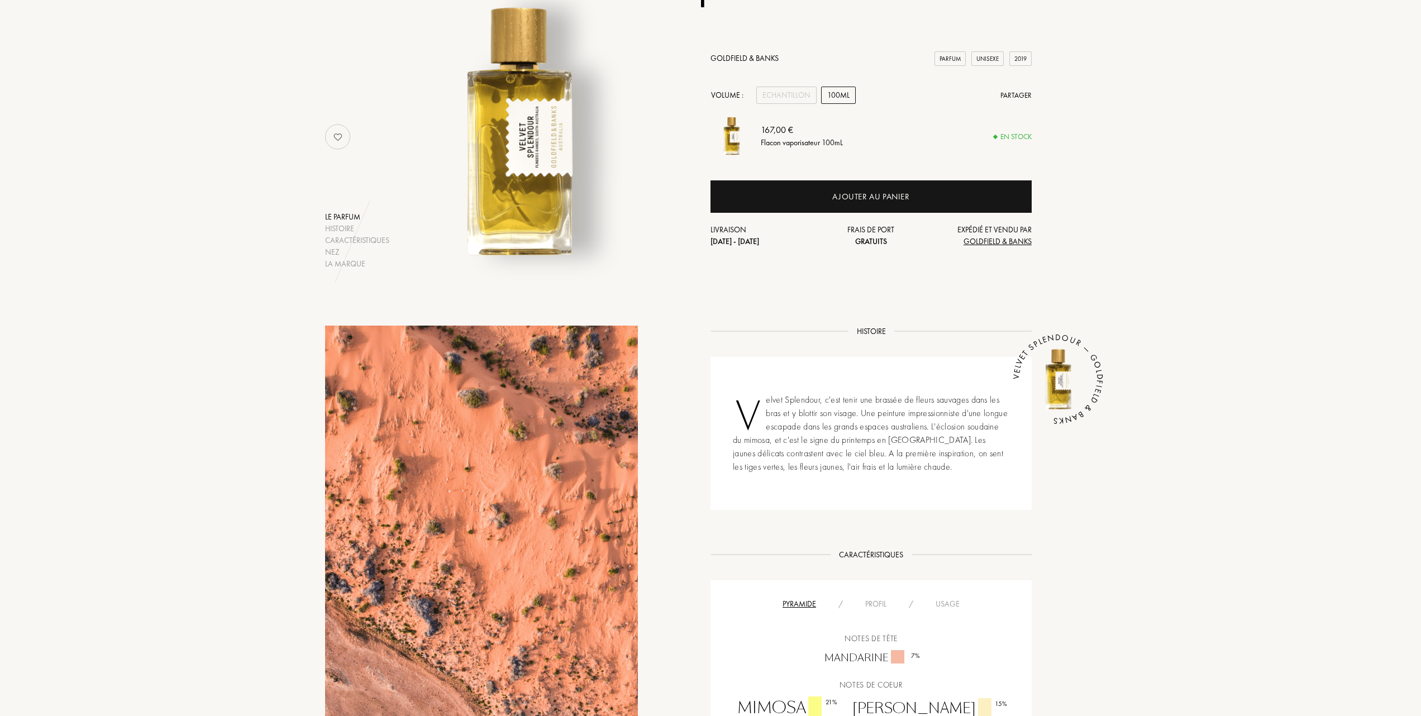
click at [883, 598] on div "Profil" at bounding box center [876, 604] width 44 height 12
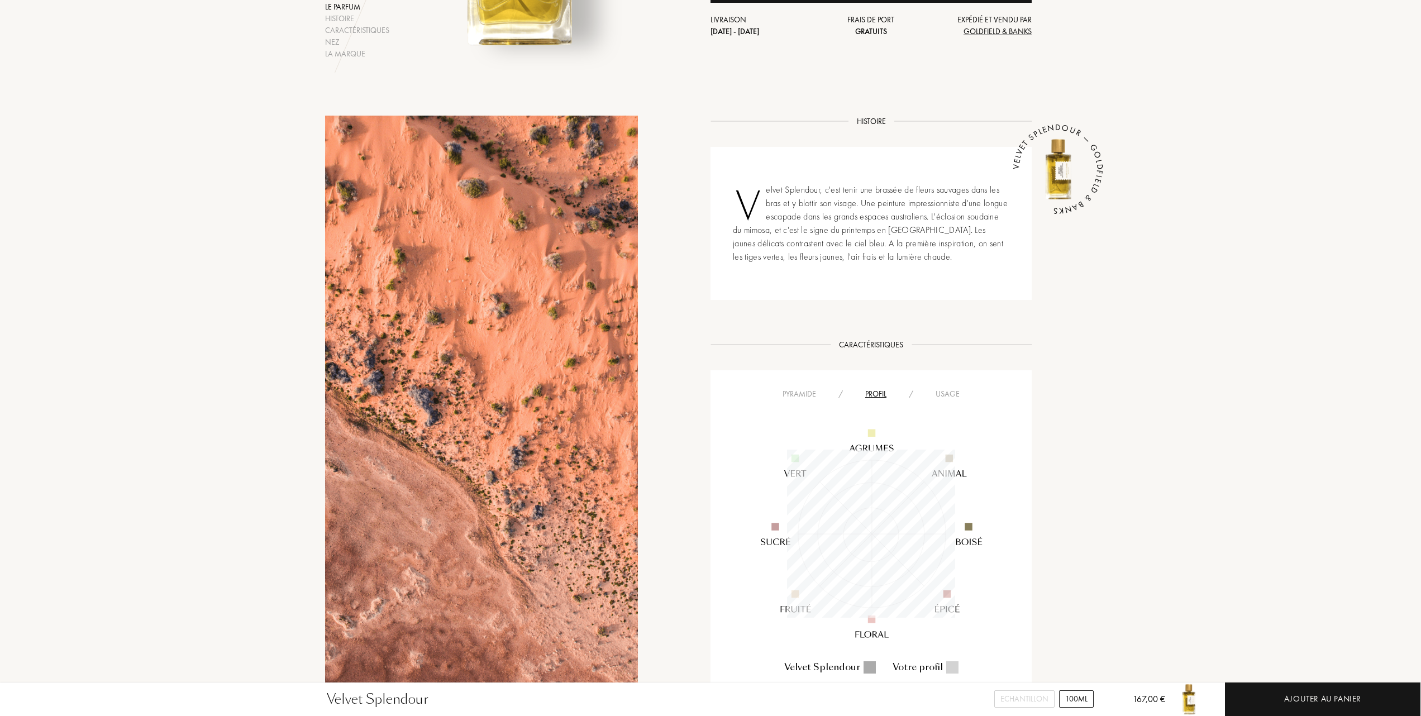
scroll to position [447, 0]
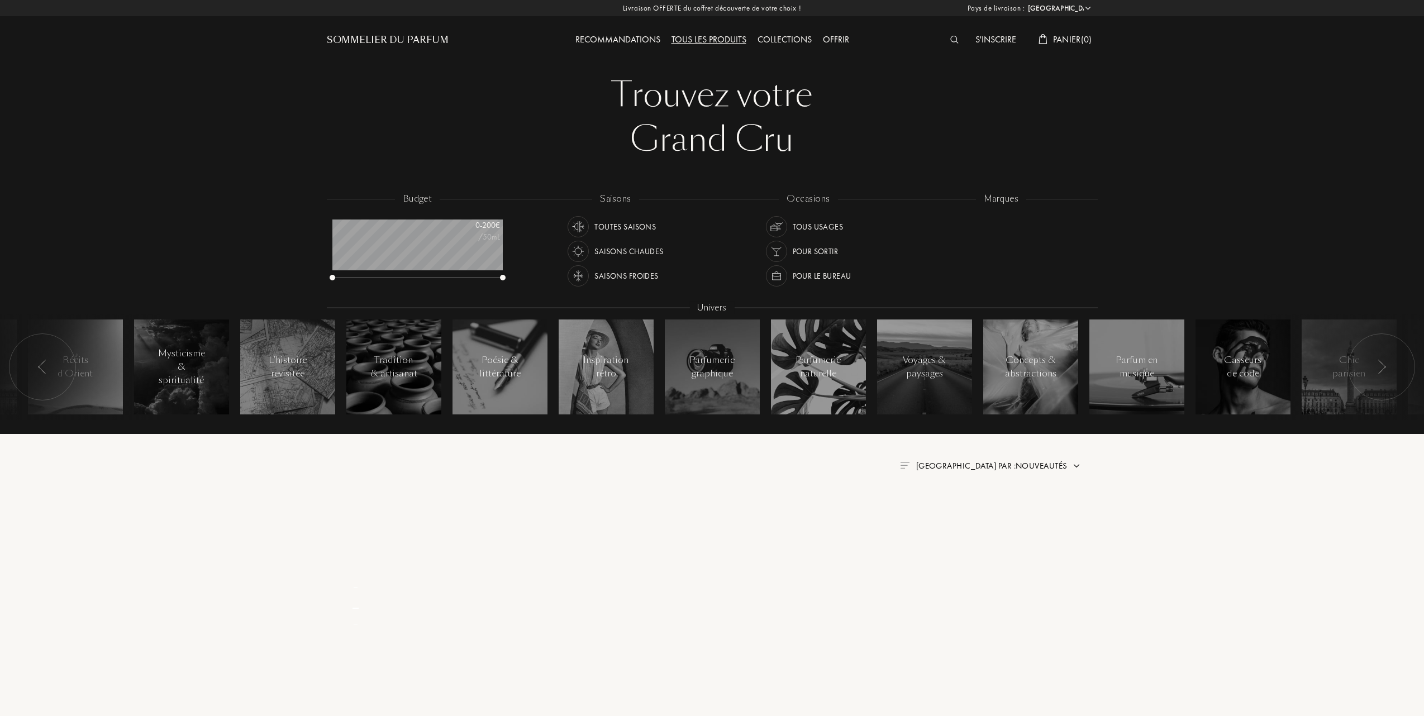
select select "FR"
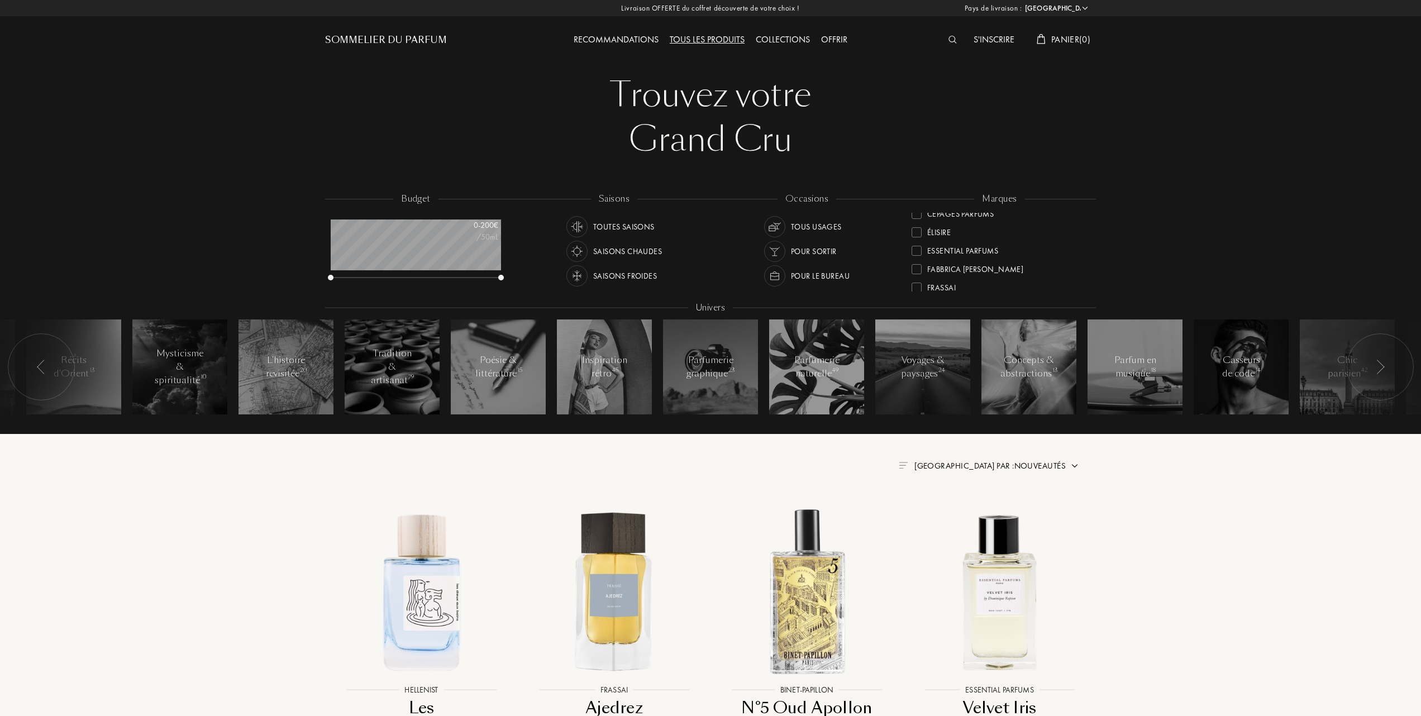
scroll to position [74, 0]
click at [915, 271] on div "Essential Parfums" at bounding box center [955, 275] width 87 height 15
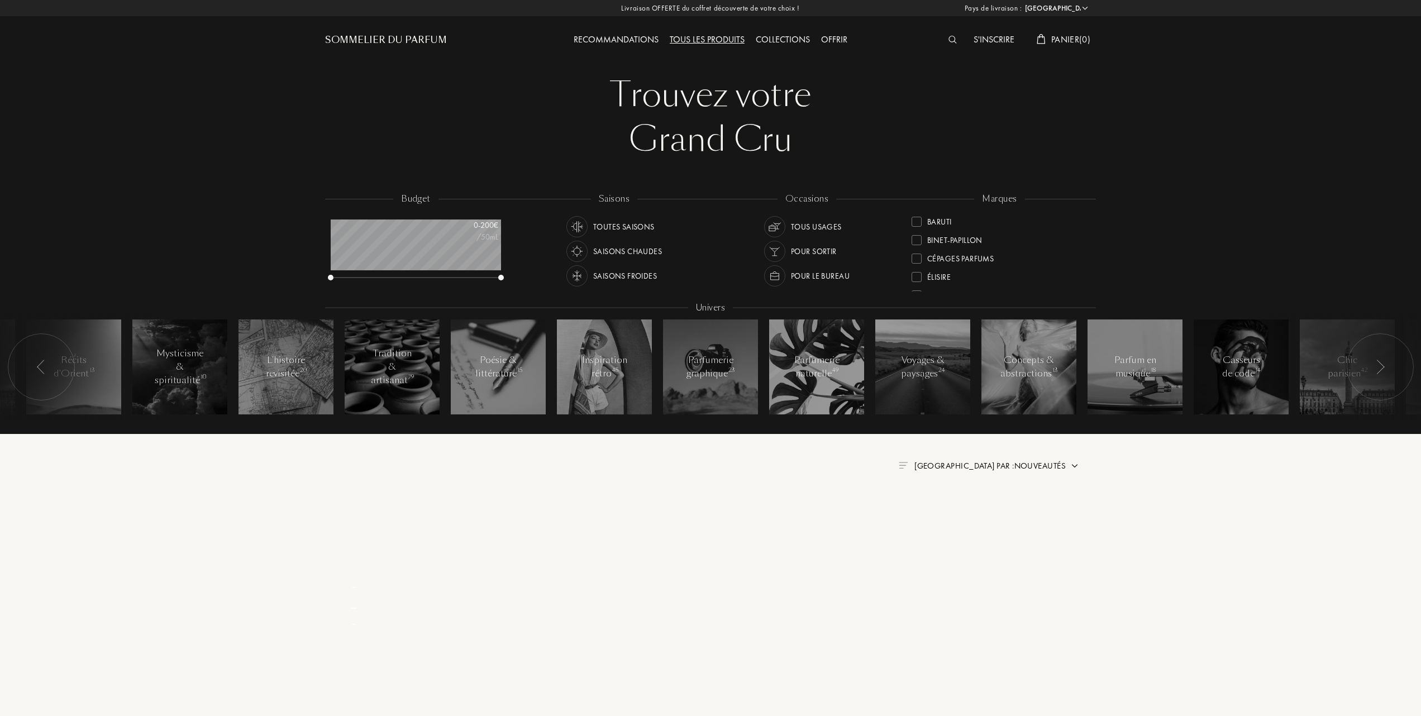
scroll to position [0, 0]
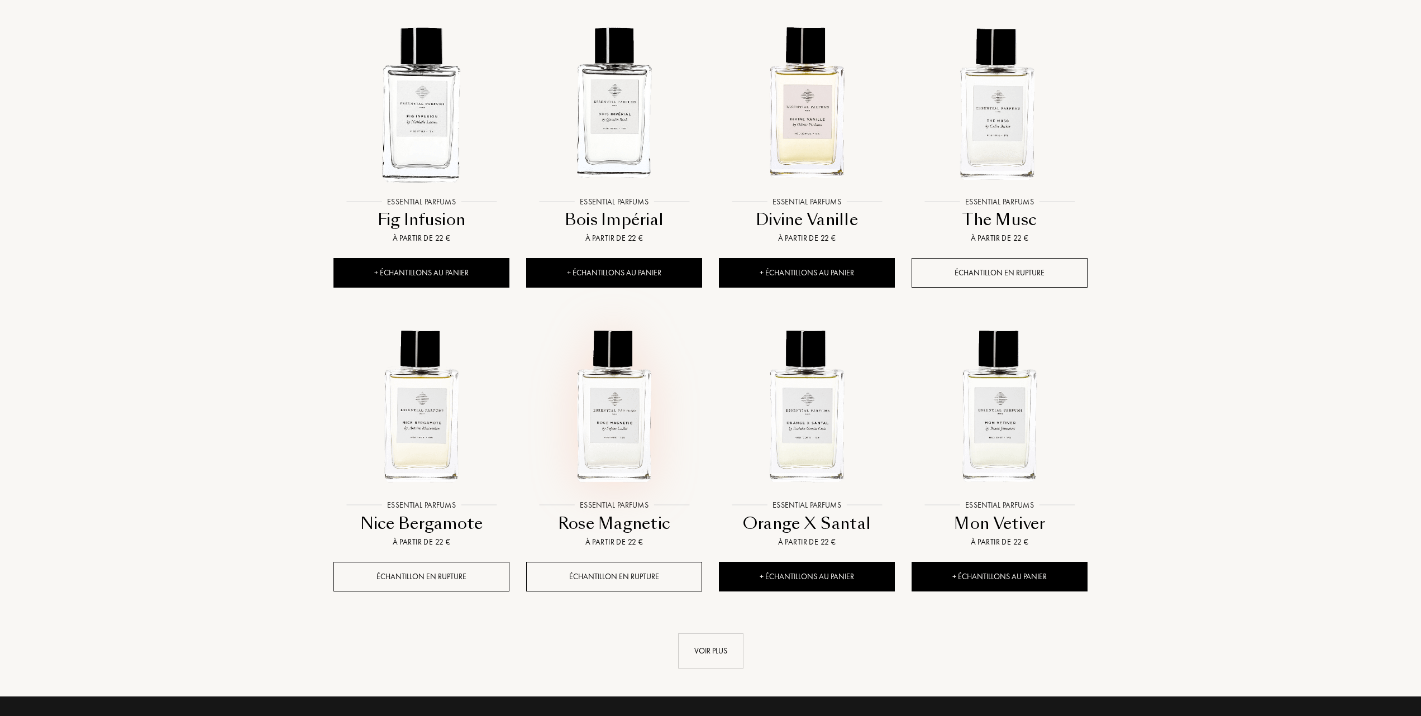
scroll to position [819, 0]
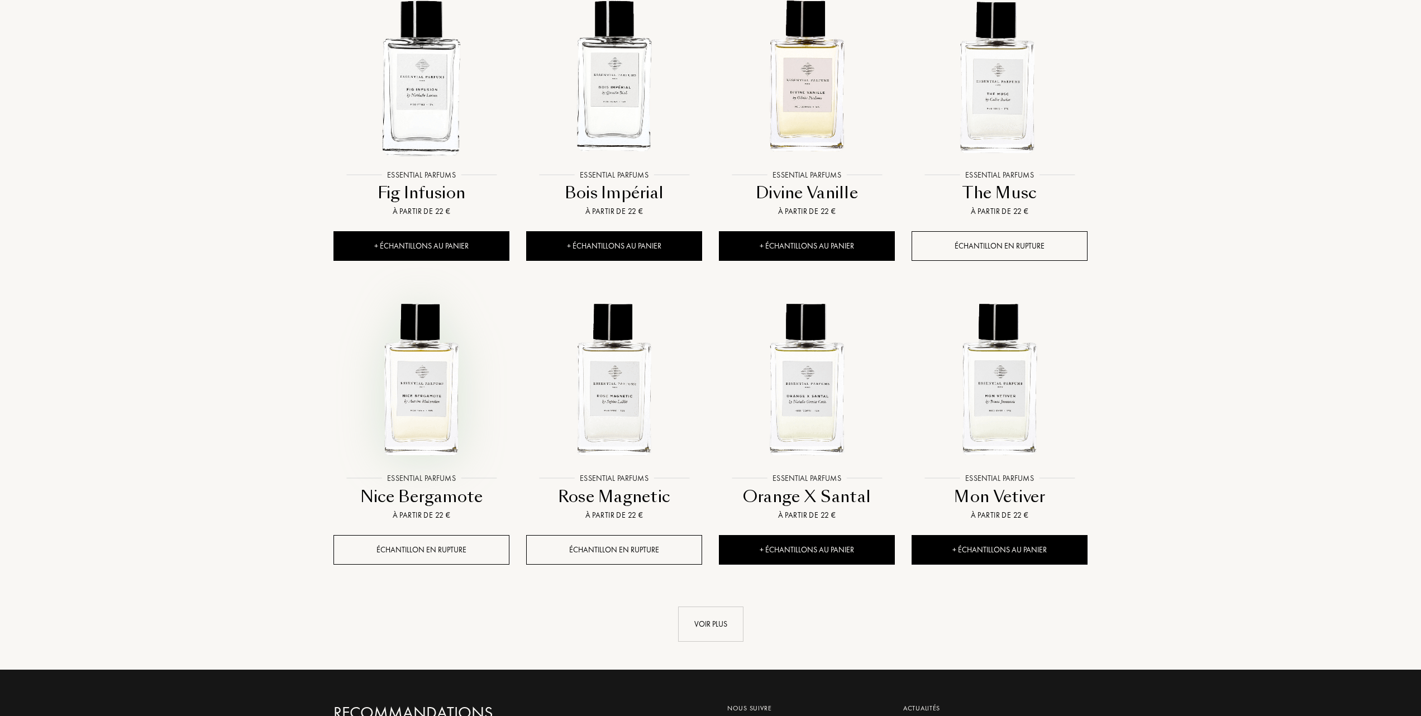
click at [417, 399] on img at bounding box center [422, 380] width 174 height 174
click at [435, 385] on img at bounding box center [422, 380] width 174 height 174
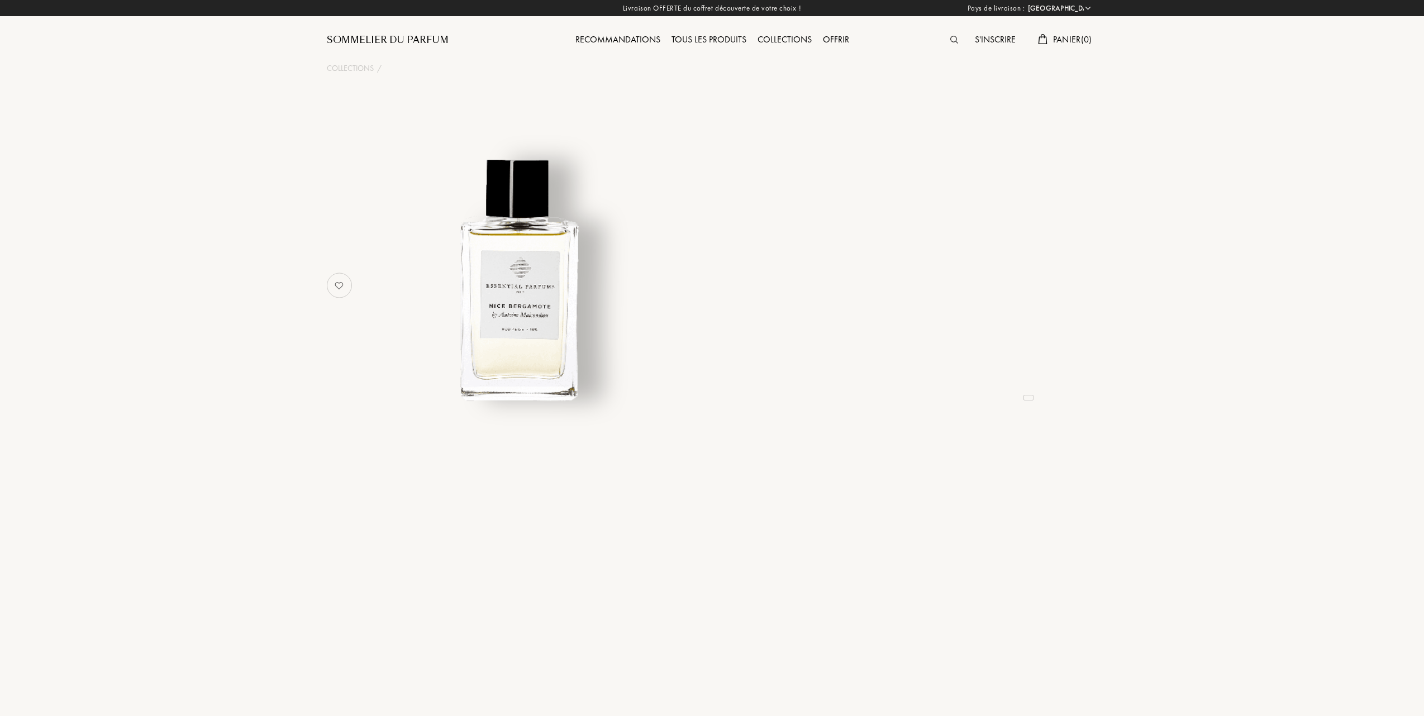
select select "FR"
select select "3"
select select "FR"
select select "3"
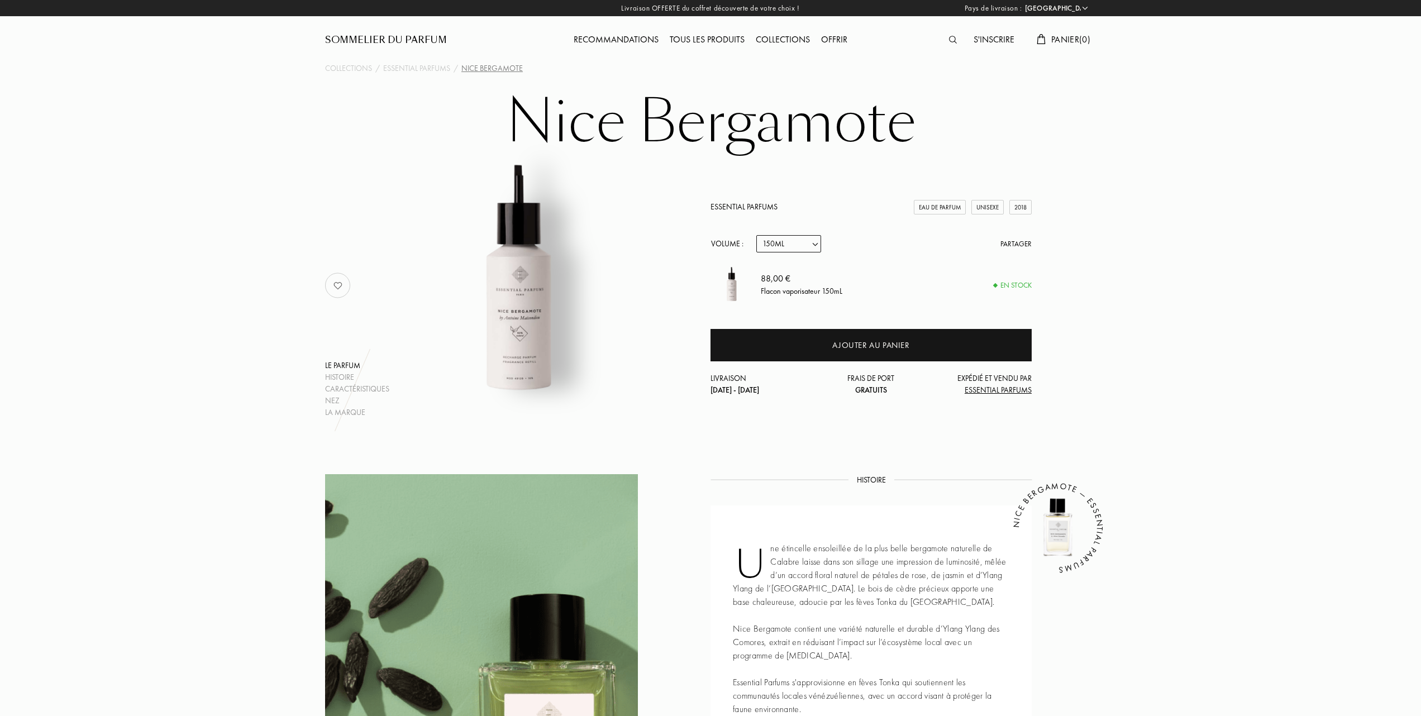
click at [819, 240] on select "Echantillon 10mL 100mL 150mL" at bounding box center [789, 243] width 65 height 17
select select "1"
click at [757, 235] on select "Echantillon 10mL 100mL 150mL" at bounding box center [789, 243] width 65 height 17
select select "1"
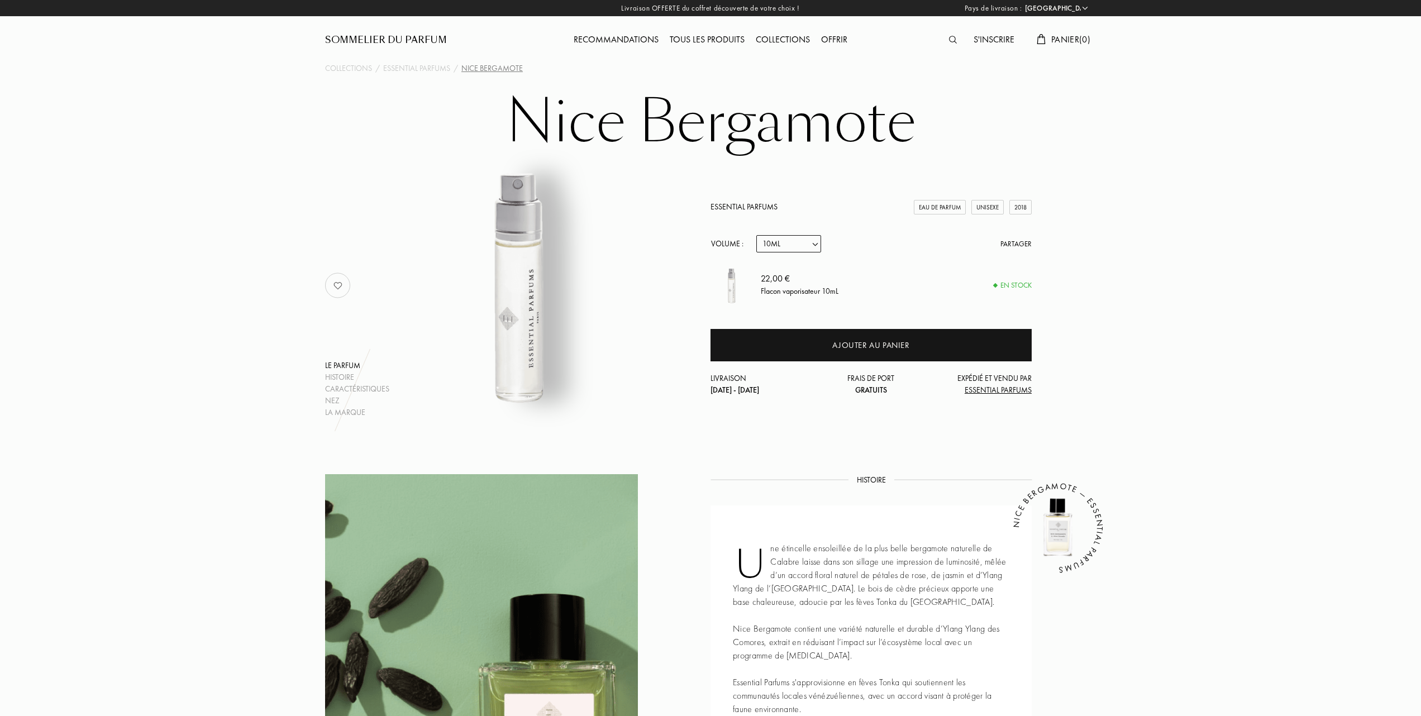
click at [818, 244] on select "Echantillon 10mL 100mL 150mL" at bounding box center [789, 243] width 65 height 17
select select "2"
click at [757, 235] on select "Echantillon 10mL 100mL 150mL" at bounding box center [789, 243] width 65 height 17
select select "2"
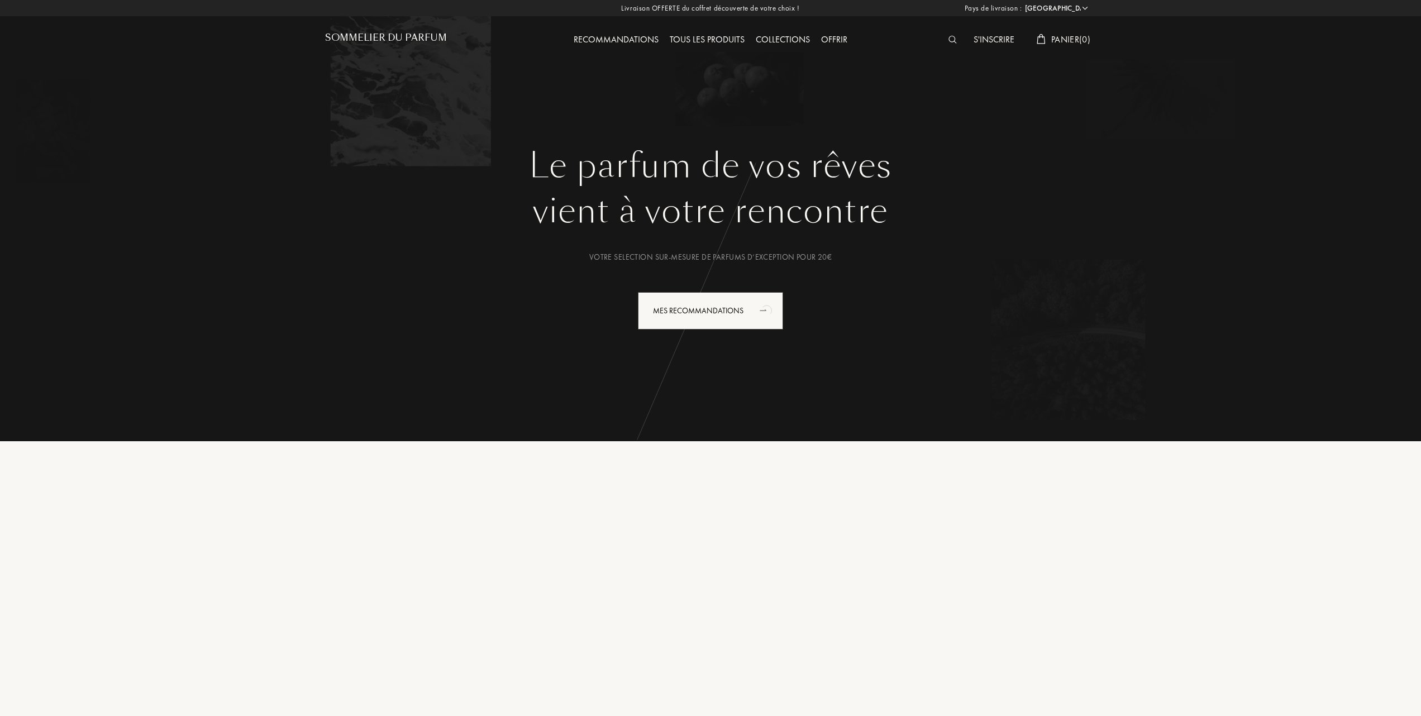
select select "FR"
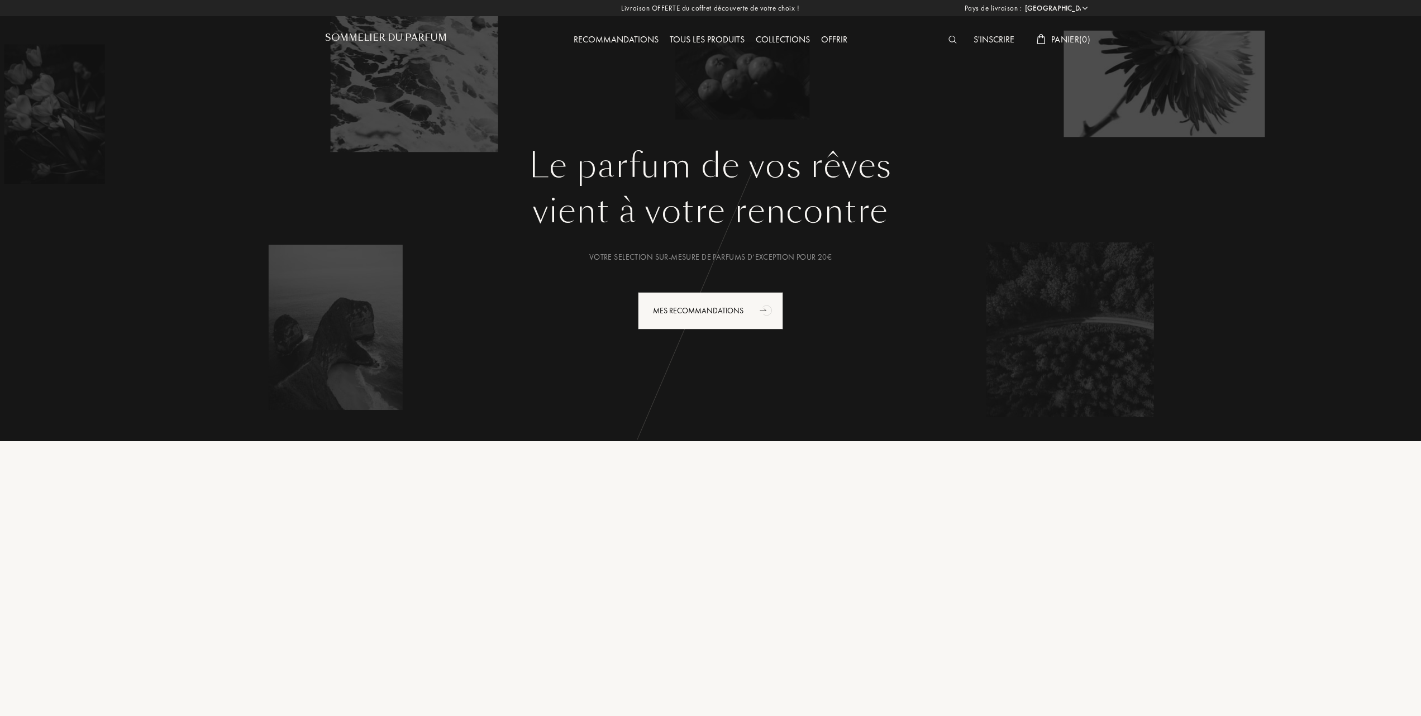
click at [731, 39] on div "Tous les produits" at bounding box center [707, 40] width 86 height 15
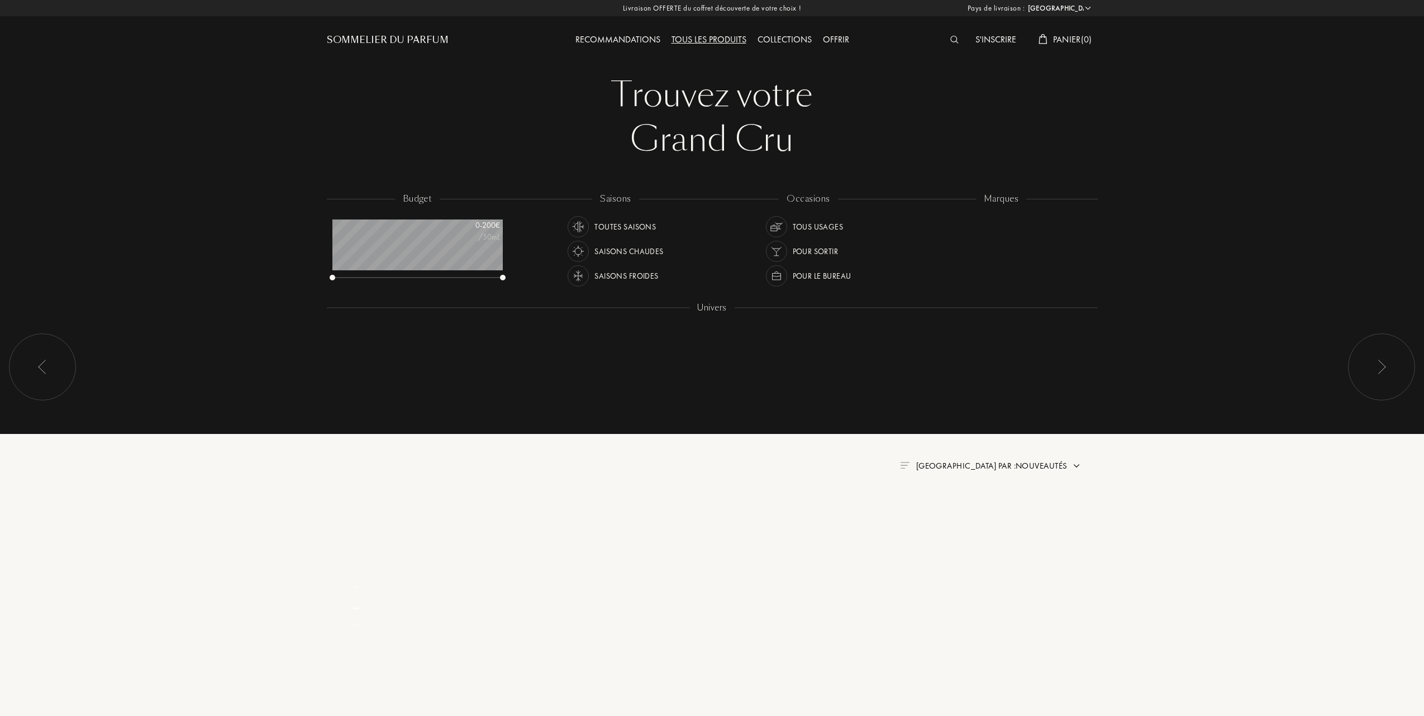
select select "FR"
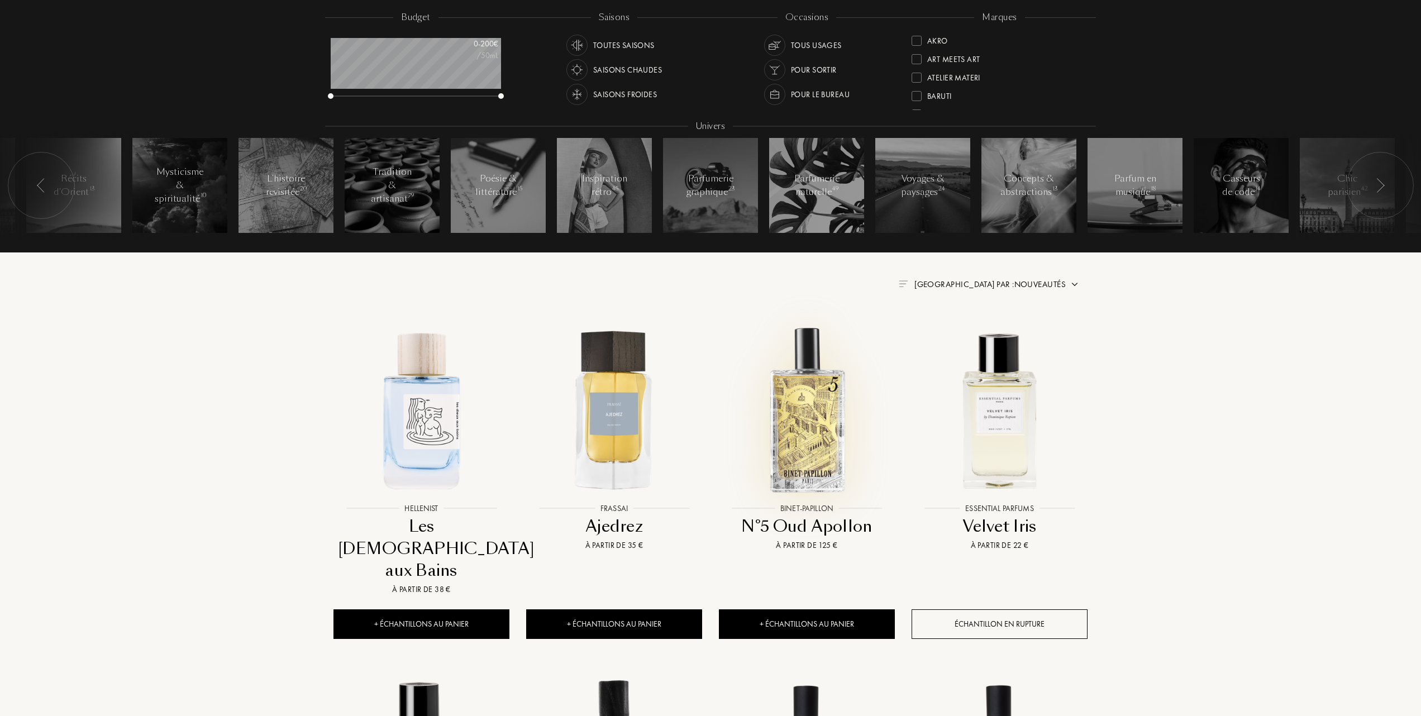
scroll to position [224, 0]
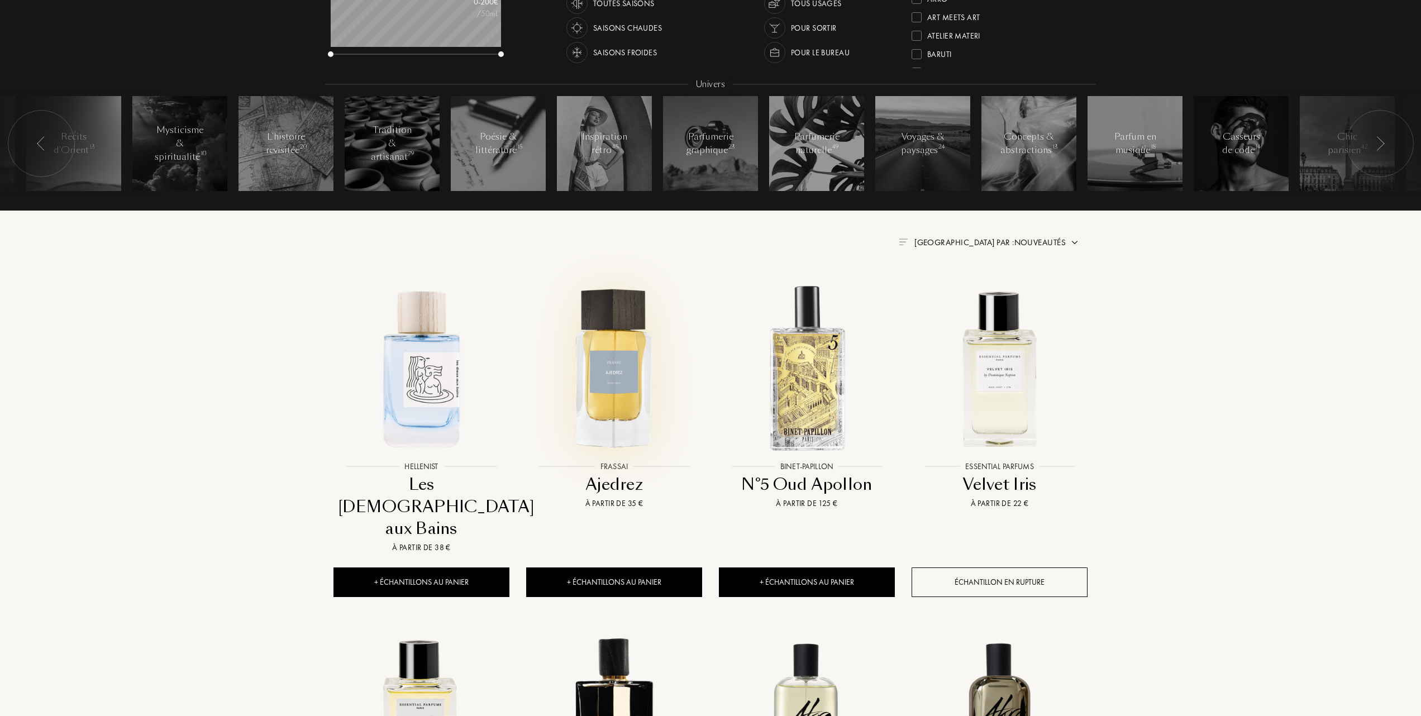
click at [617, 383] on img at bounding box center [614, 368] width 174 height 174
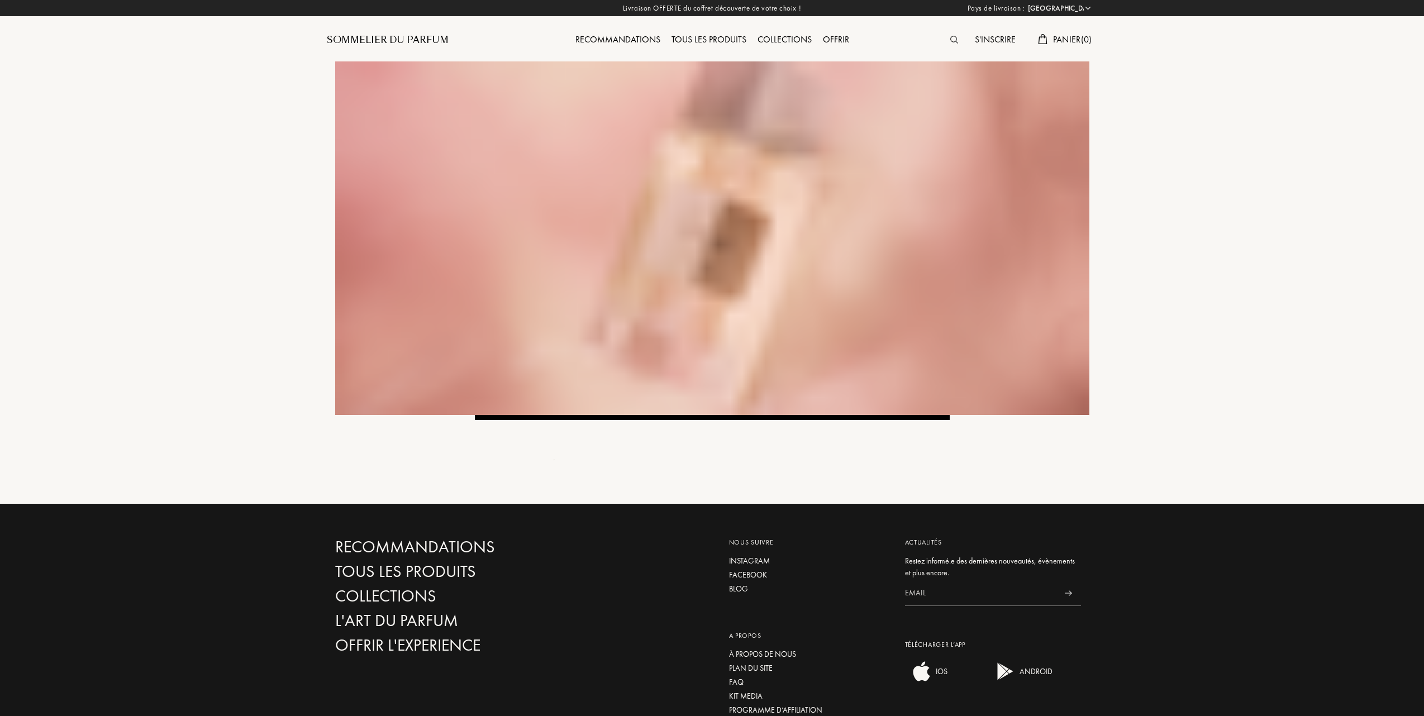
select select "FR"
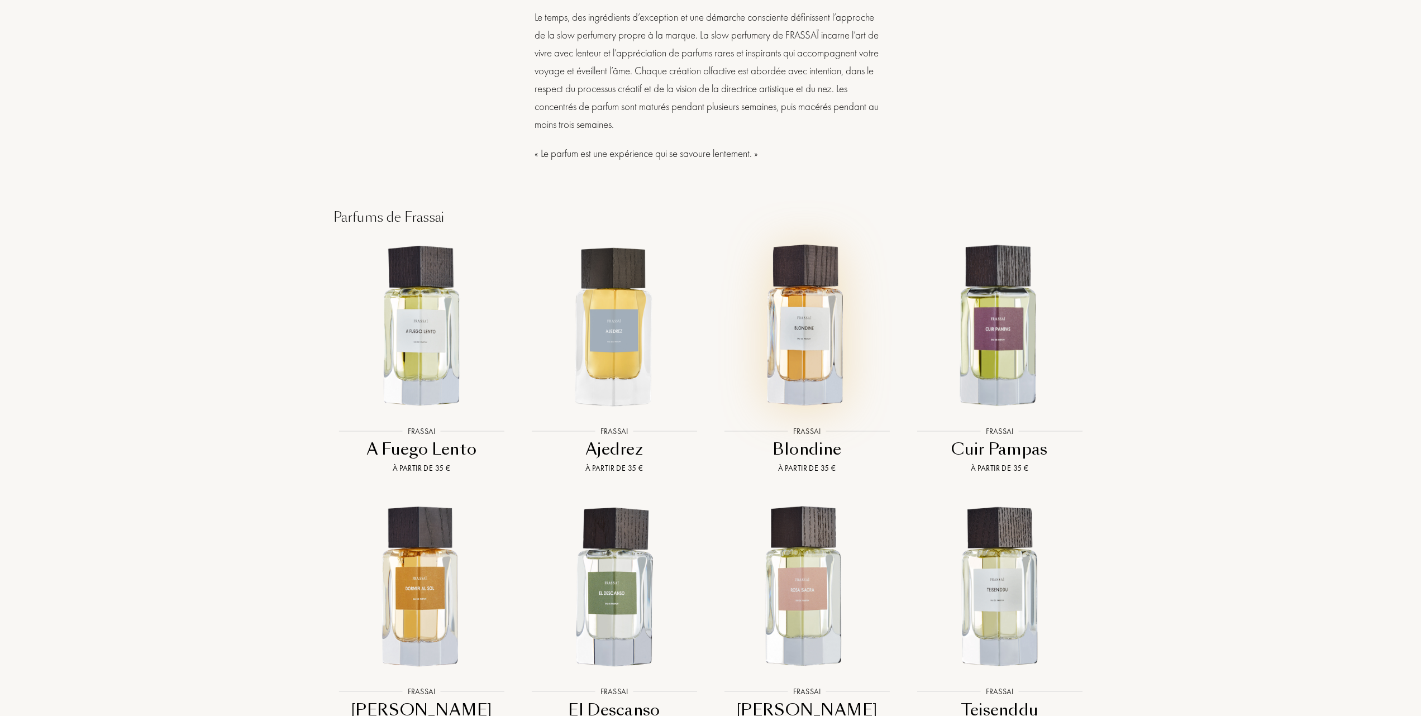
scroll to position [819, 0]
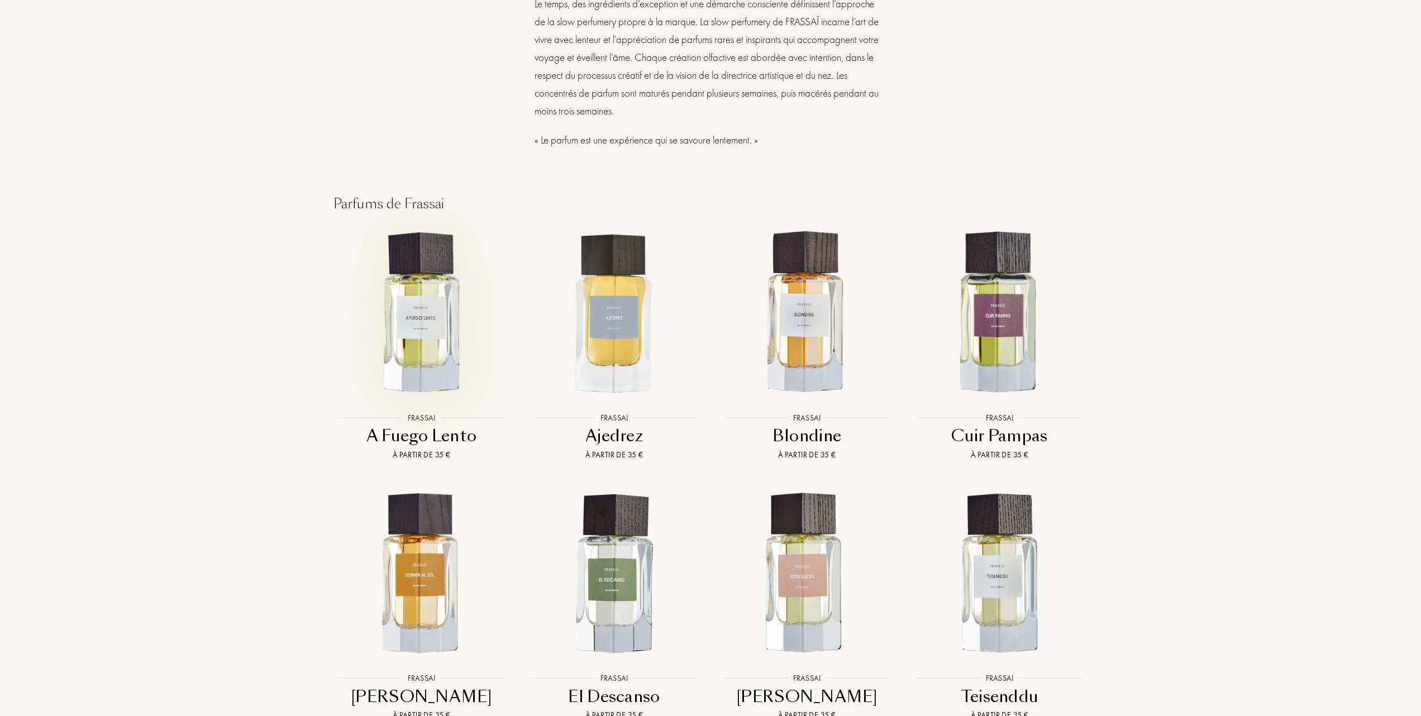
click at [431, 303] on img at bounding box center [422, 313] width 174 height 174
click at [601, 289] on img at bounding box center [614, 313] width 174 height 174
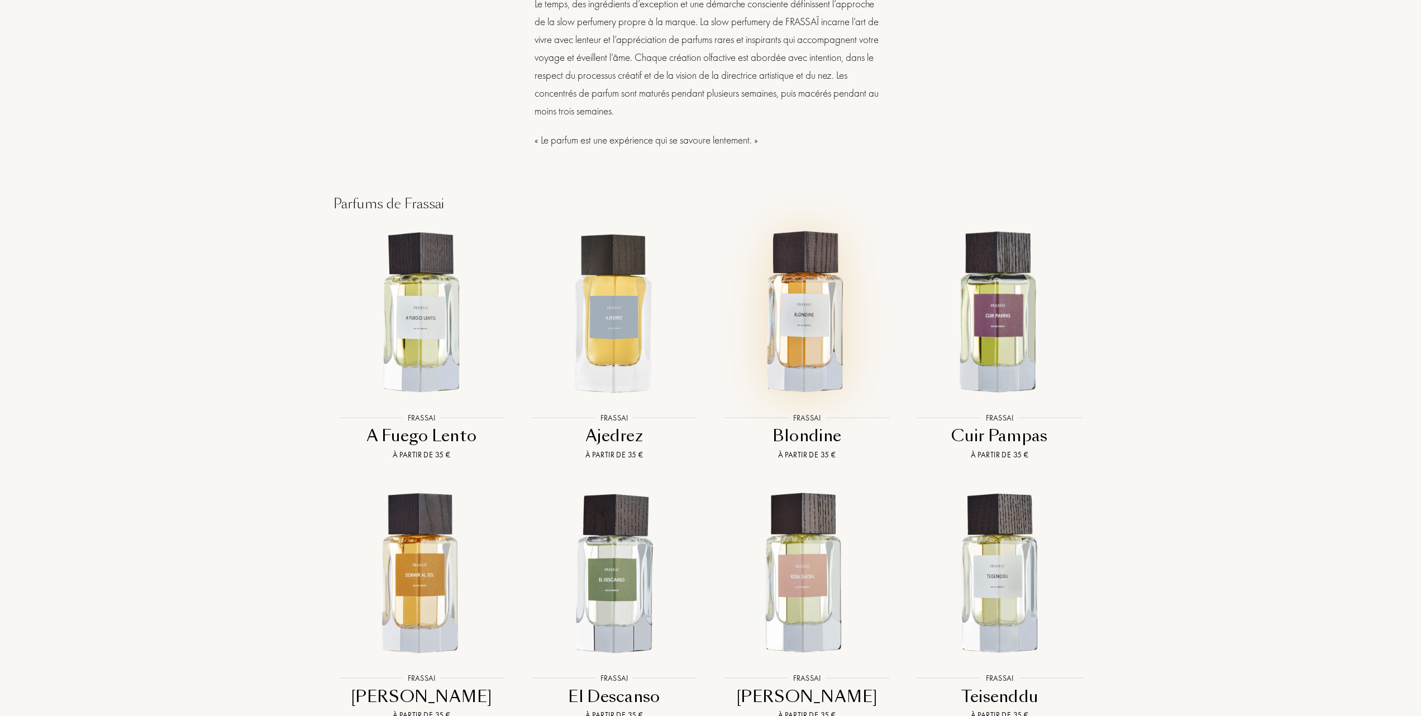
click at [810, 307] on img at bounding box center [807, 313] width 174 height 174
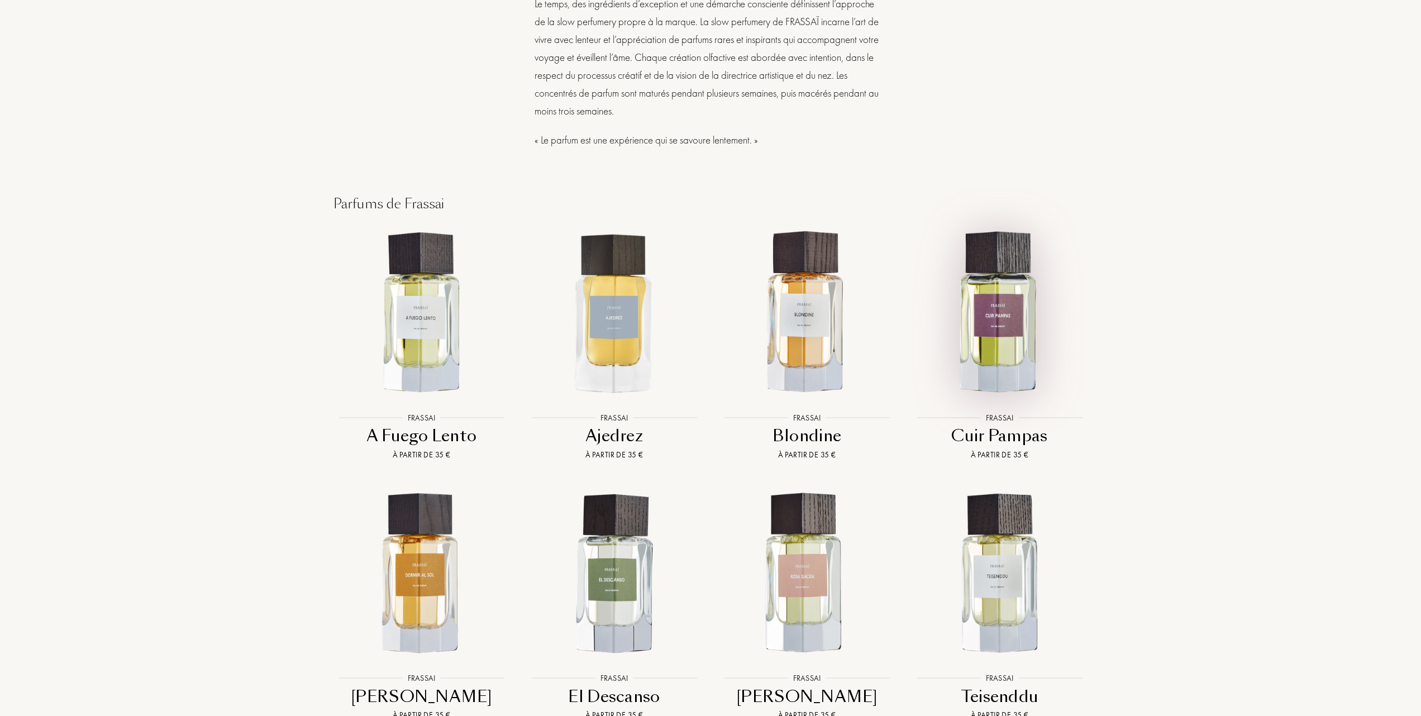
click at [1012, 326] on img at bounding box center [1000, 313] width 174 height 174
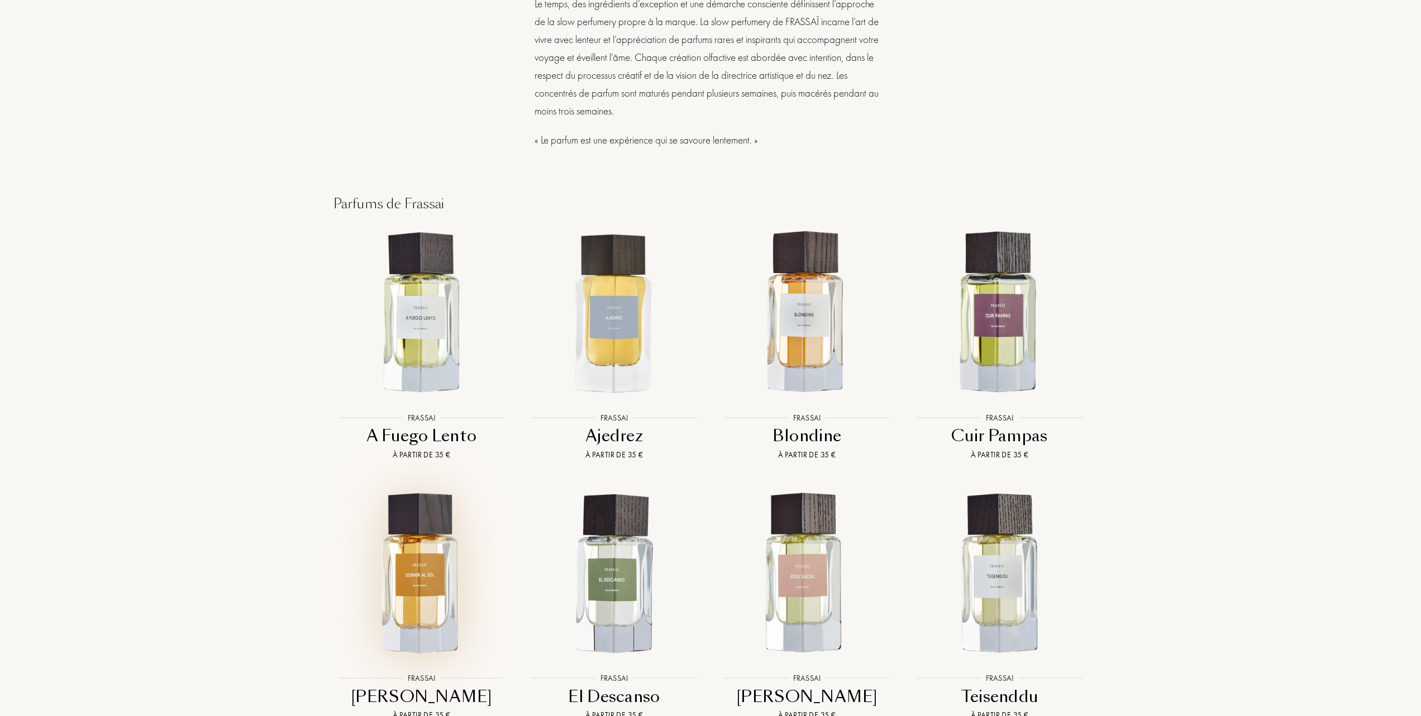
click at [414, 554] on img at bounding box center [422, 574] width 174 height 174
click at [410, 573] on img at bounding box center [422, 574] width 174 height 174
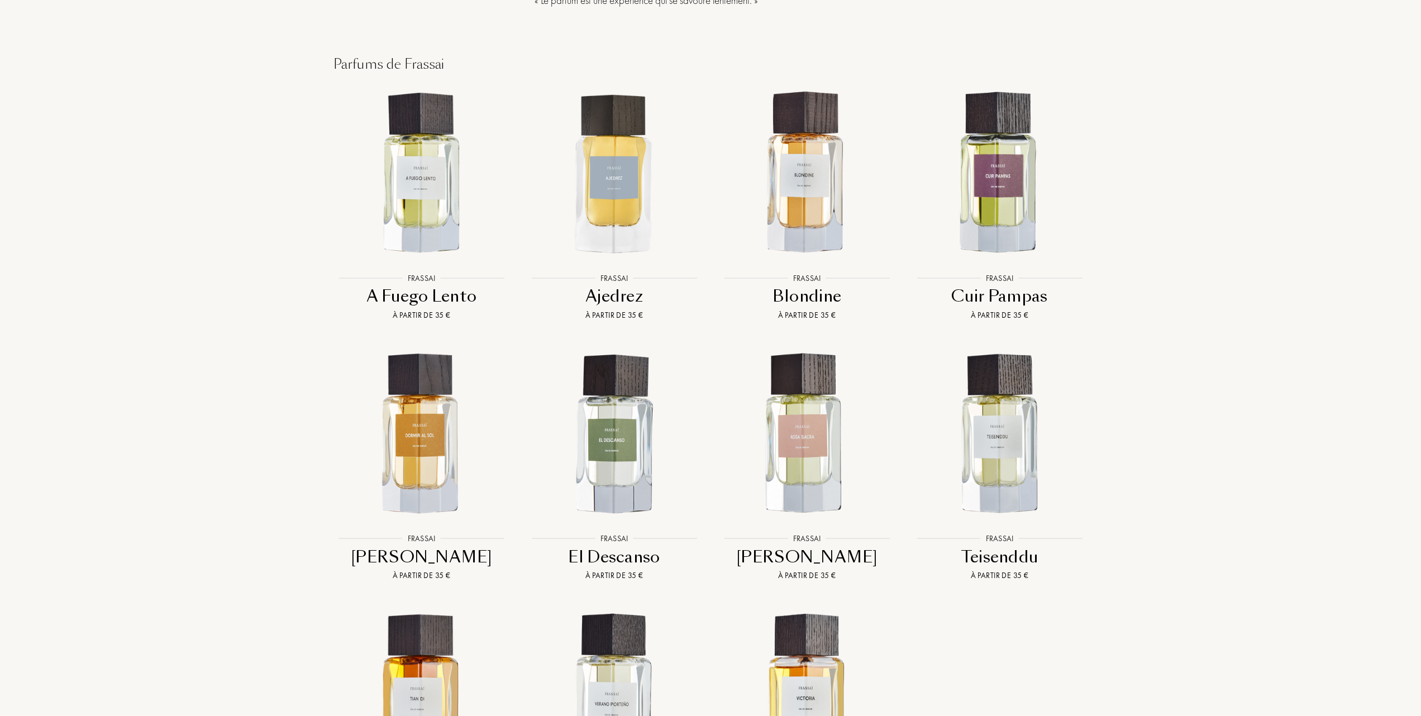
scroll to position [968, 0]
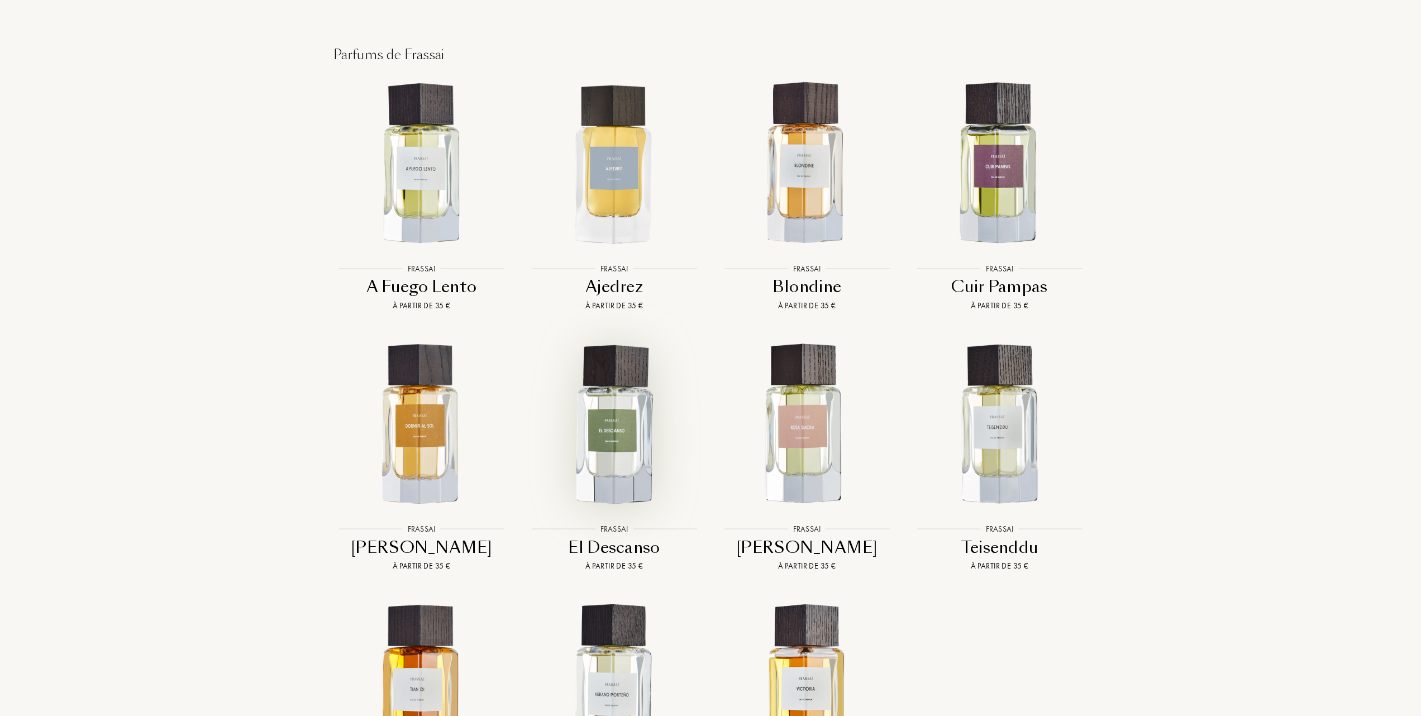
click at [622, 437] on img at bounding box center [614, 425] width 174 height 174
click at [819, 408] on img at bounding box center [807, 425] width 174 height 174
click at [797, 412] on img at bounding box center [807, 425] width 174 height 174
click at [1006, 427] on img at bounding box center [1000, 425] width 174 height 174
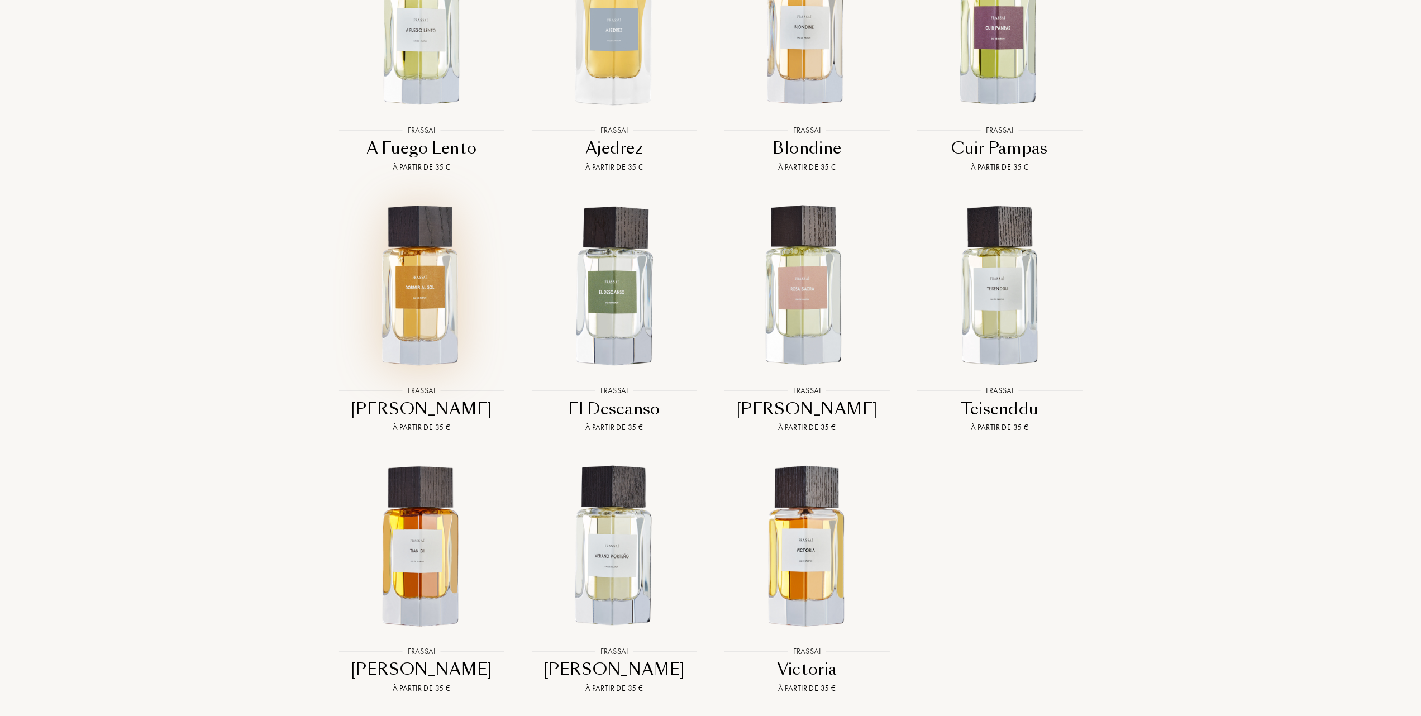
scroll to position [1192, 0]
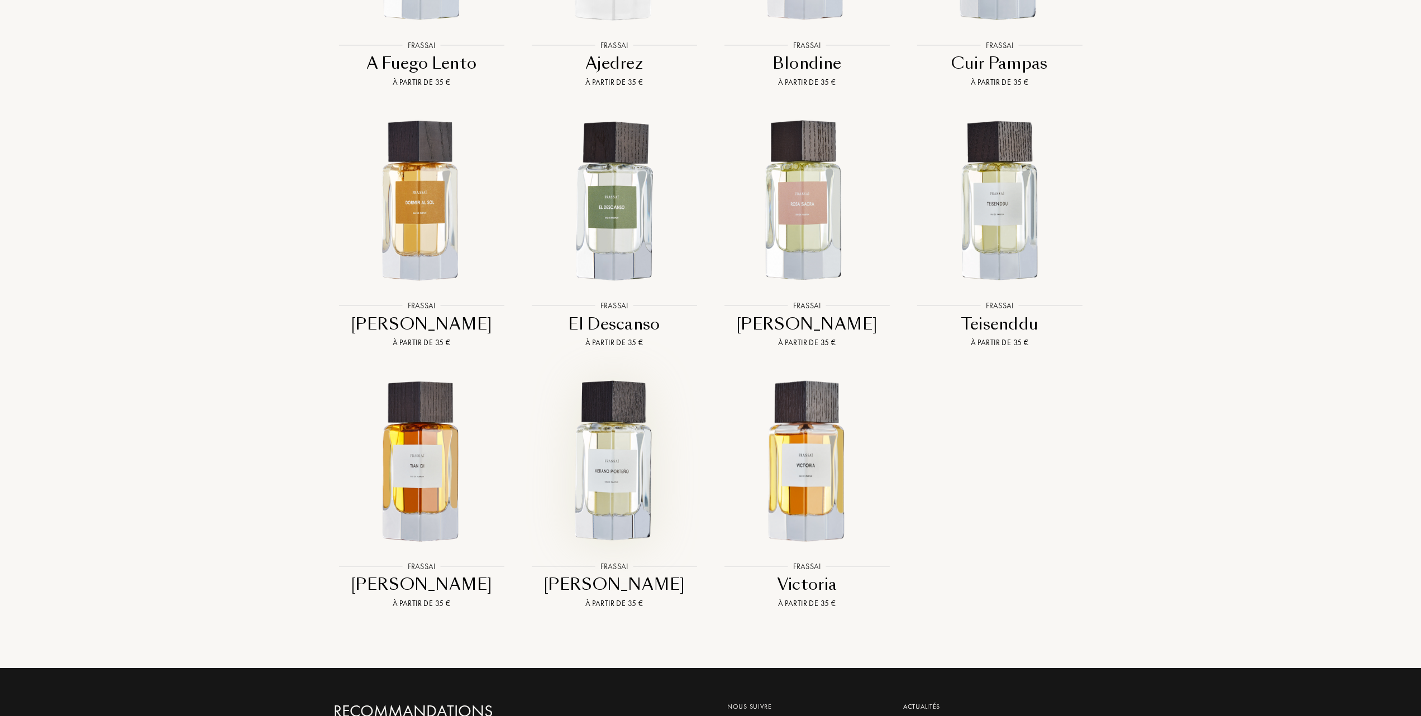
click at [619, 430] on img at bounding box center [614, 462] width 174 height 174
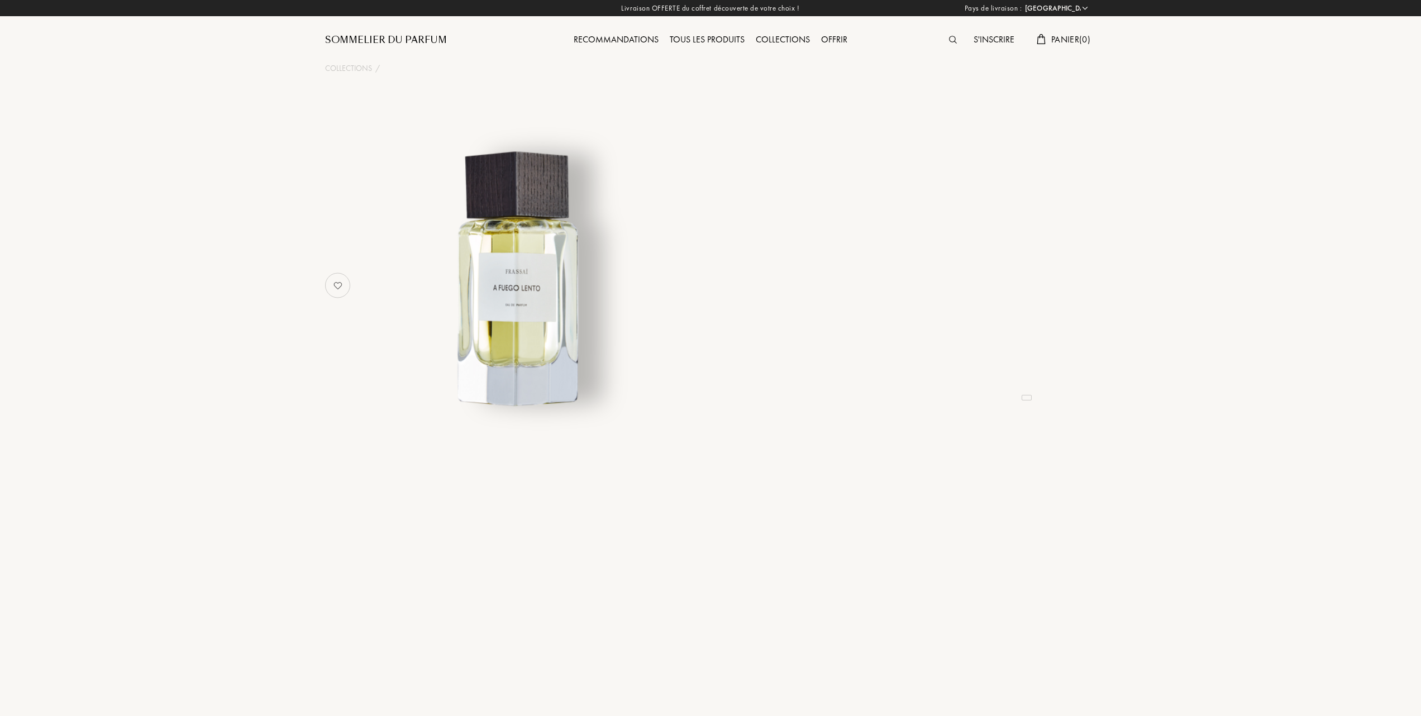
select select "FR"
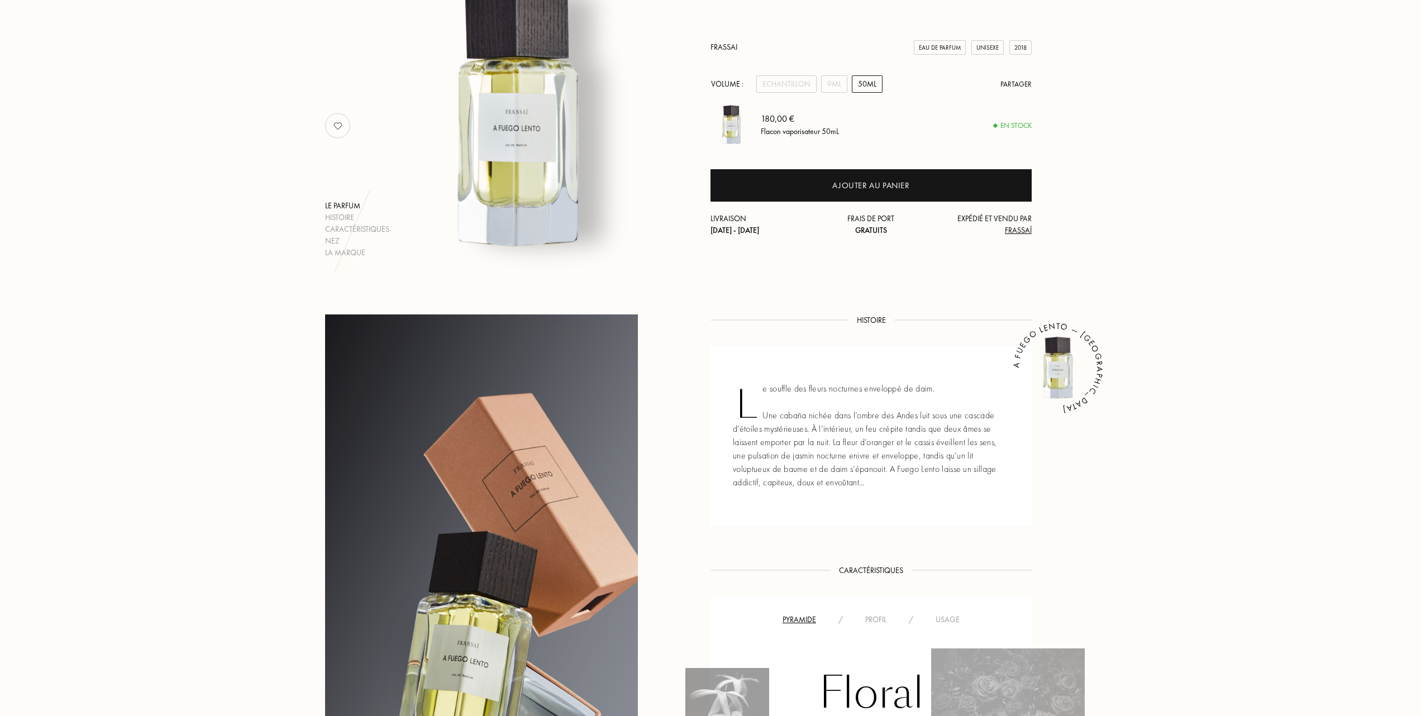
scroll to position [149, 0]
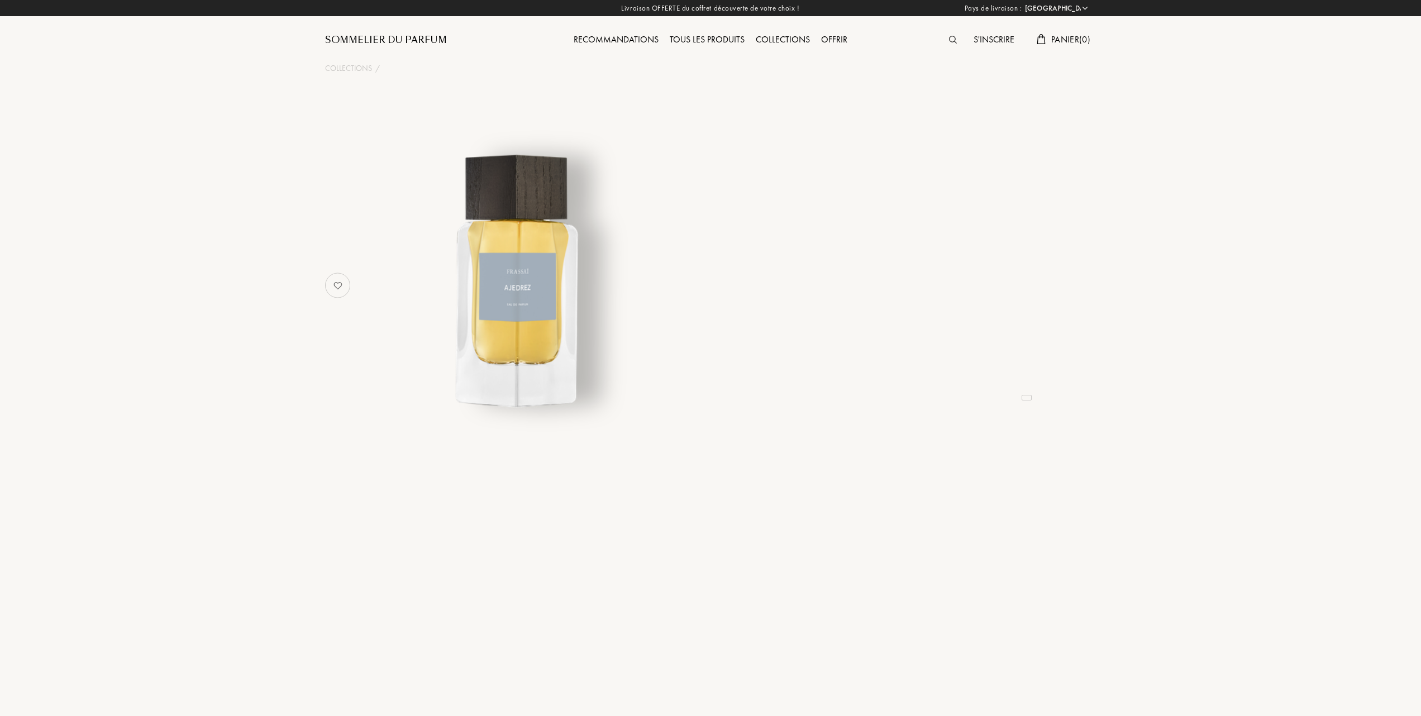
select select "FR"
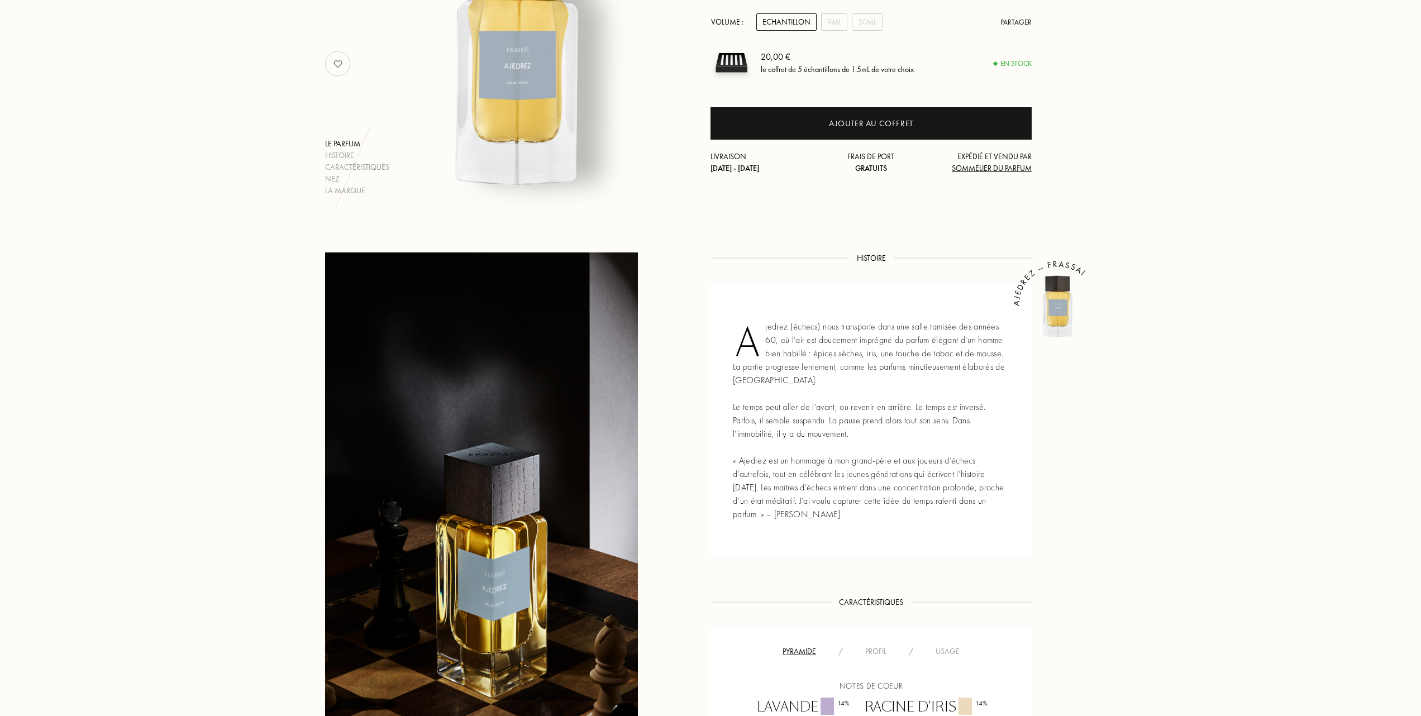
scroll to position [372, 0]
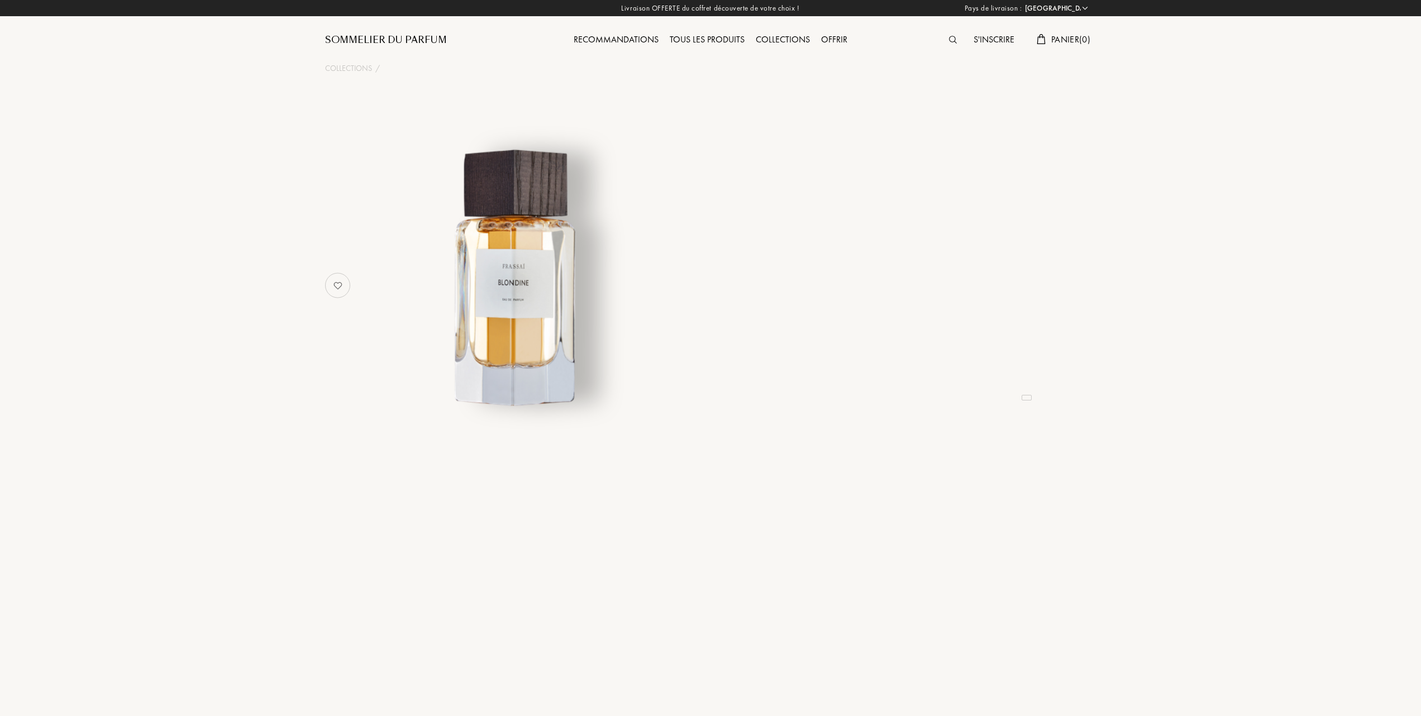
select select "FR"
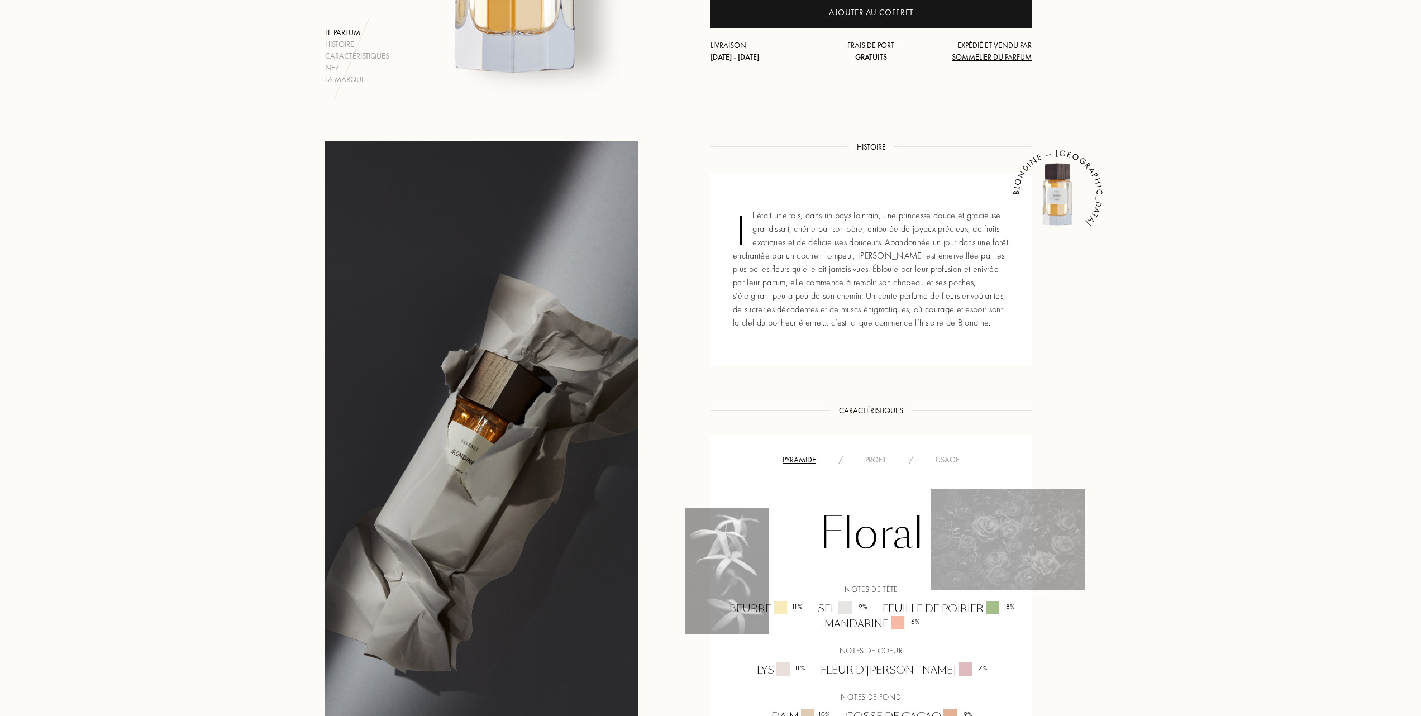
scroll to position [372, 0]
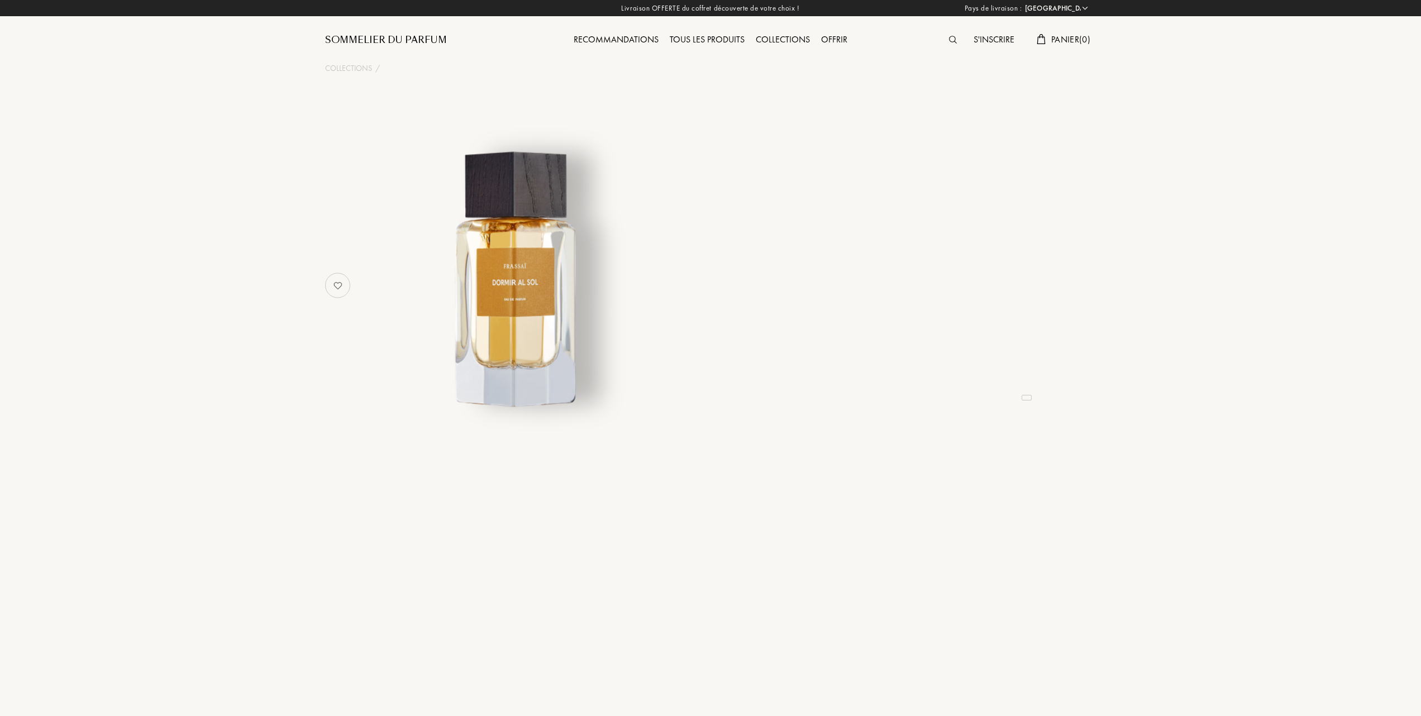
select select "FR"
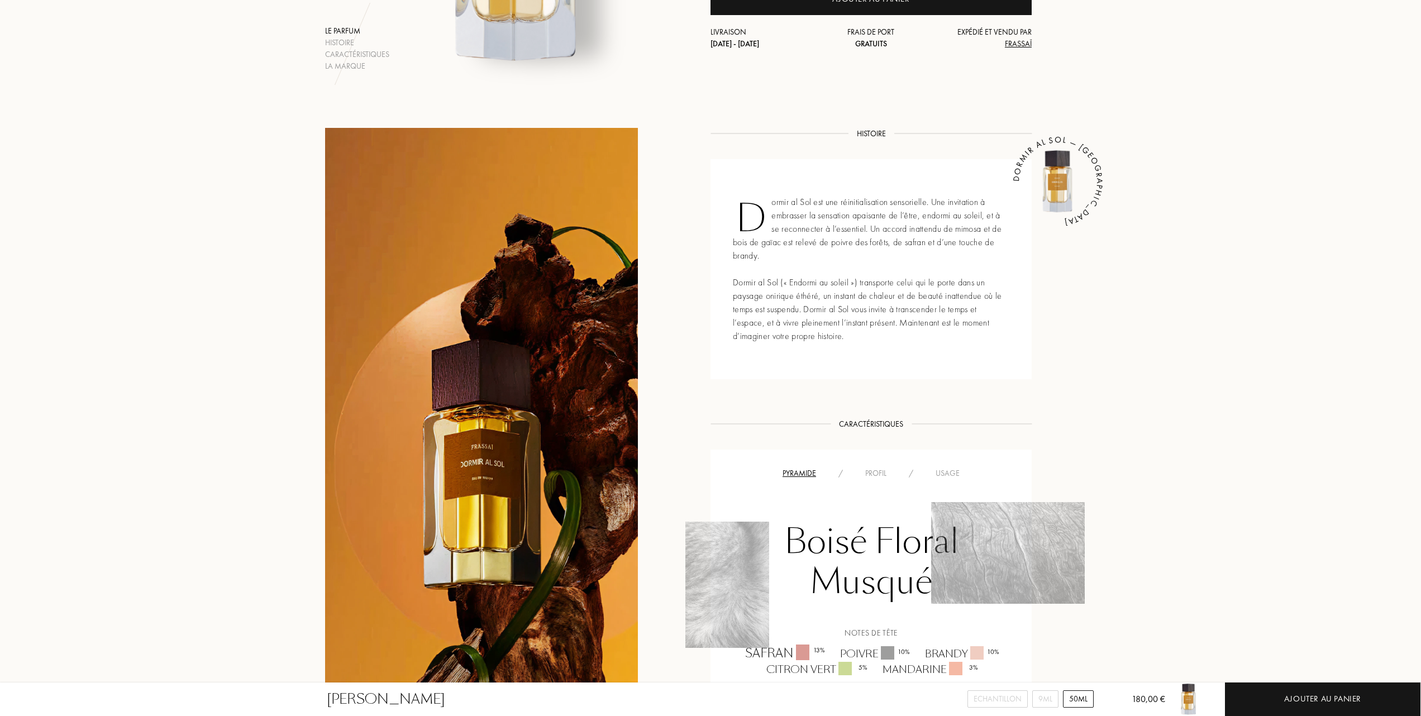
scroll to position [372, 0]
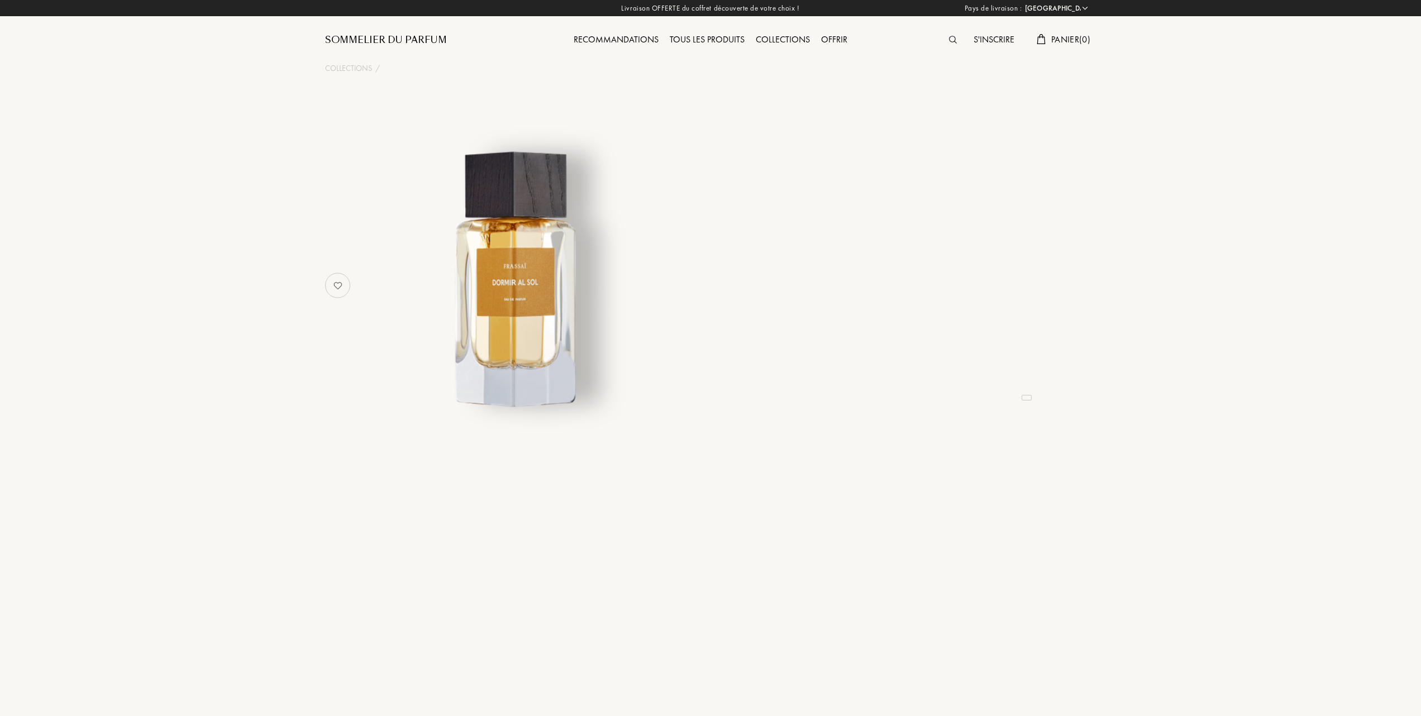
select select "FR"
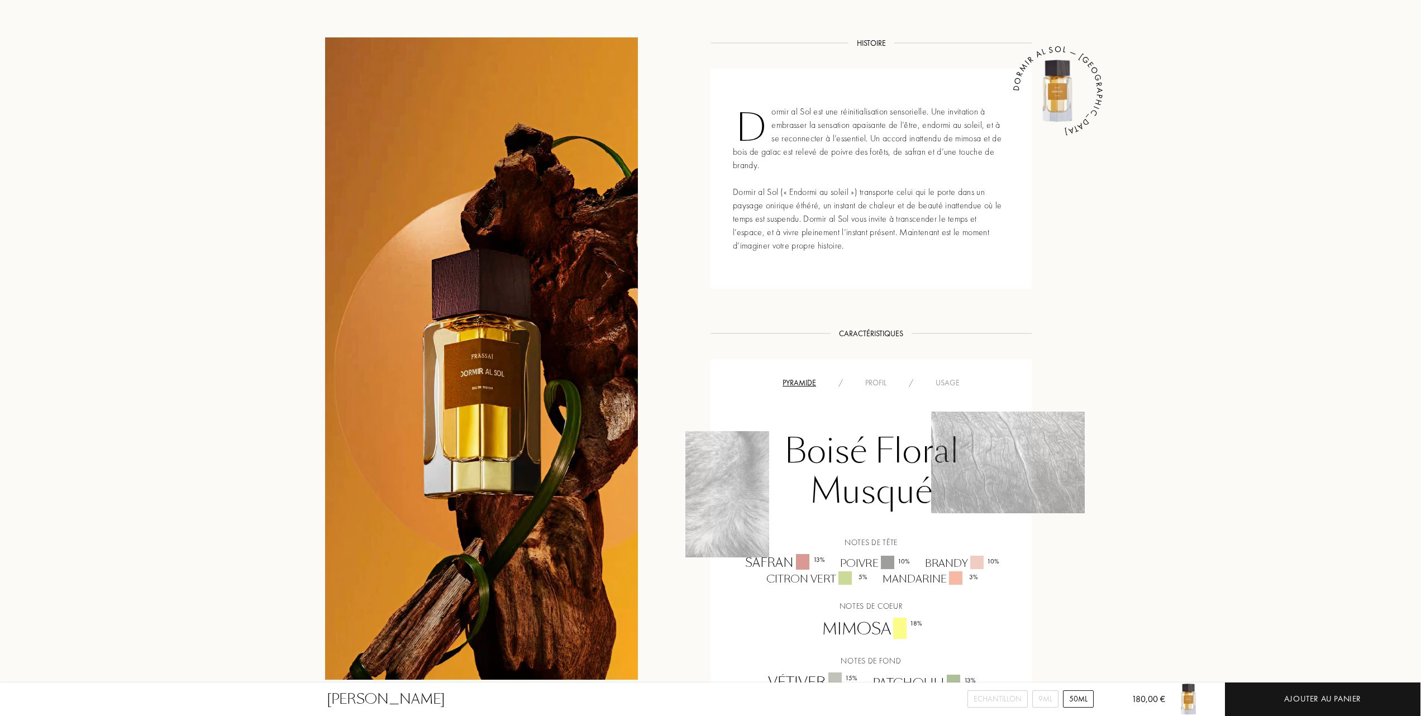
scroll to position [596, 0]
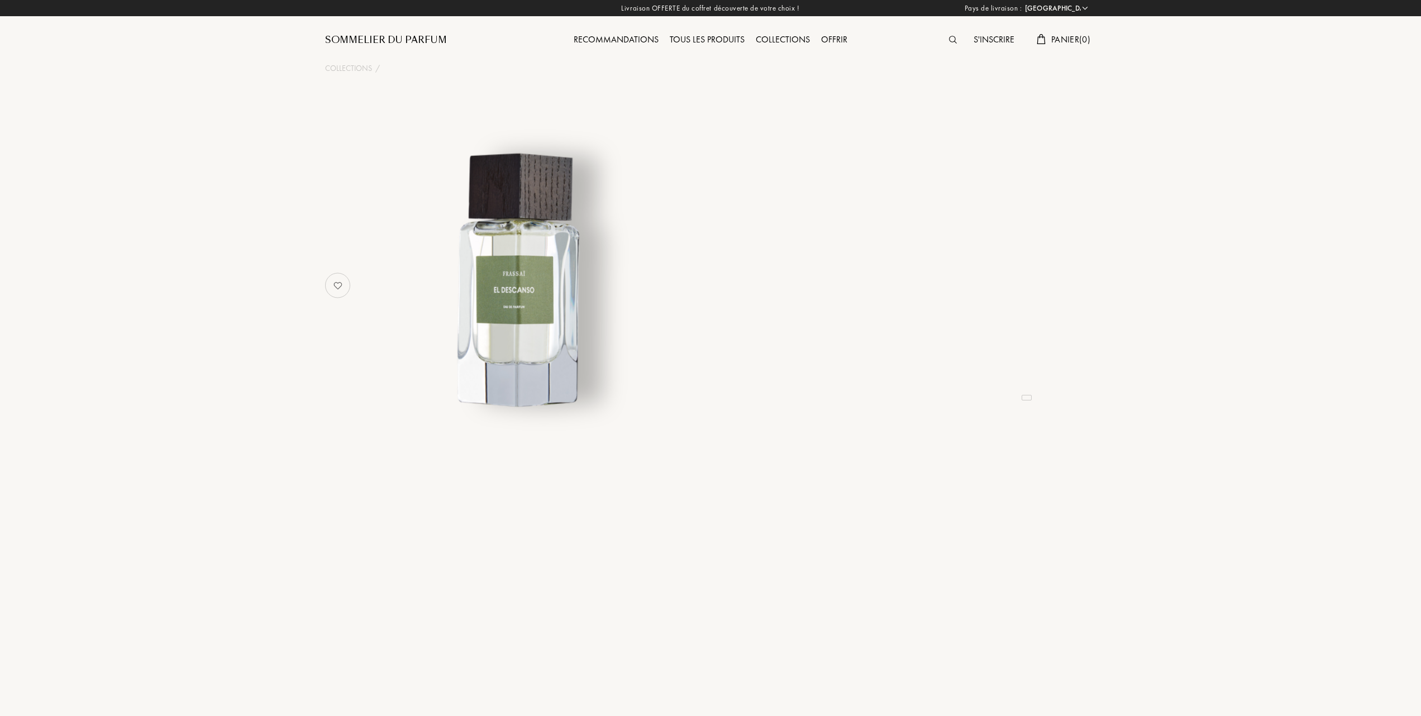
select select "FR"
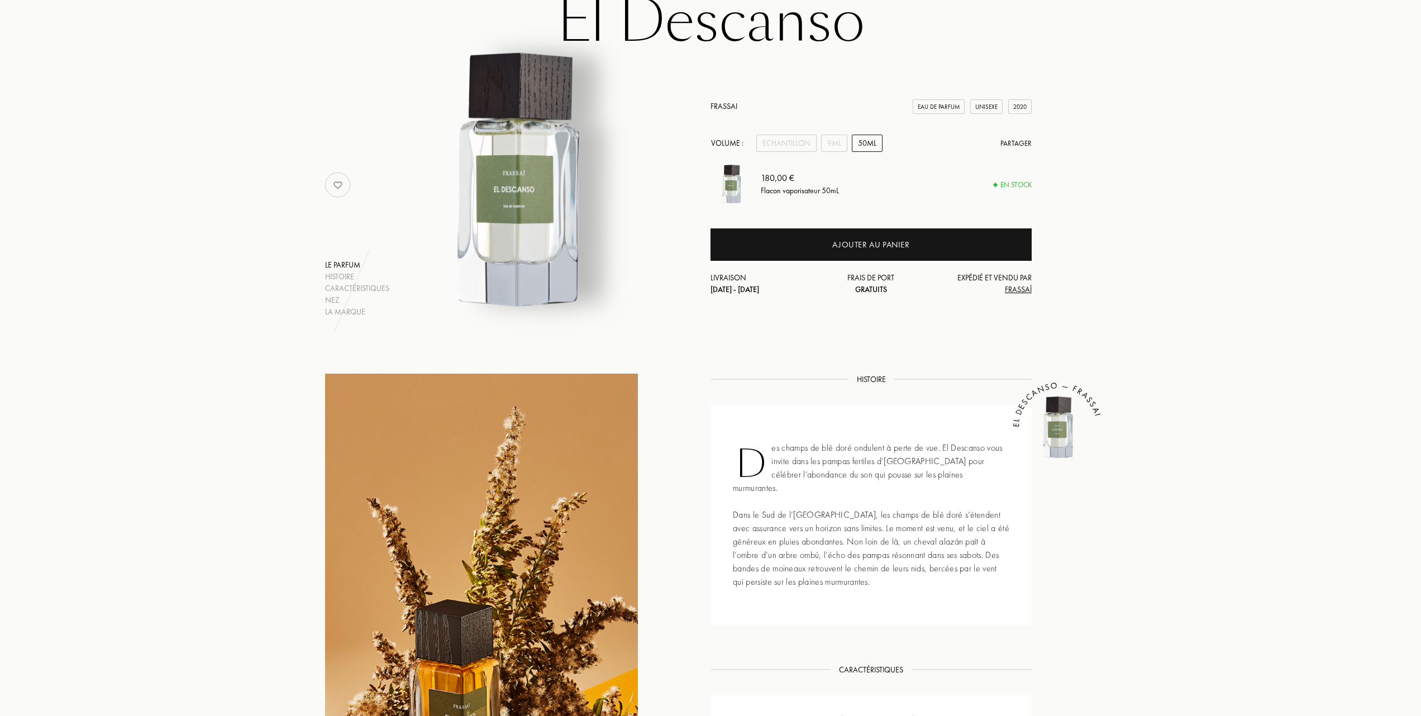
scroll to position [74, 0]
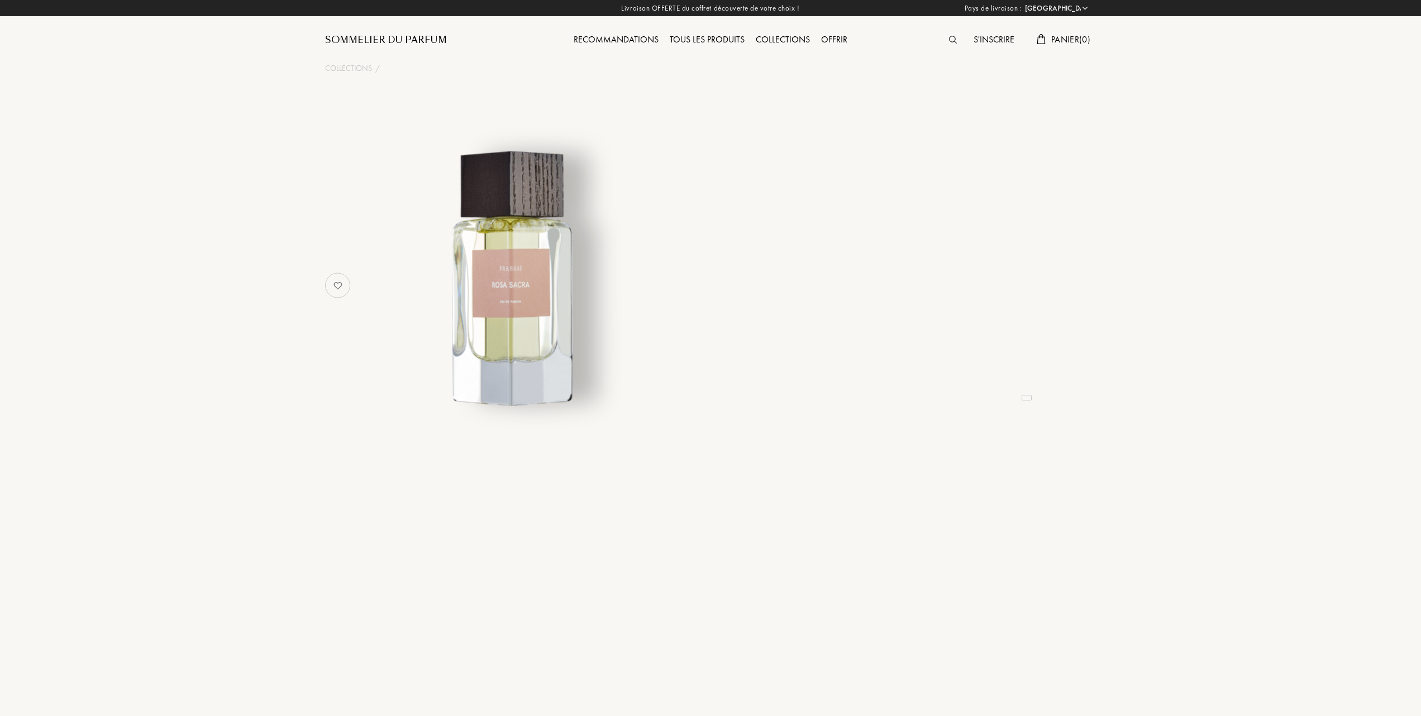
select select "FR"
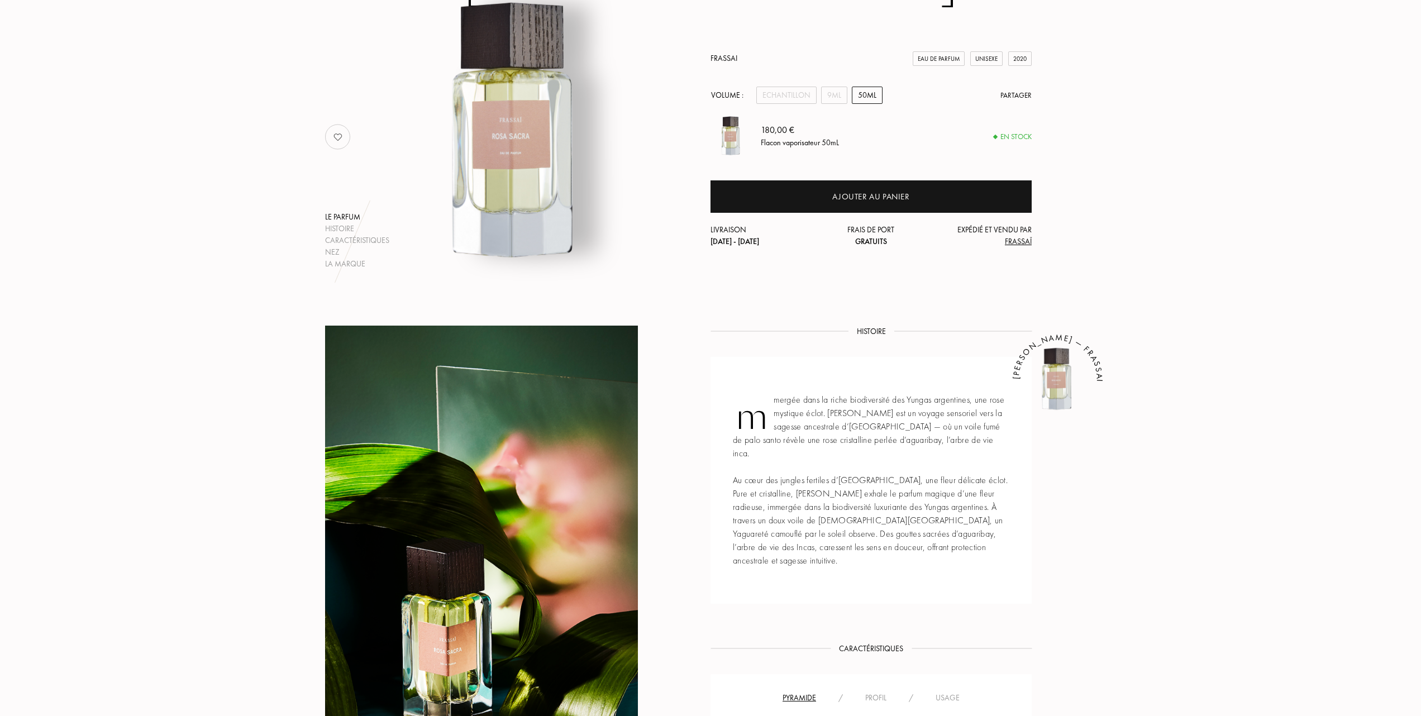
scroll to position [372, 0]
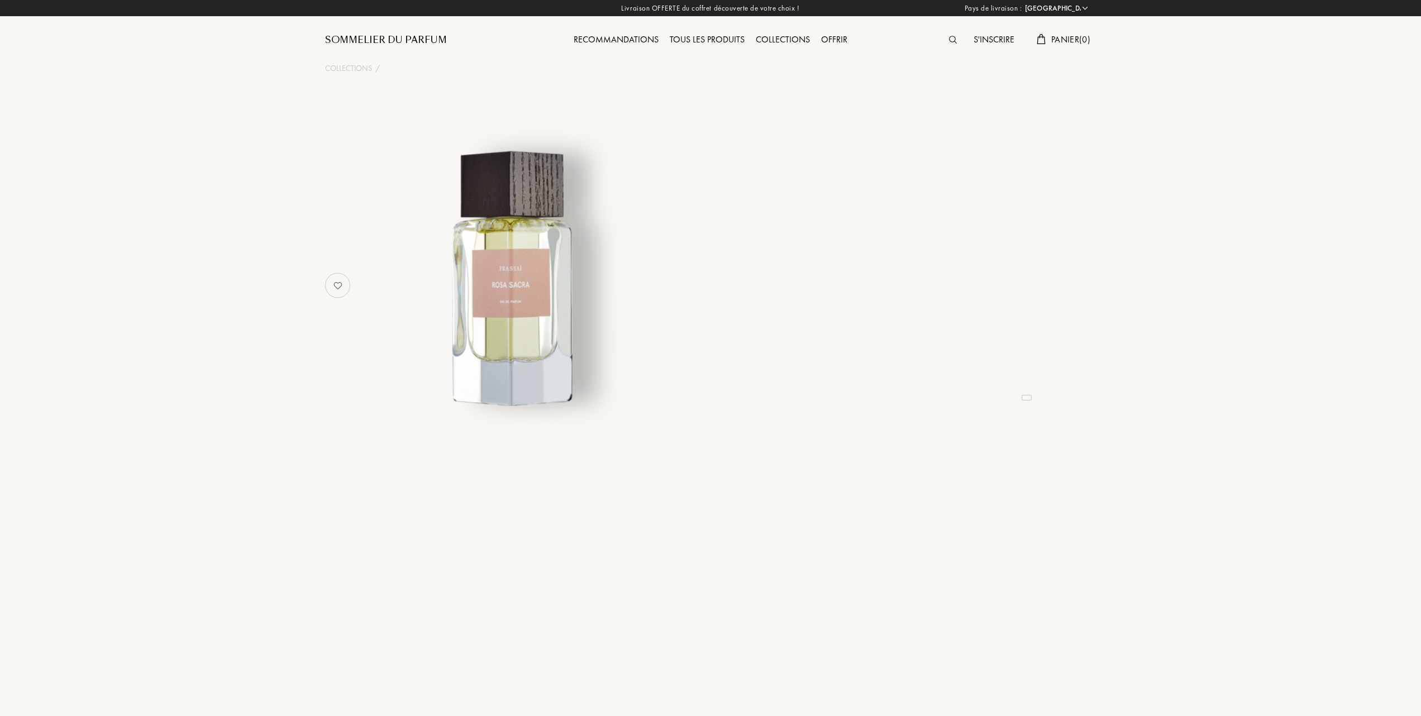
select select "FR"
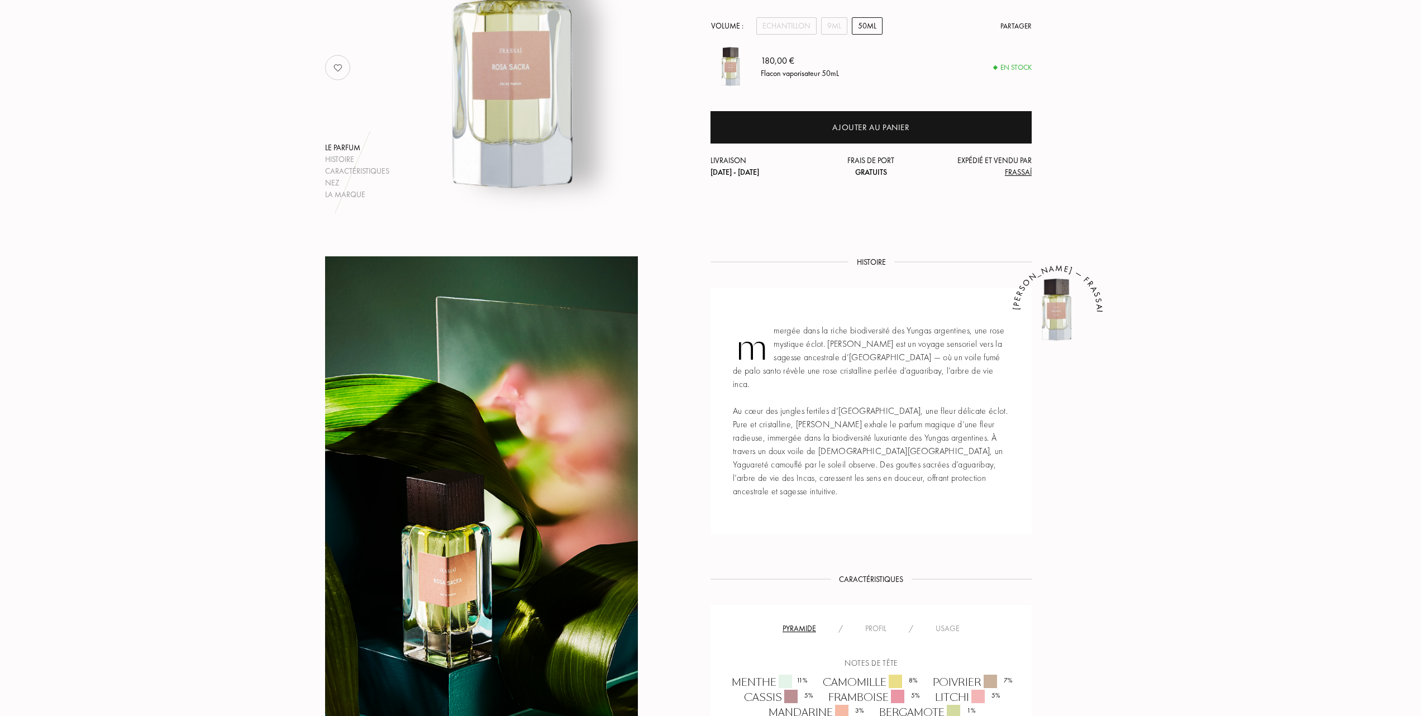
scroll to position [298, 0]
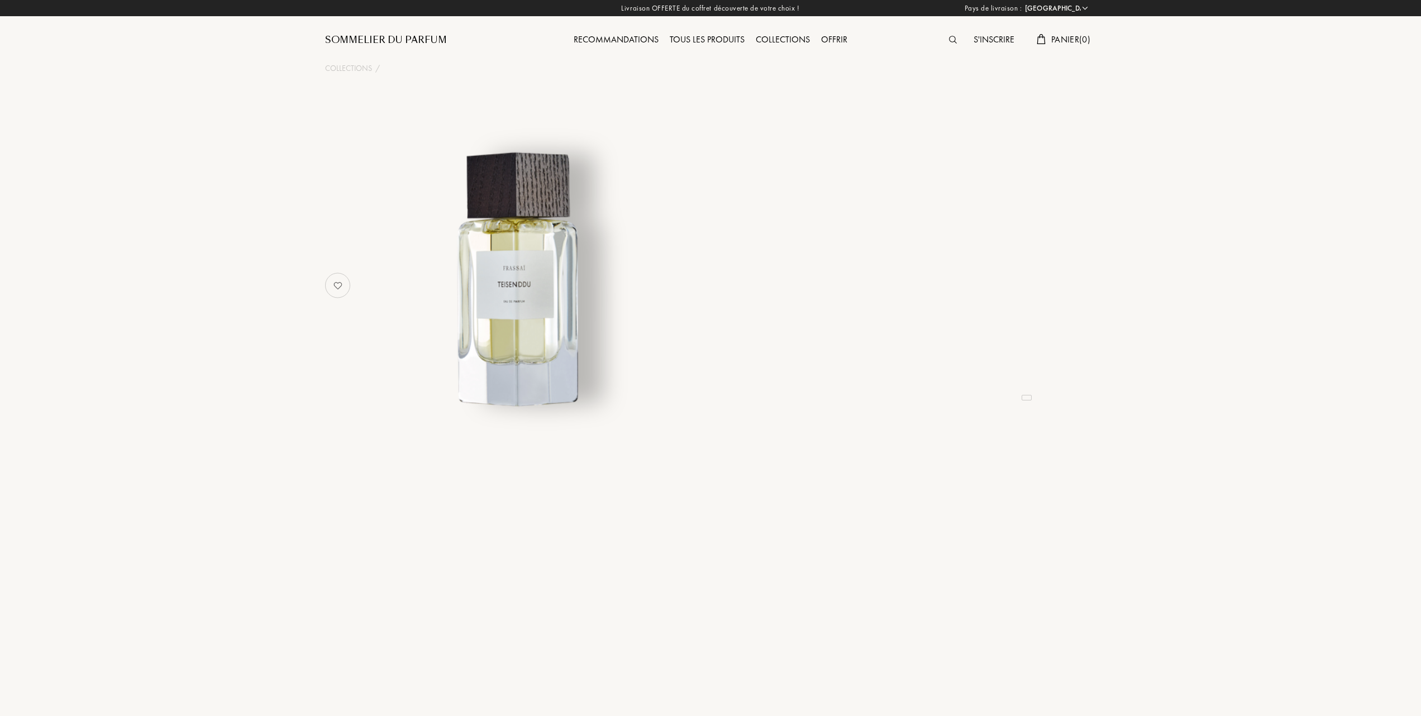
select select "FR"
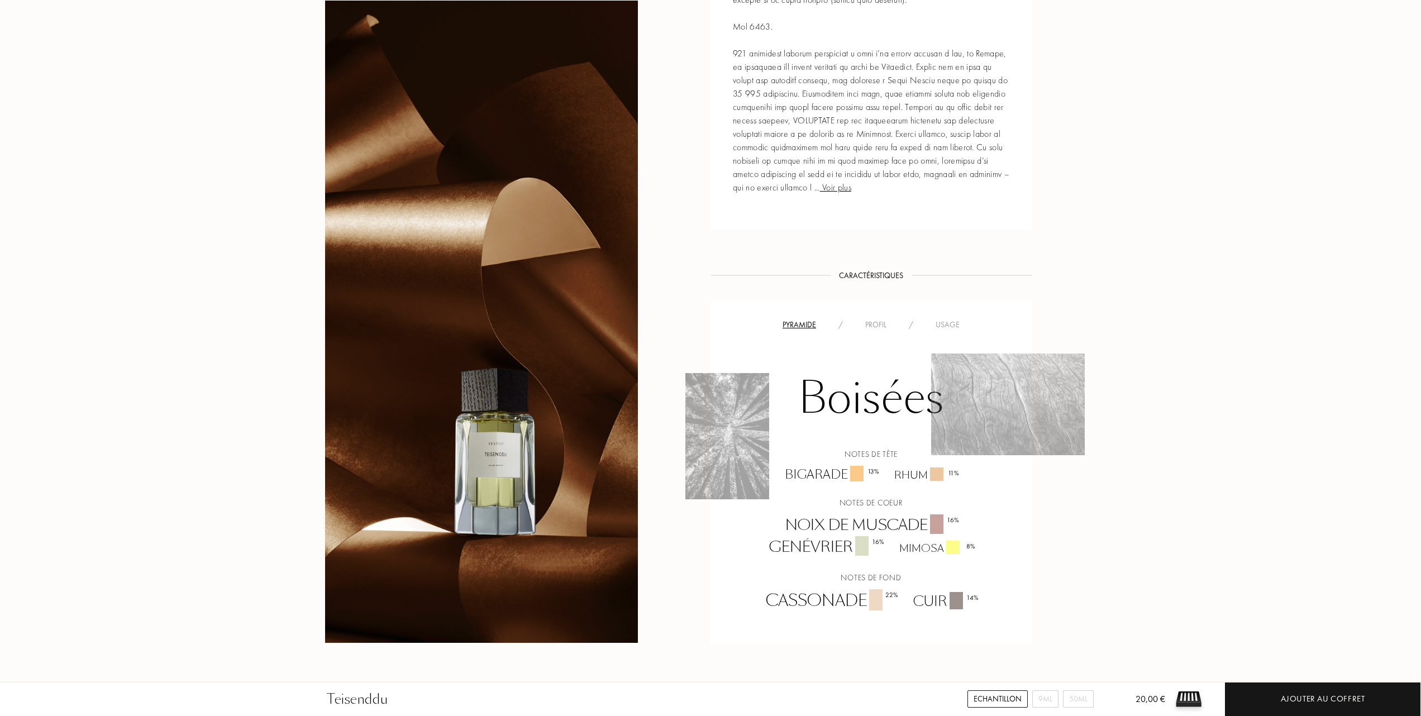
scroll to position [596, 0]
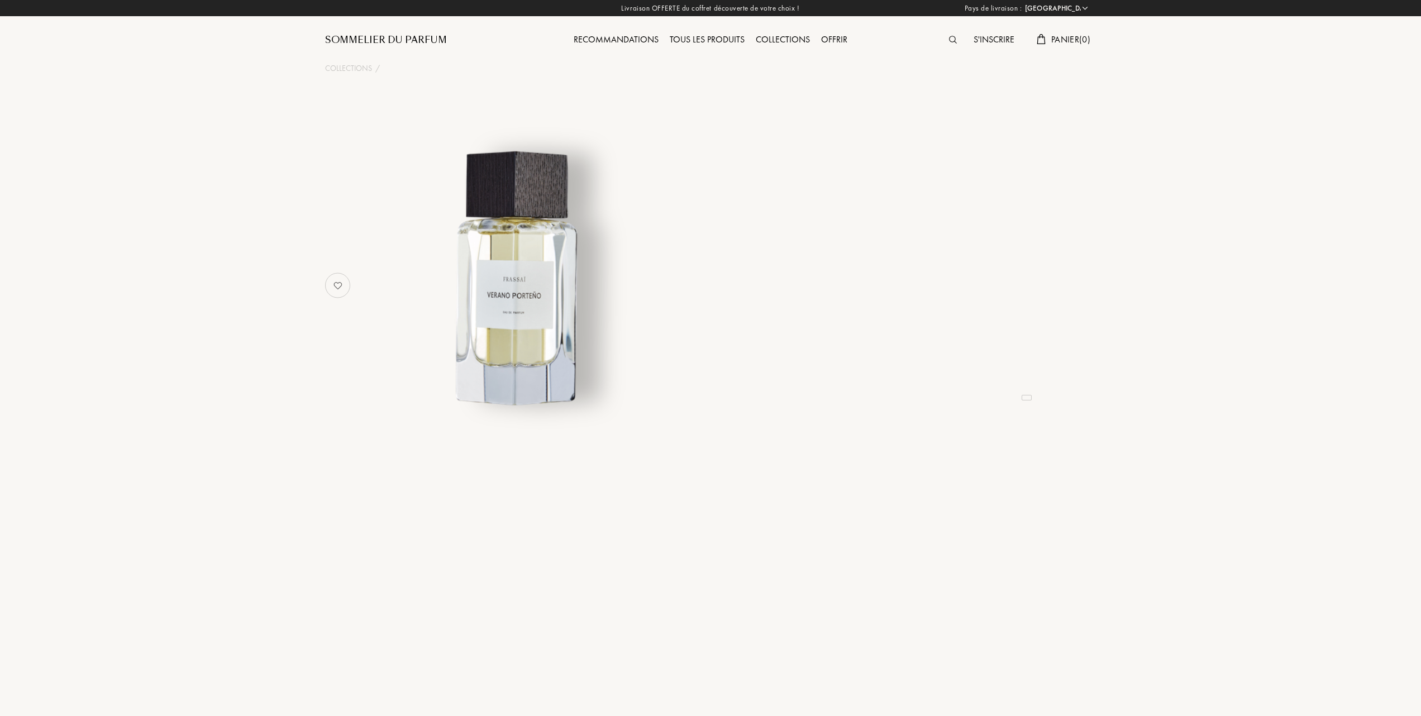
select select "FR"
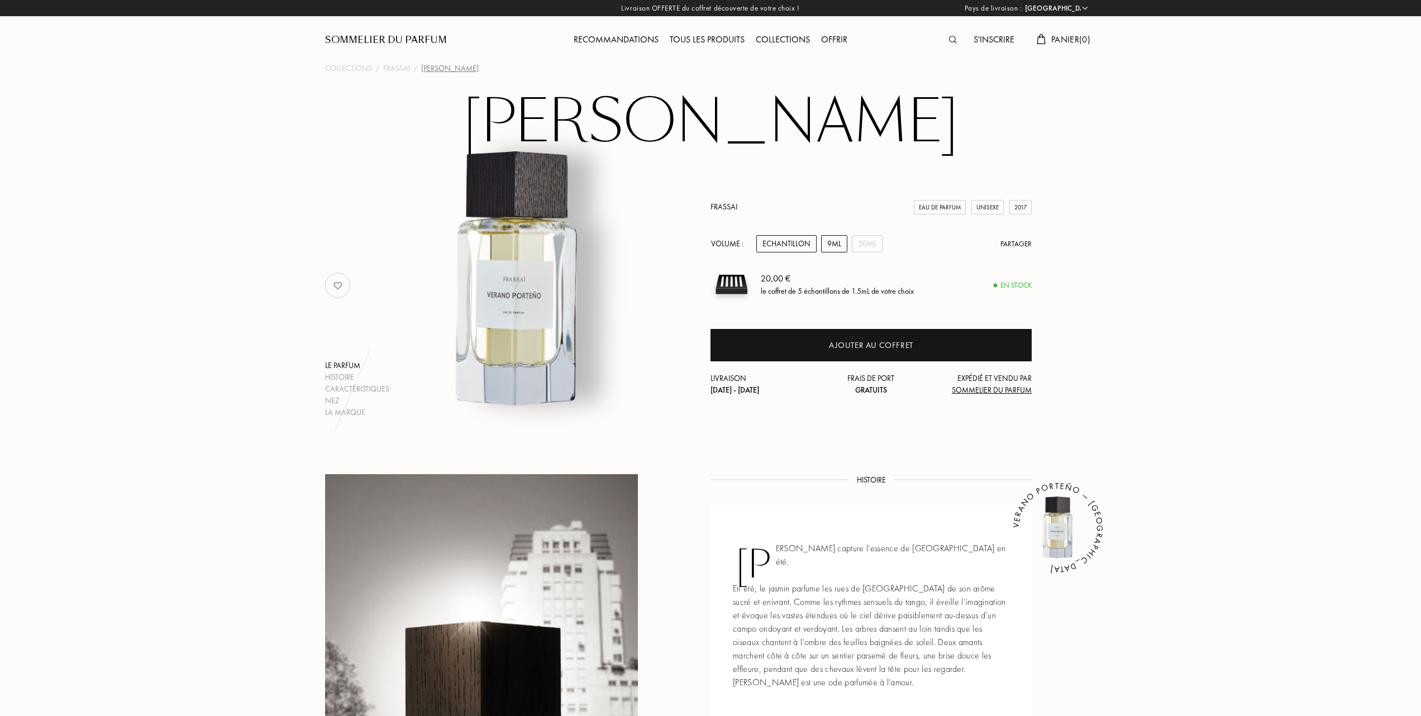
click at [834, 238] on div "9mL" at bounding box center [834, 243] width 26 height 17
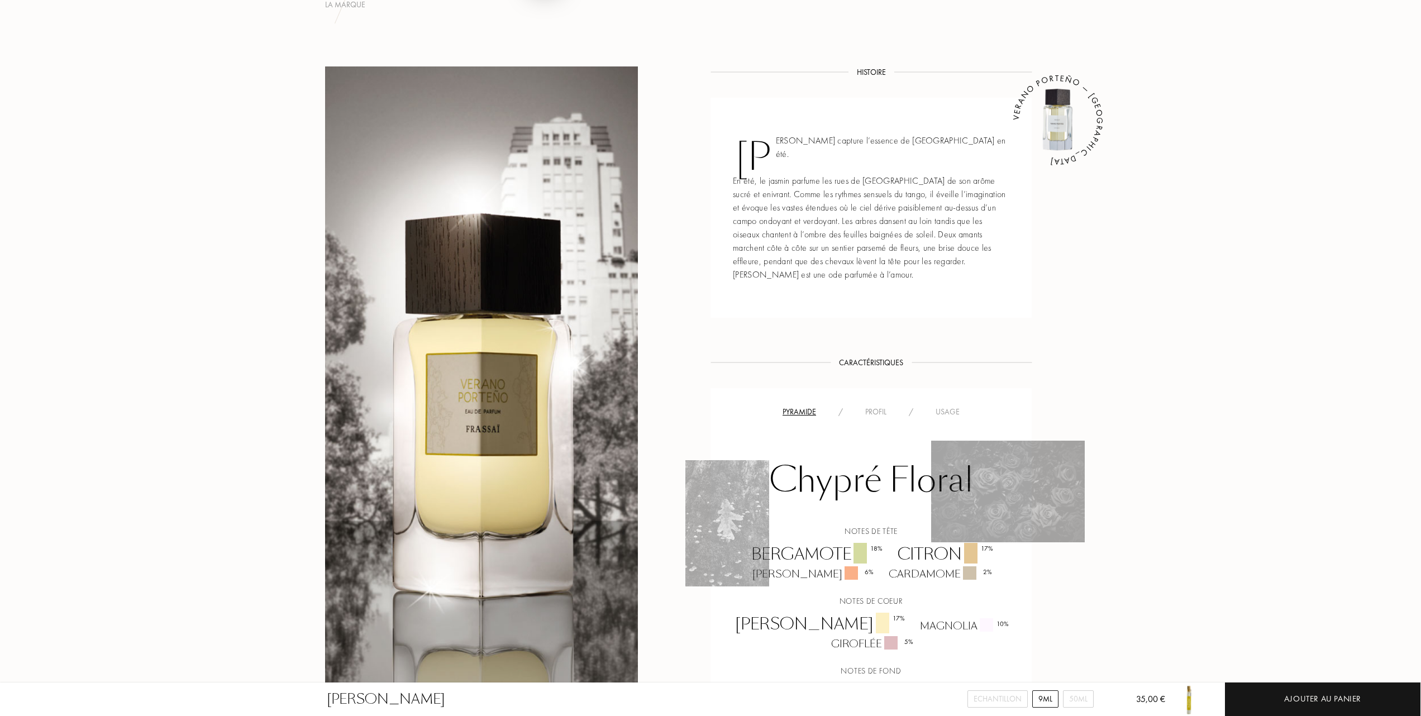
scroll to position [372, 0]
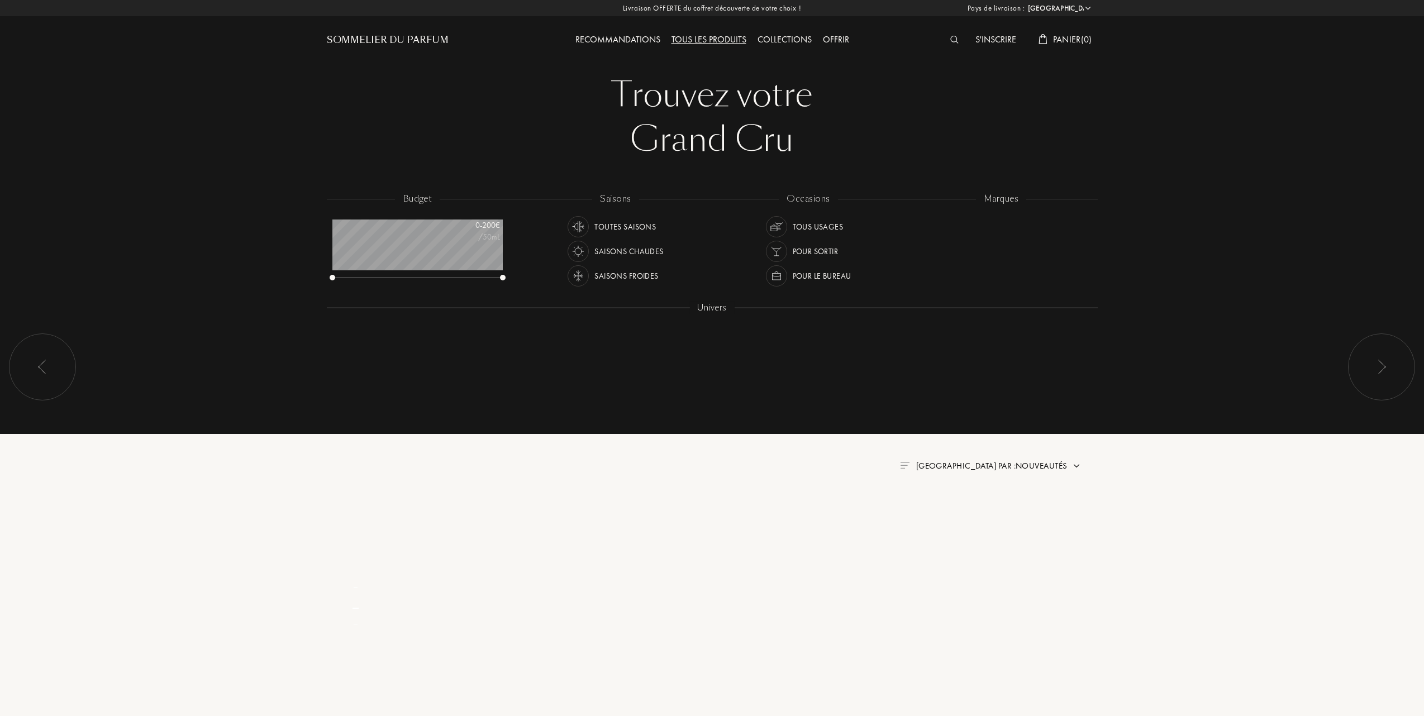
select select "FR"
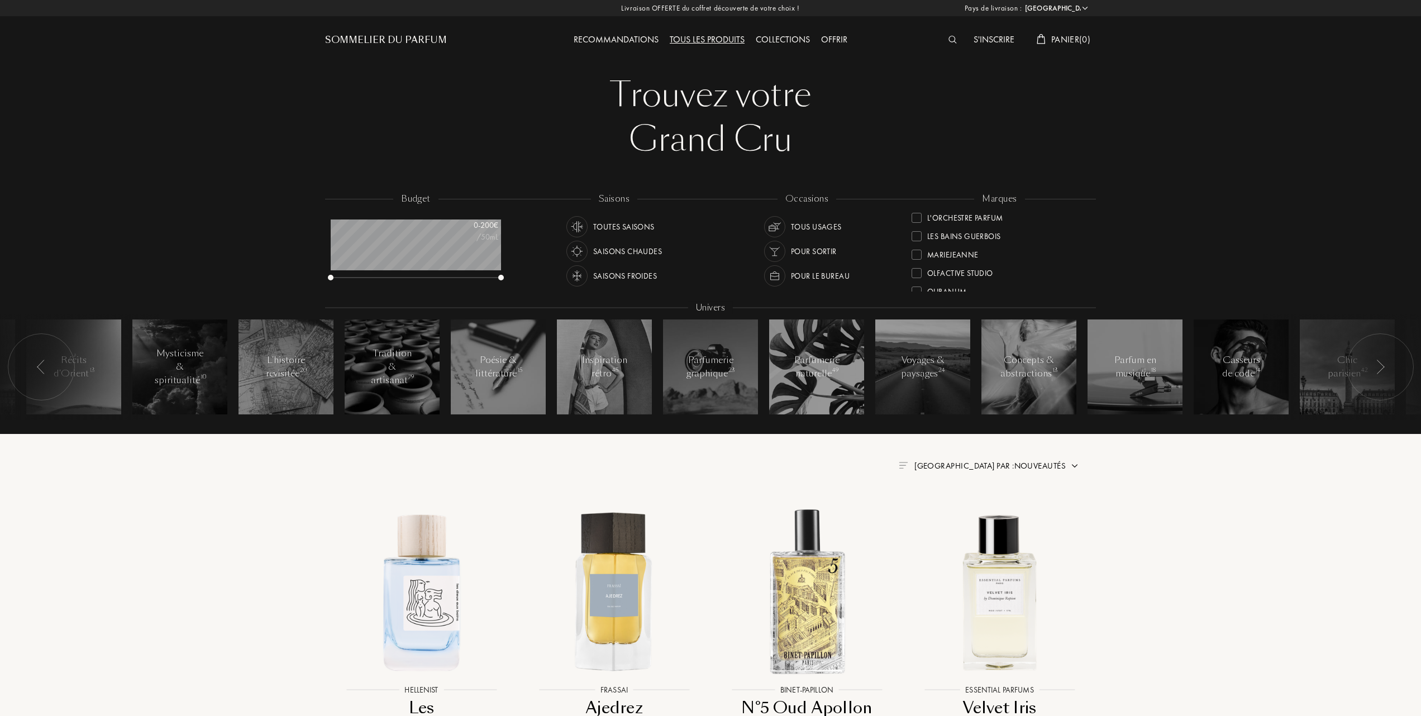
scroll to position [298, 0]
click at [917, 255] on div at bounding box center [917, 256] width 10 height 10
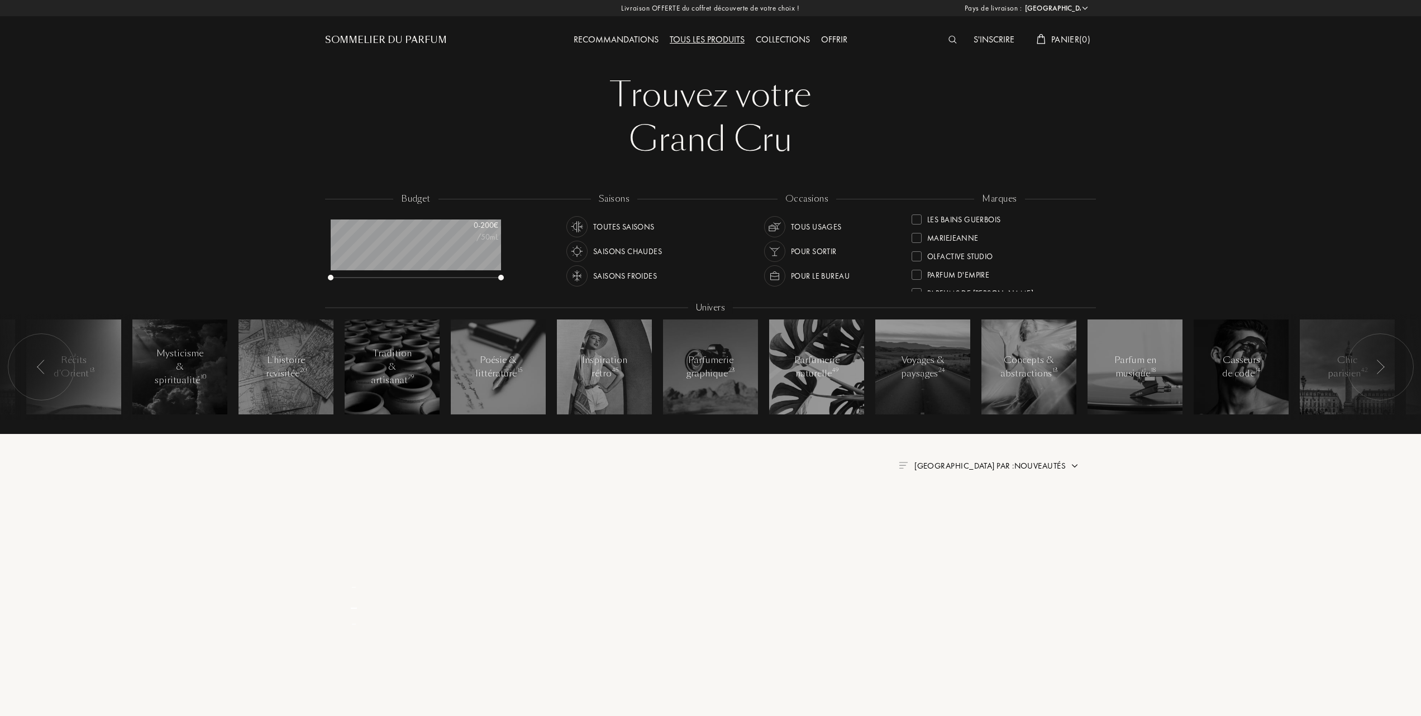
scroll to position [0, 0]
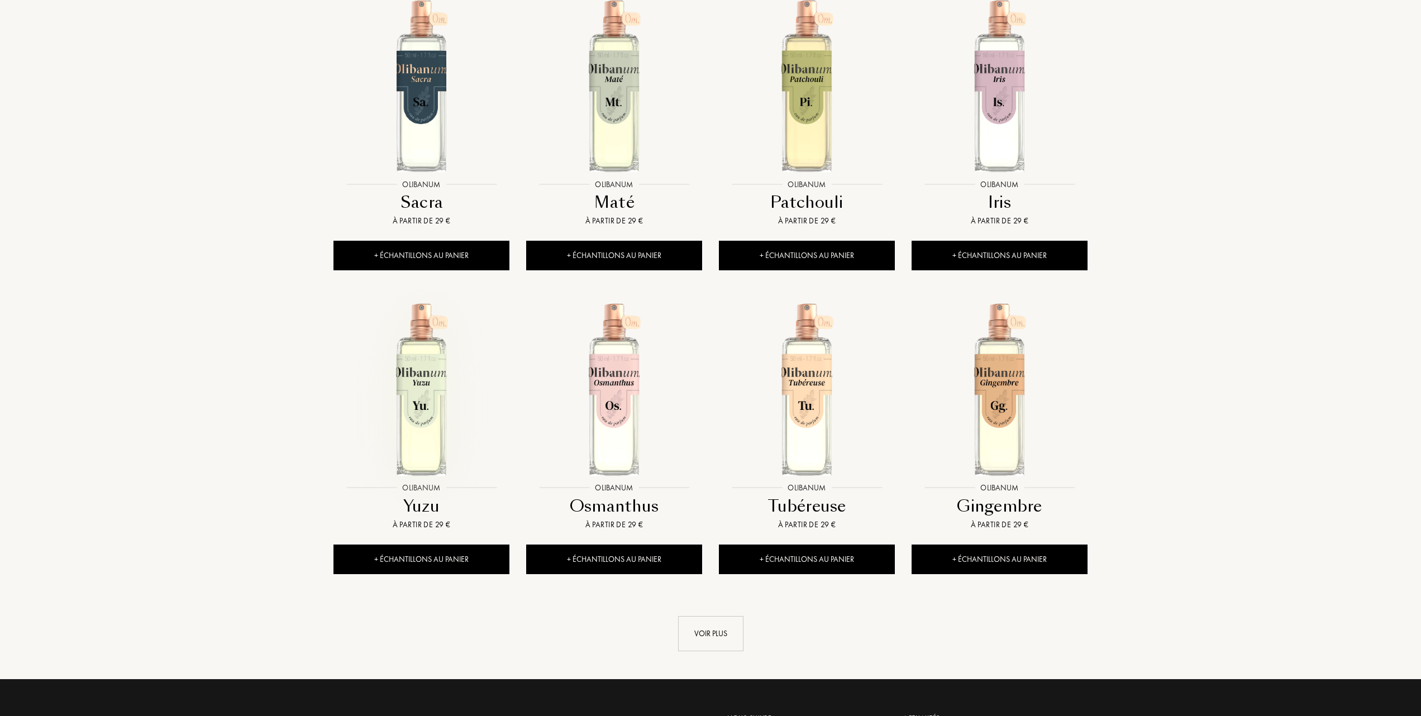
scroll to position [819, 0]
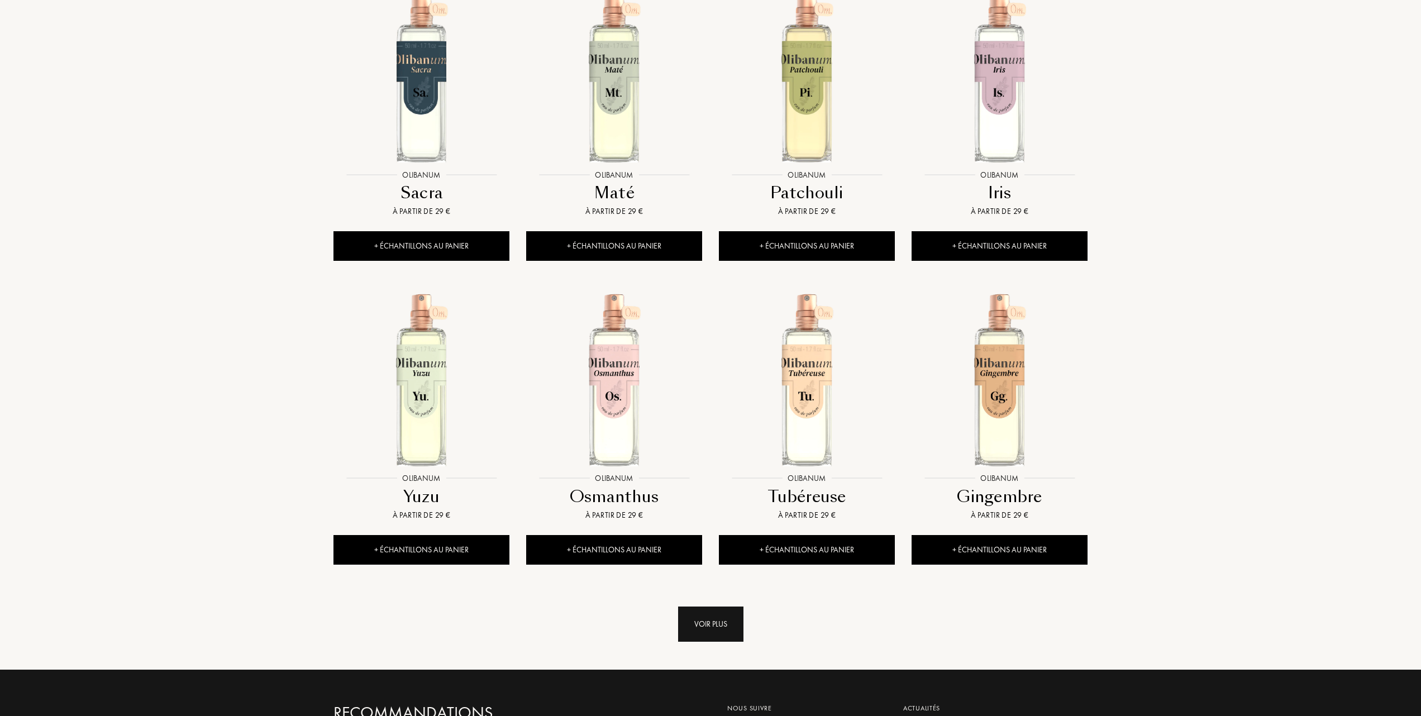
click at [703, 621] on div "Voir plus" at bounding box center [710, 624] width 65 height 35
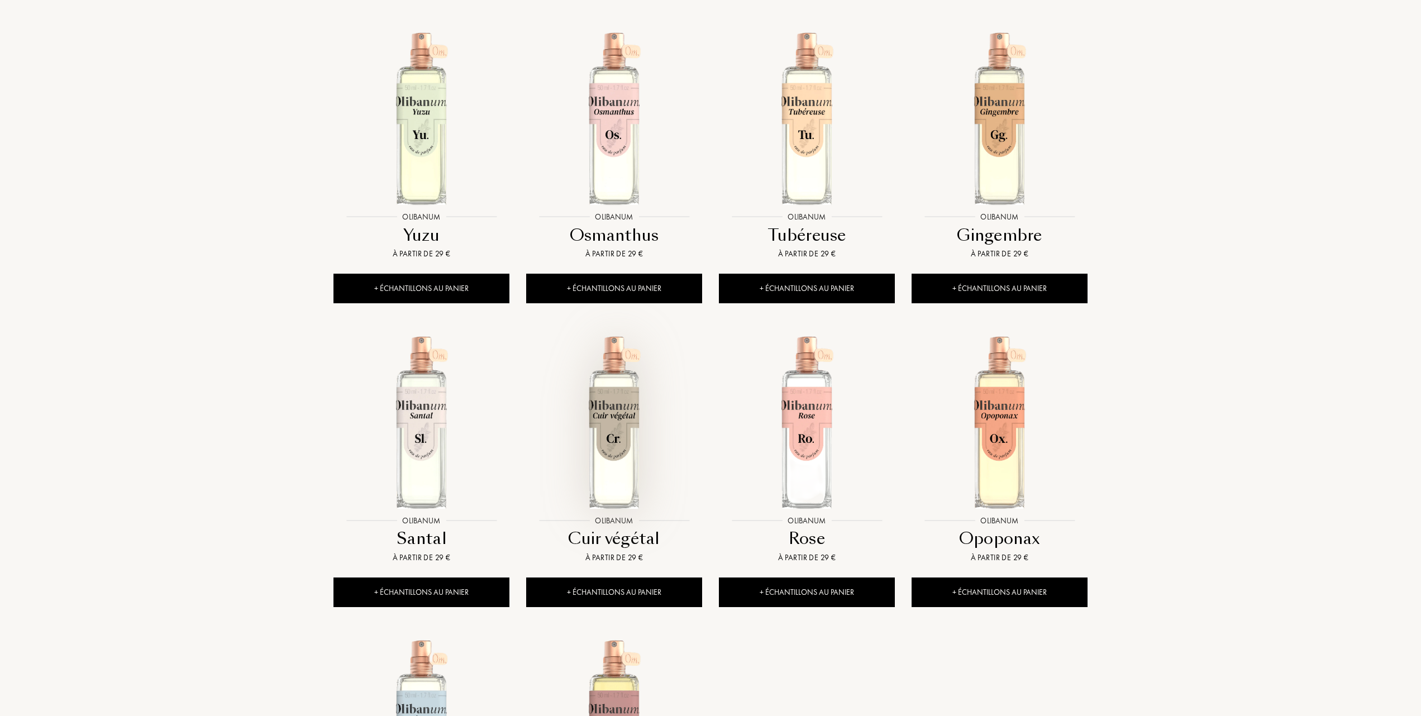
scroll to position [1043, 0]
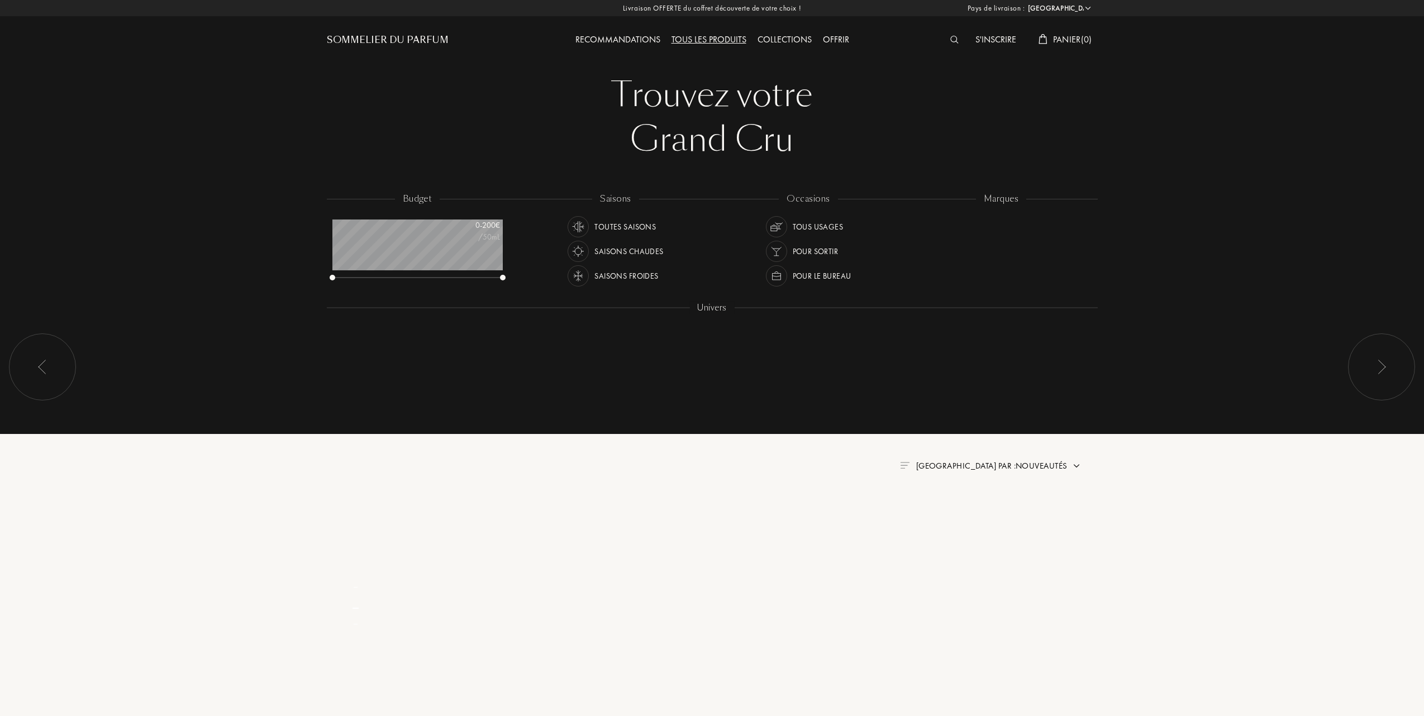
select select "FR"
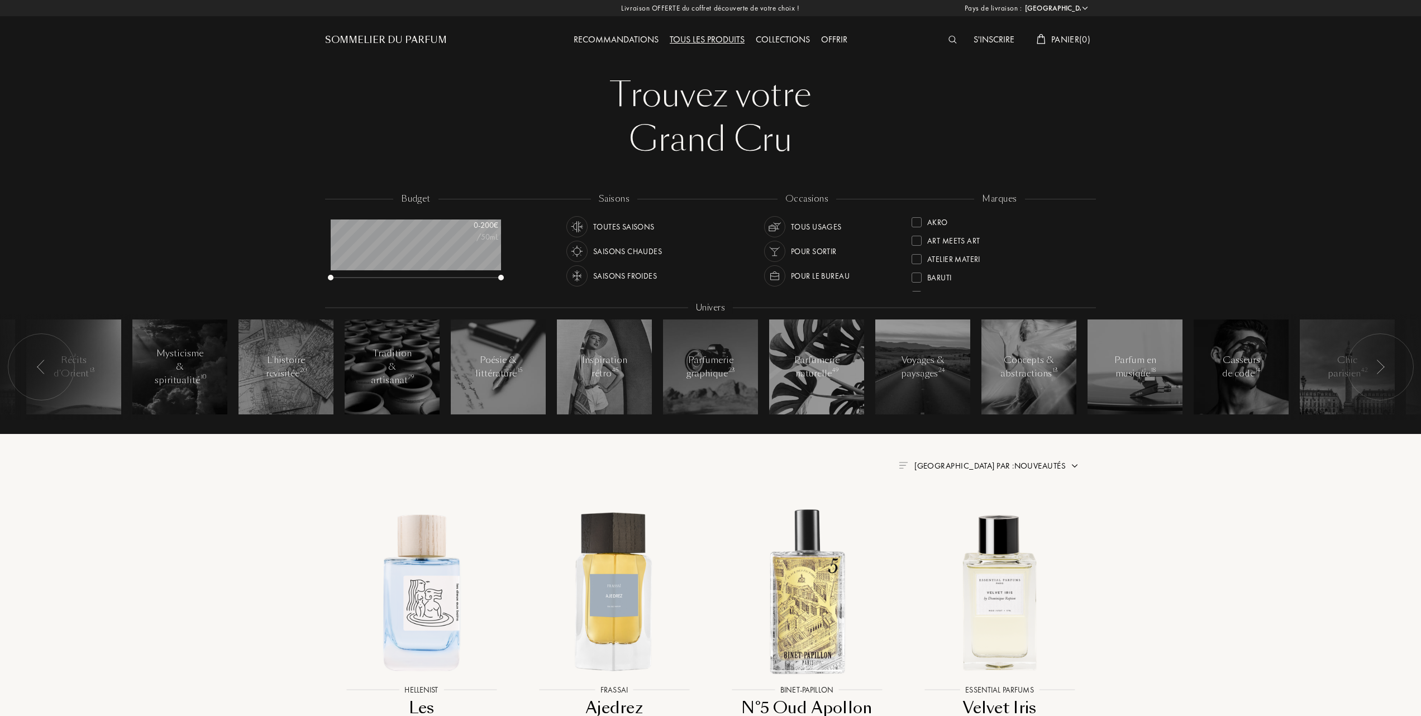
click at [920, 222] on div at bounding box center [917, 222] width 10 height 10
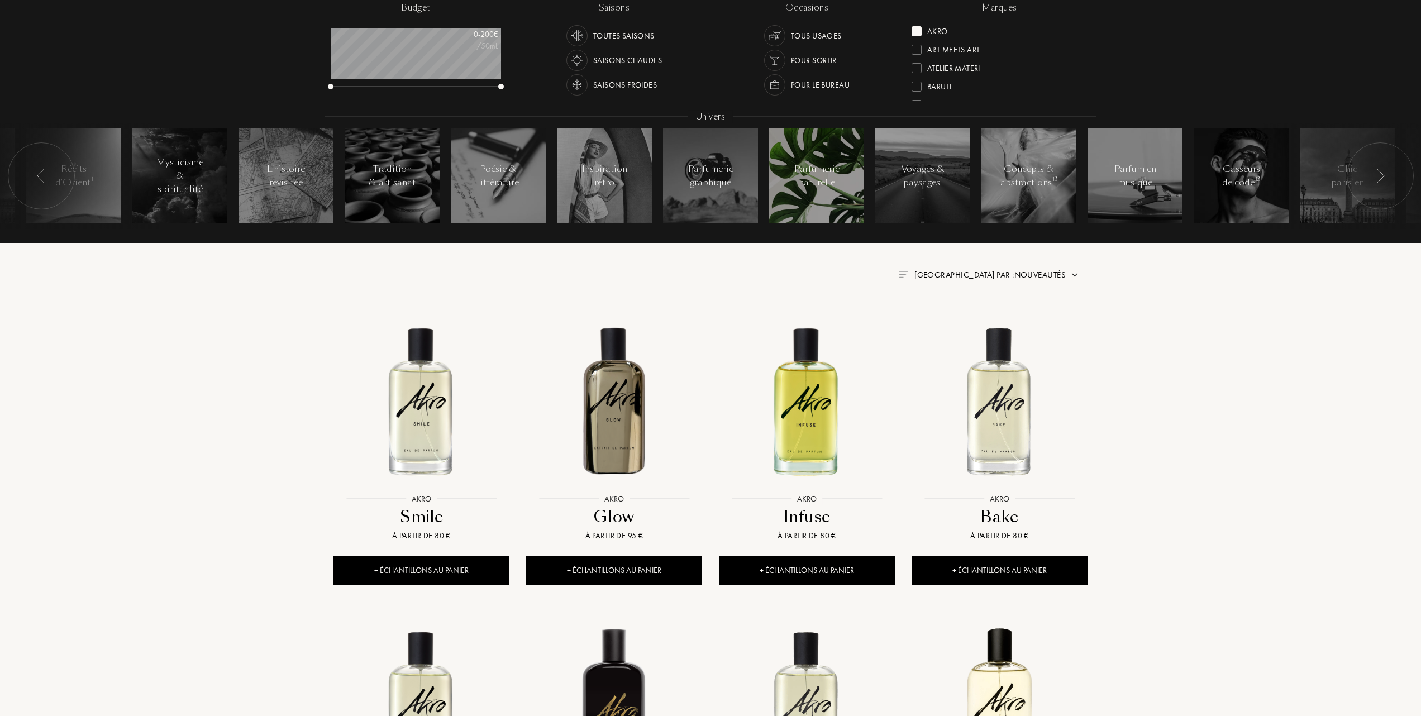
scroll to position [298, 0]
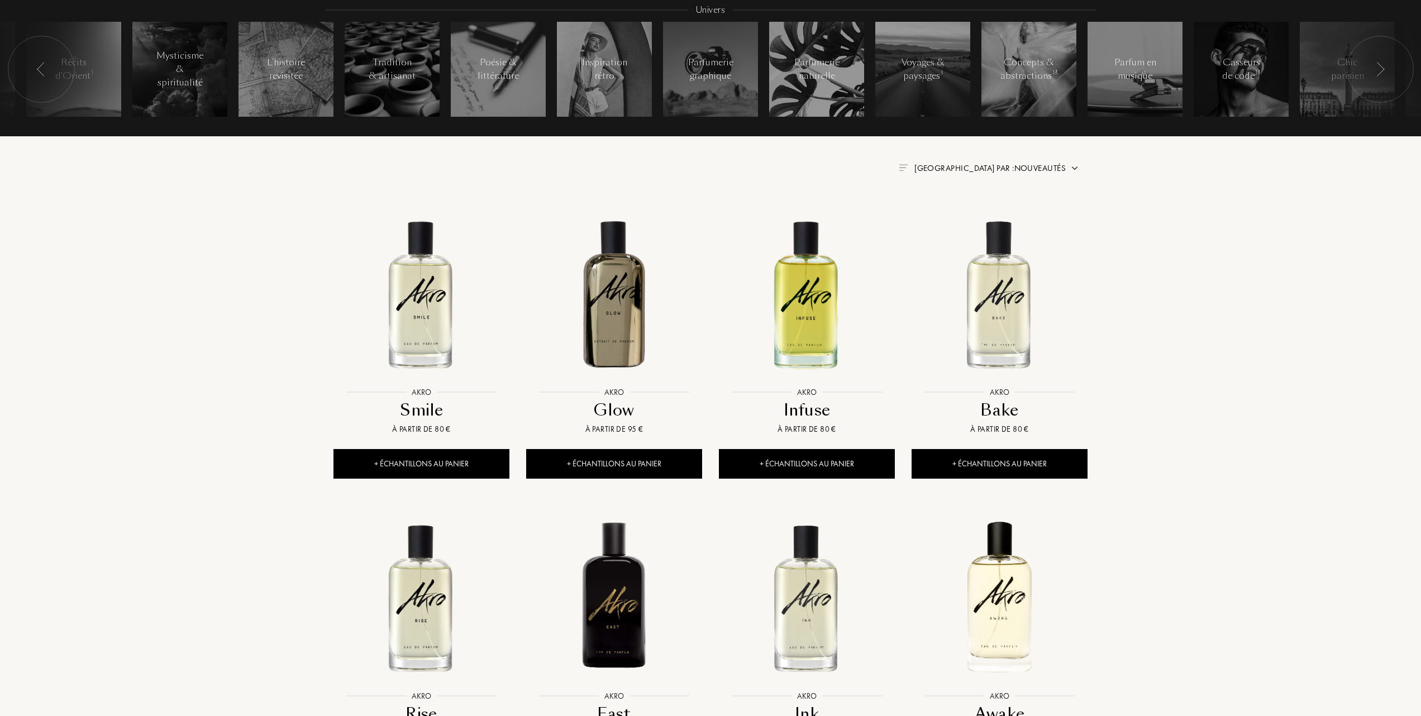
click at [422, 339] on img at bounding box center [422, 294] width 174 height 174
click at [1000, 164] on span "Trier par : Nouveautés" at bounding box center [990, 168] width 151 height 11
click at [960, 205] on div at bounding box center [963, 201] width 8 height 8
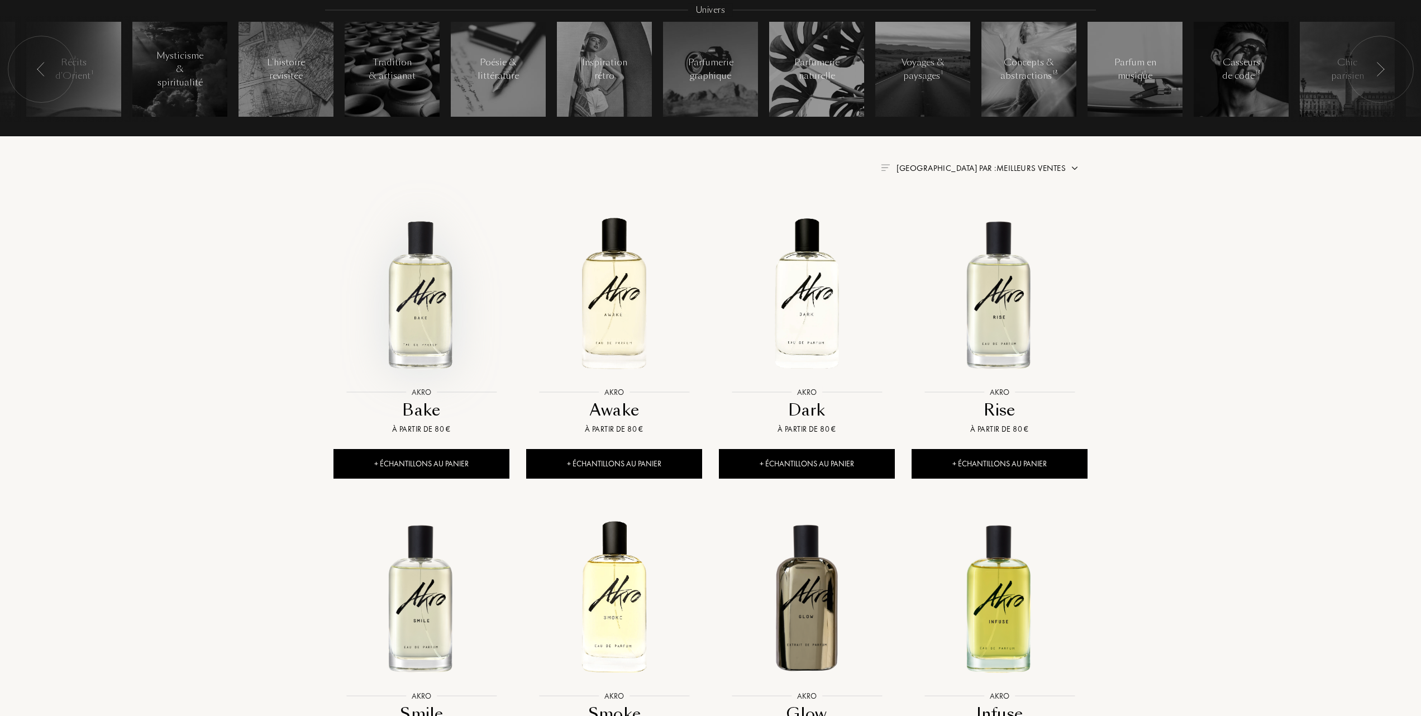
click at [422, 317] on img at bounding box center [422, 294] width 174 height 174
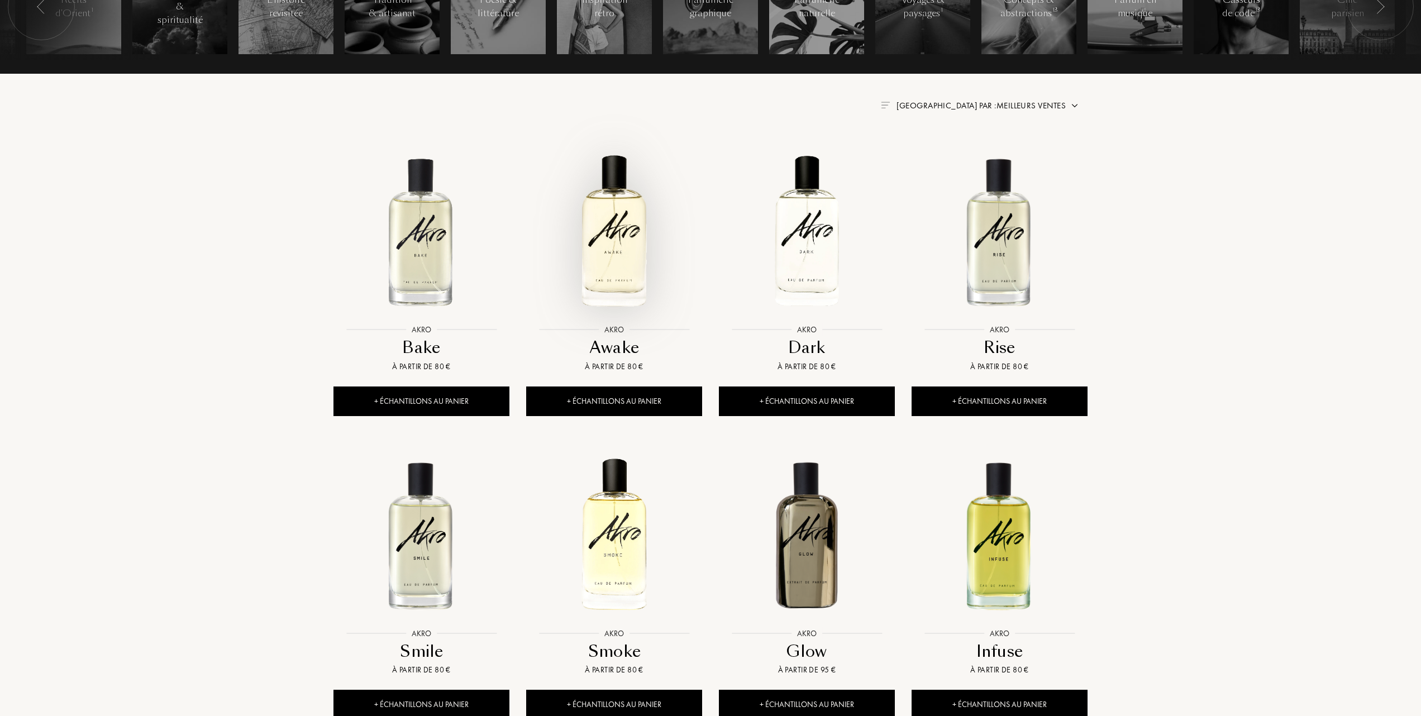
scroll to position [447, 0]
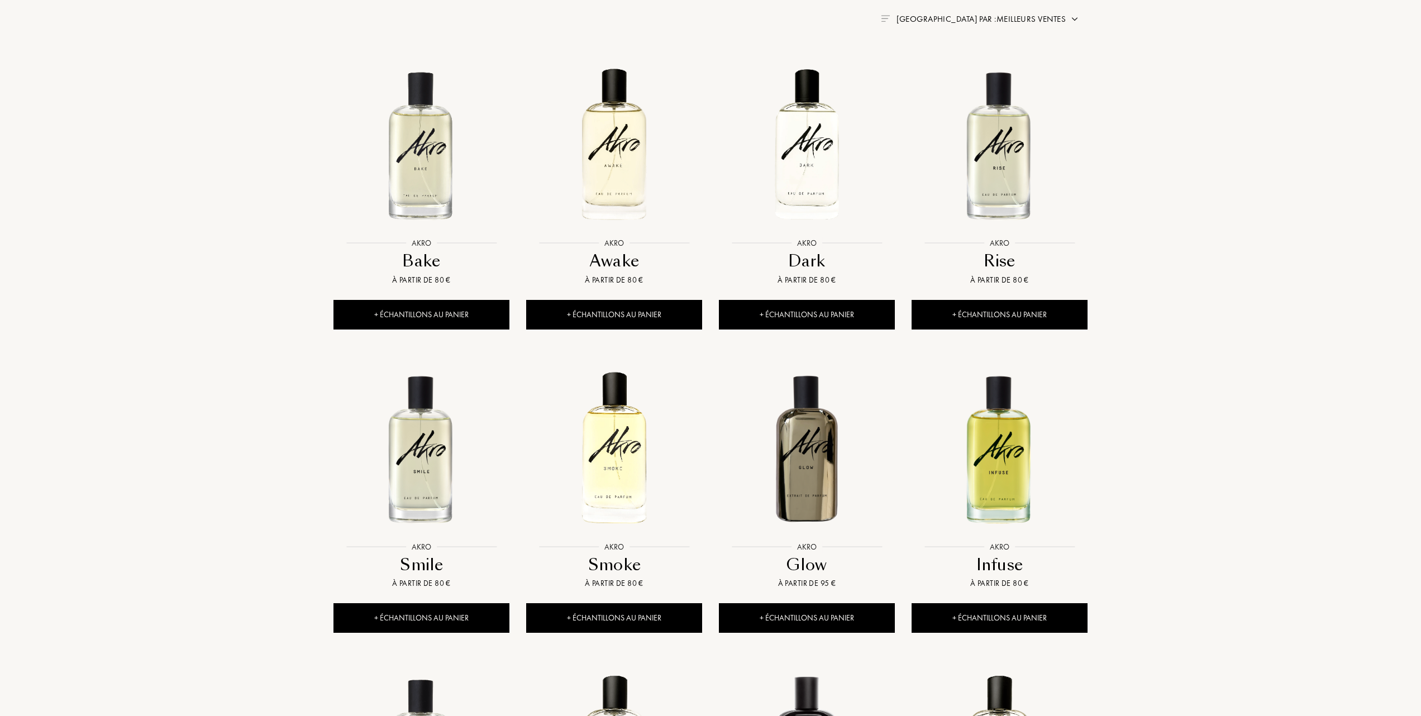
click at [435, 472] on img at bounding box center [422, 449] width 174 height 174
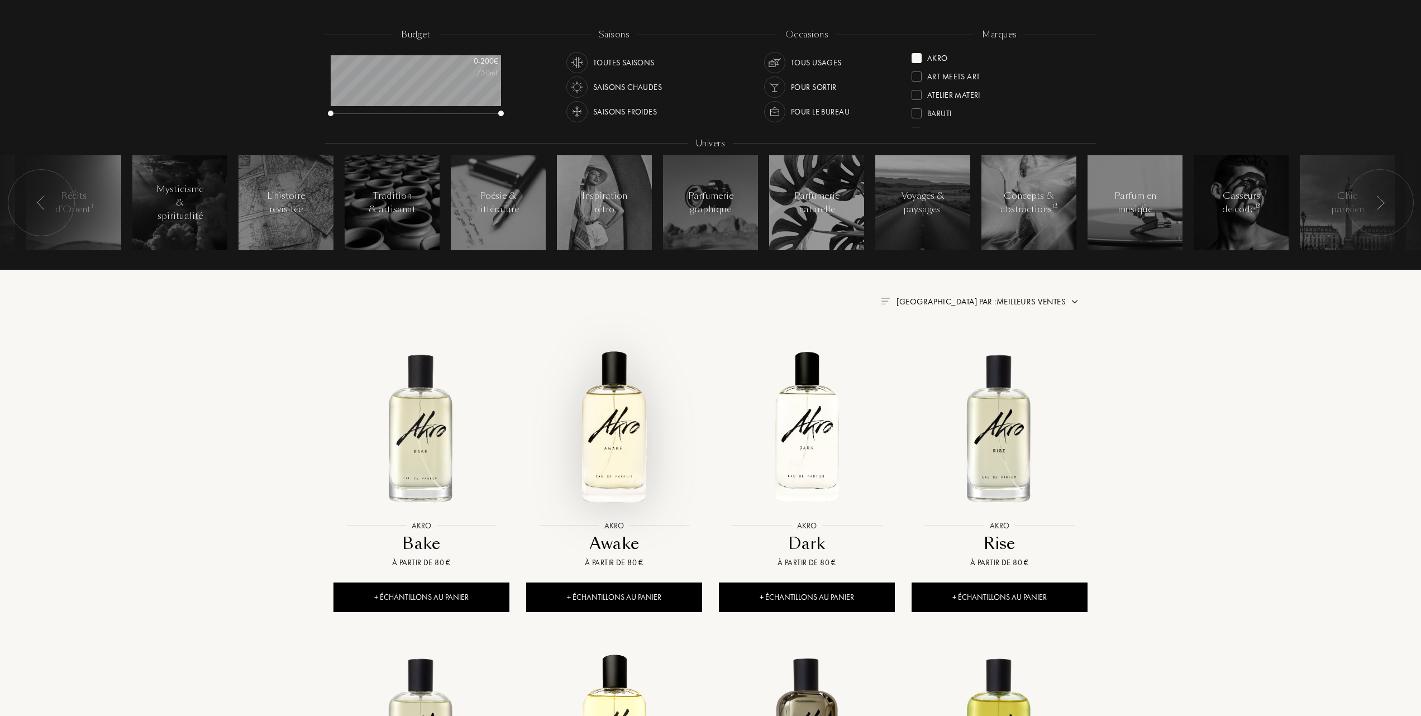
scroll to position [149, 0]
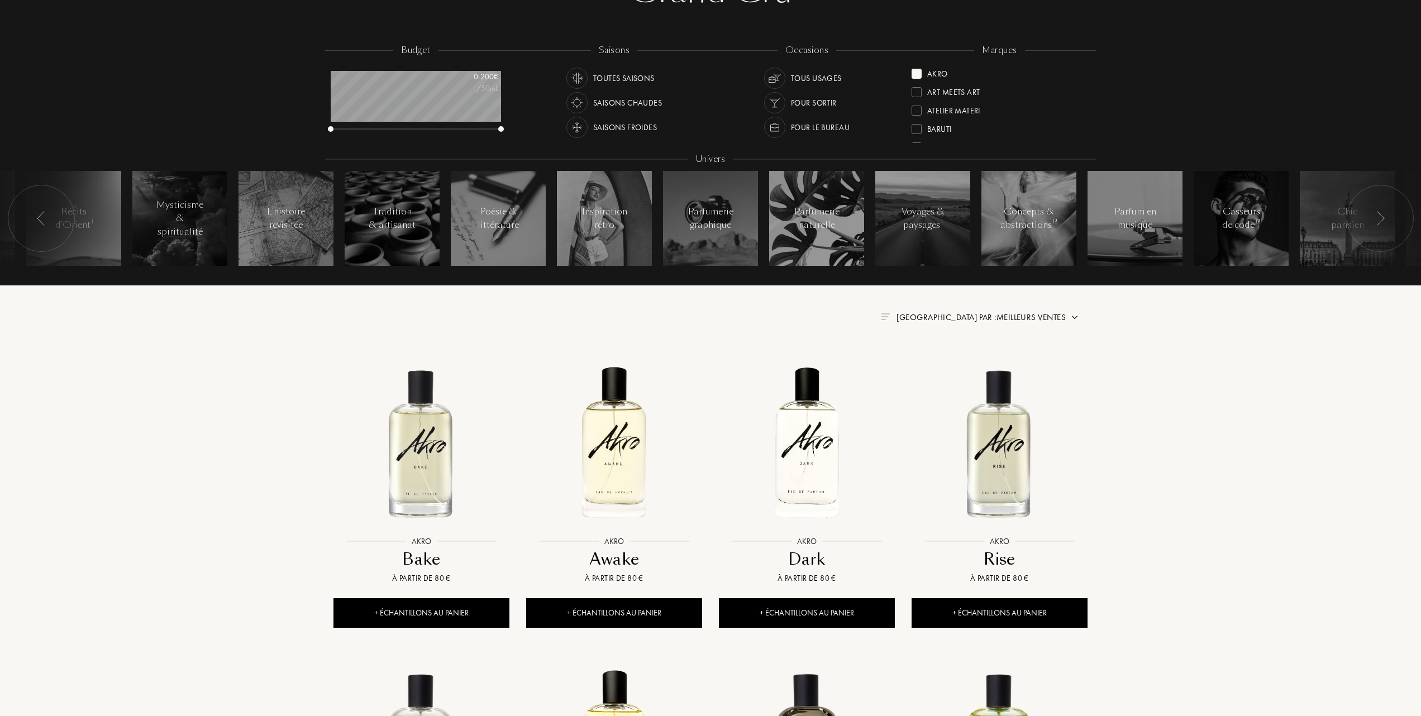
click at [917, 74] on div at bounding box center [917, 74] width 10 height 10
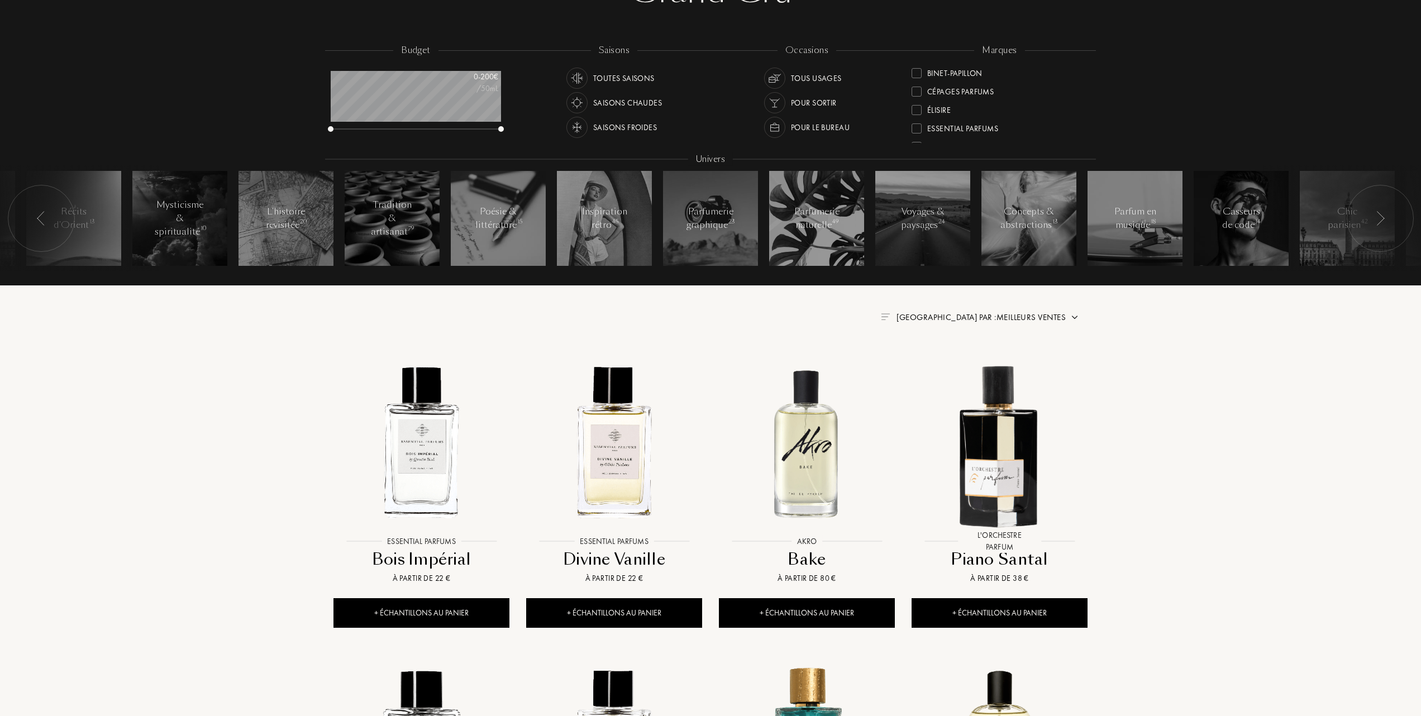
scroll to position [149, 0]
click at [917, 89] on div at bounding box center [917, 91] width 10 height 10
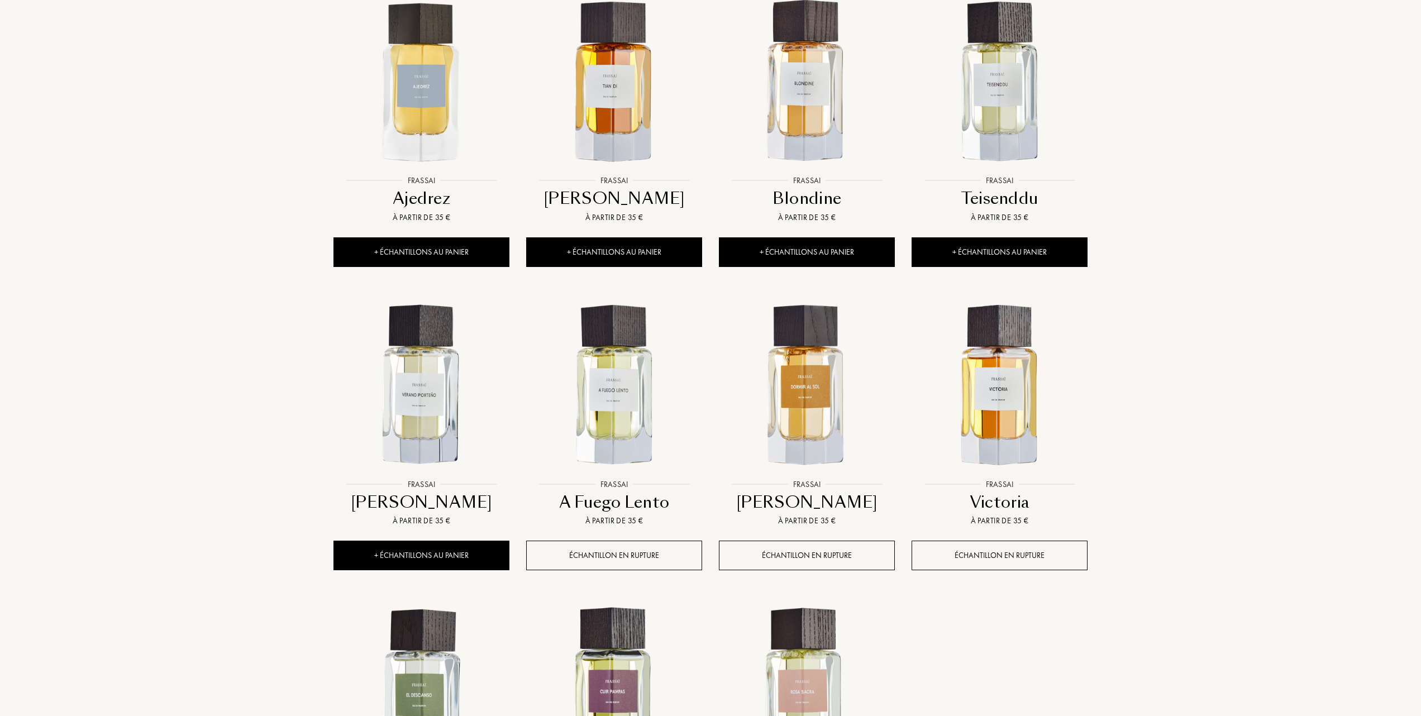
scroll to position [596, 0]
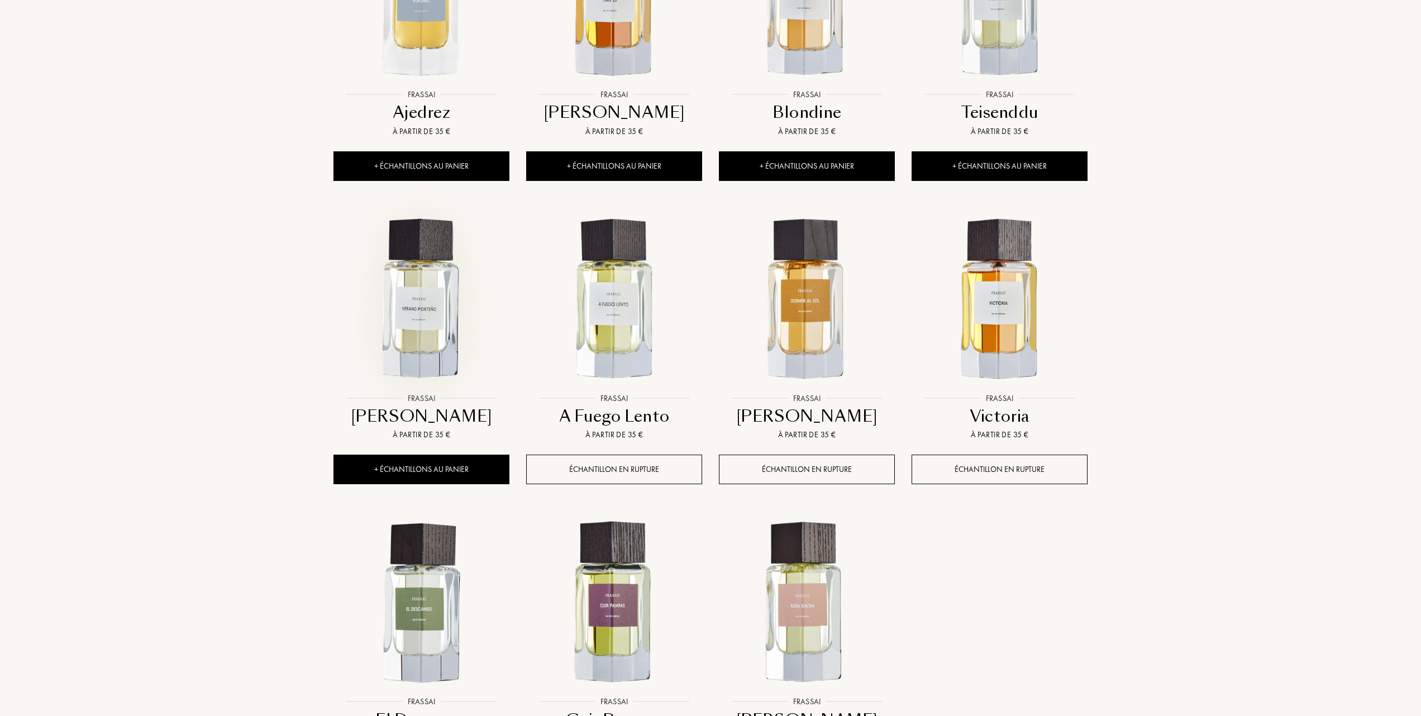
click at [425, 302] on img at bounding box center [422, 300] width 174 height 174
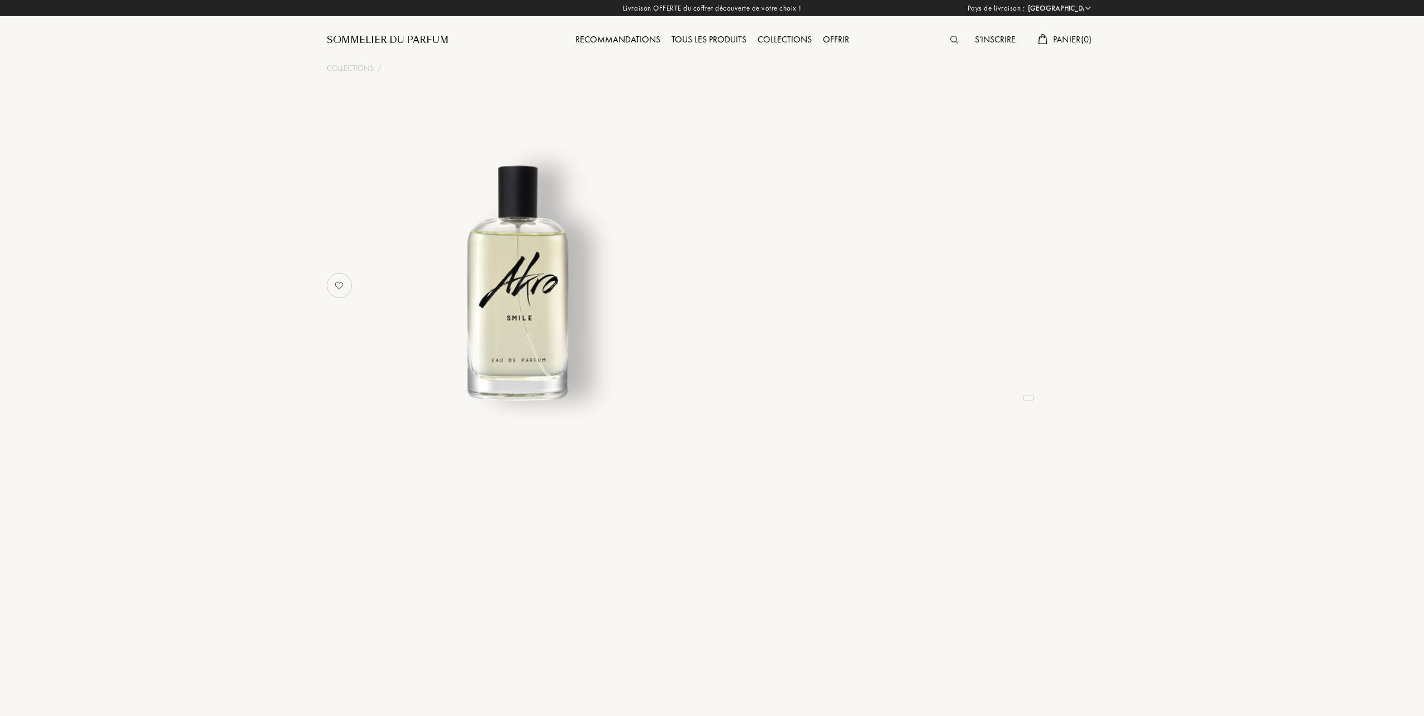
select select "FR"
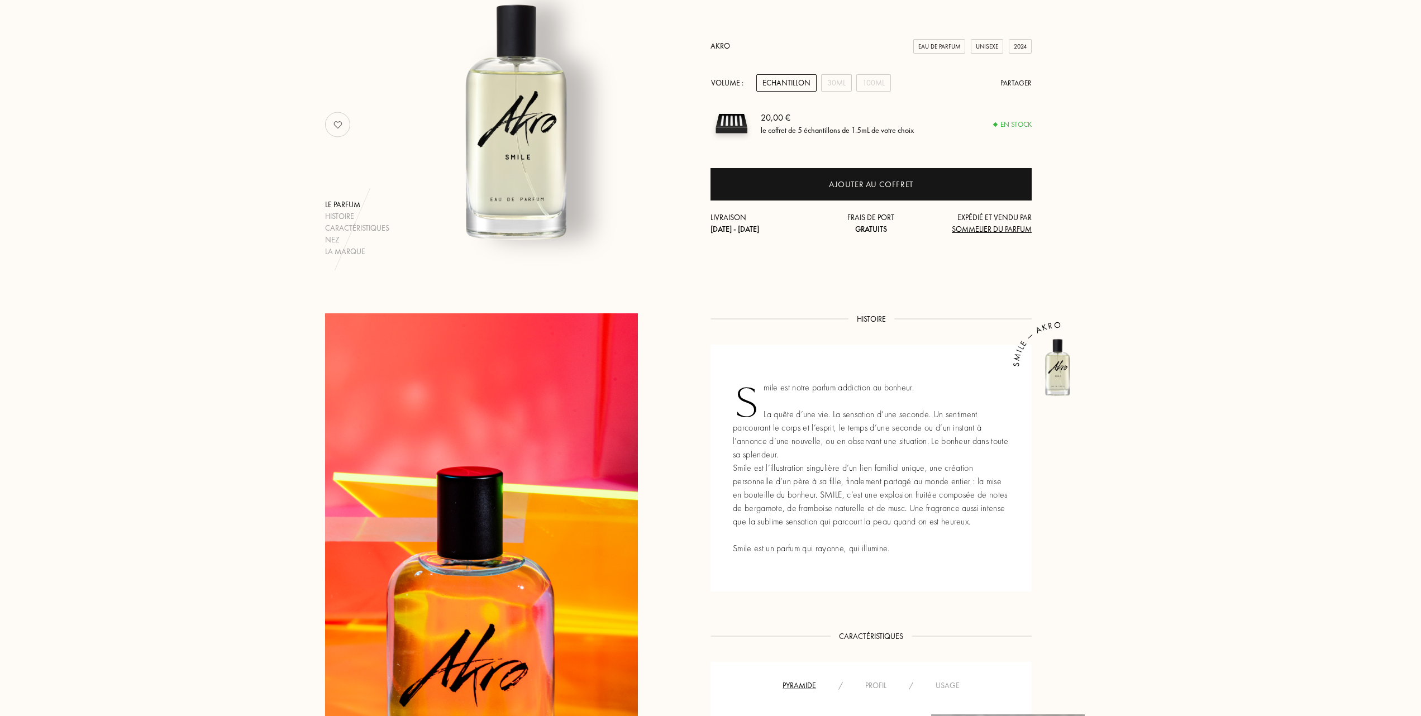
scroll to position [74, 0]
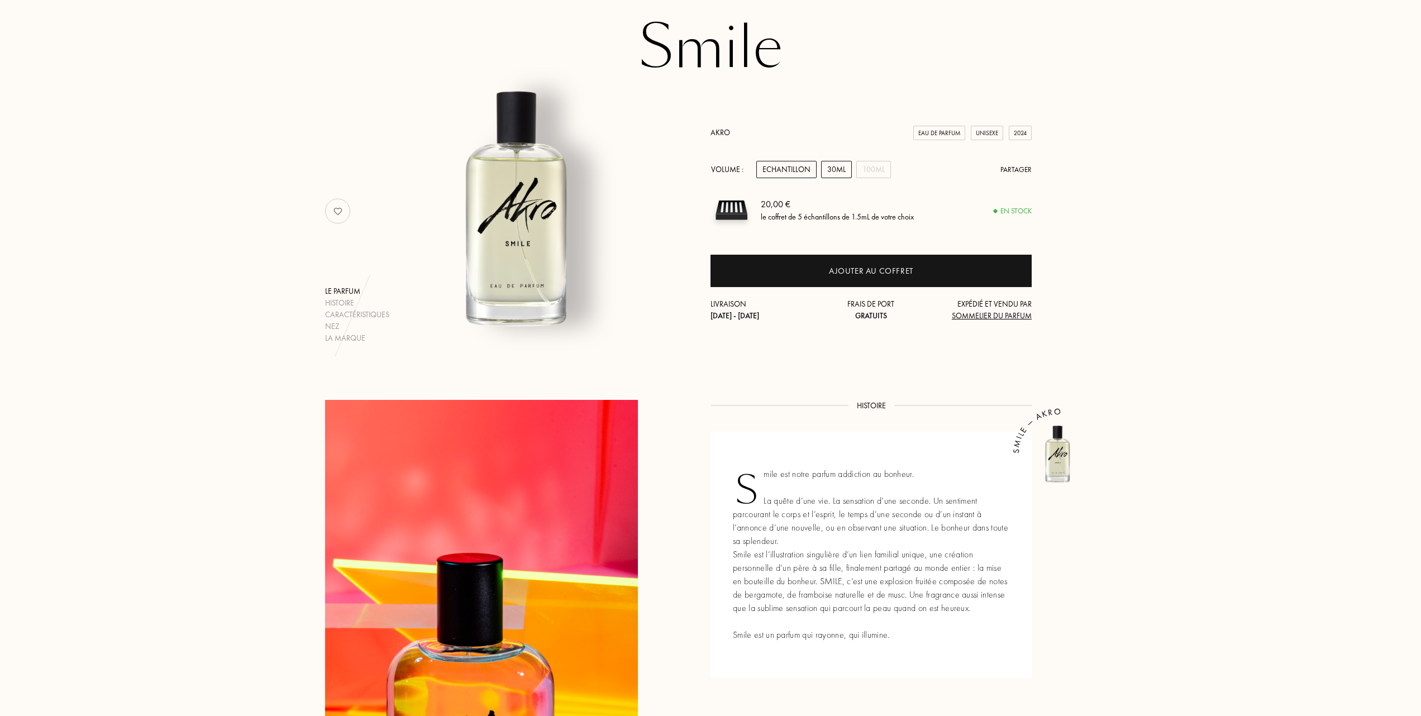
click at [839, 167] on div "30mL" at bounding box center [836, 169] width 31 height 17
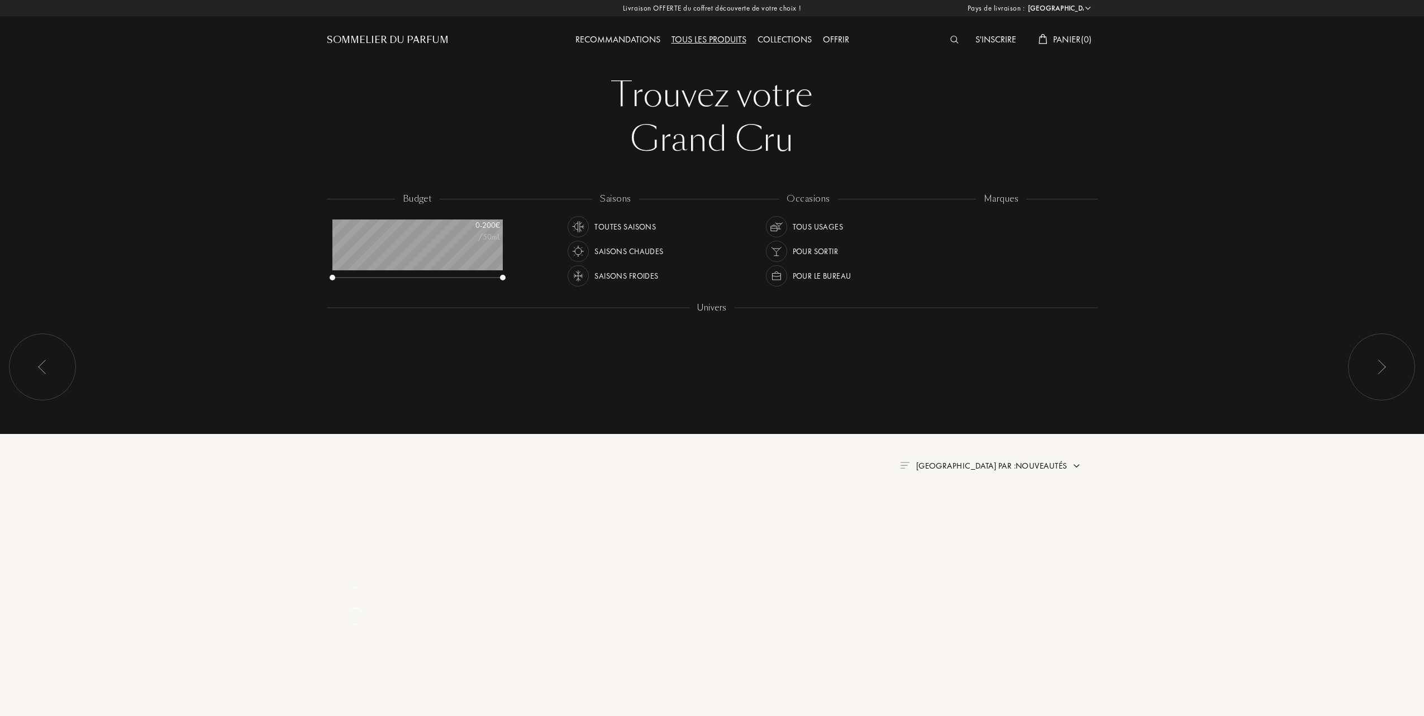
select select "FR"
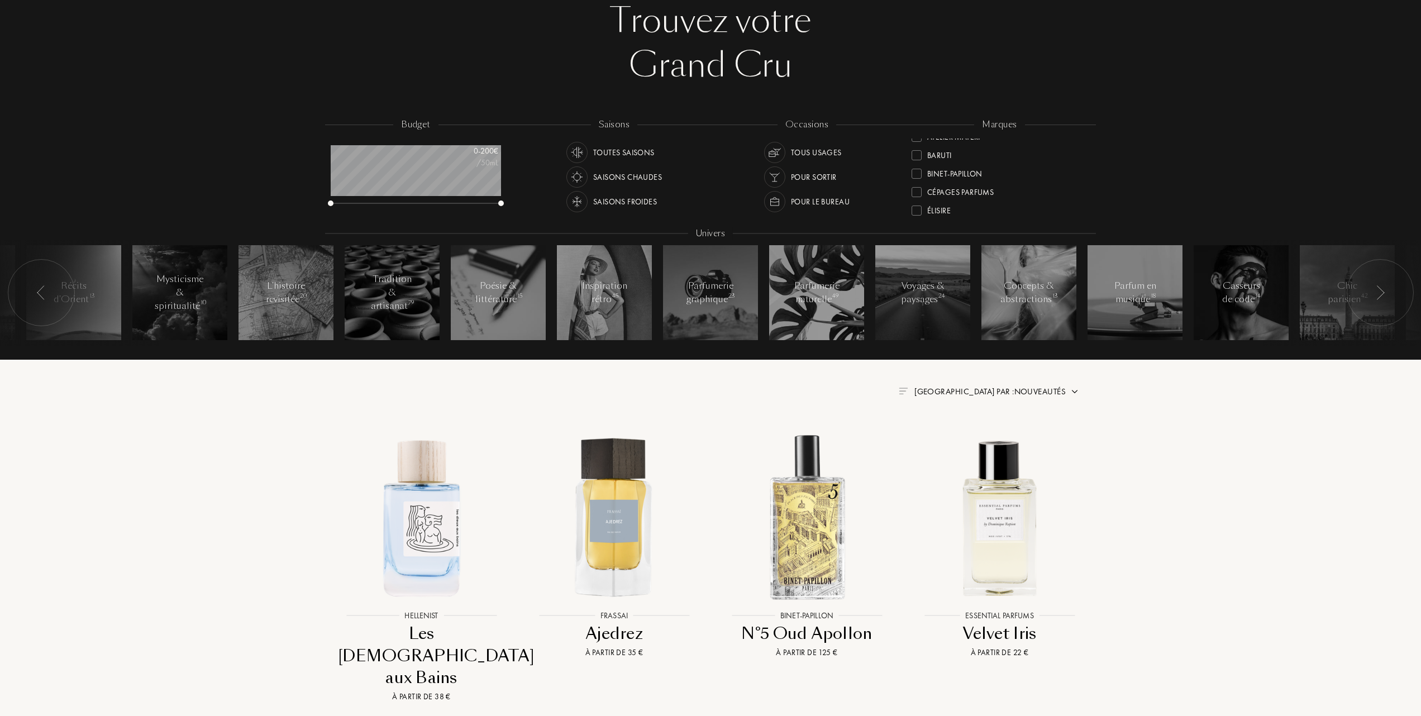
scroll to position [74, 0]
click at [919, 184] on div at bounding box center [917, 184] width 10 height 10
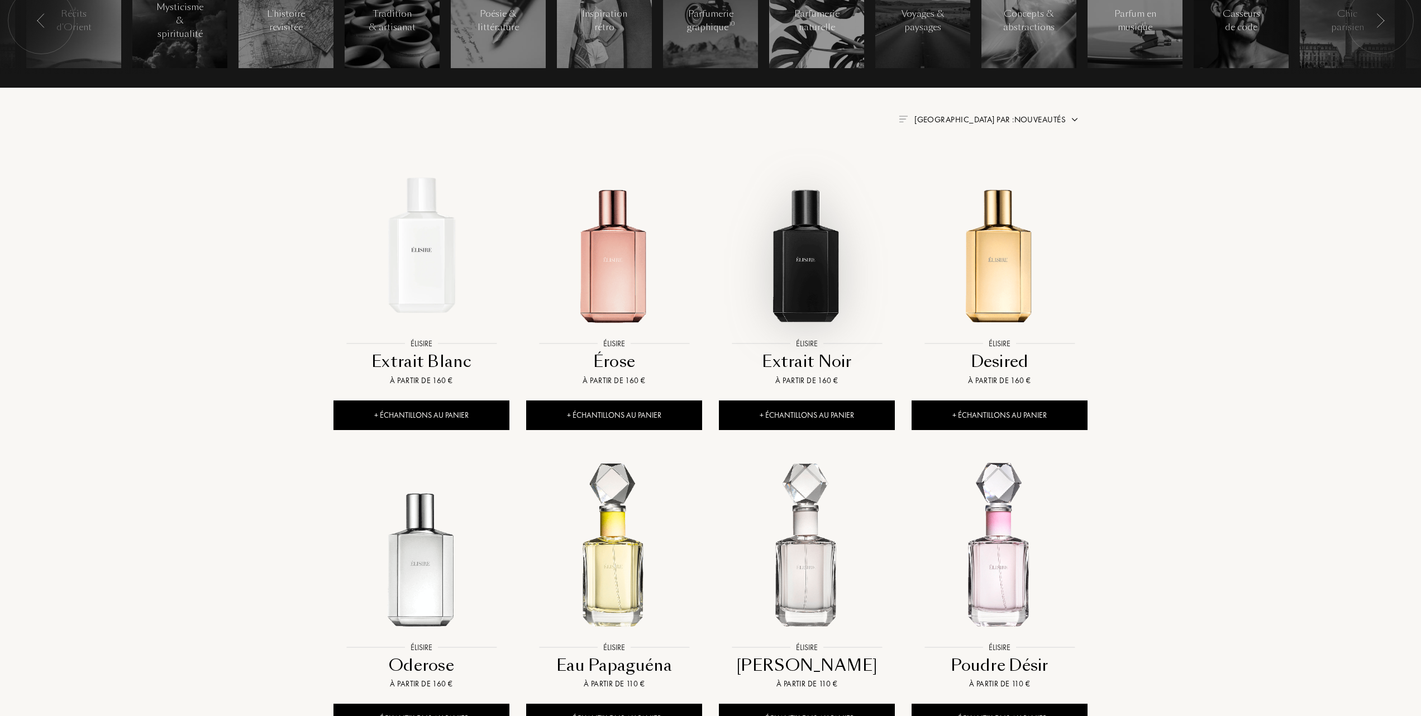
scroll to position [372, 0]
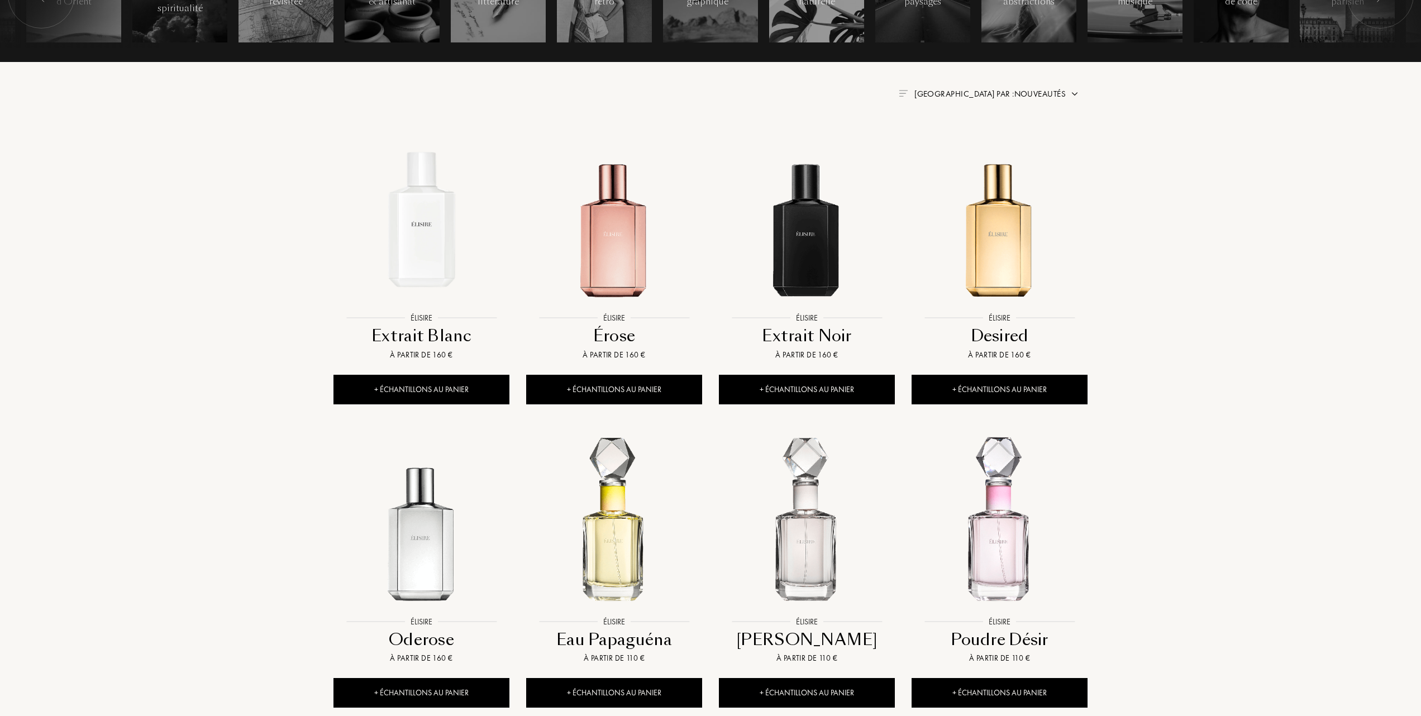
click at [1019, 93] on span "Trier par : Nouveautés" at bounding box center [990, 93] width 151 height 11
click at [967, 131] on div at bounding box center [963, 127] width 8 height 8
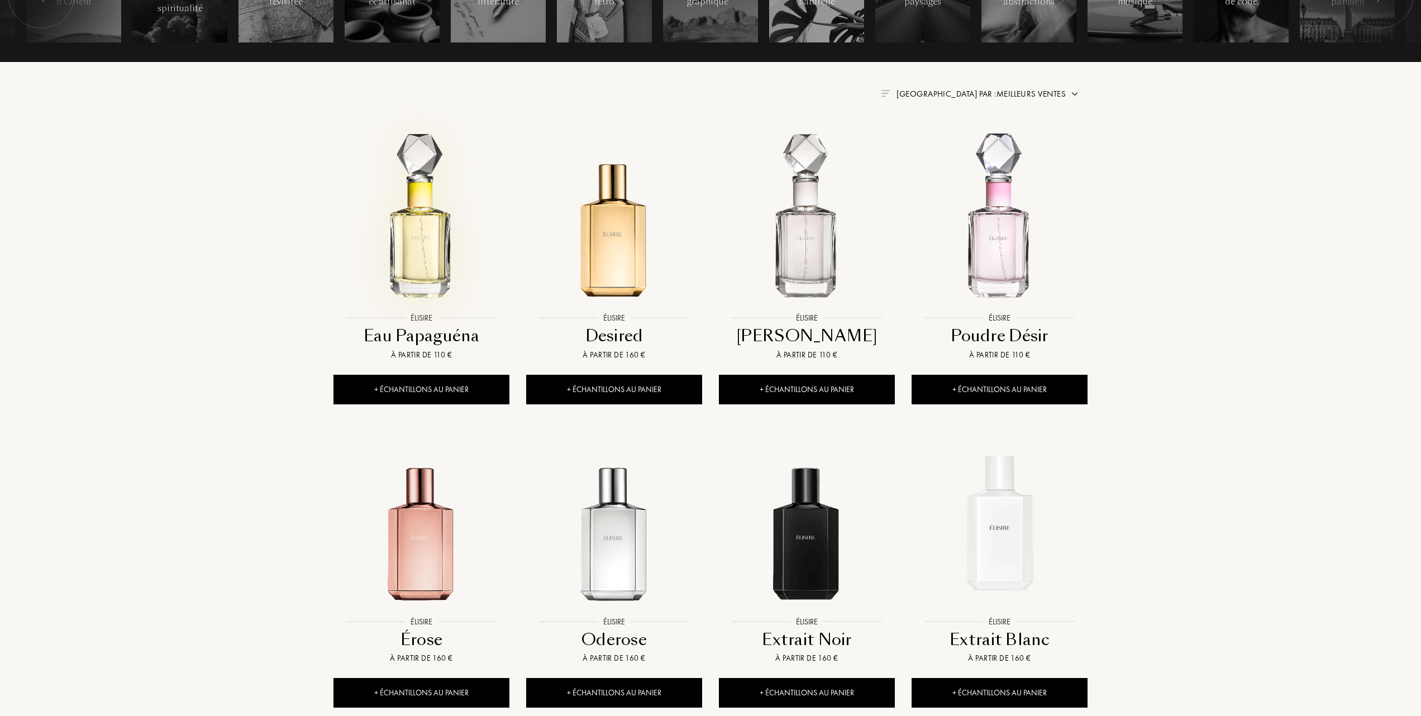
click at [419, 245] on img at bounding box center [422, 219] width 174 height 174
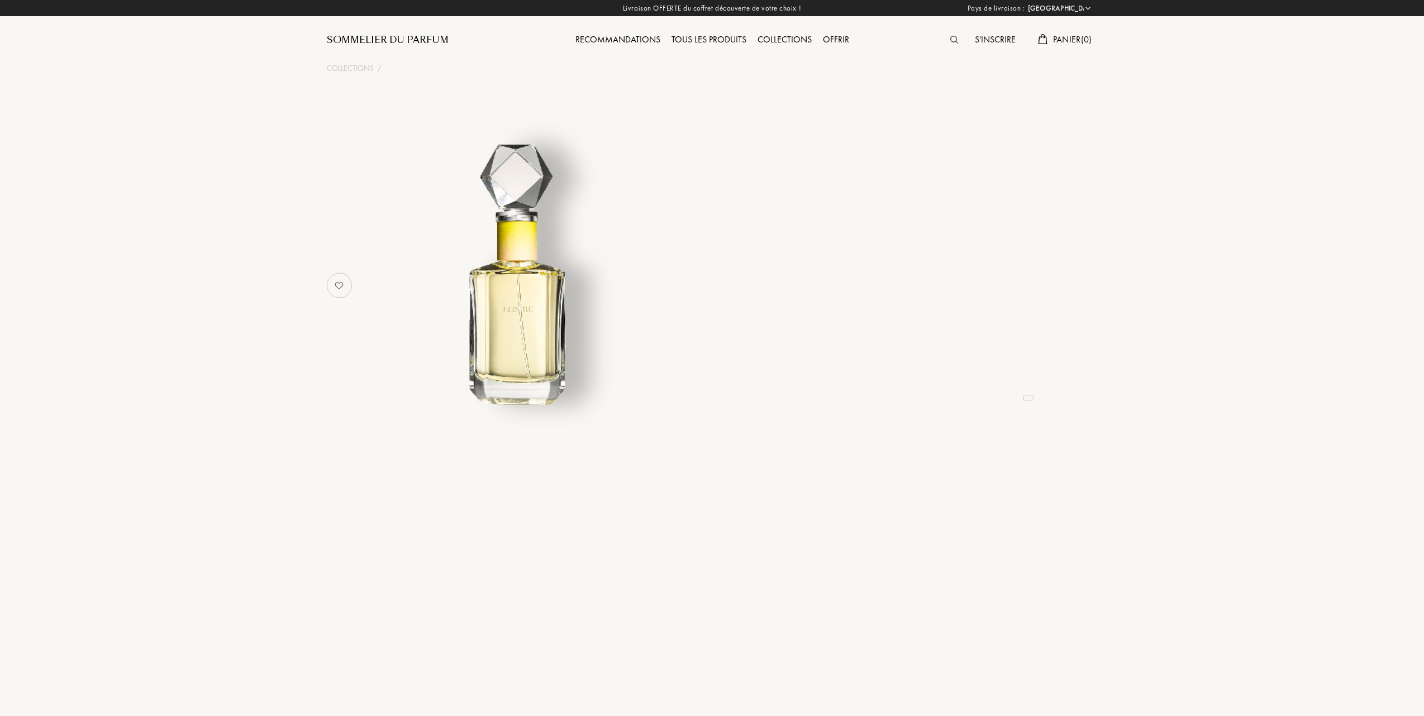
select select "FR"
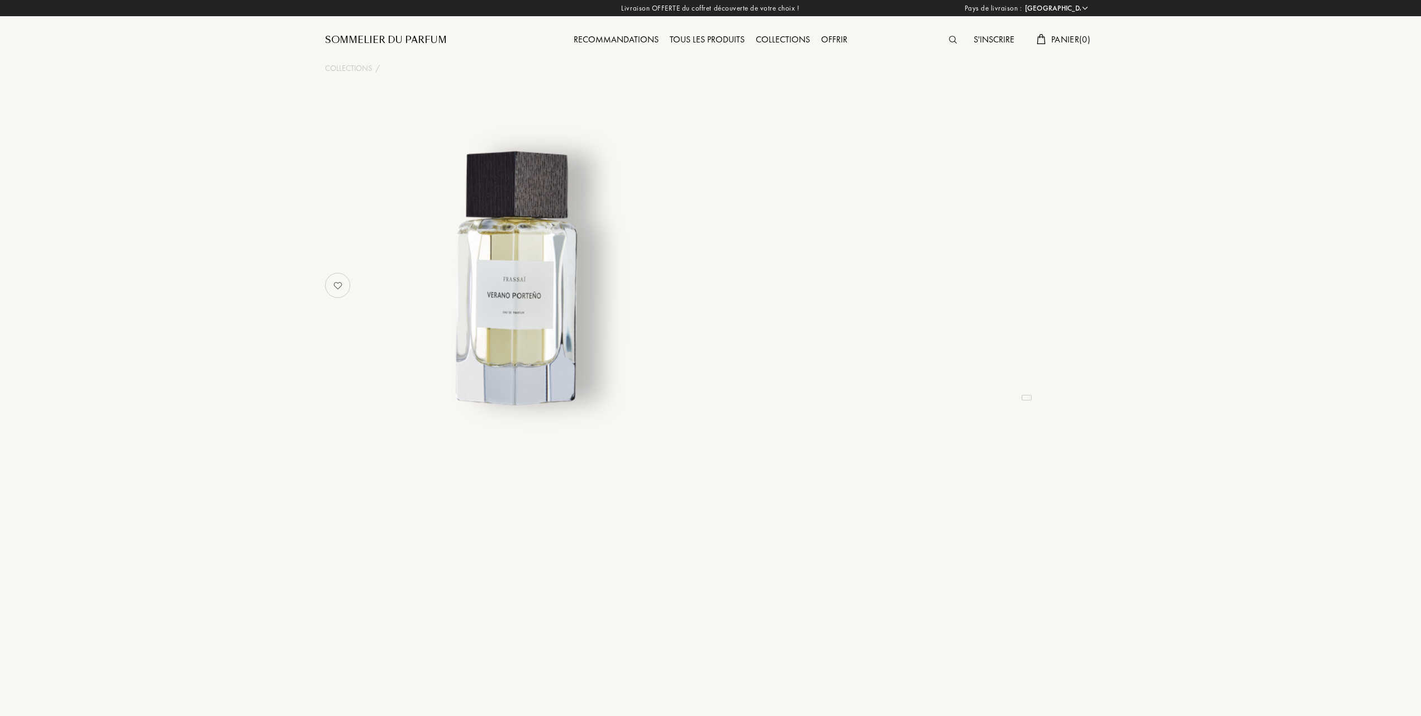
select select "FR"
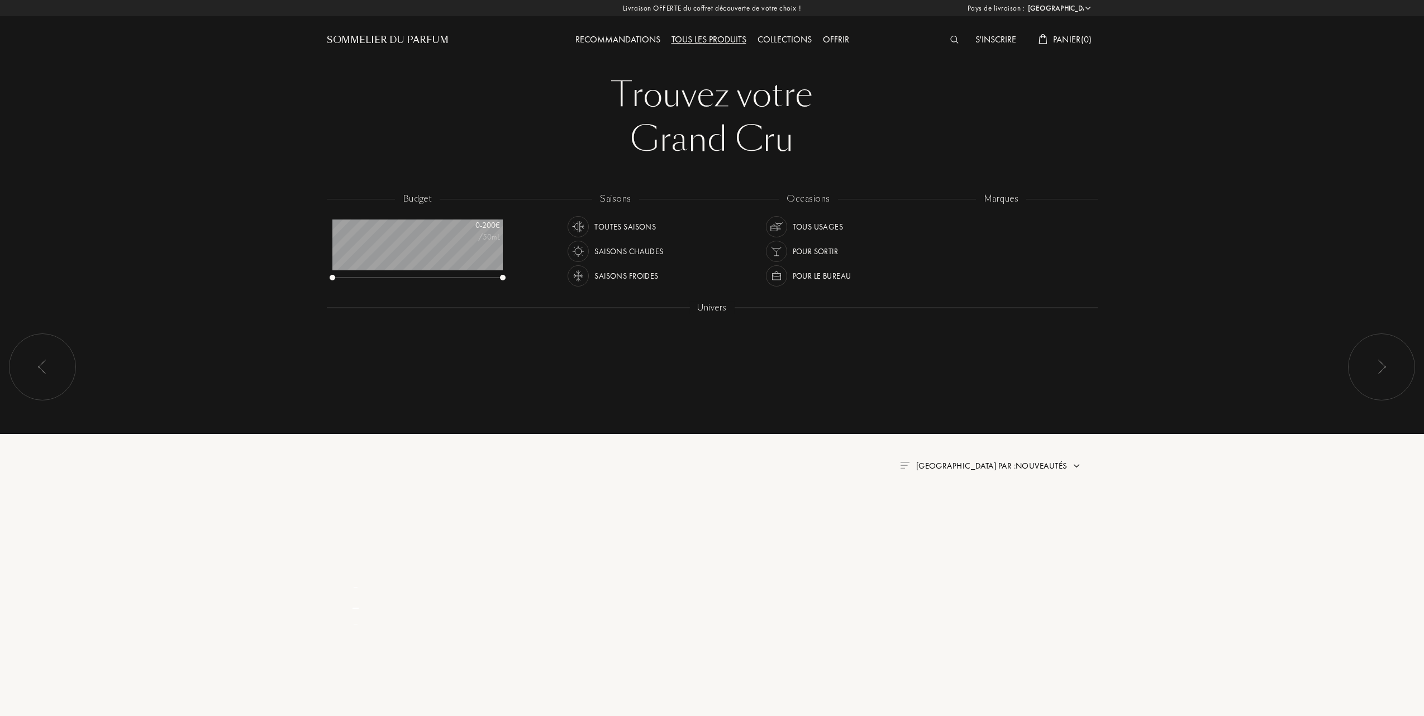
select select "FR"
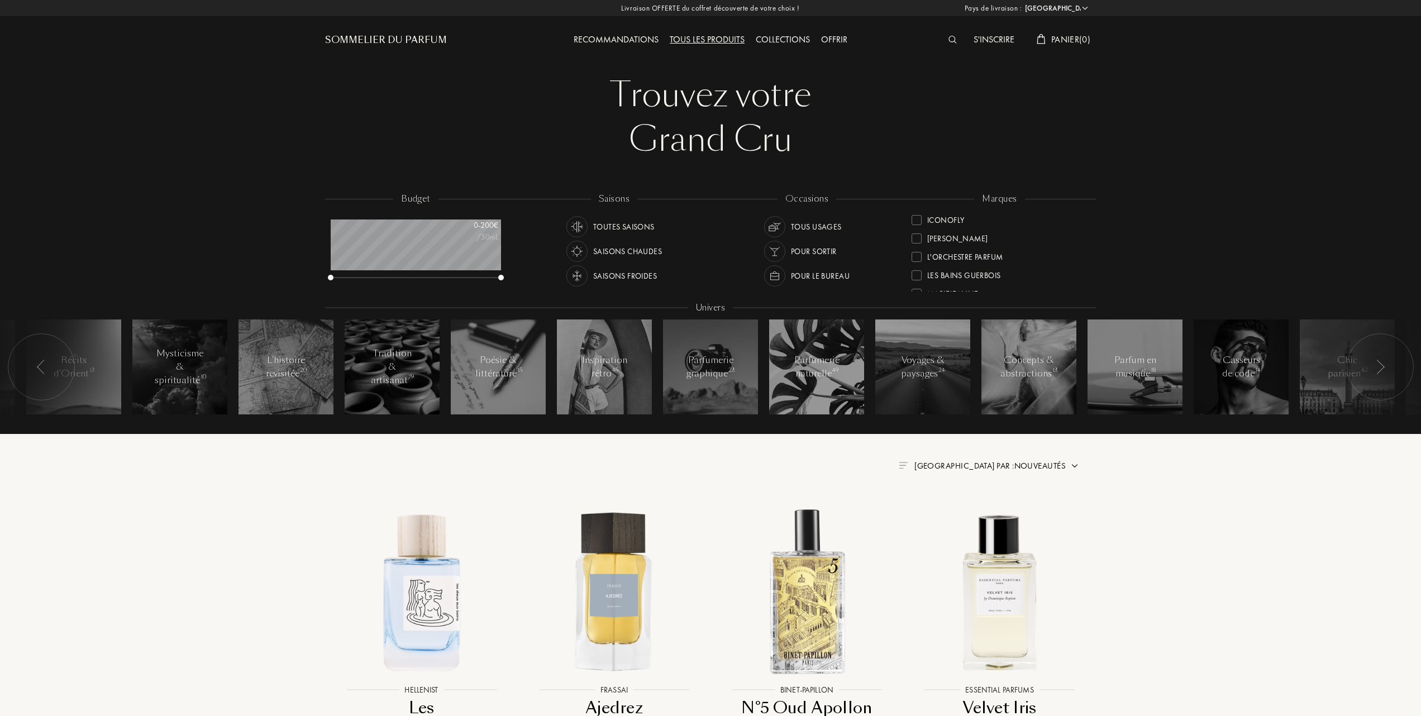
scroll to position [298, 0]
click at [916, 272] on div at bounding box center [917, 275] width 10 height 10
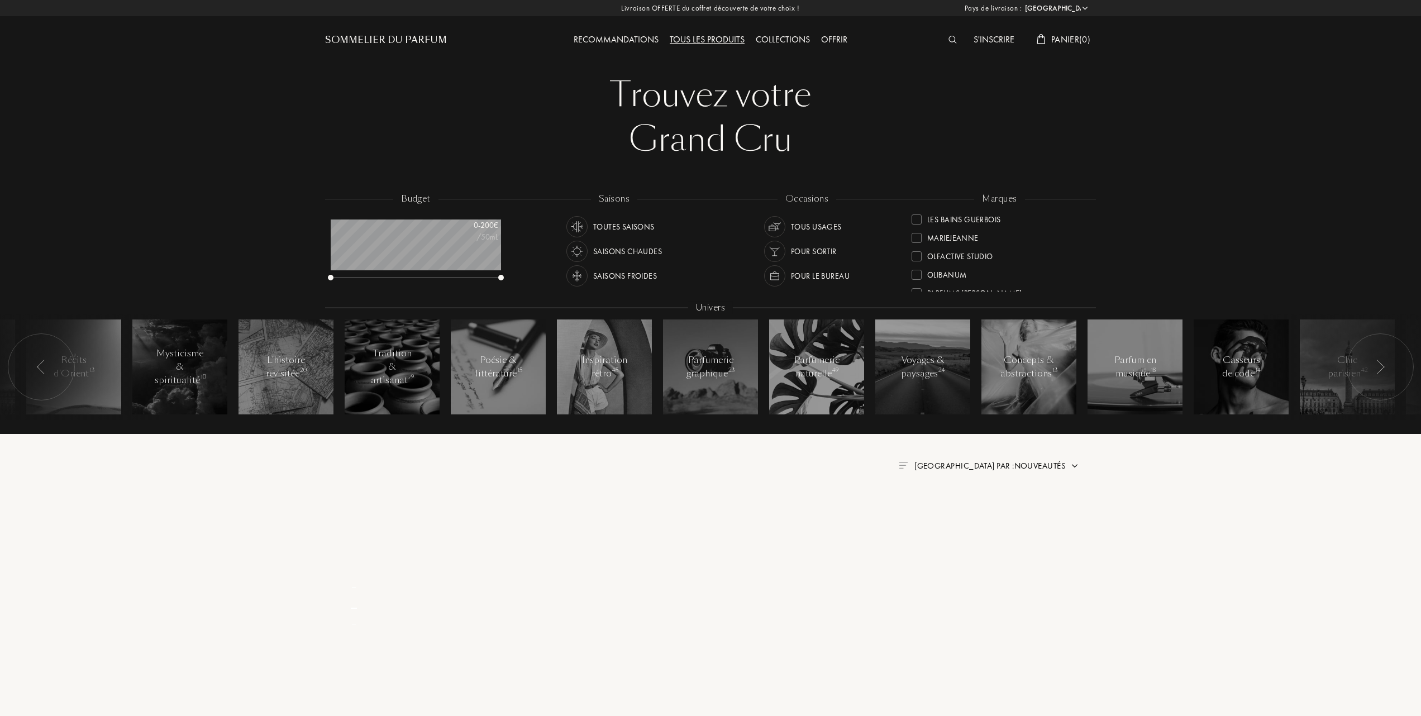
scroll to position [0, 0]
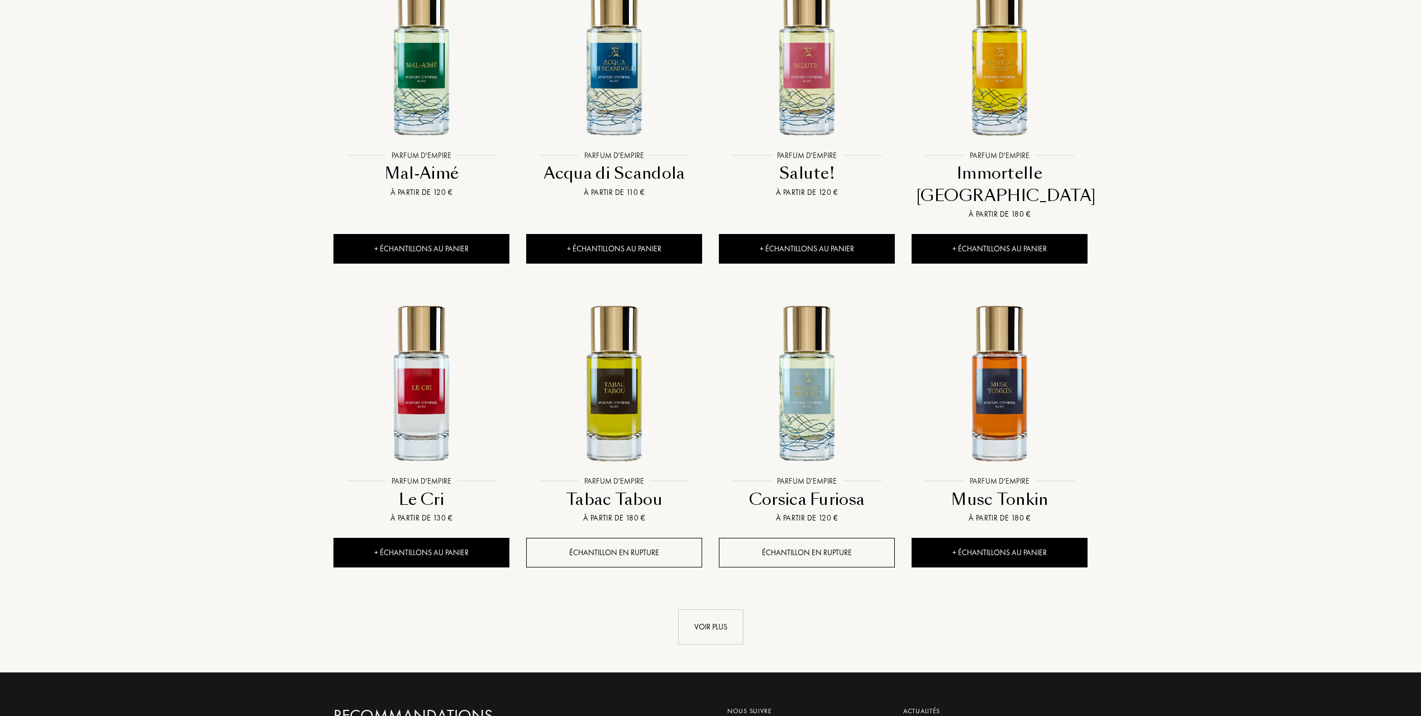
scroll to position [894, 0]
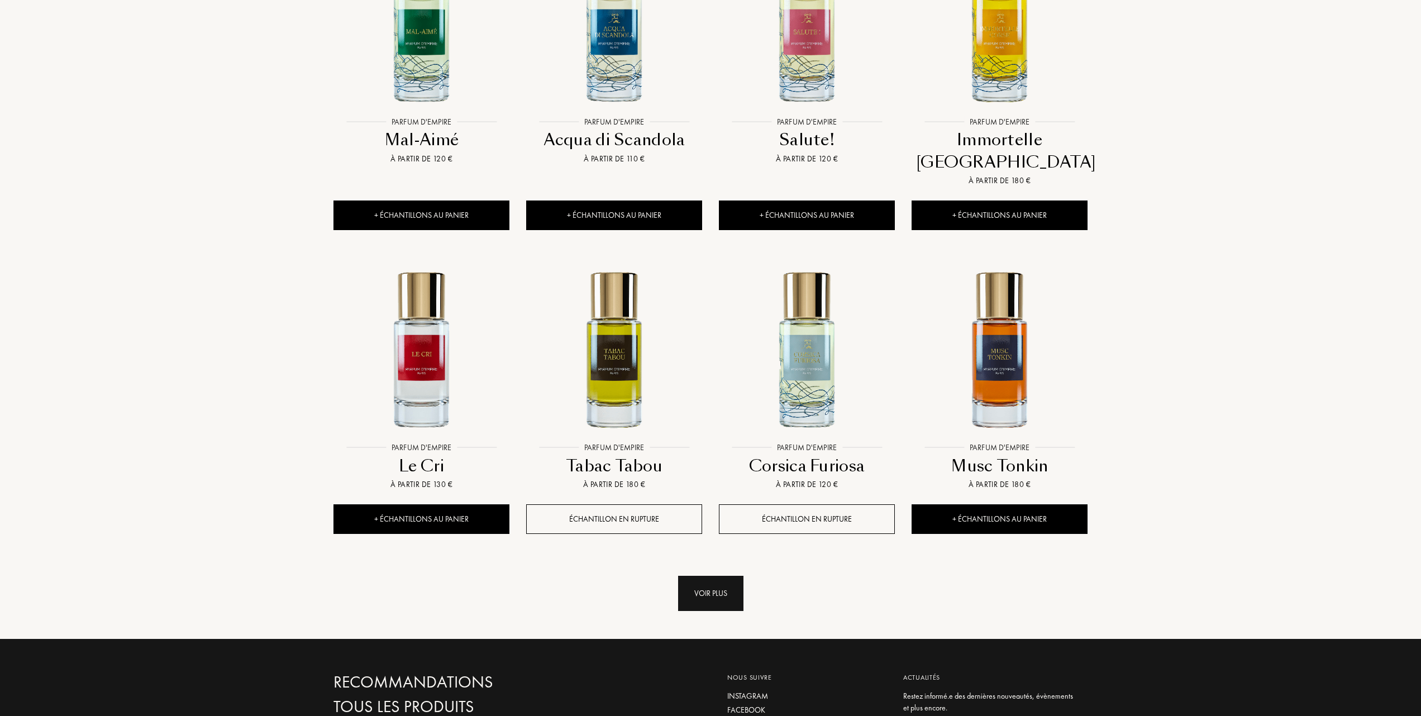
click at [705, 576] on div "Voir plus" at bounding box center [710, 593] width 65 height 35
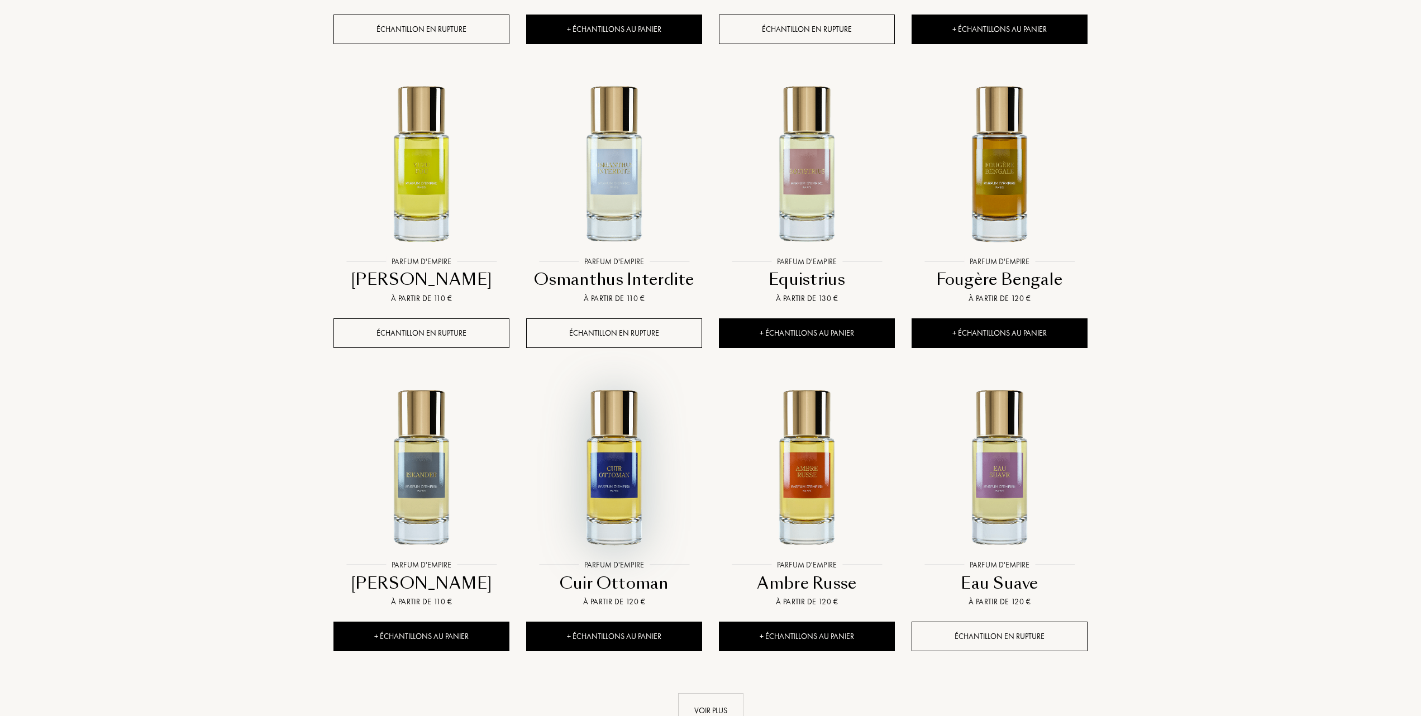
scroll to position [1713, 0]
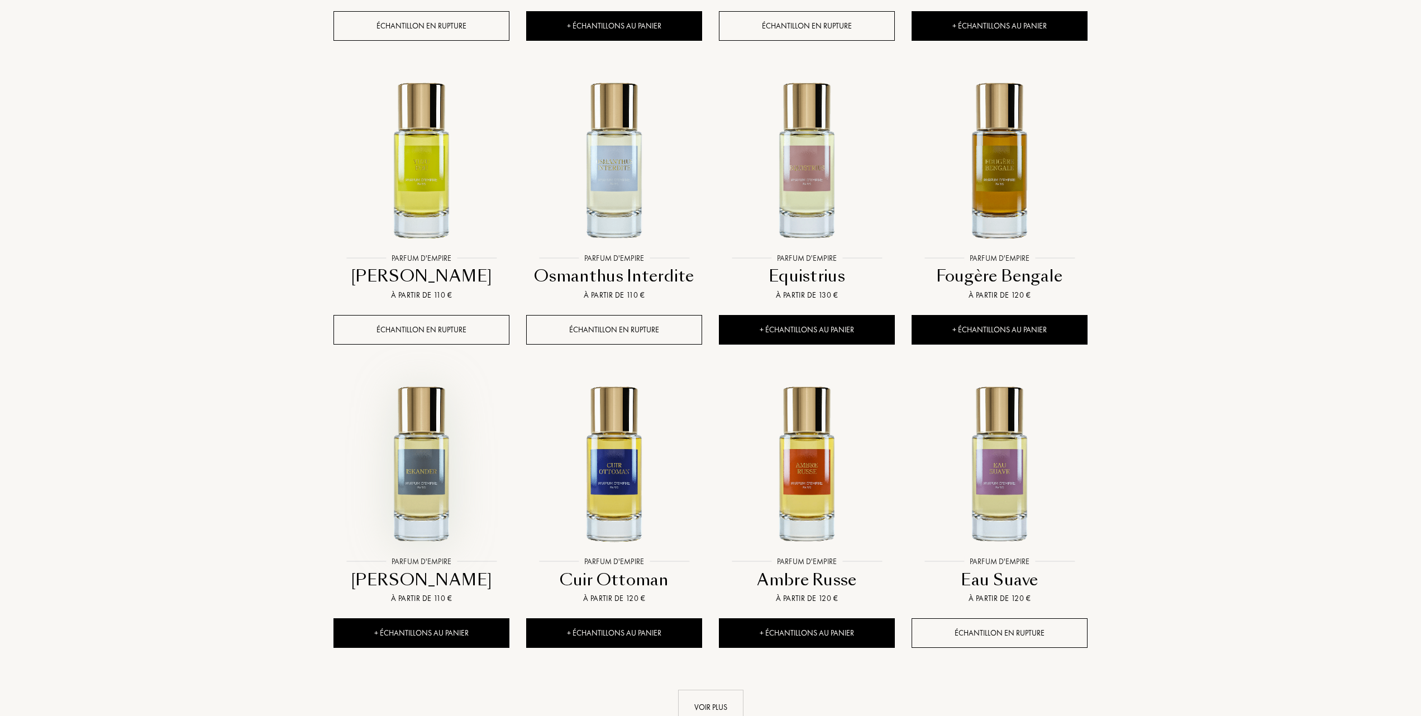
click at [413, 457] on img at bounding box center [422, 464] width 174 height 174
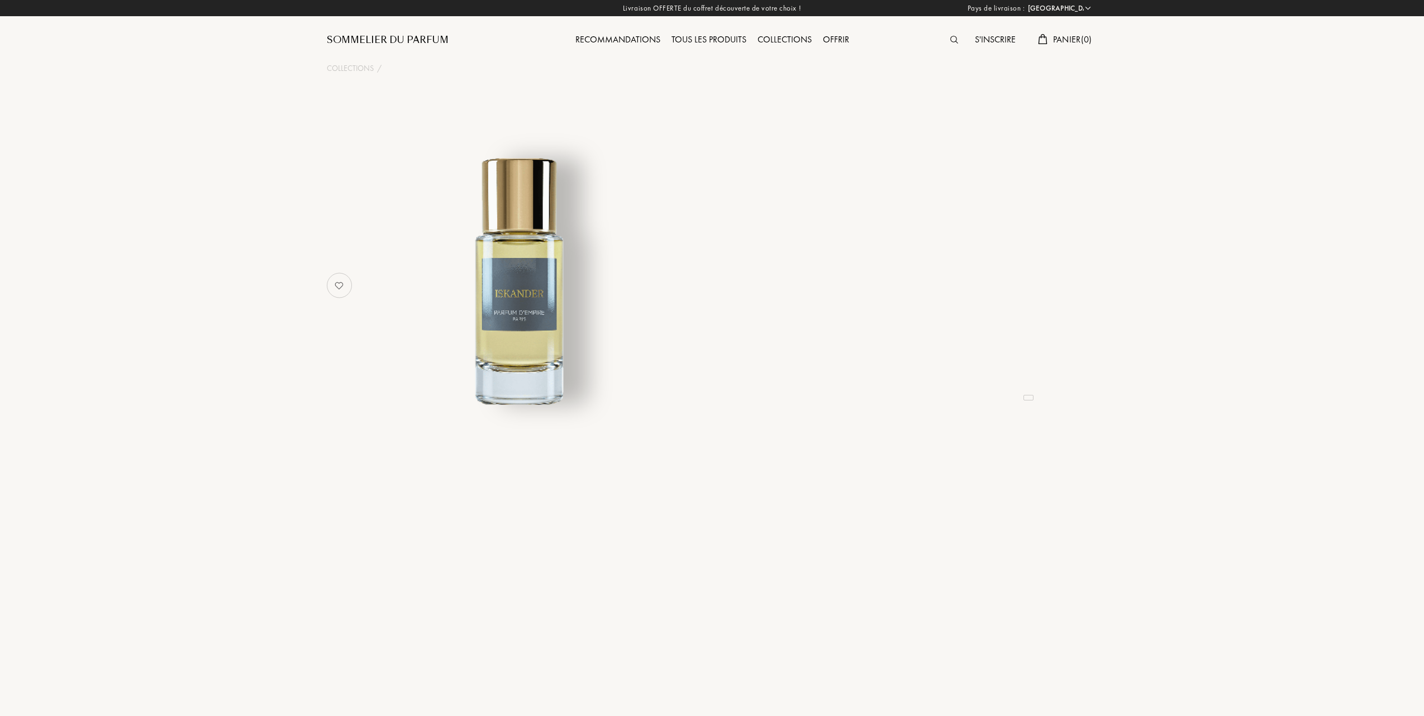
select select "FR"
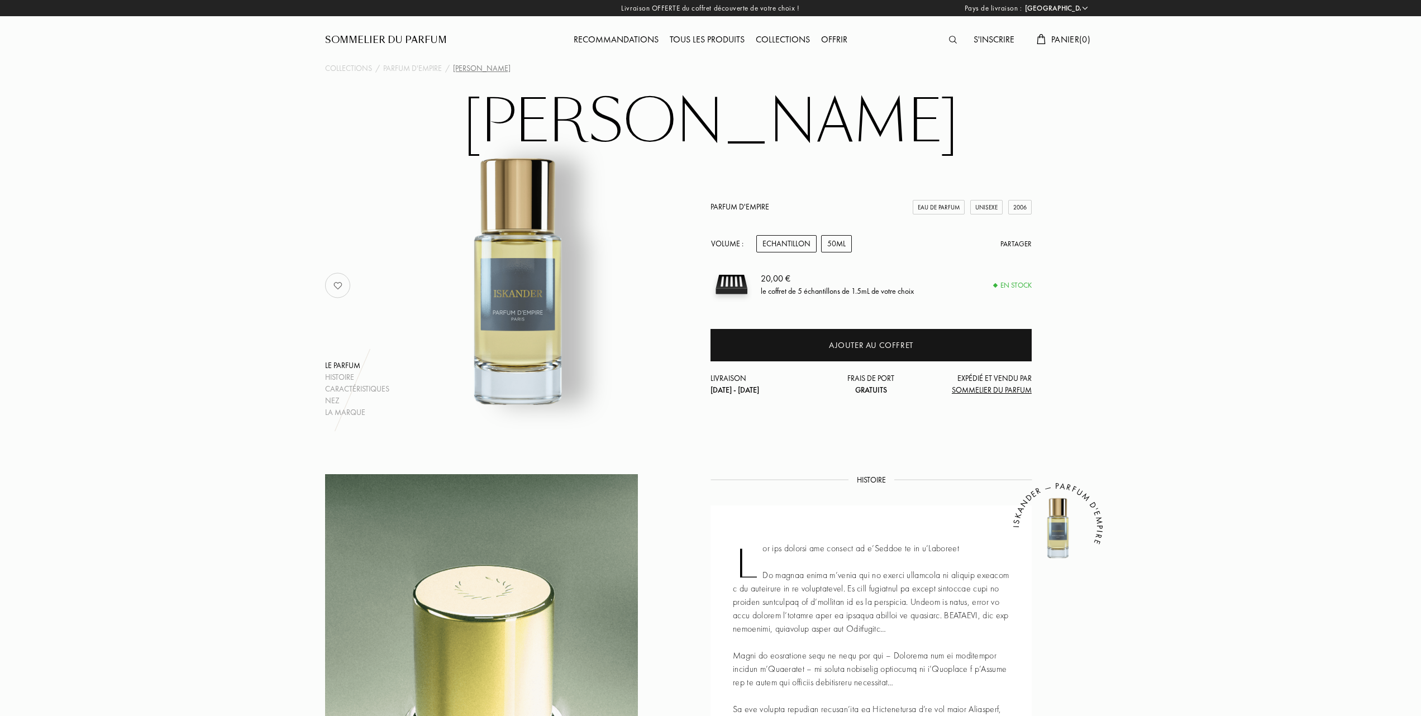
click at [839, 244] on div "50mL" at bounding box center [836, 243] width 31 height 17
